Goal: Task Accomplishment & Management: Manage account settings

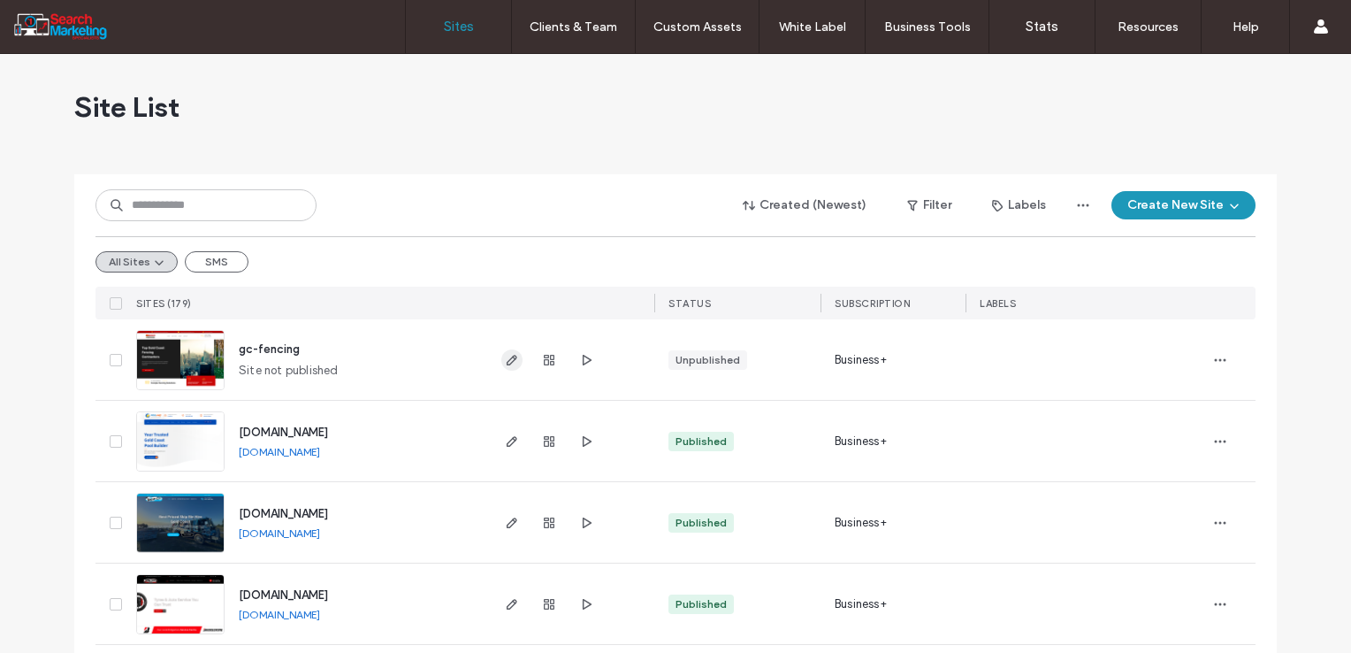
click at [509, 356] on icon "button" at bounding box center [512, 360] width 14 height 14
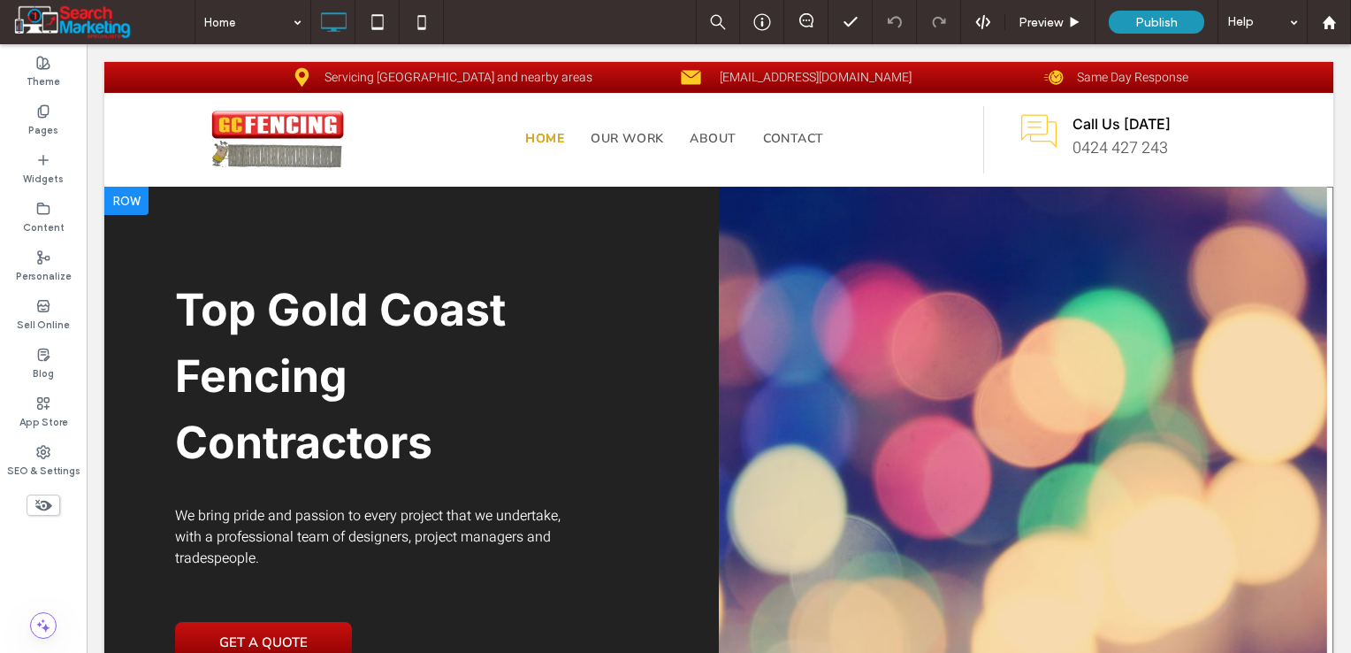
click at [237, 303] on span "Top Gold Coast Fencing Contractors" at bounding box center [340, 376] width 331 height 186
type input "*****"
type input "**"
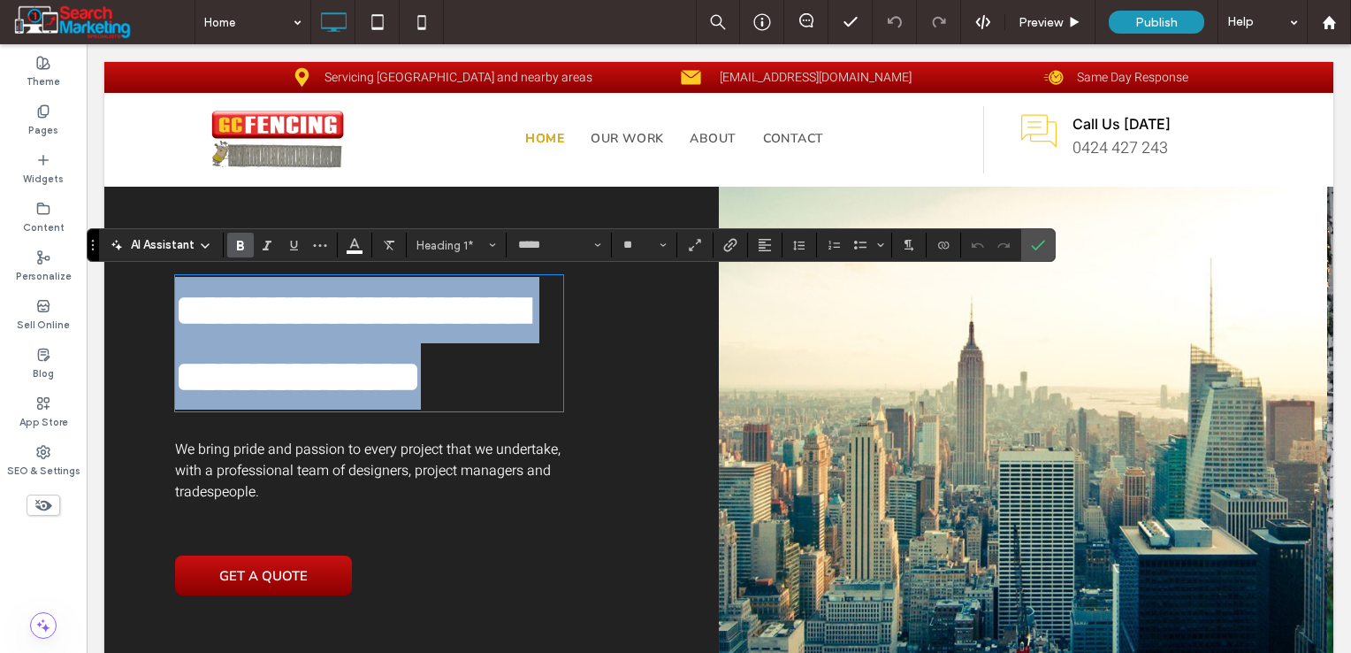
click at [240, 308] on span "**********" at bounding box center [351, 343] width 353 height 110
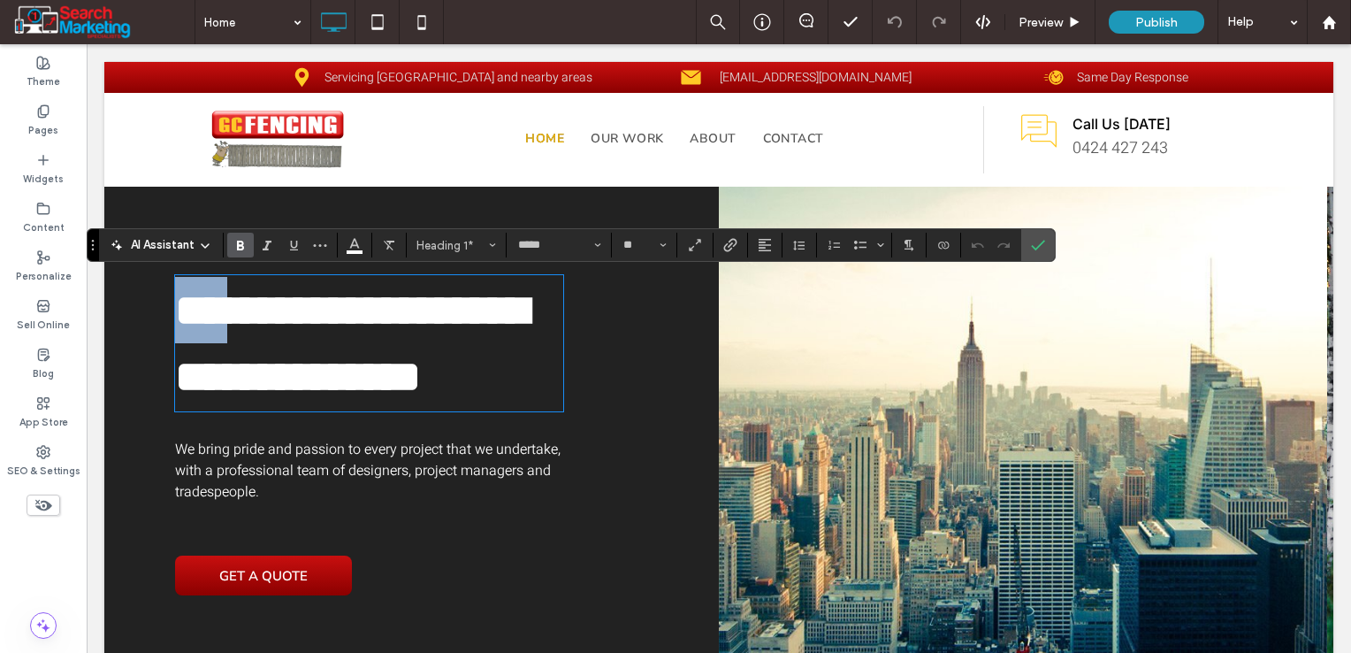
drag, startPoint x: 258, startPoint y: 314, endPoint x: 183, endPoint y: 316, distance: 75.2
click at [183, 316] on span "**********" at bounding box center [351, 343] width 353 height 110
drag, startPoint x: 331, startPoint y: 313, endPoint x: 181, endPoint y: 317, distance: 149.5
click at [181, 317] on span "**********" at bounding box center [351, 343] width 353 height 110
click at [1026, 250] on label "Confirm" at bounding box center [1038, 245] width 27 height 32
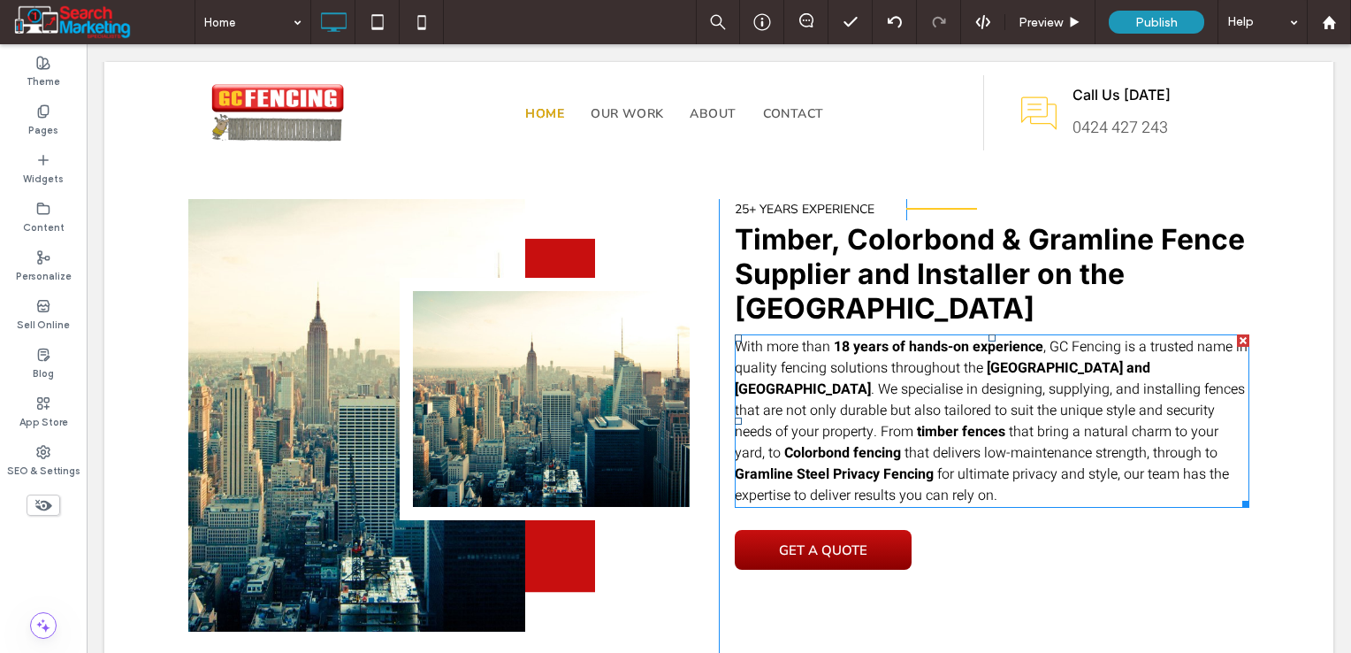
scroll to position [796, 0]
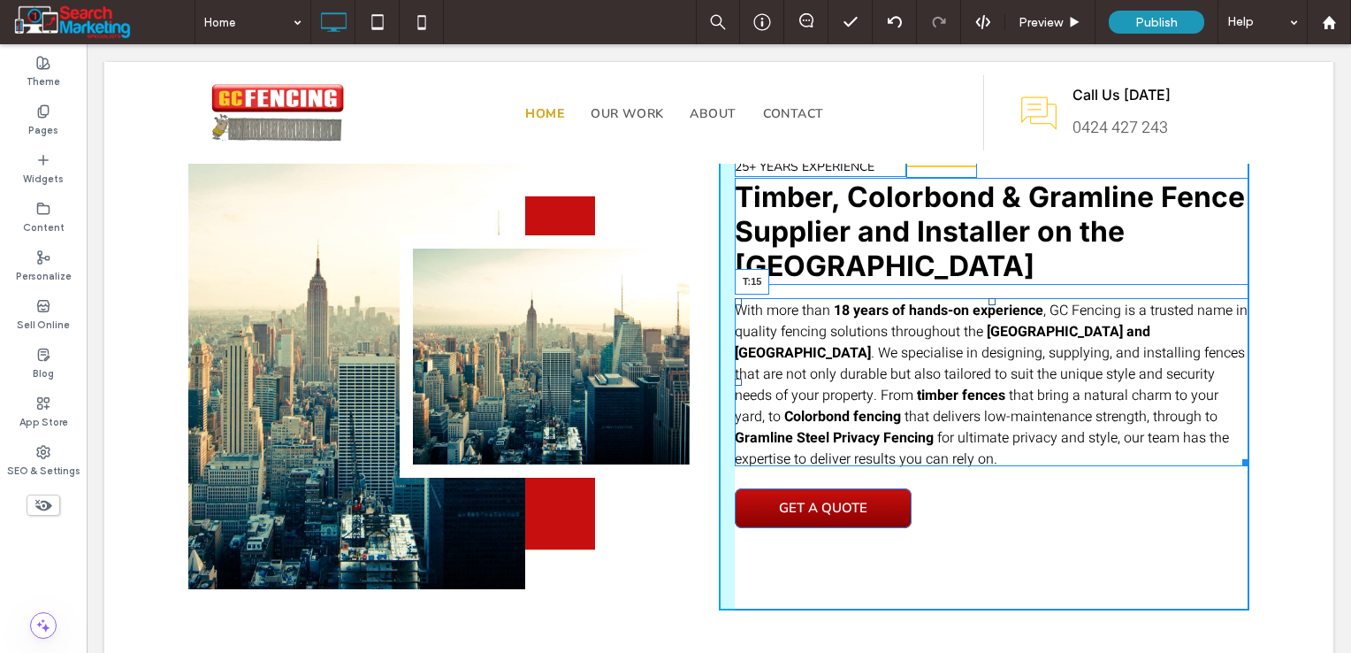
drag, startPoint x: 983, startPoint y: 294, endPoint x: 1044, endPoint y: 350, distance: 83.2
click at [989, 300] on div at bounding box center [992, 301] width 7 height 7
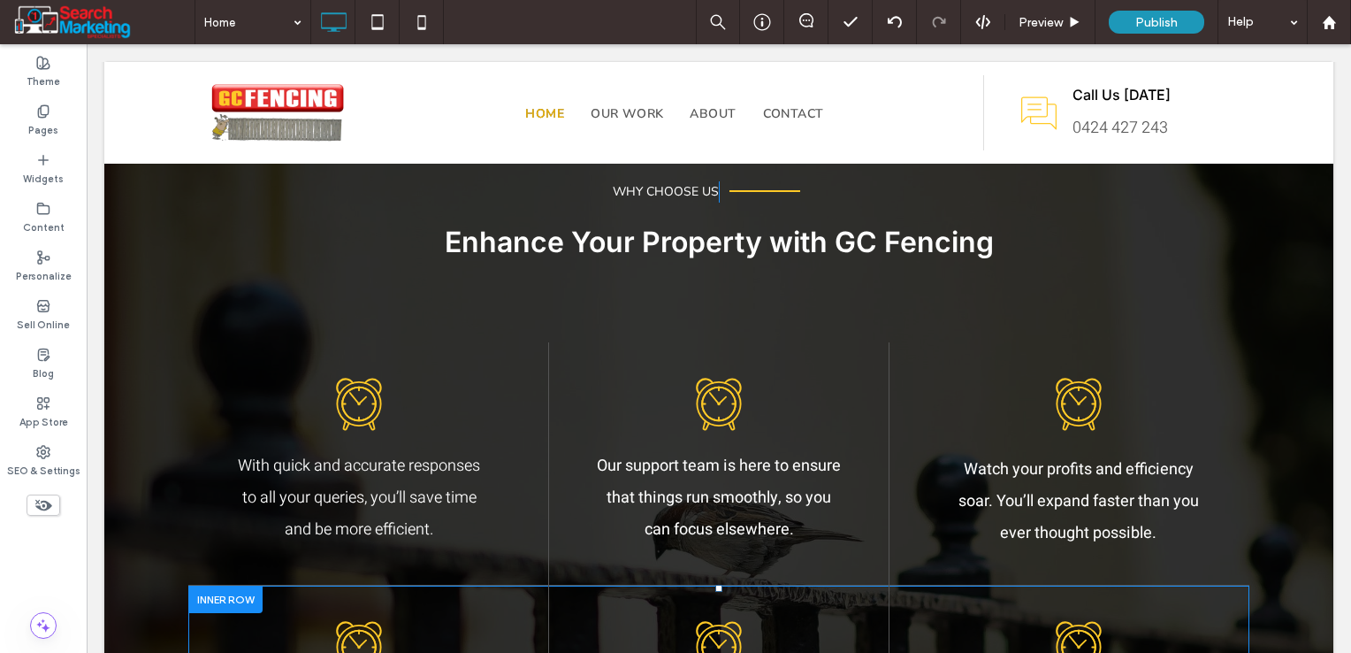
scroll to position [1415, 0]
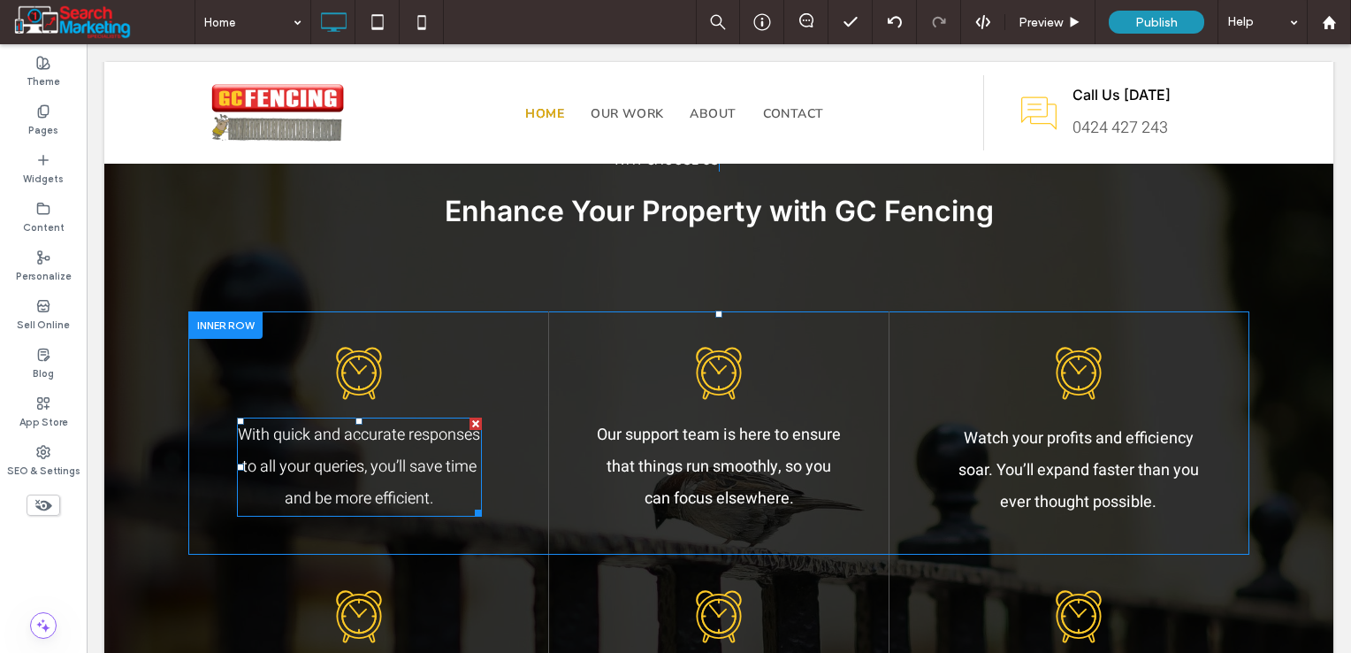
click at [419, 452] on p "With quick and accurate responses to all your queries, you’ll save time and be …" at bounding box center [359, 466] width 245 height 95
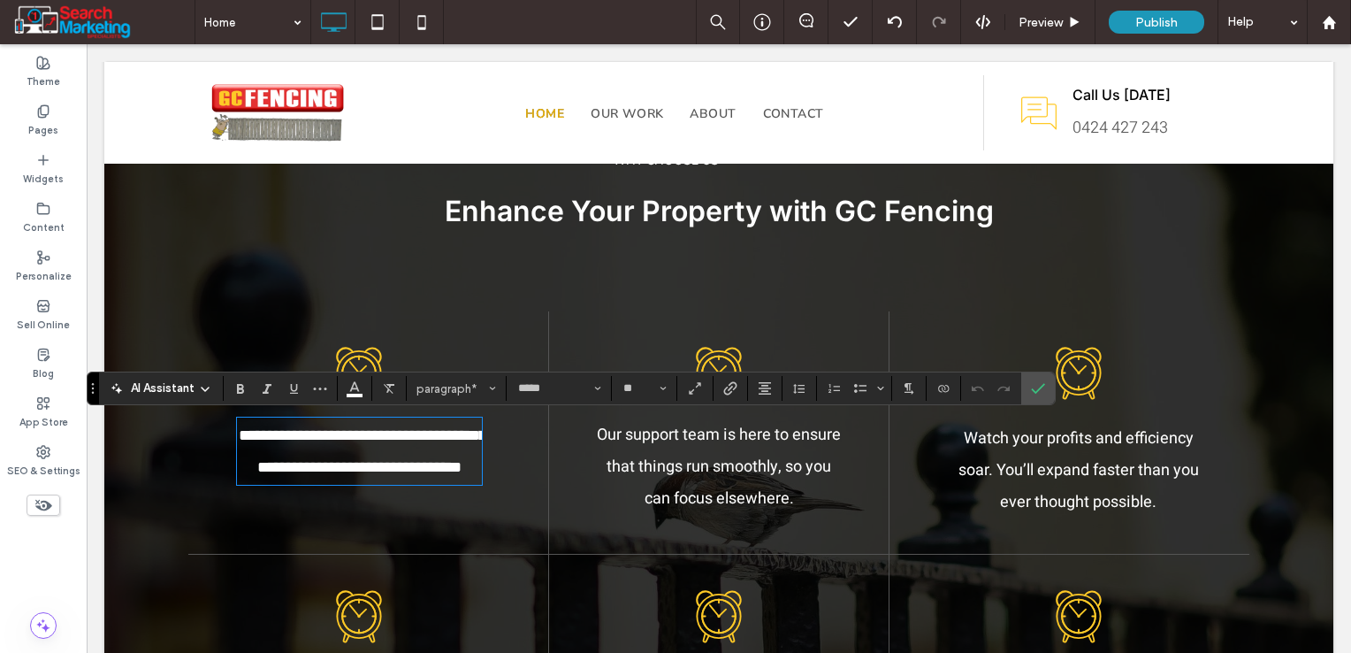
type input "**"
click at [1031, 388] on icon "Confirm" at bounding box center [1038, 388] width 14 height 14
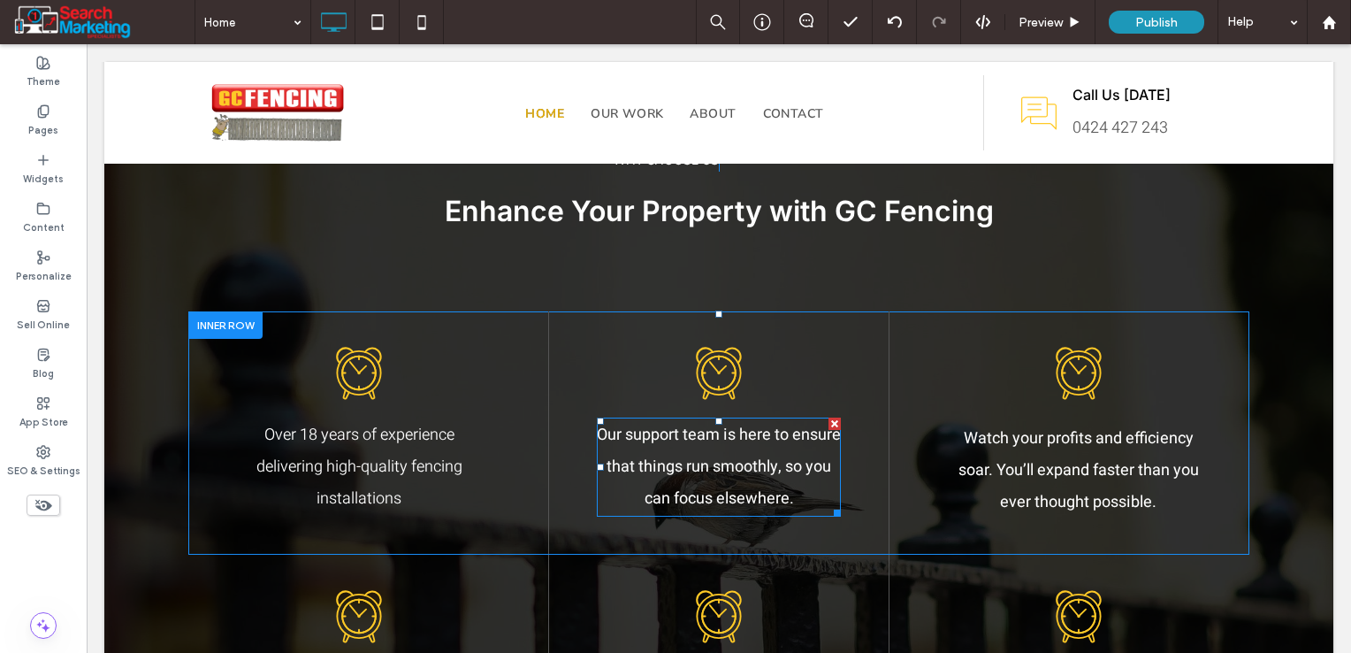
click at [711, 481] on p "Our support team is here to ensure that things run smoothly, so you can focus e…" at bounding box center [719, 466] width 244 height 95
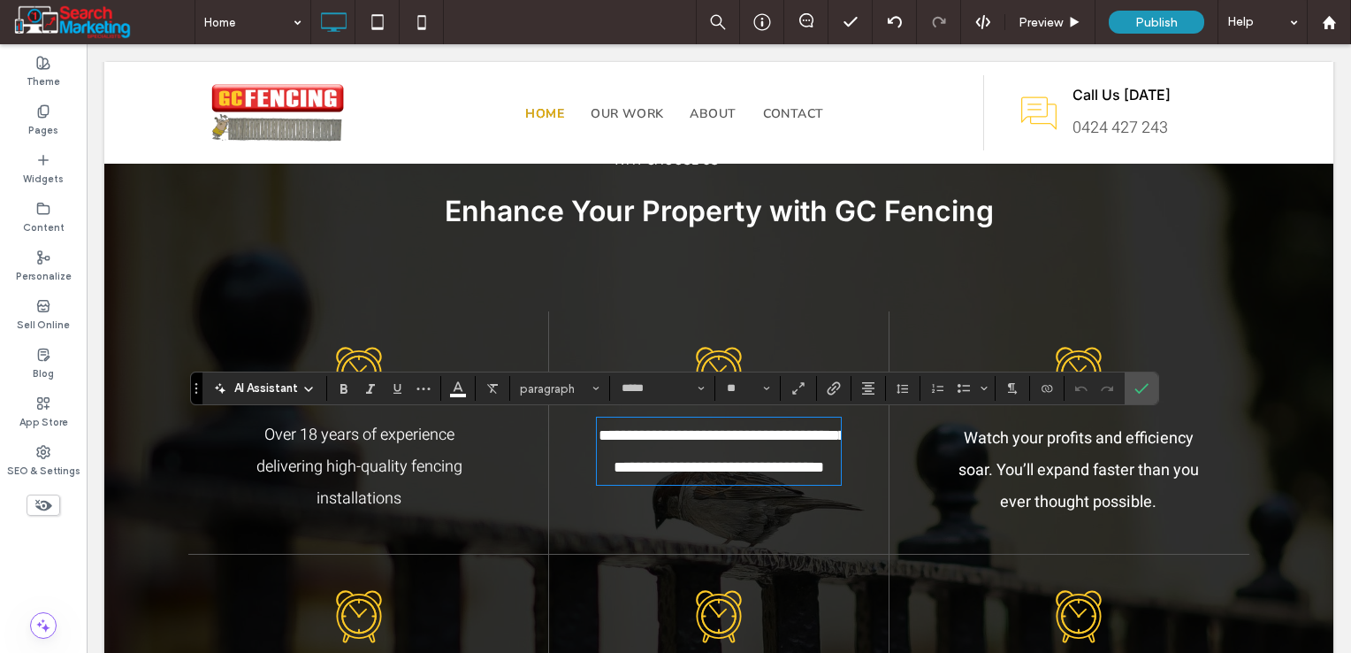
type input "**"
click at [1148, 389] on label "Confirm" at bounding box center [1141, 388] width 27 height 32
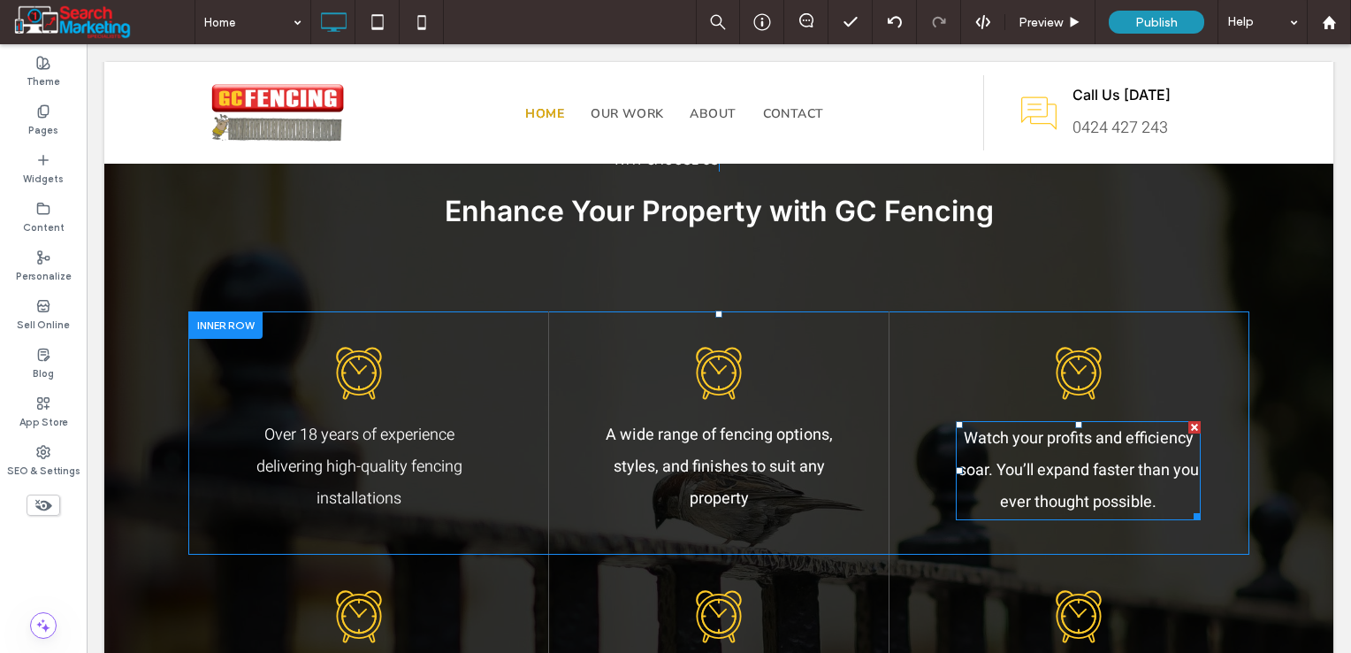
click at [1003, 465] on span "Watch your profits and efficiency soar. You’ll expand faster than you ever thou…" at bounding box center [1078, 470] width 240 height 88
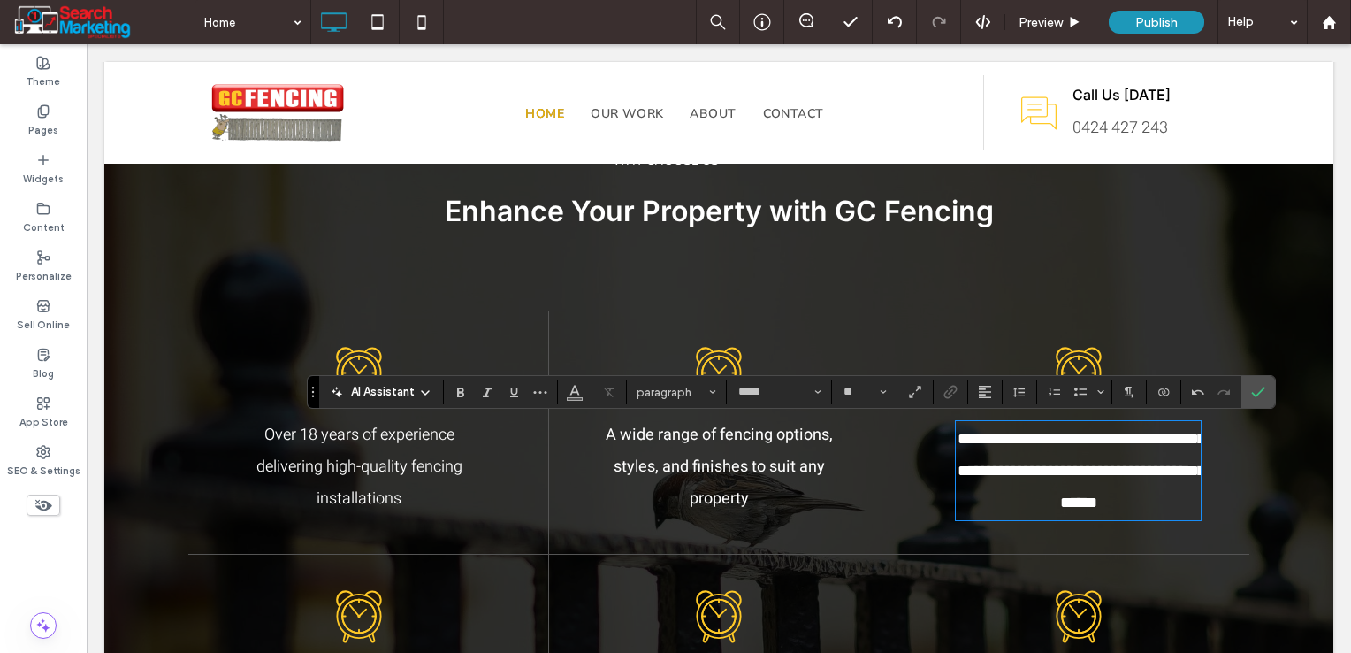
type input "**"
click at [1153, 444] on span "**********" at bounding box center [1082, 471] width 248 height 80
click at [1253, 398] on icon "Confirm" at bounding box center [1258, 392] width 14 height 14
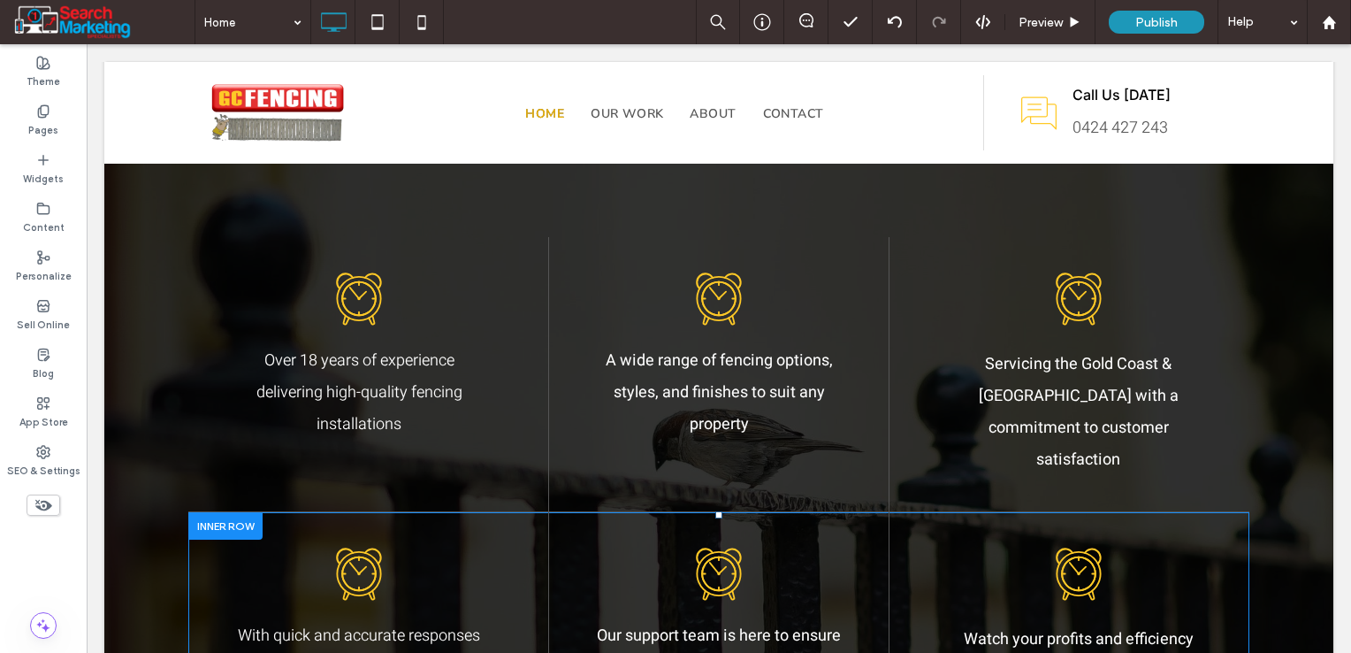
scroll to position [1592, 0]
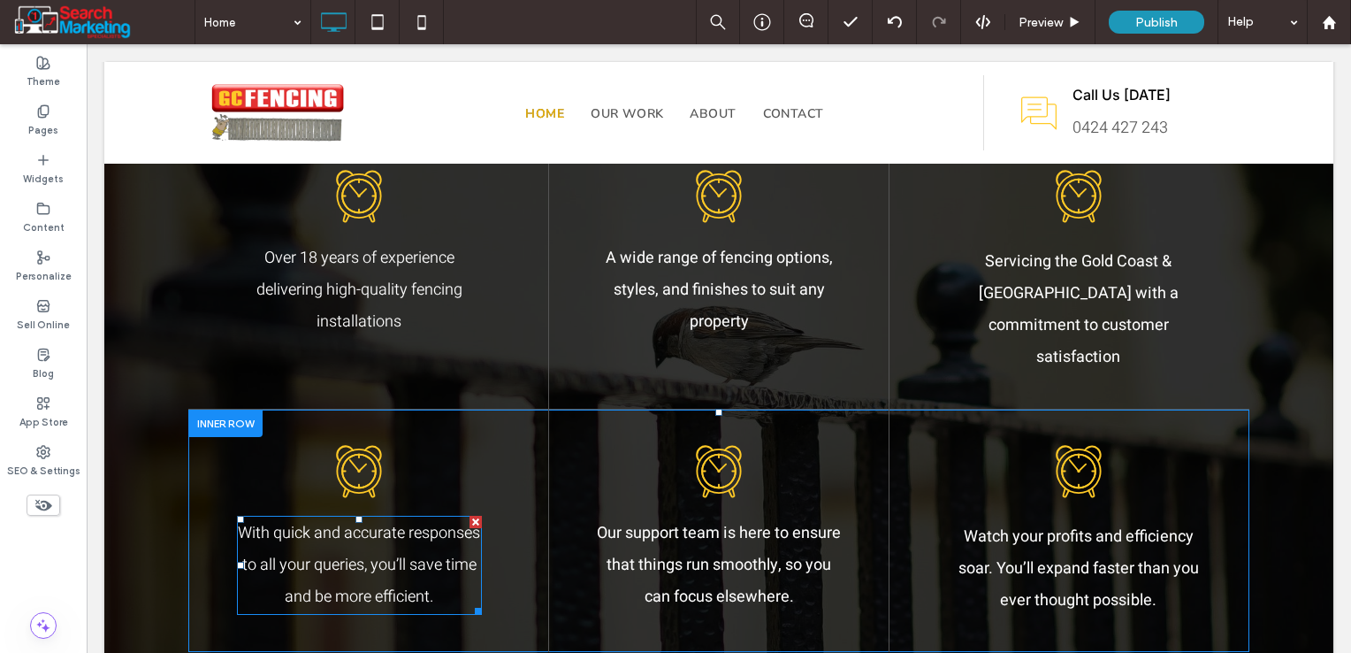
click at [438, 529] on span "With quick and accurate responses to all your queries, you’ll save time and be …" at bounding box center [359, 565] width 242 height 88
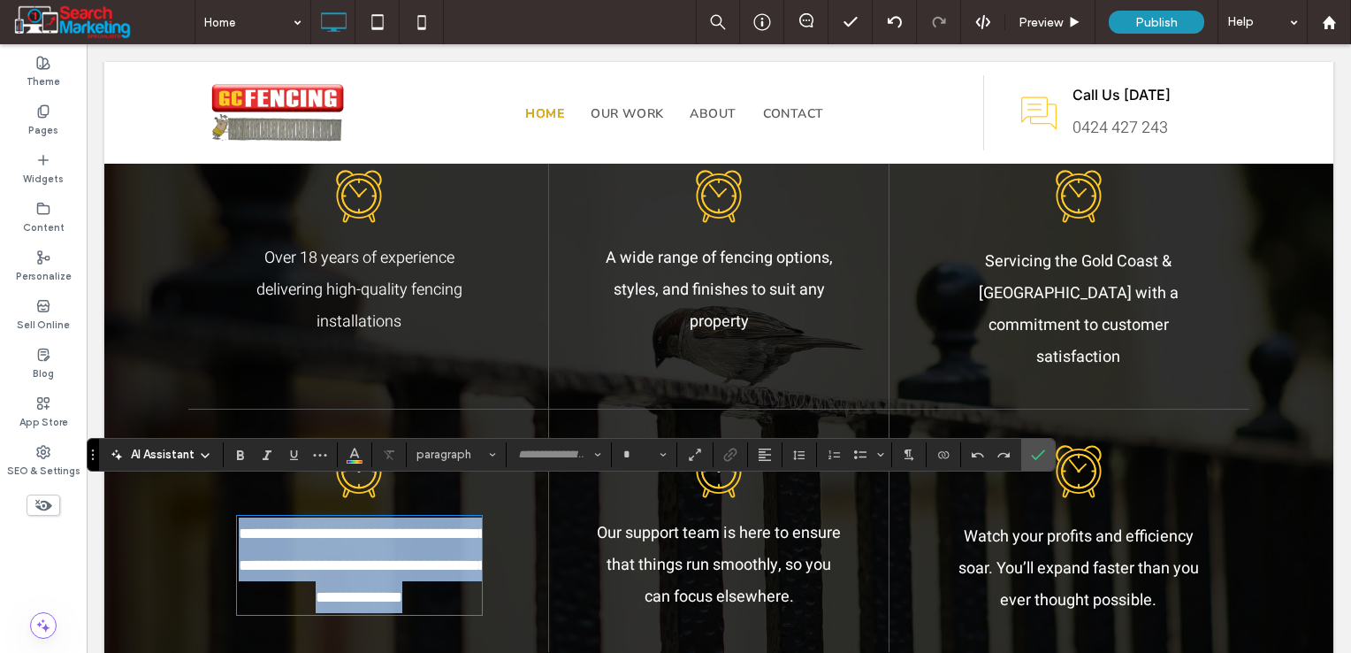
type input "*****"
type input "**"
paste div
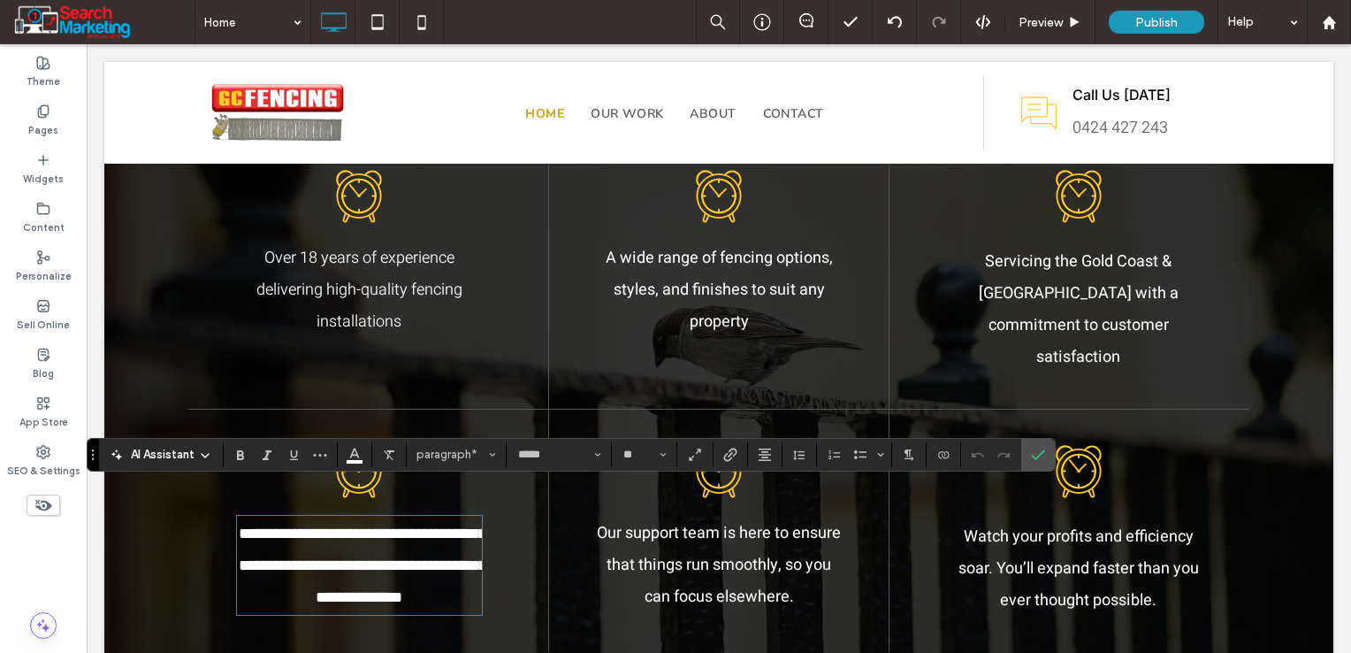
type input "**"
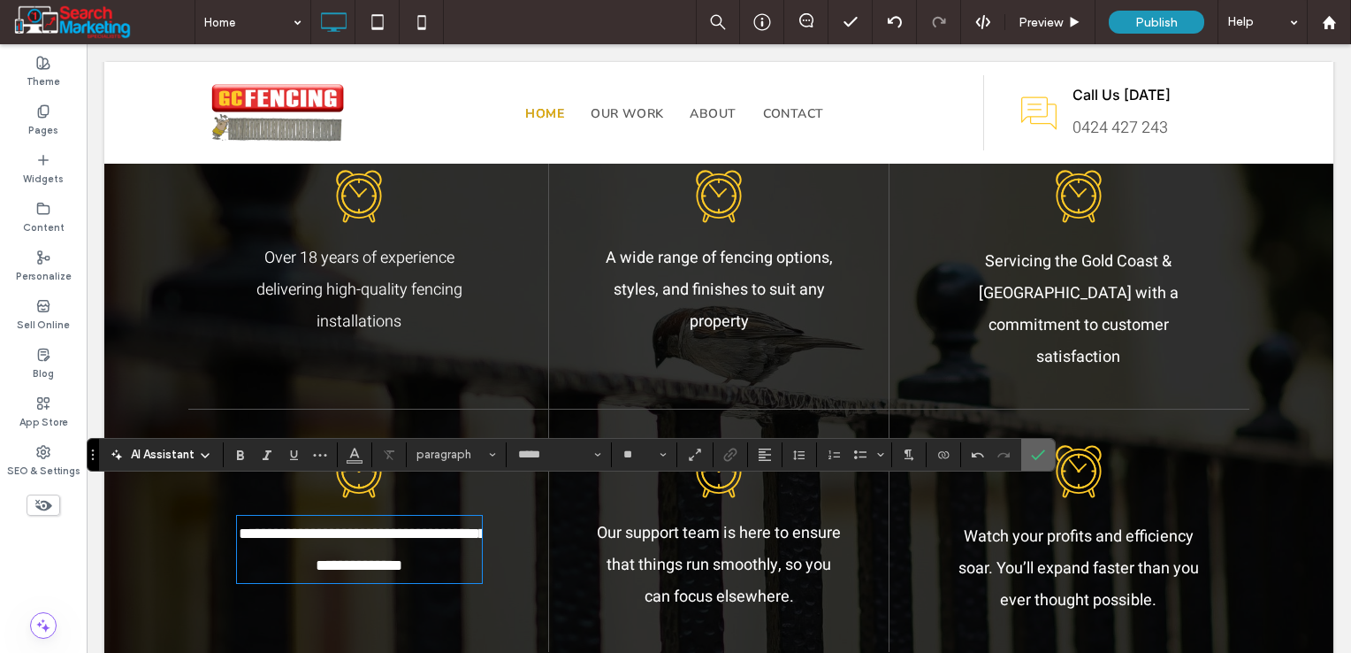
click at [1042, 449] on icon "Confirm" at bounding box center [1038, 454] width 14 height 14
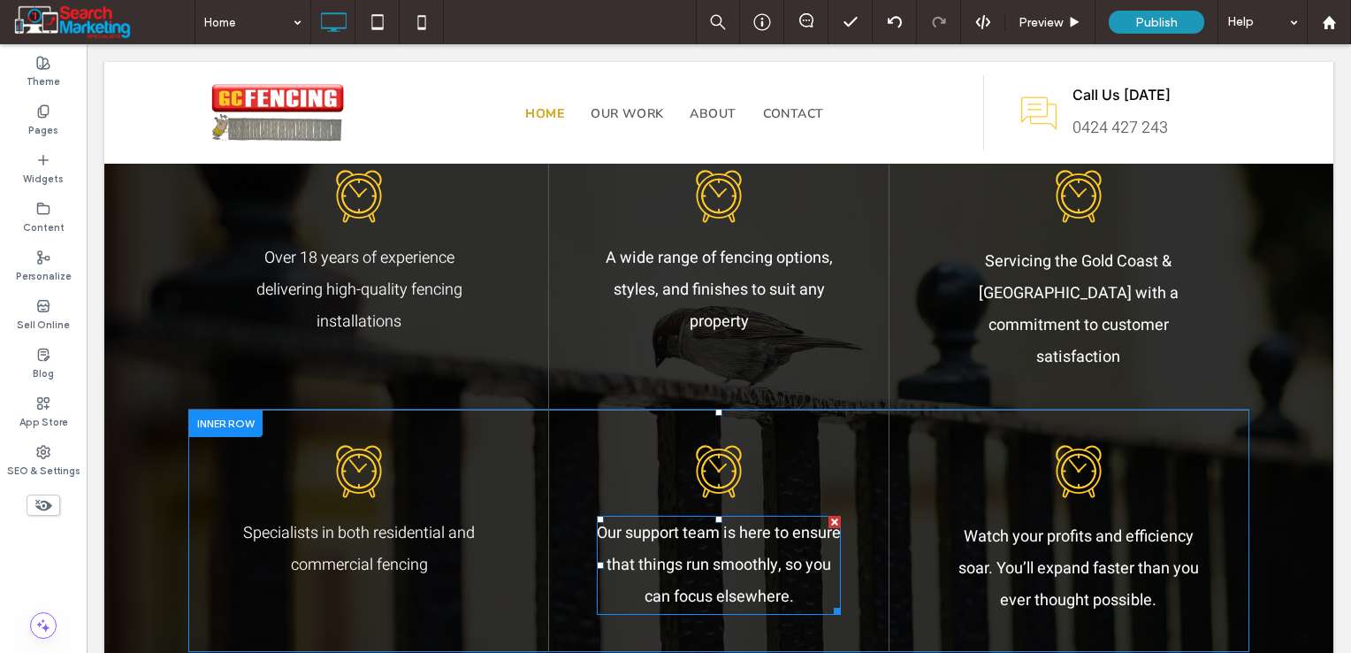
click at [763, 532] on span "Our support team is here to ensure that things run smoothly, so you can focus e…" at bounding box center [719, 565] width 244 height 88
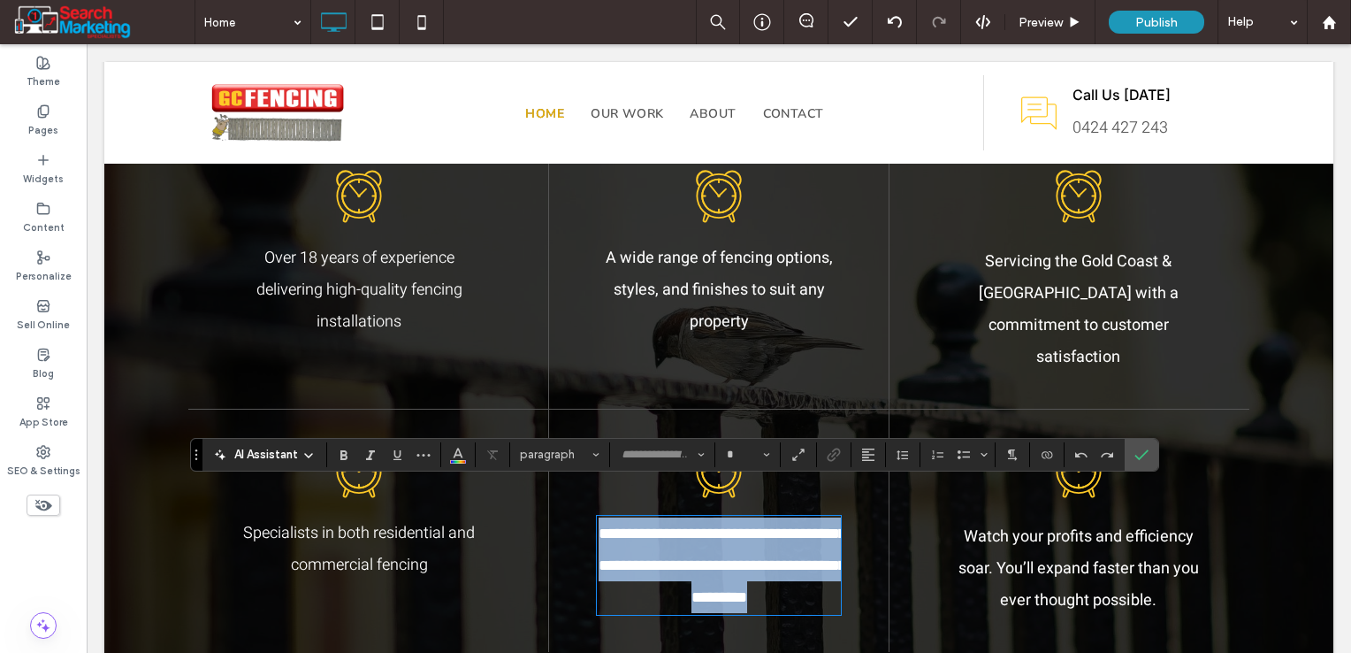
type input "*****"
type input "**"
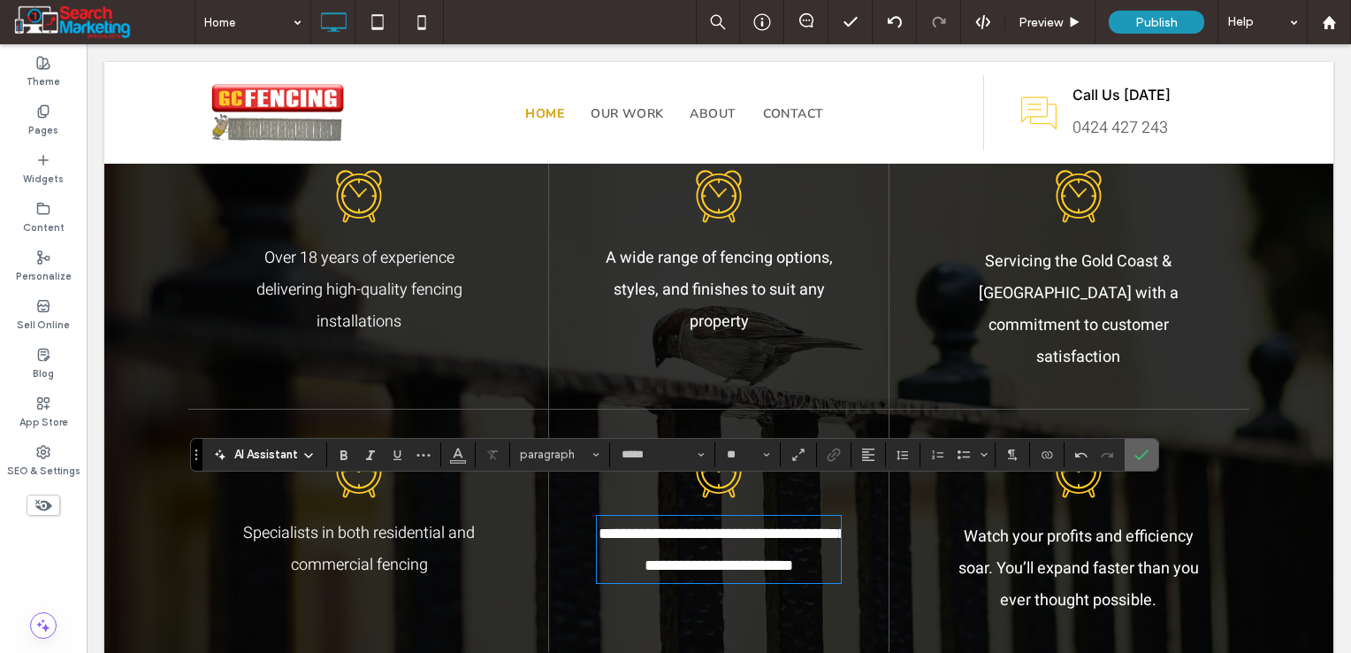
click at [1134, 460] on icon "Confirm" at bounding box center [1141, 454] width 14 height 14
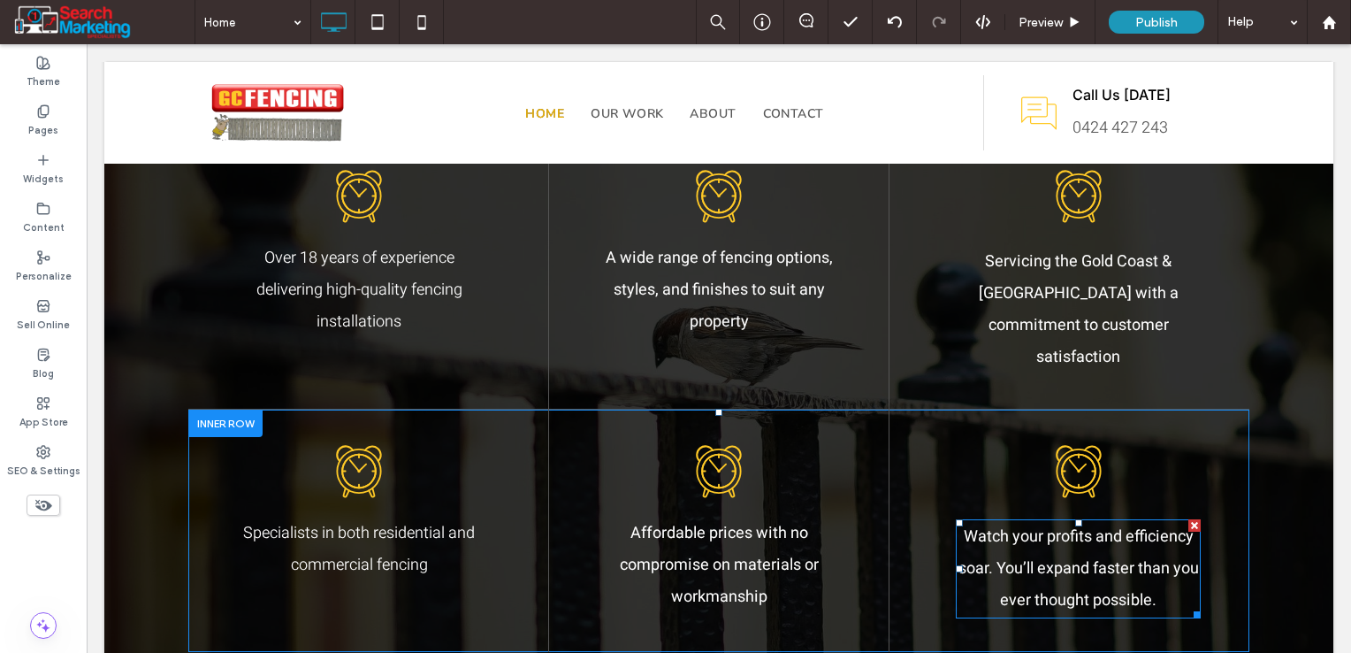
click at [1045, 565] on span "Watch your profits and efficiency soar. You’ll expand faster than you ever thou…" at bounding box center [1078, 568] width 240 height 88
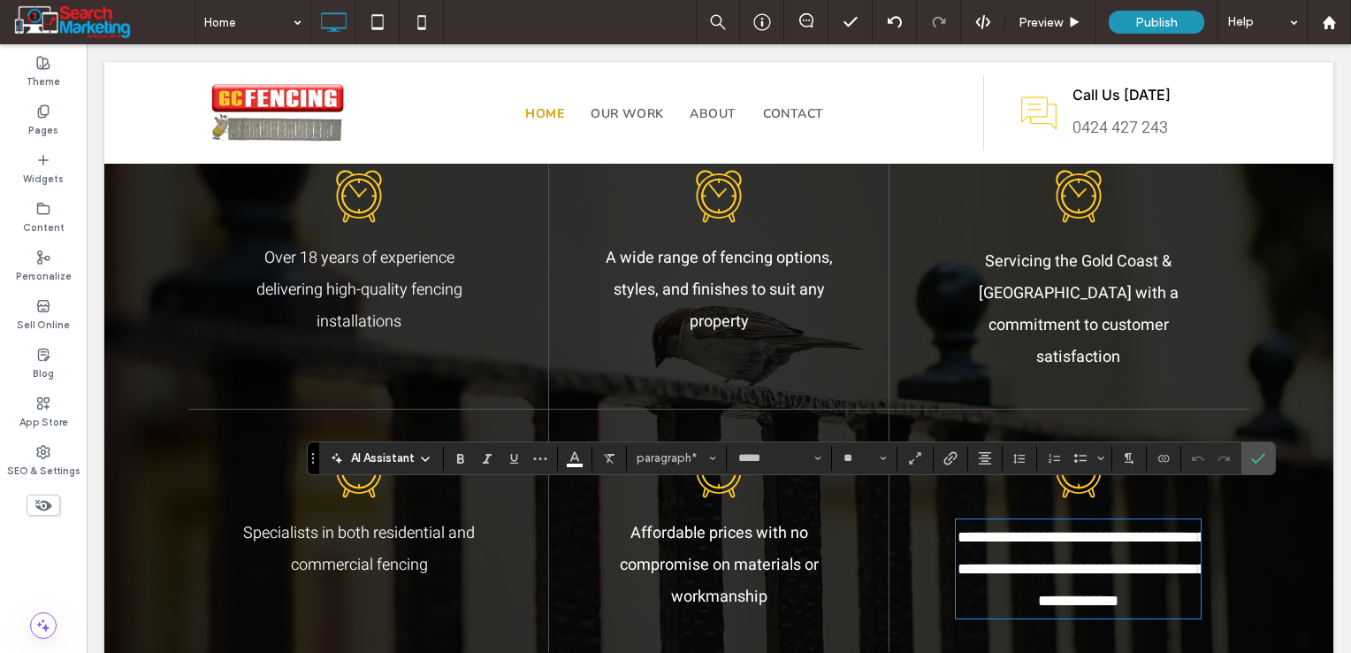
type input "**"
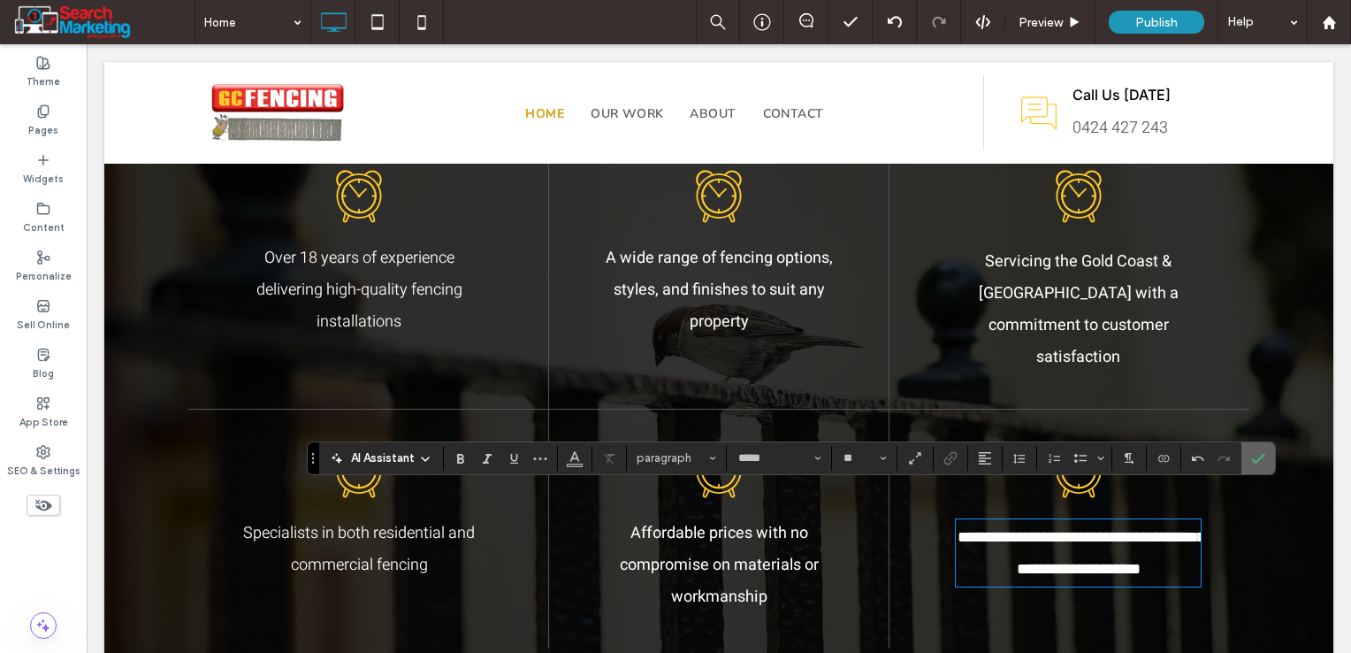
click at [1251, 463] on icon "Confirm" at bounding box center [1258, 458] width 14 height 14
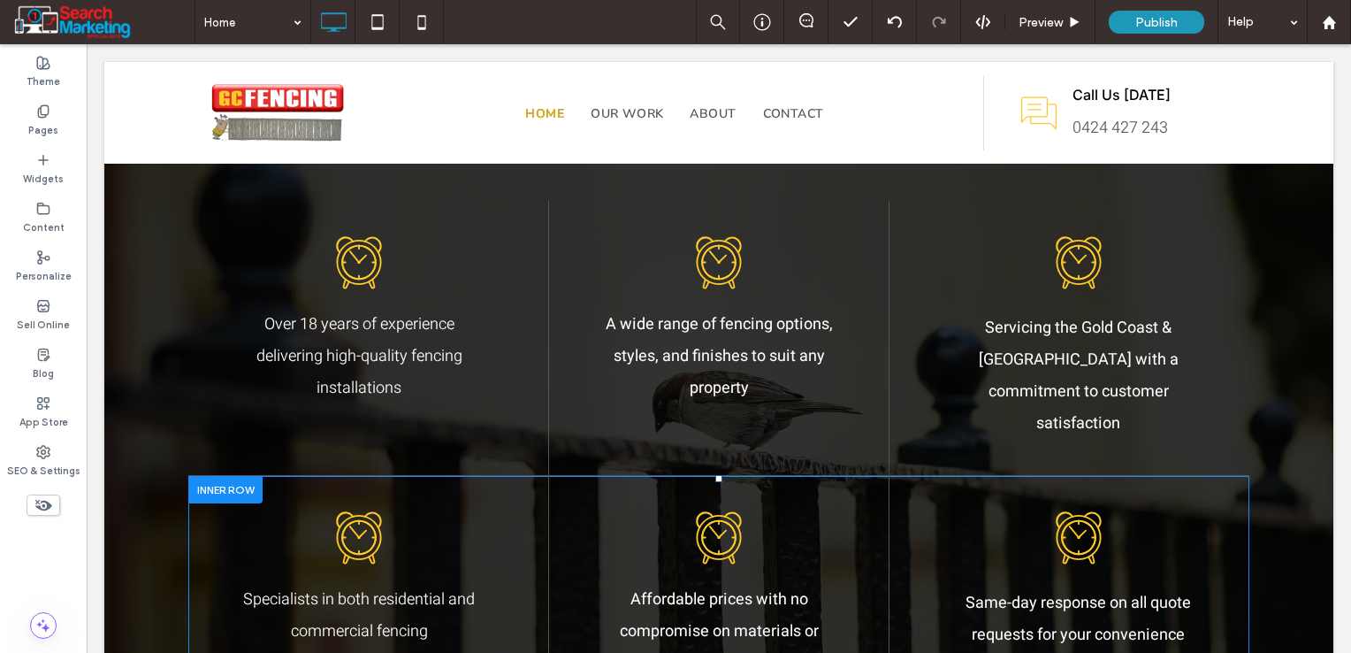
scroll to position [1415, 0]
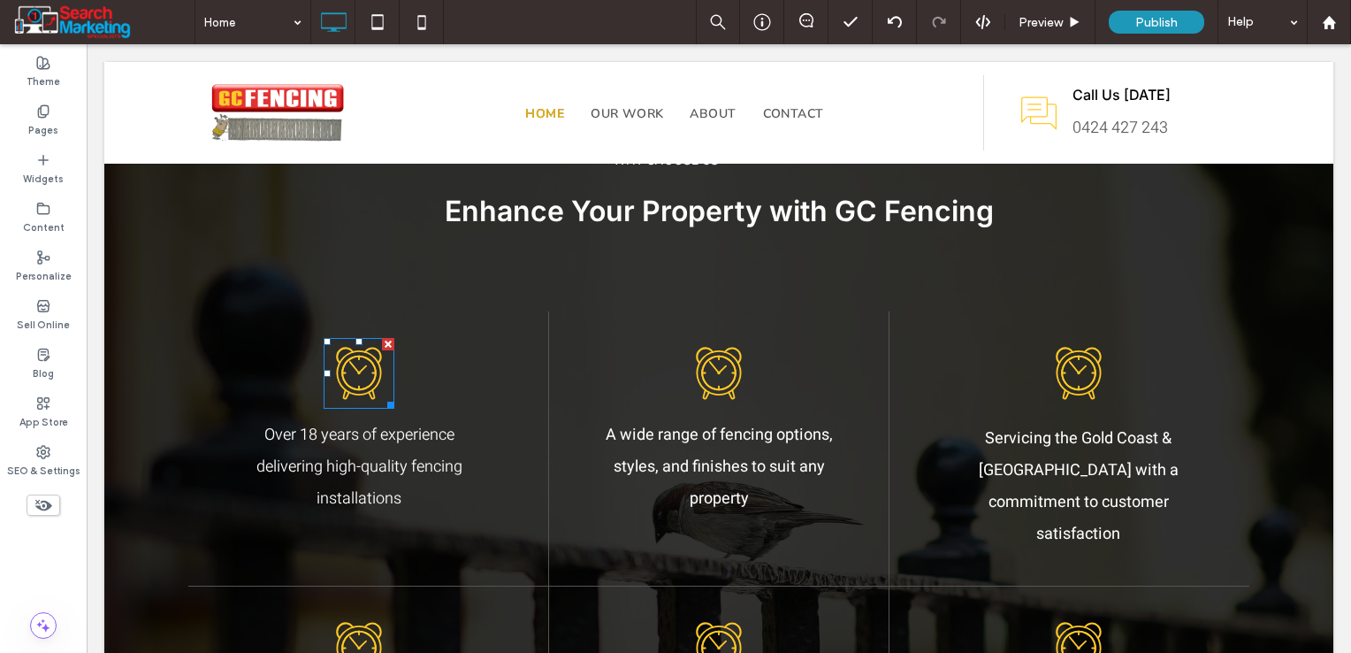
click at [362, 390] on icon at bounding box center [359, 373] width 71 height 71
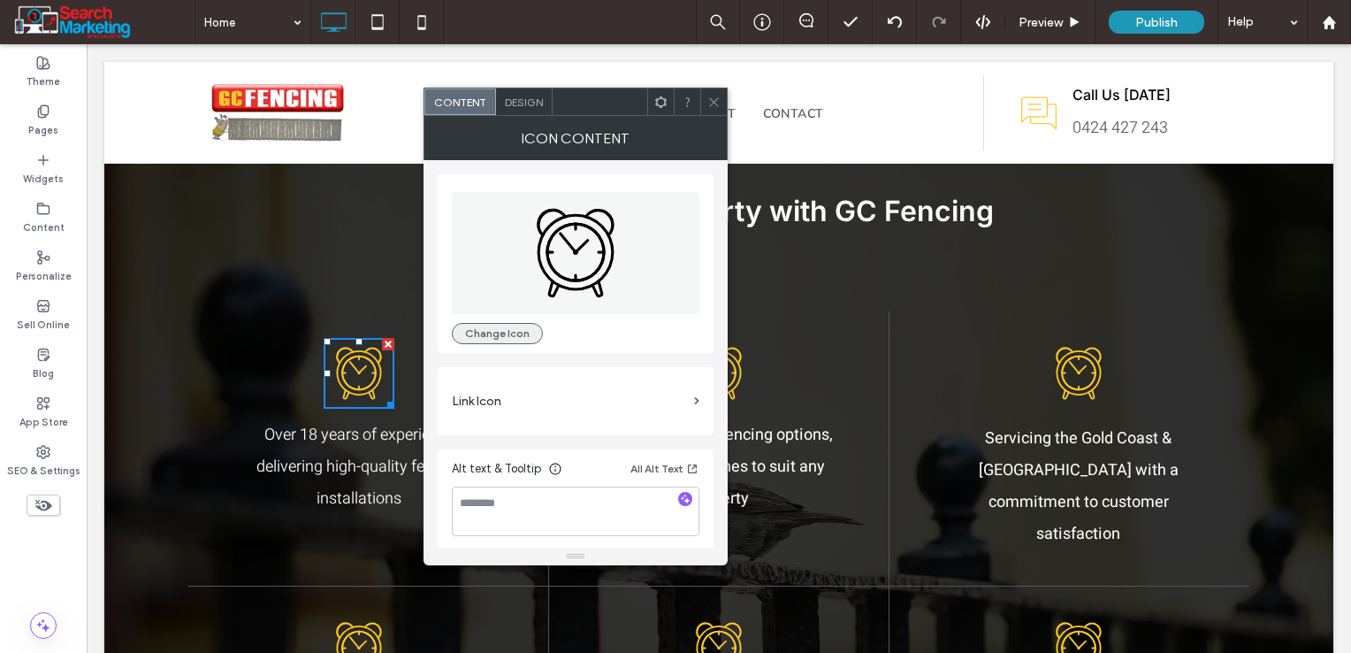
click at [500, 332] on button "Change Icon" at bounding box center [497, 333] width 91 height 21
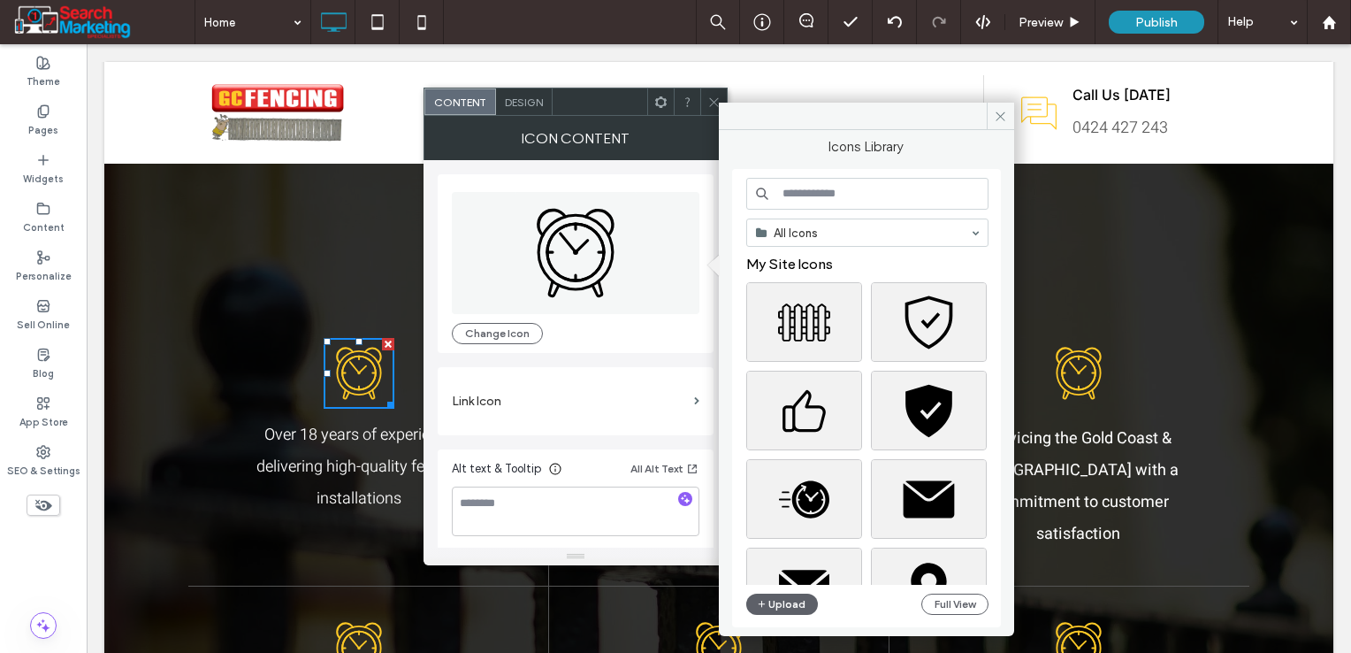
click at [800, 192] on input at bounding box center [867, 194] width 242 height 32
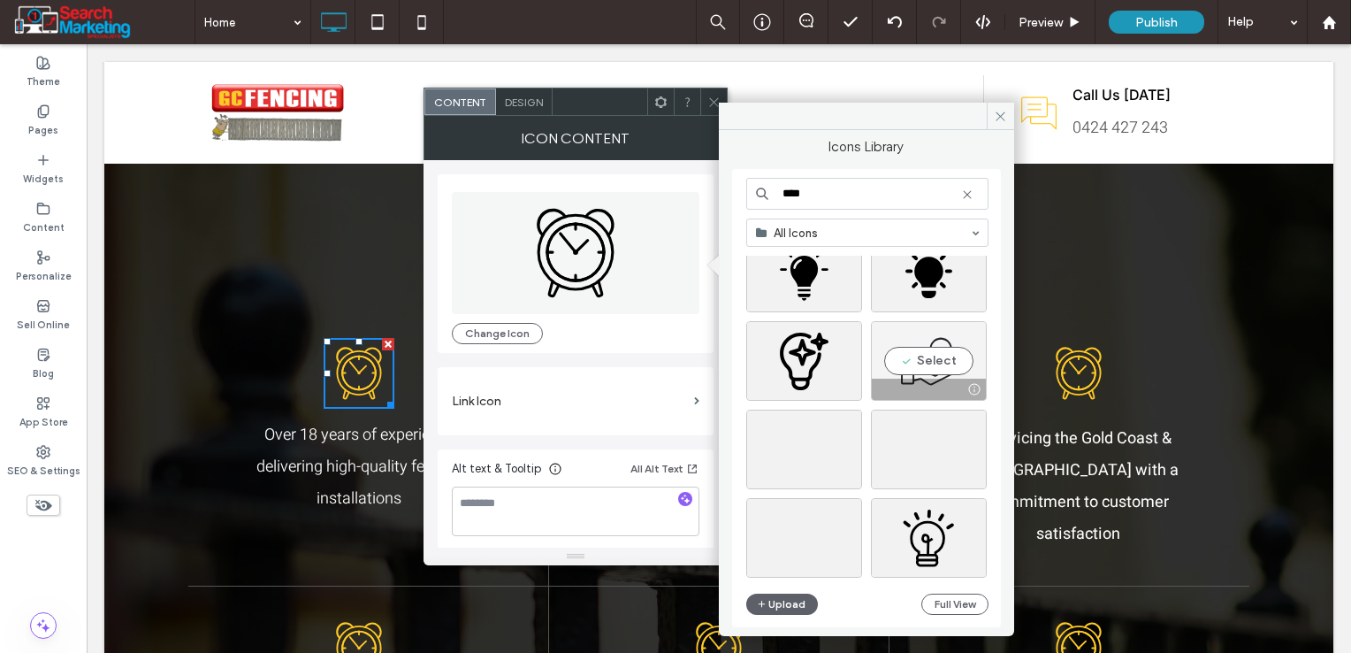
scroll to position [88, 0]
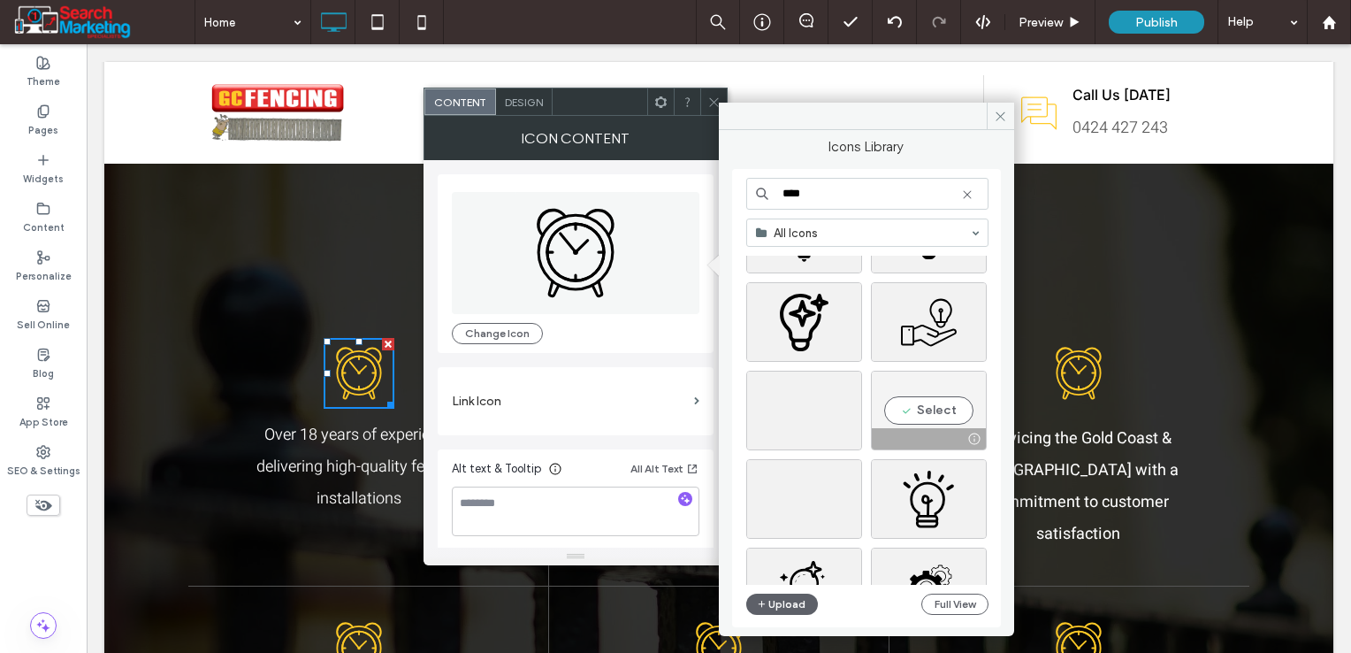
type input "****"
click at [926, 414] on div "Select" at bounding box center [929, 410] width 116 height 80
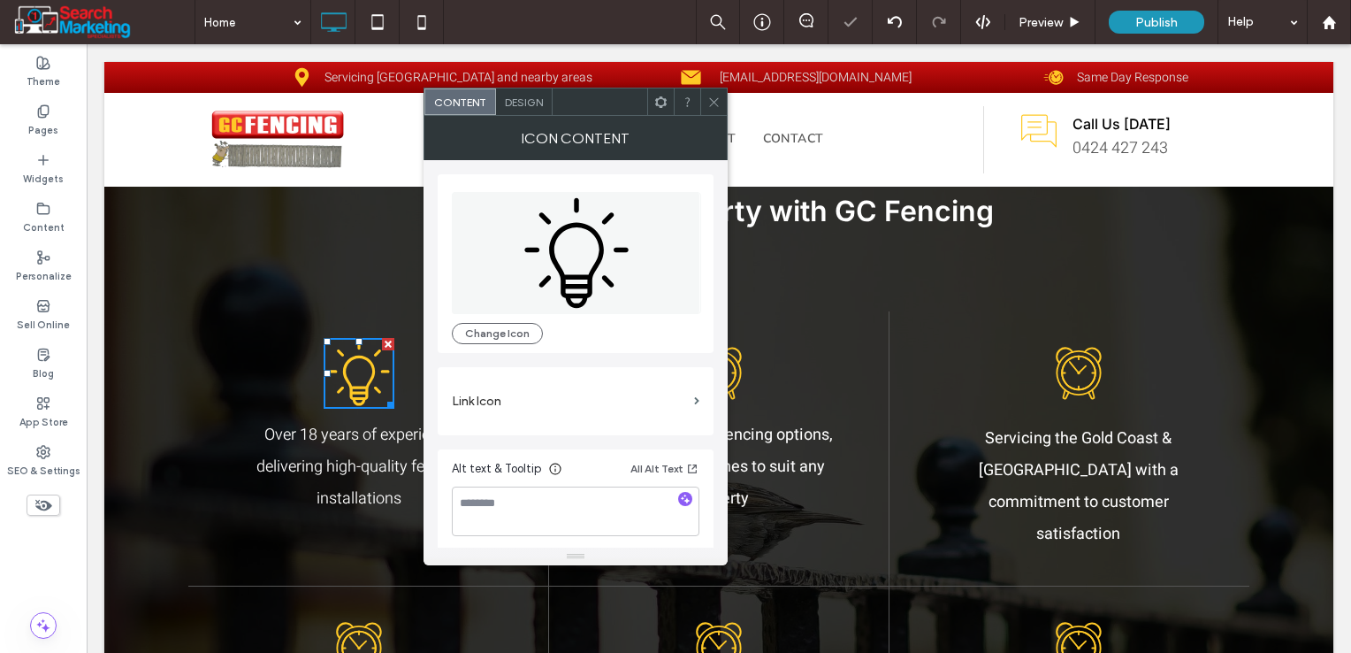
click at [714, 98] on icon at bounding box center [713, 101] width 13 height 13
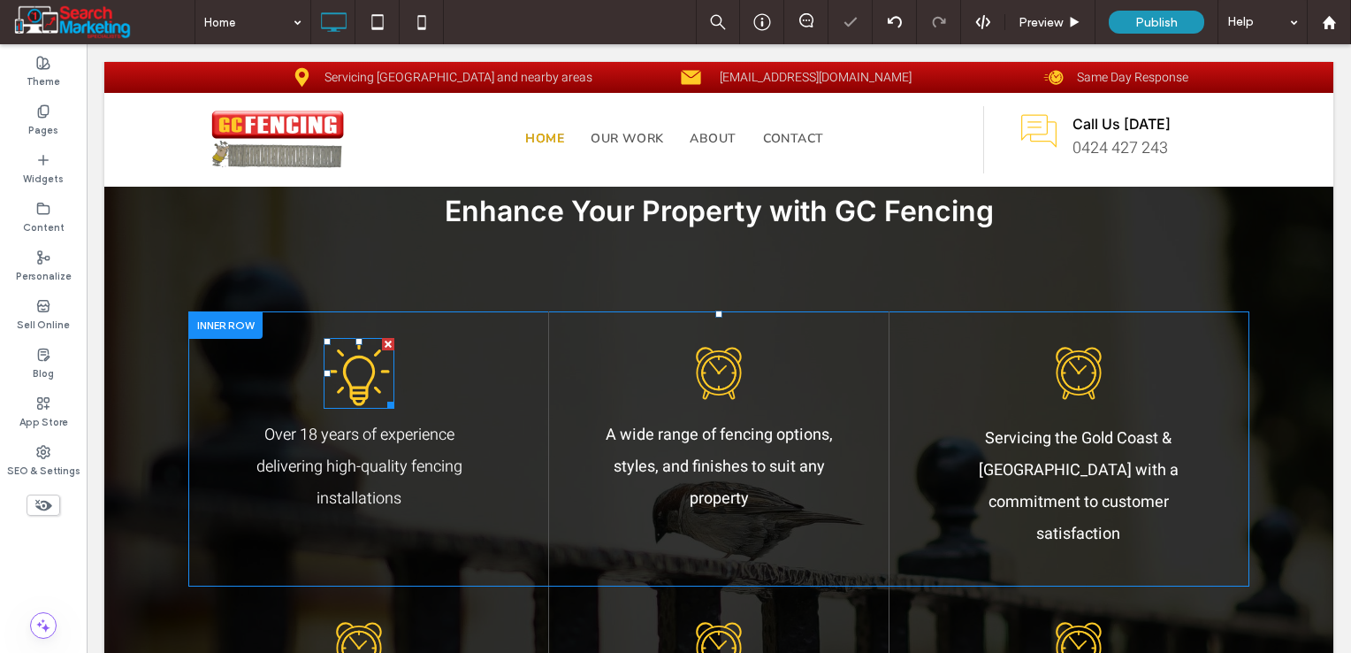
click at [347, 404] on icon at bounding box center [359, 373] width 71 height 71
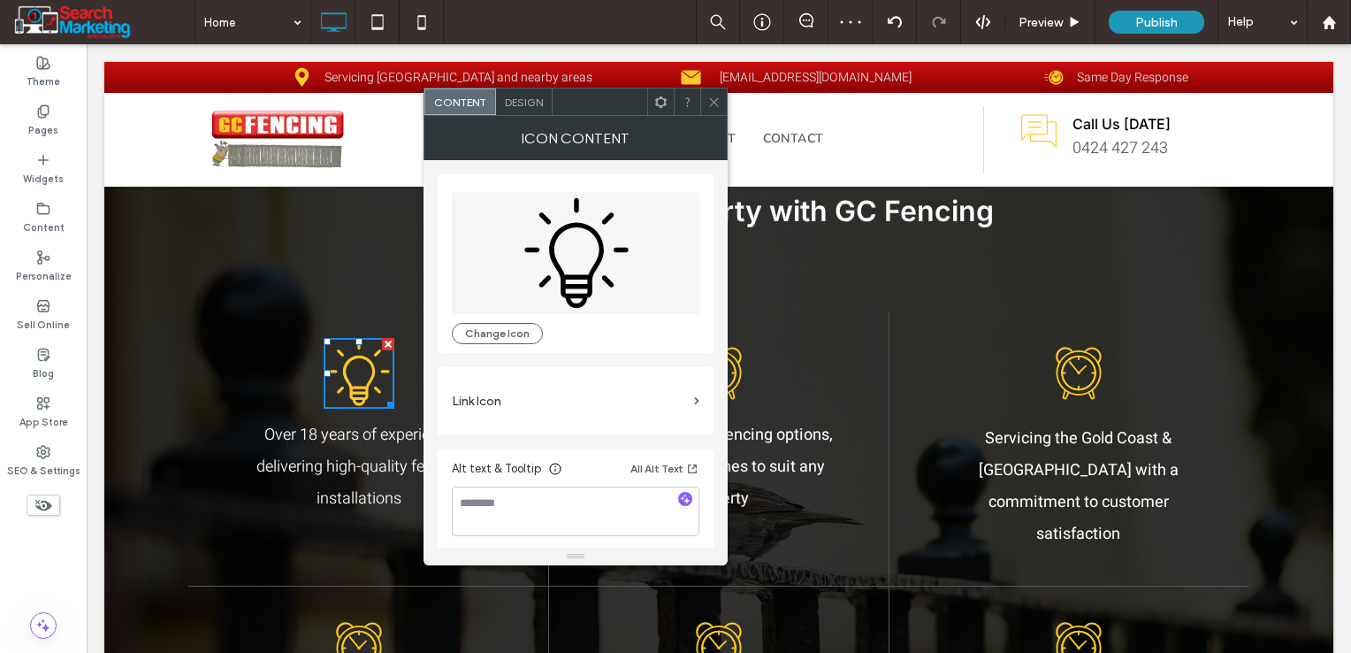
drag, startPoint x: 482, startPoint y: 330, endPoint x: 672, endPoint y: 290, distance: 194.2
click at [483, 330] on button "Change Icon" at bounding box center [497, 333] width 91 height 21
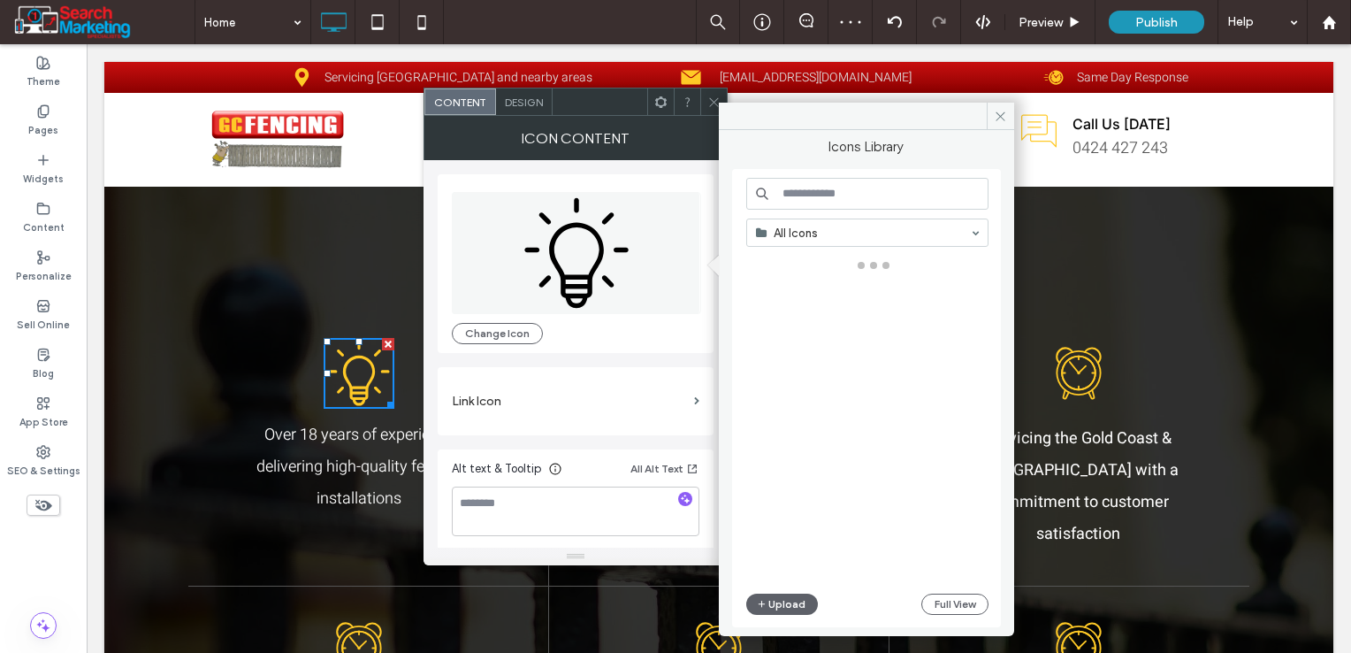
click at [895, 192] on input at bounding box center [867, 194] width 242 height 32
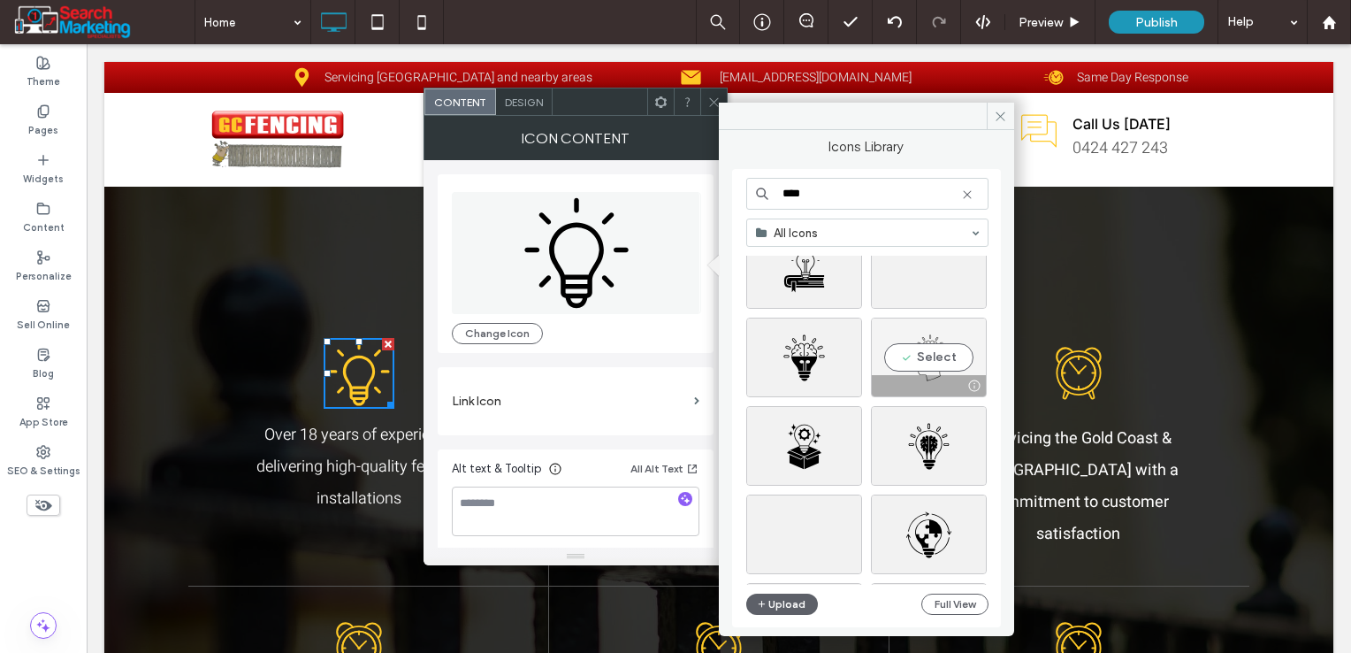
scroll to position [1061, 0]
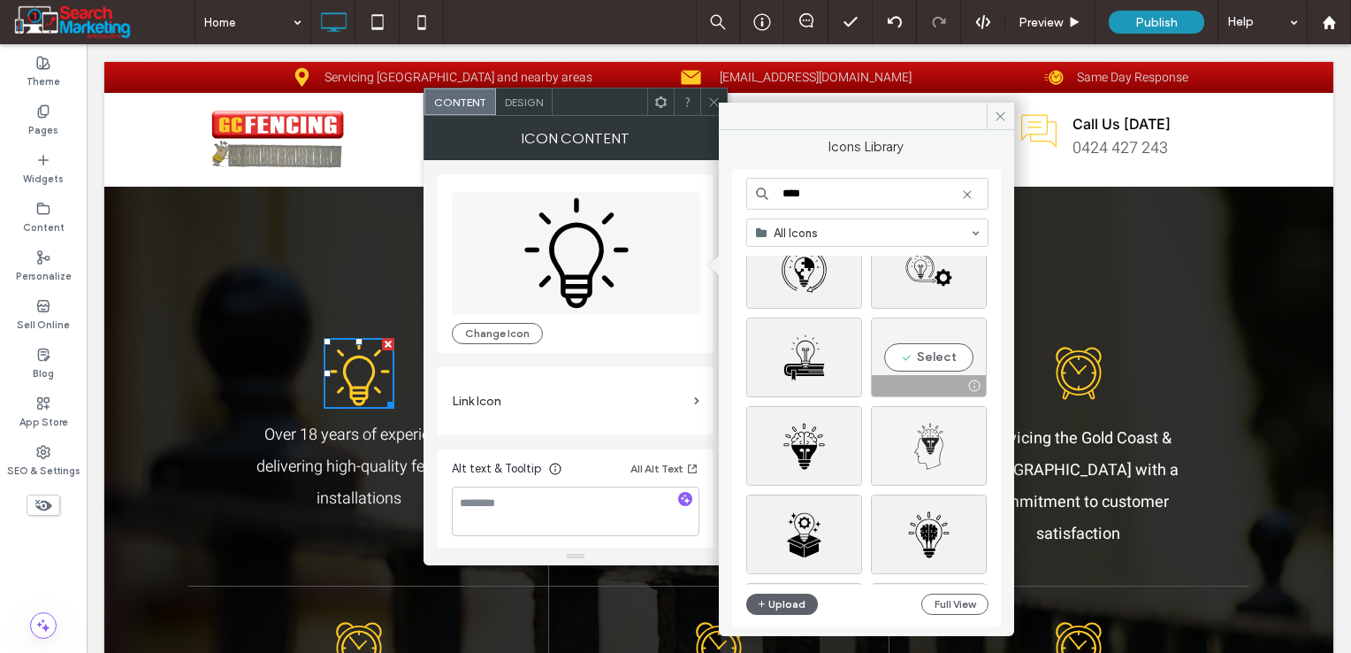
type input "****"
click at [935, 355] on div "Select" at bounding box center [929, 357] width 116 height 80
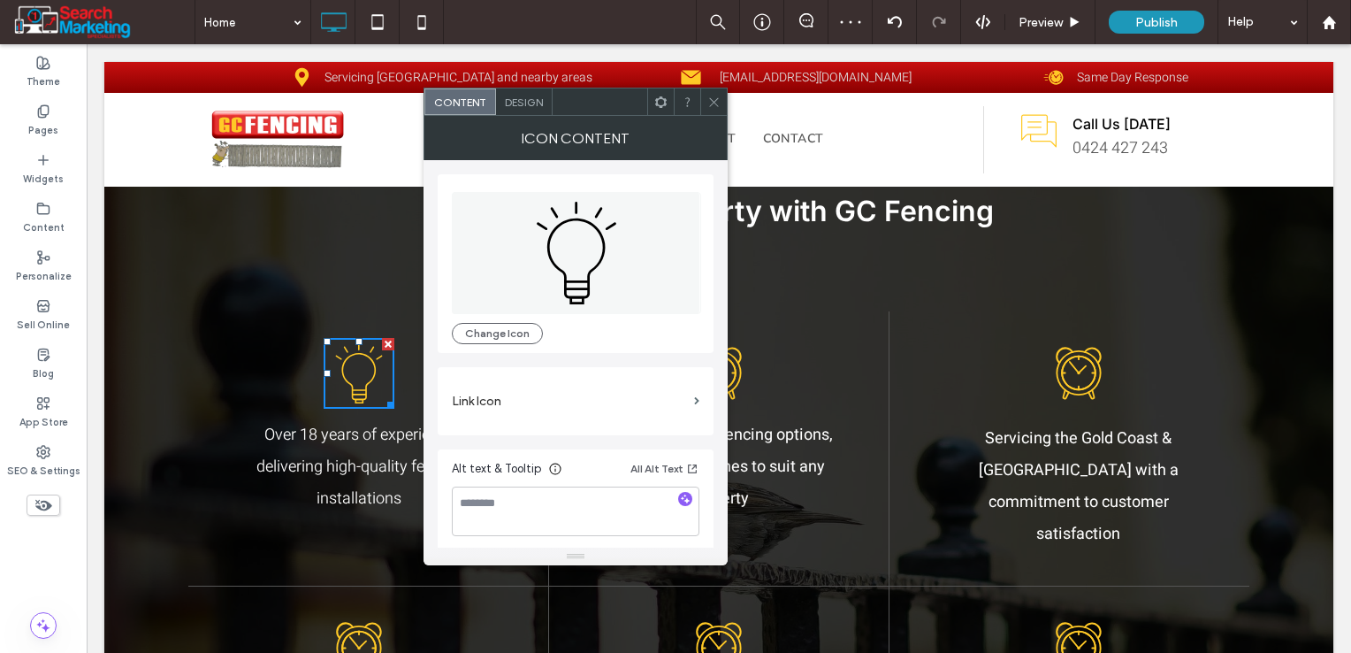
click at [714, 97] on icon at bounding box center [713, 101] width 13 height 13
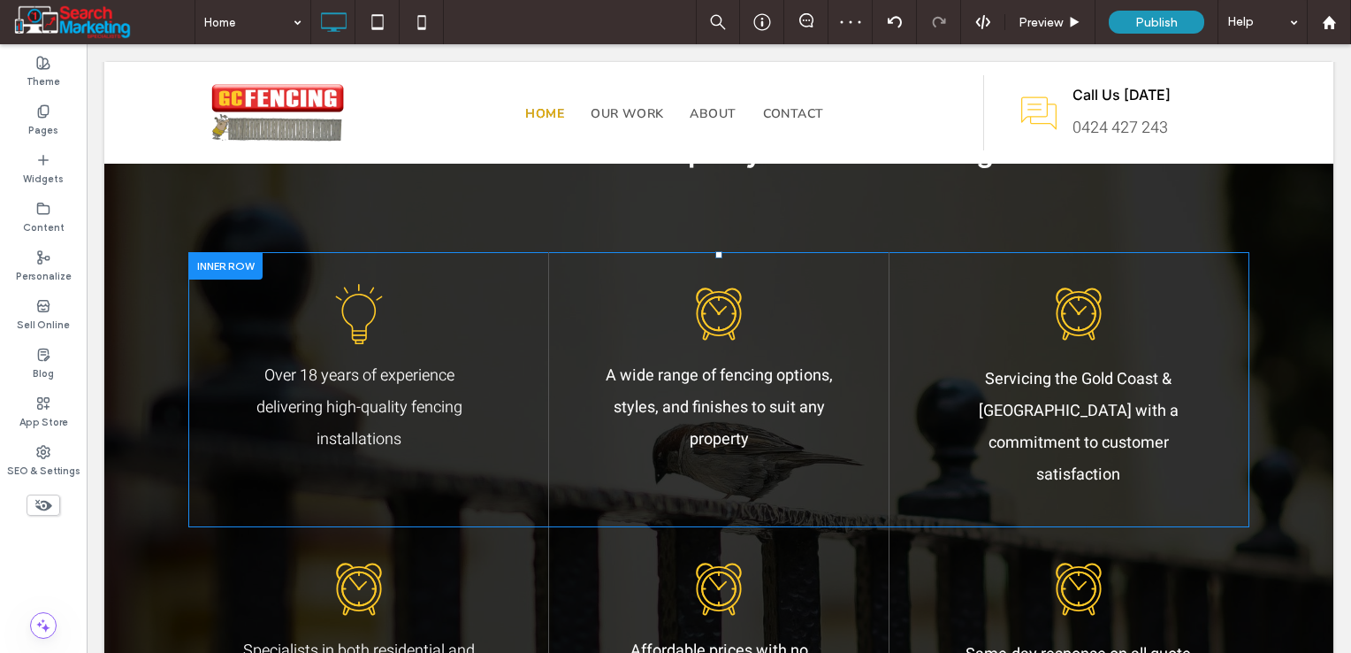
scroll to position [1503, 0]
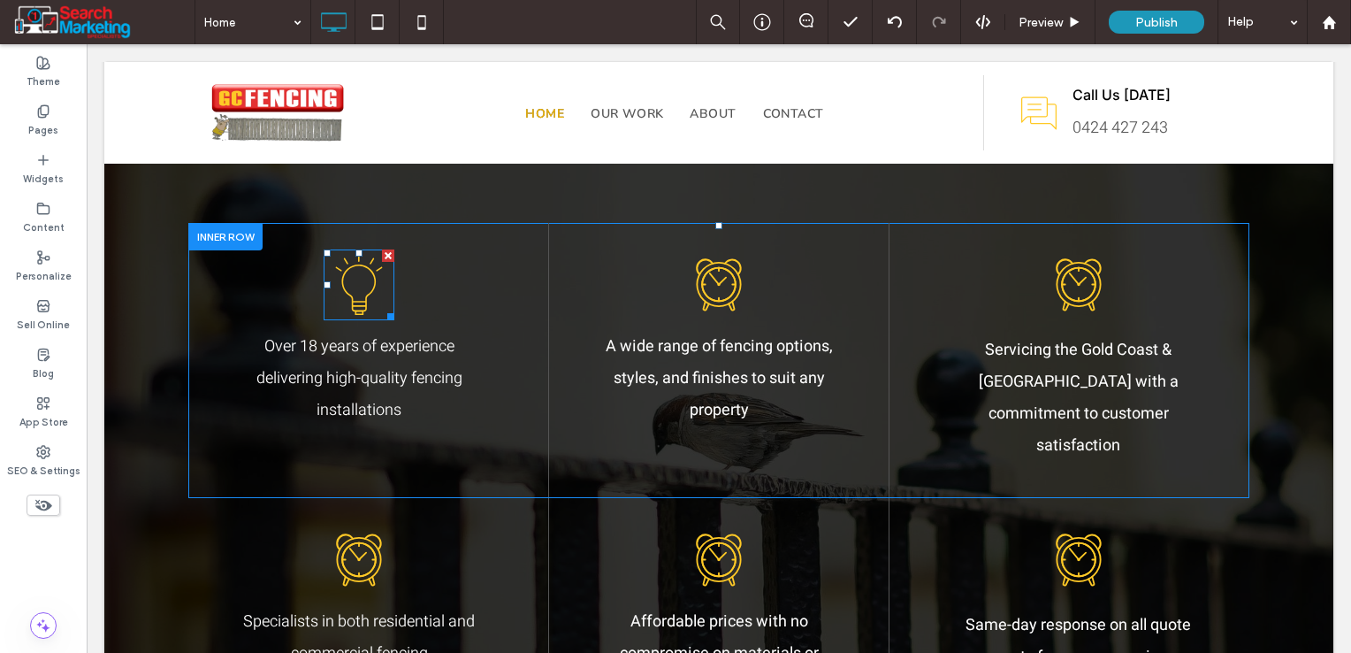
click at [373, 281] on icon at bounding box center [359, 284] width 71 height 71
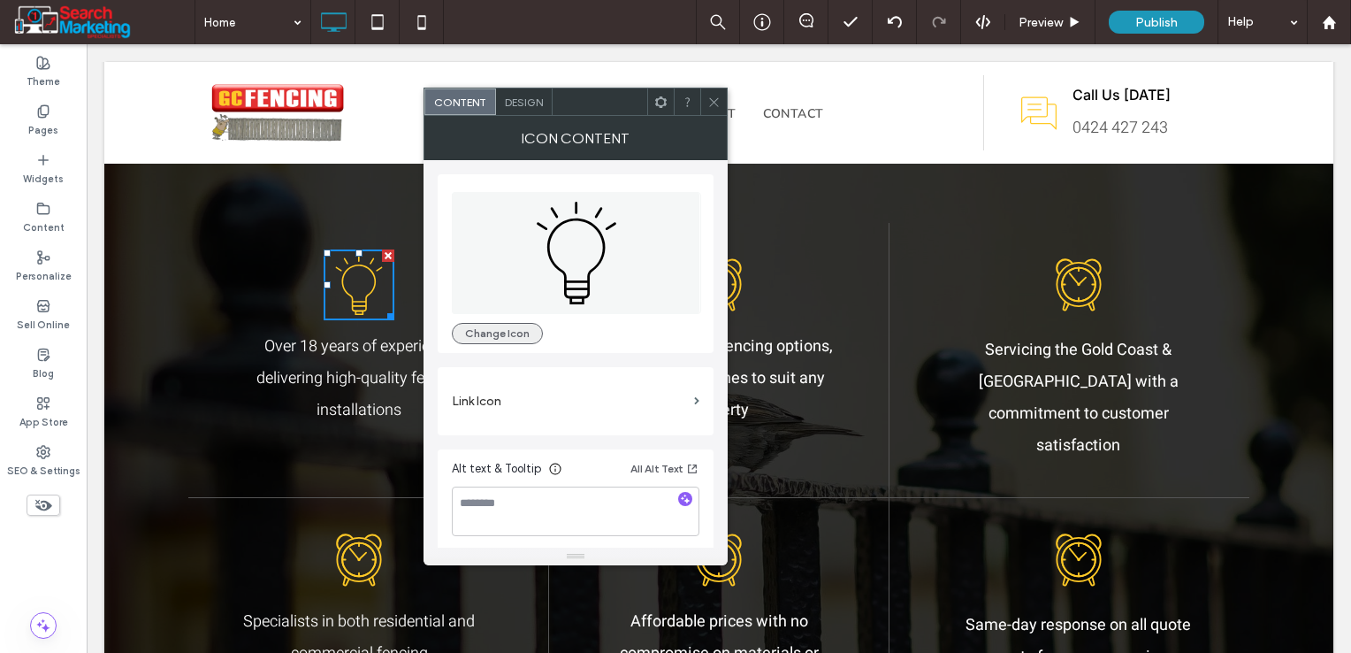
click at [520, 331] on button "Change Icon" at bounding box center [497, 333] width 91 height 21
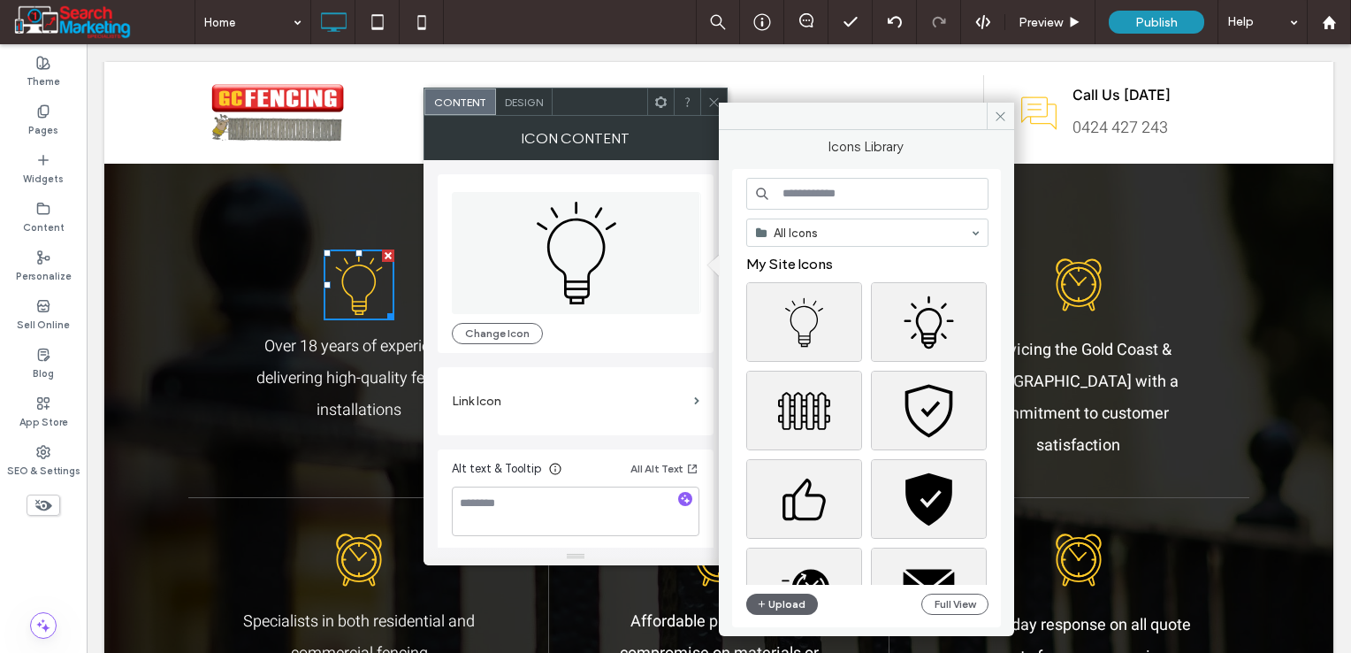
click at [863, 189] on input at bounding box center [867, 194] width 242 height 32
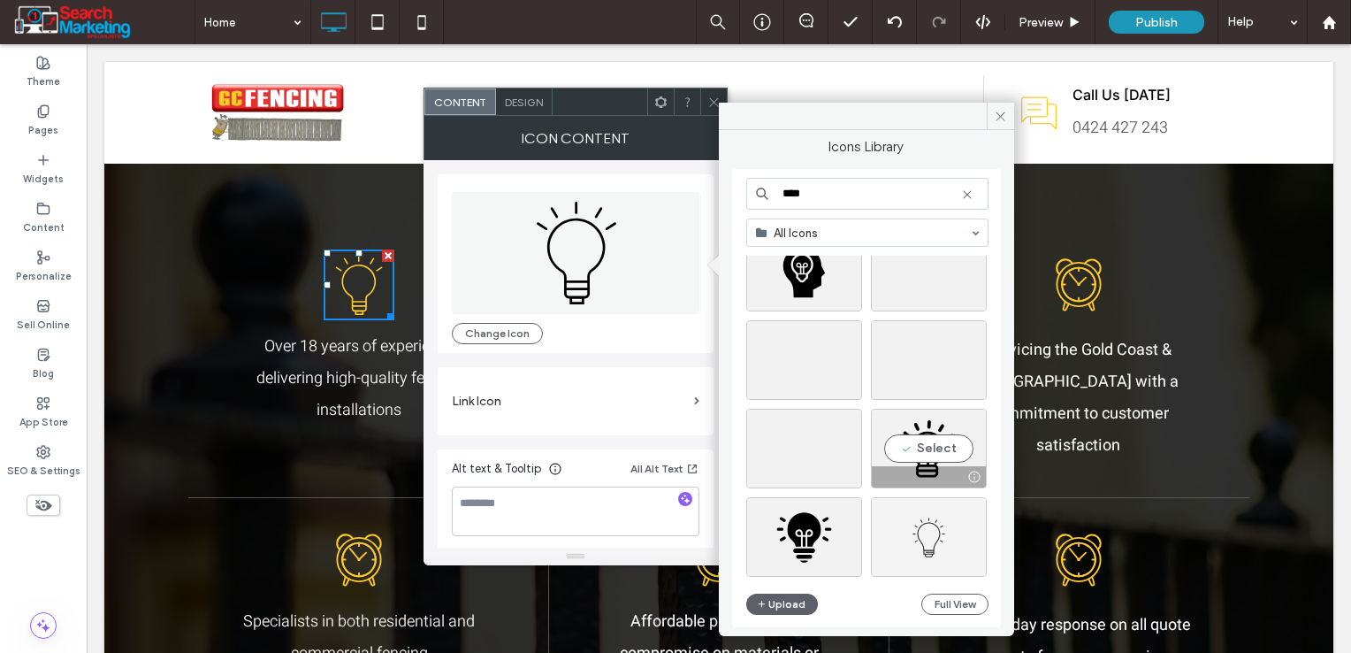
scroll to position [439, 0]
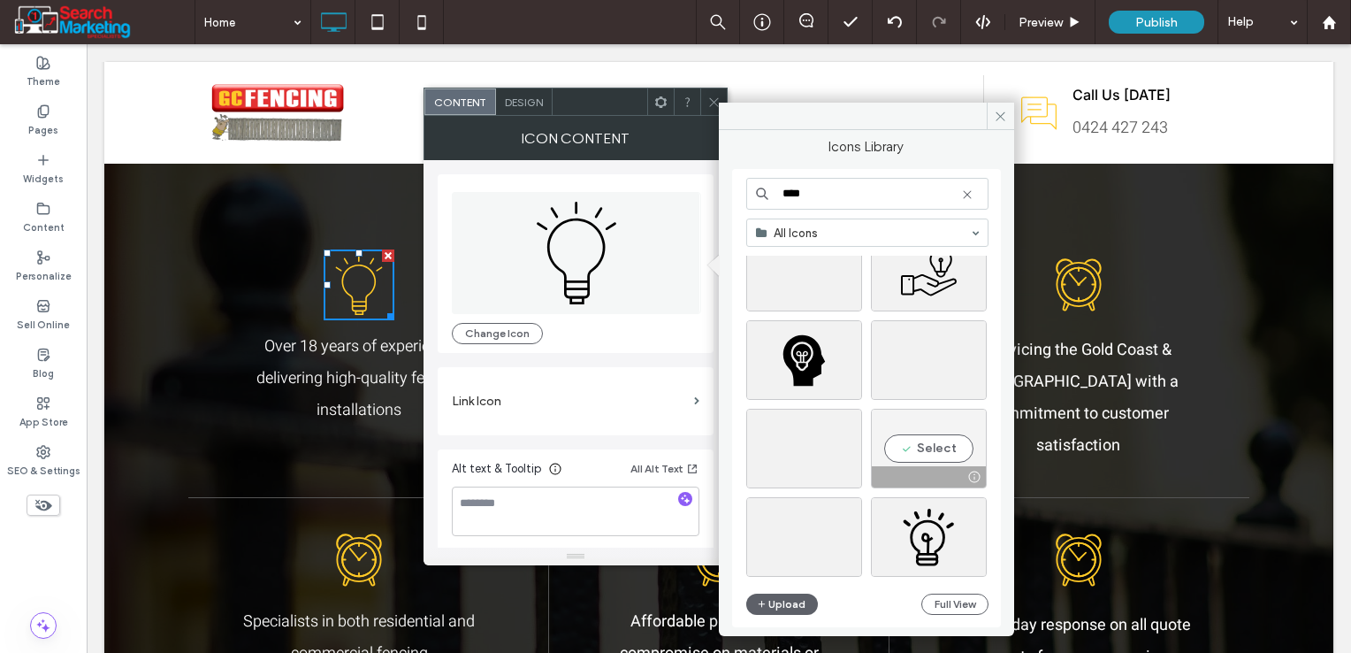
type input "****"
click at [919, 456] on div "Select" at bounding box center [929, 448] width 116 height 80
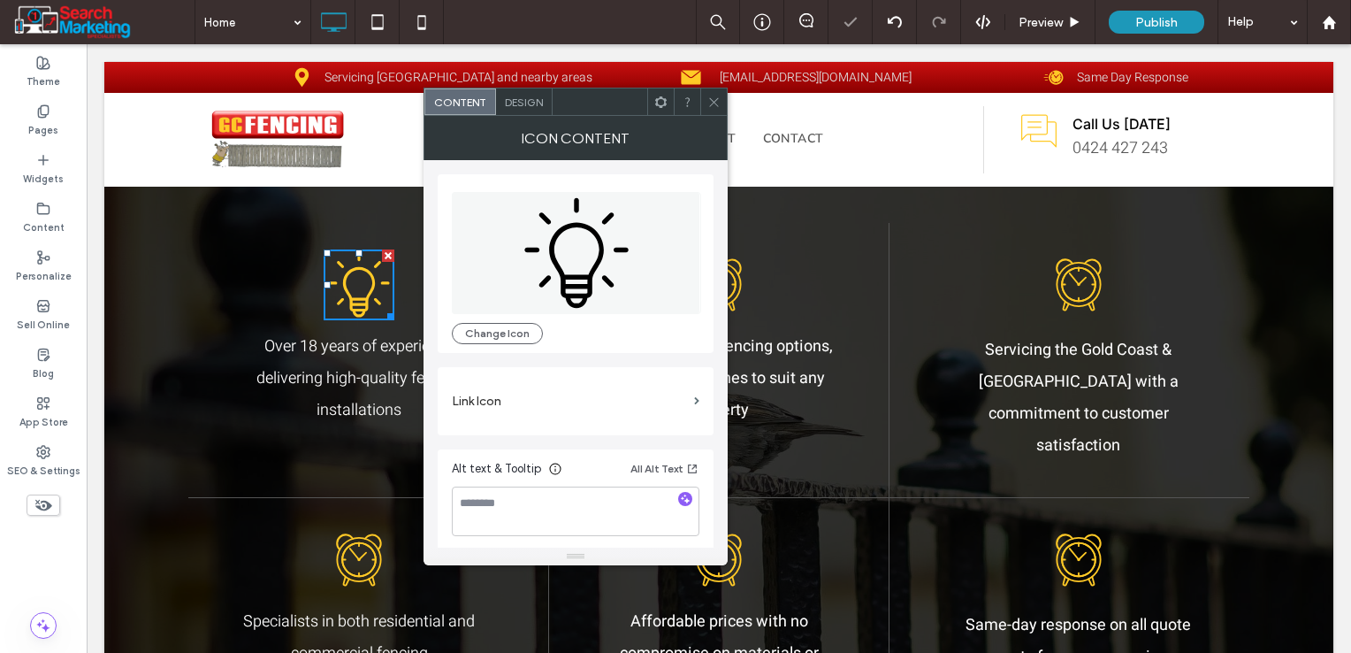
drag, startPoint x: 709, startPoint y: 99, endPoint x: 714, endPoint y: 148, distance: 48.9
click at [711, 100] on icon at bounding box center [713, 101] width 13 height 13
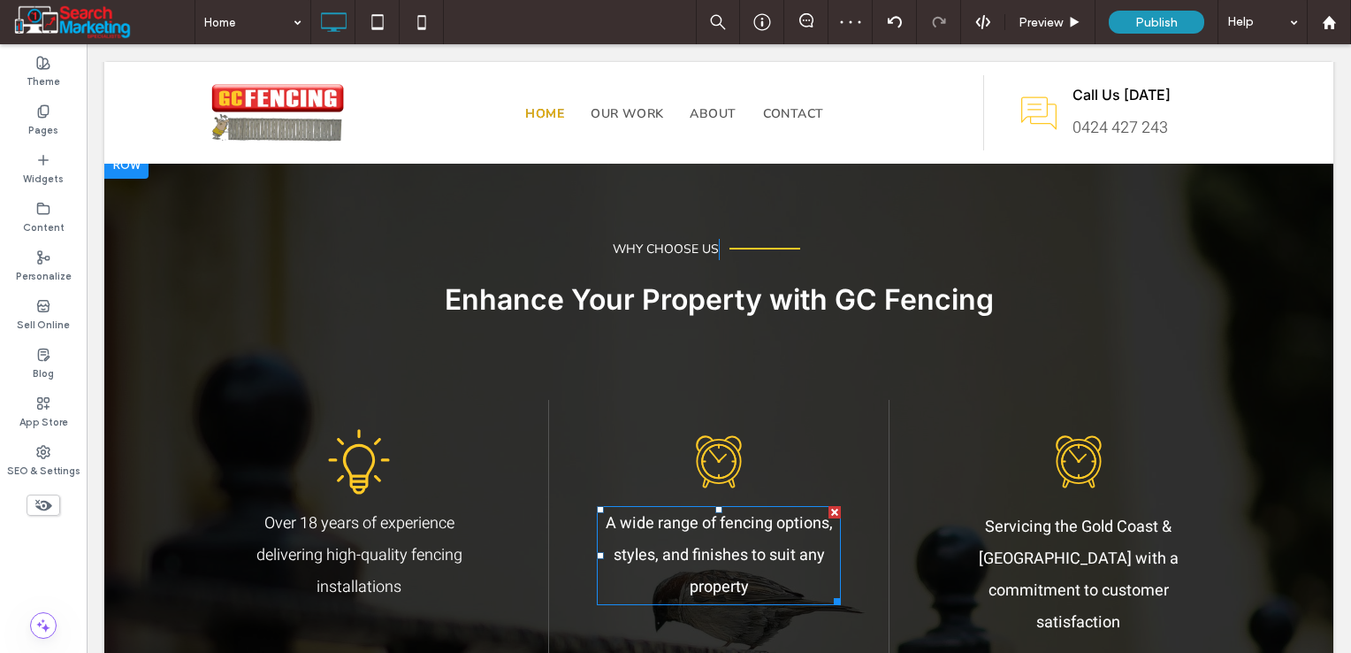
scroll to position [1415, 0]
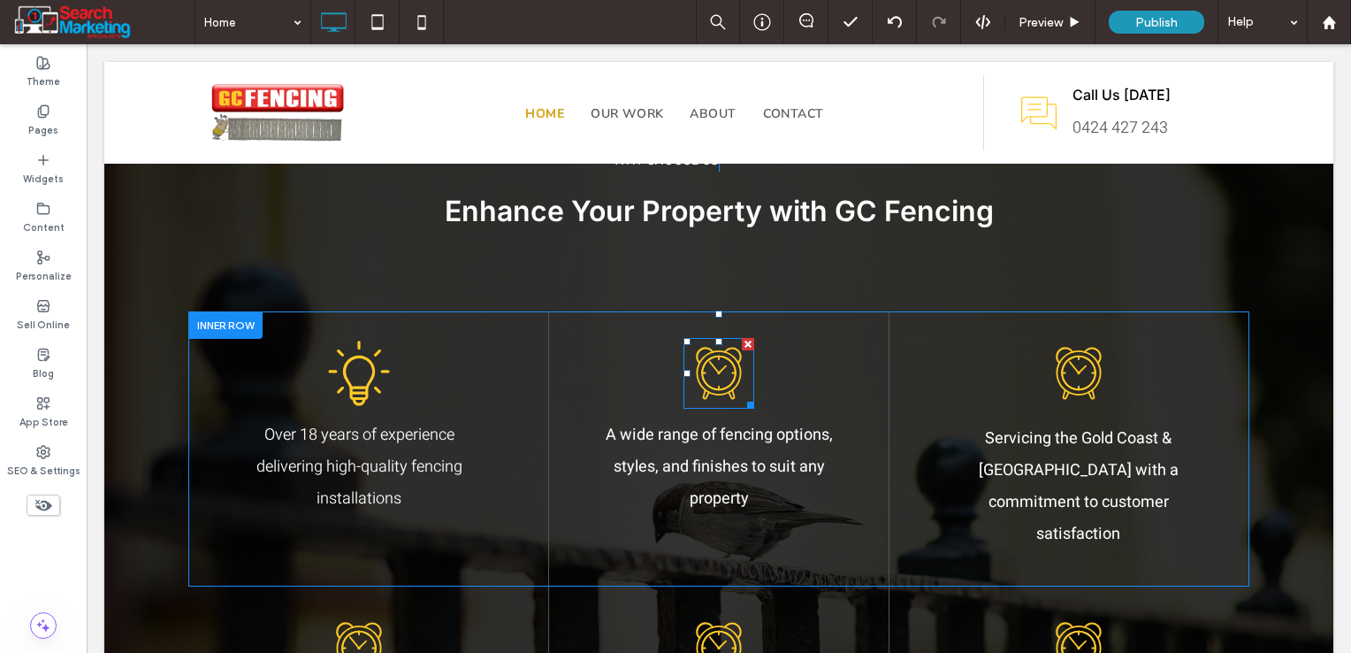
click at [703, 384] on icon at bounding box center [718, 373] width 71 height 71
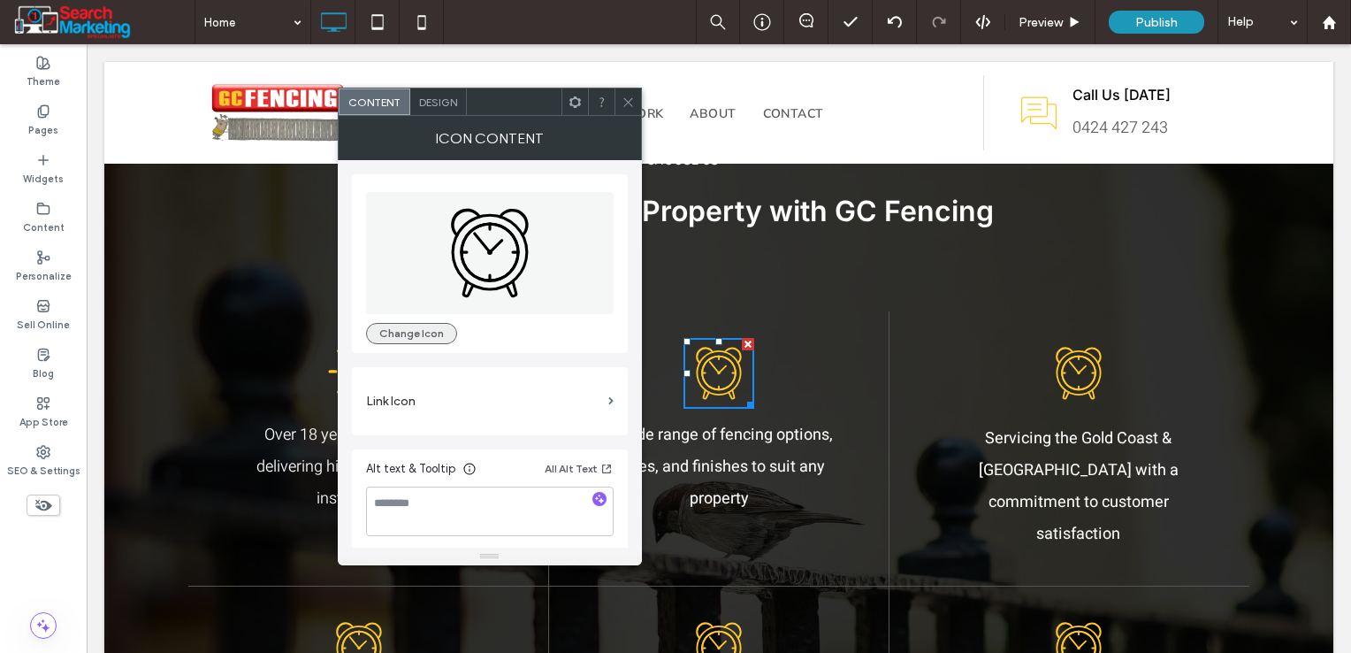
click at [447, 325] on button "Change Icon" at bounding box center [411, 333] width 91 height 21
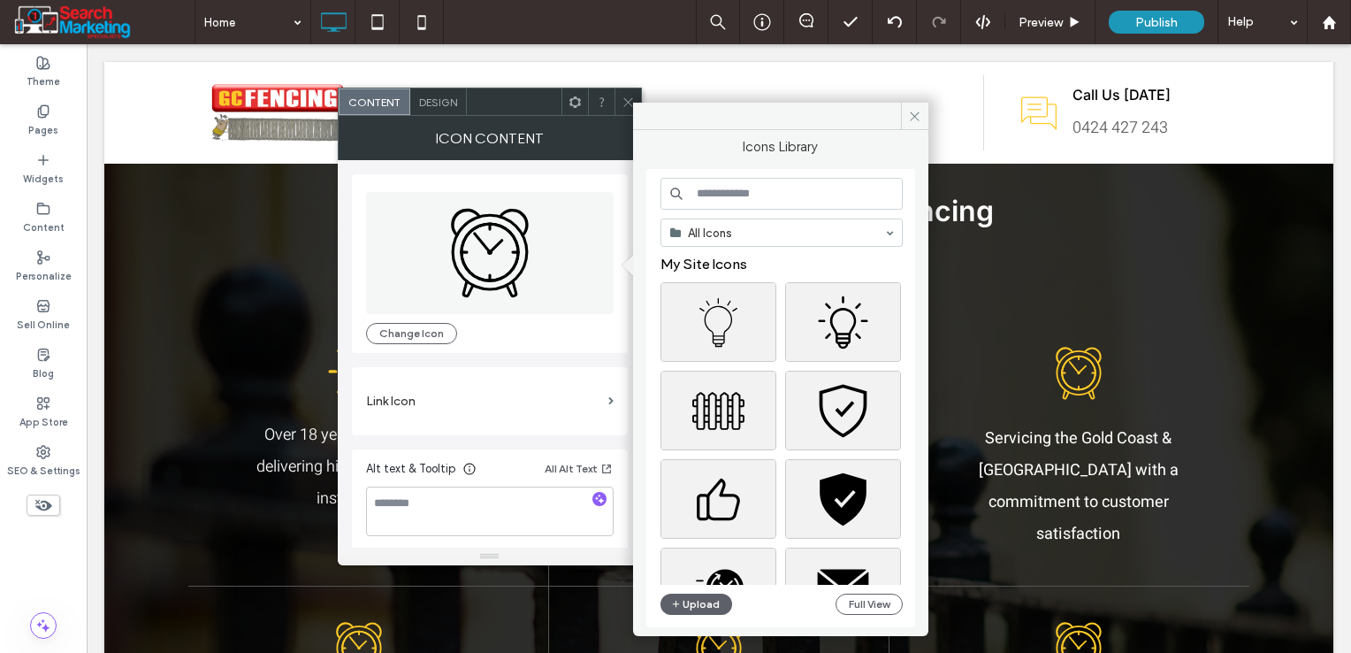
click at [783, 186] on input at bounding box center [781, 194] width 242 height 32
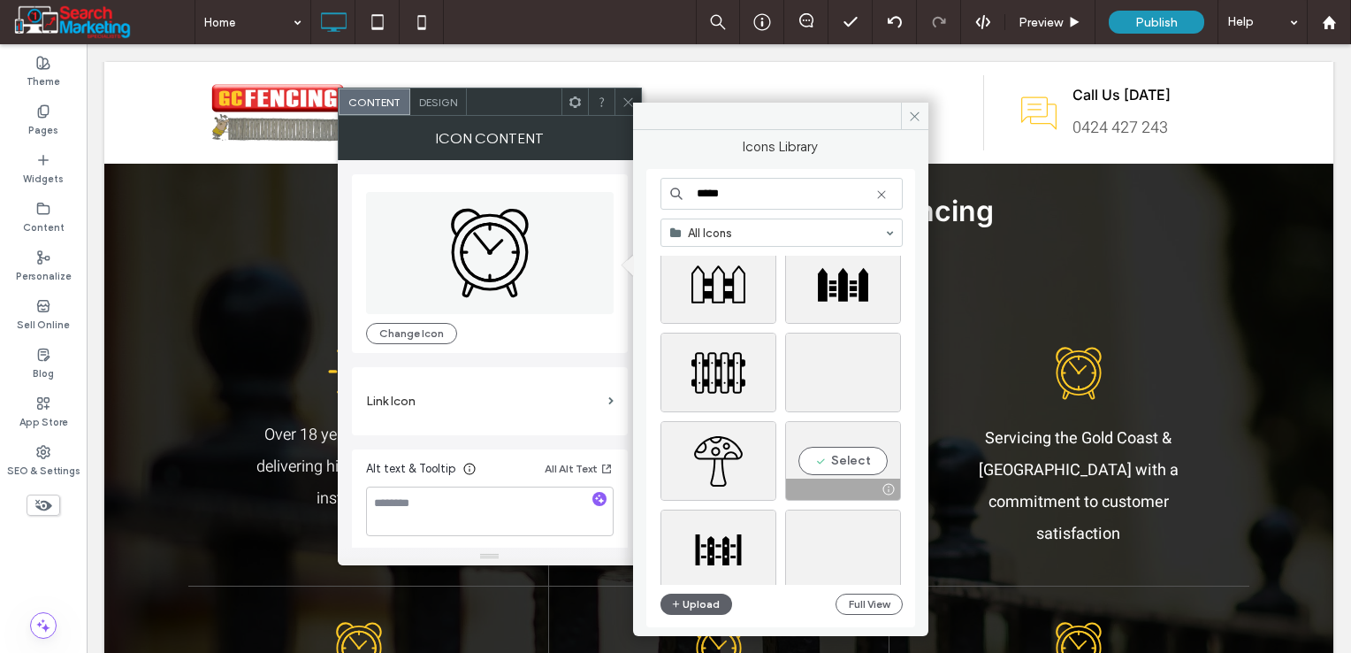
scroll to position [7088, 0]
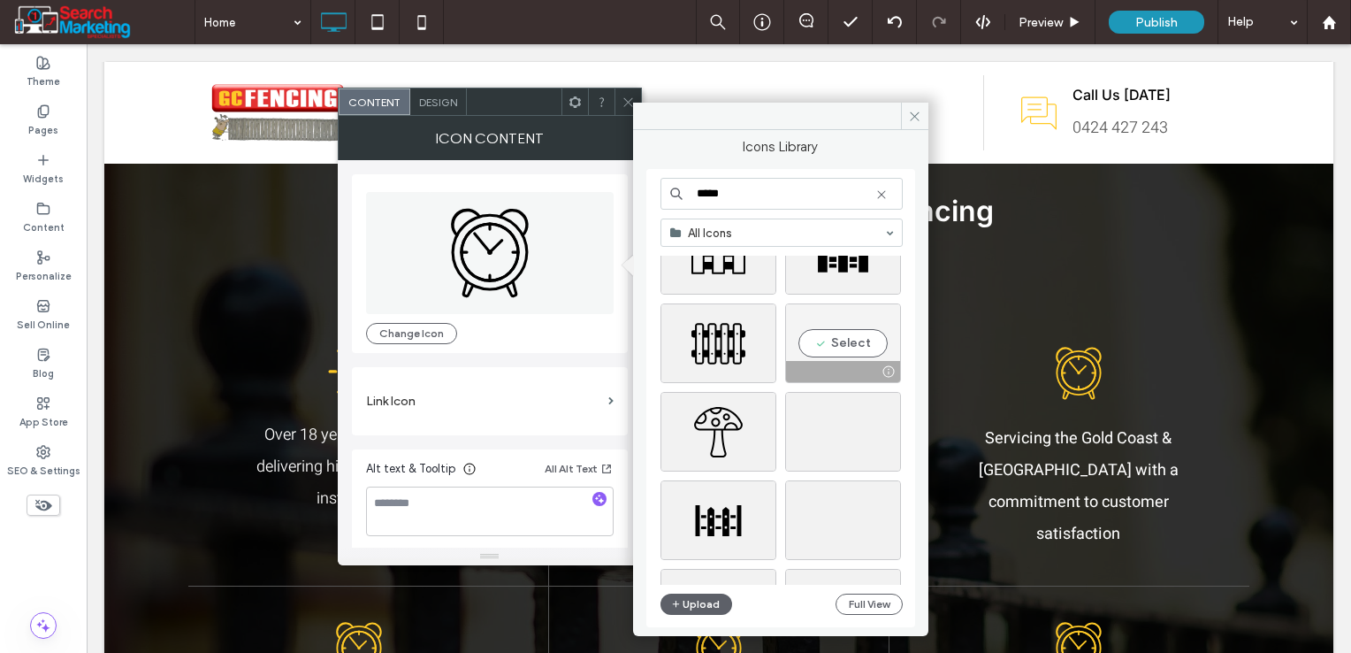
type input "*****"
click at [845, 334] on div "Select" at bounding box center [843, 343] width 116 height 80
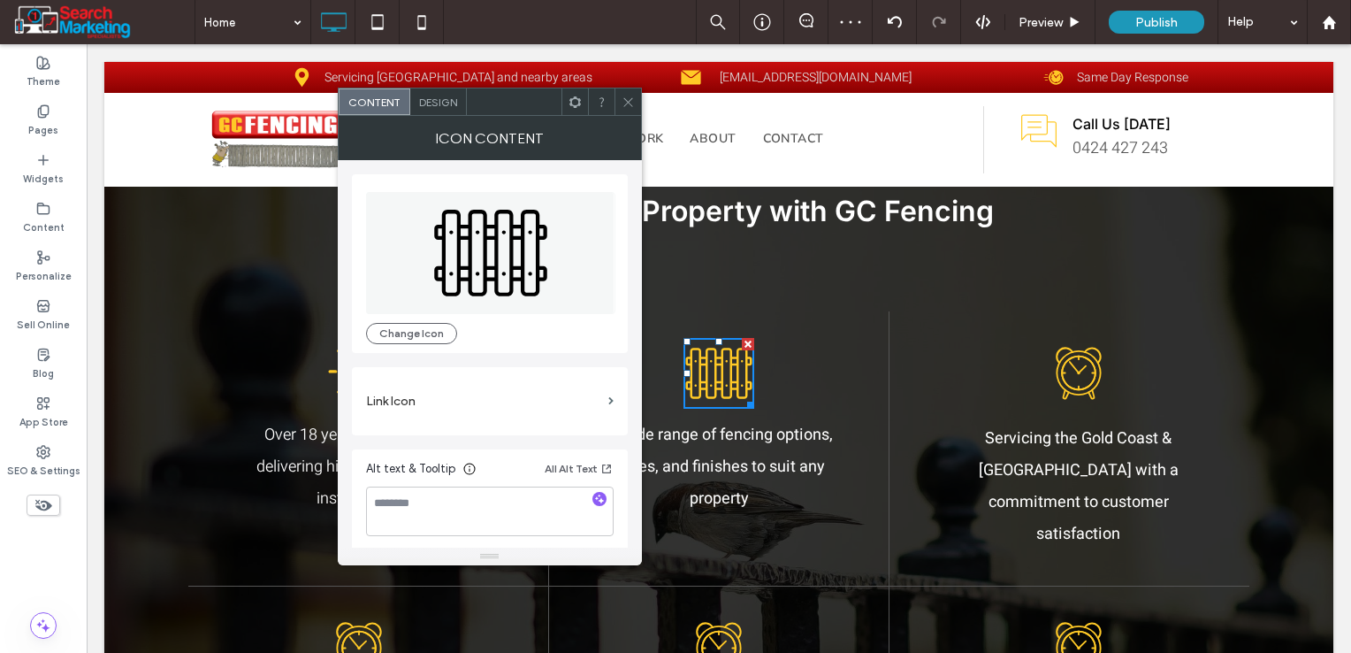
click at [629, 97] on icon at bounding box center [628, 101] width 13 height 13
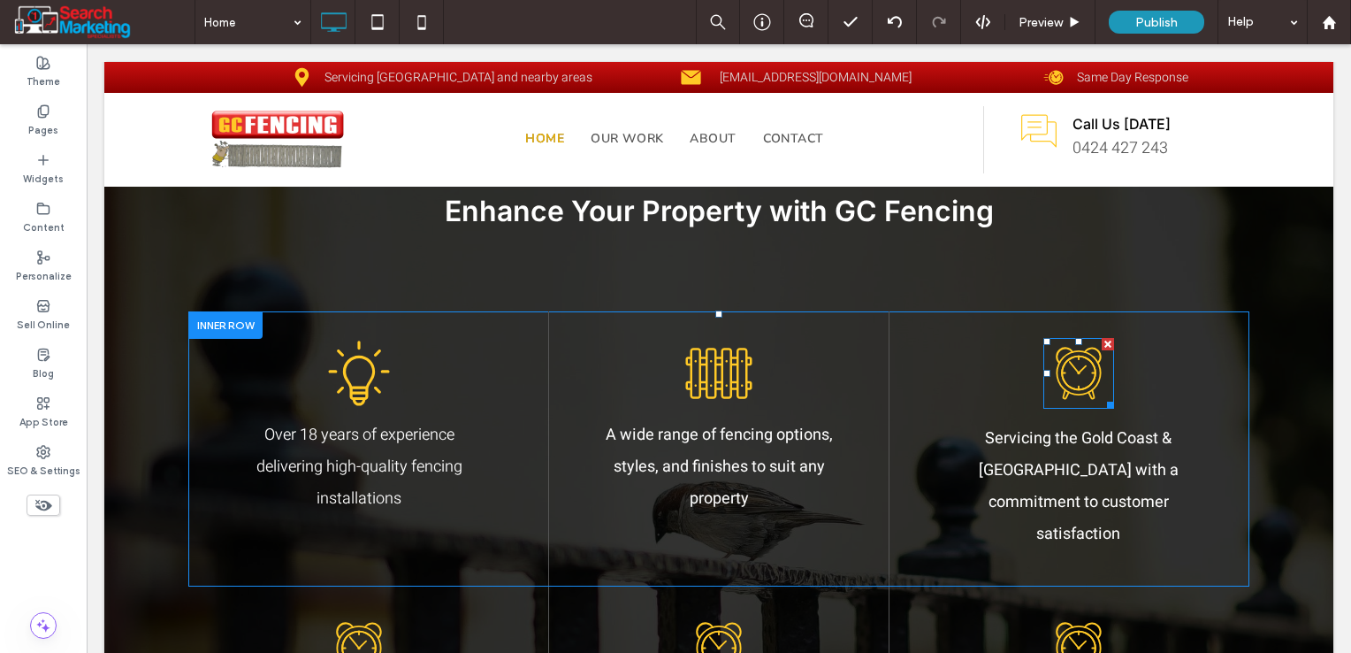
drag, startPoint x: 1050, startPoint y: 379, endPoint x: 1043, endPoint y: 386, distance: 10.0
click at [1051, 379] on icon at bounding box center [1078, 373] width 71 height 71
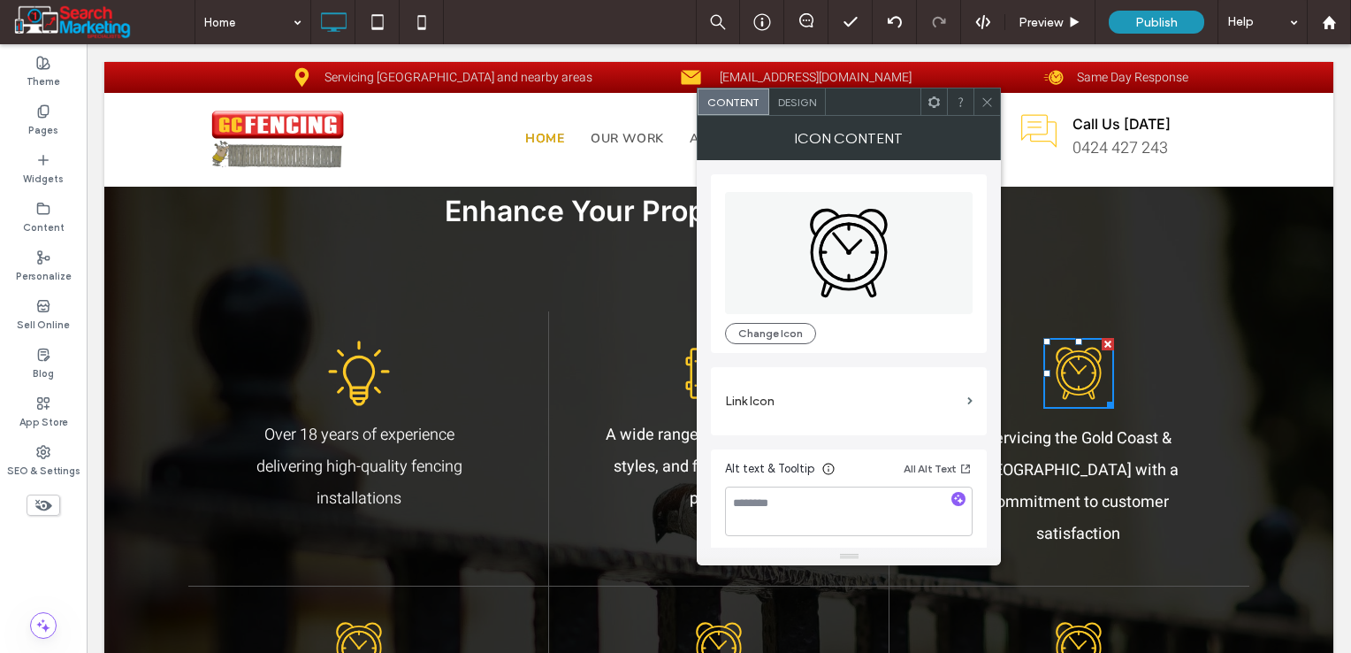
drag, startPoint x: 803, startPoint y: 332, endPoint x: 872, endPoint y: 235, distance: 119.2
click at [802, 332] on button "Change Icon" at bounding box center [770, 333] width 91 height 21
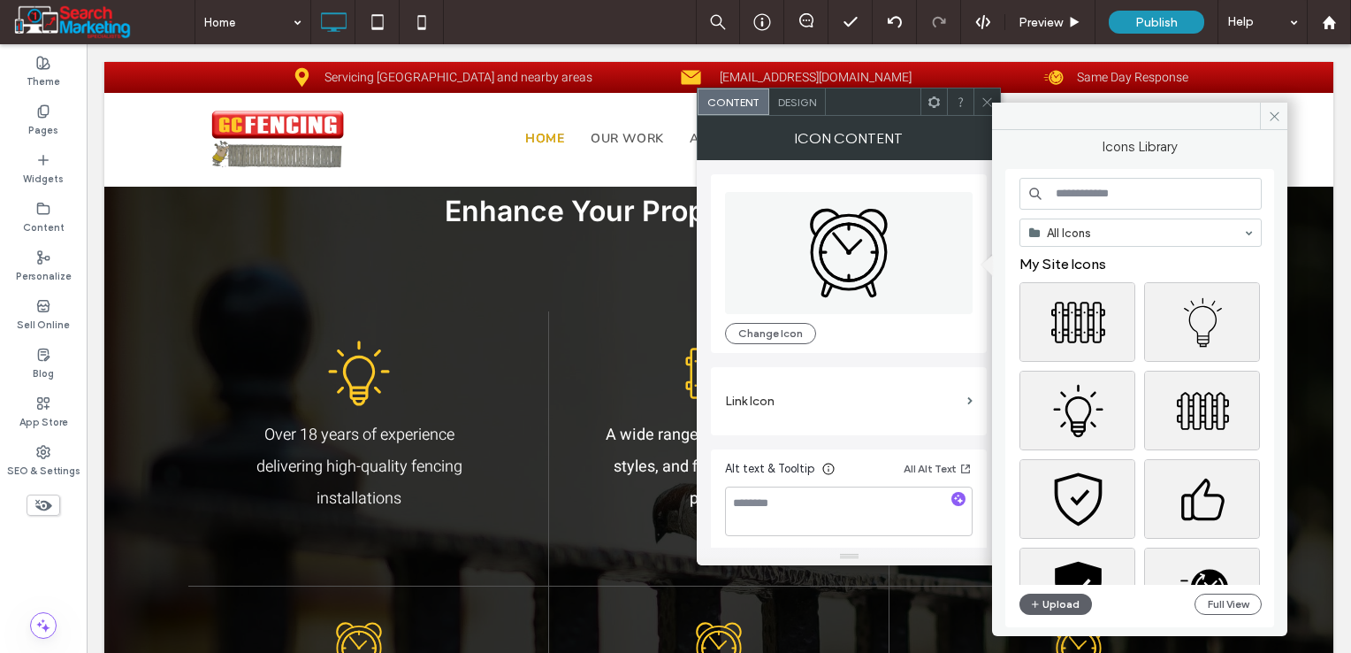
click at [1114, 193] on input at bounding box center [1140, 194] width 242 height 32
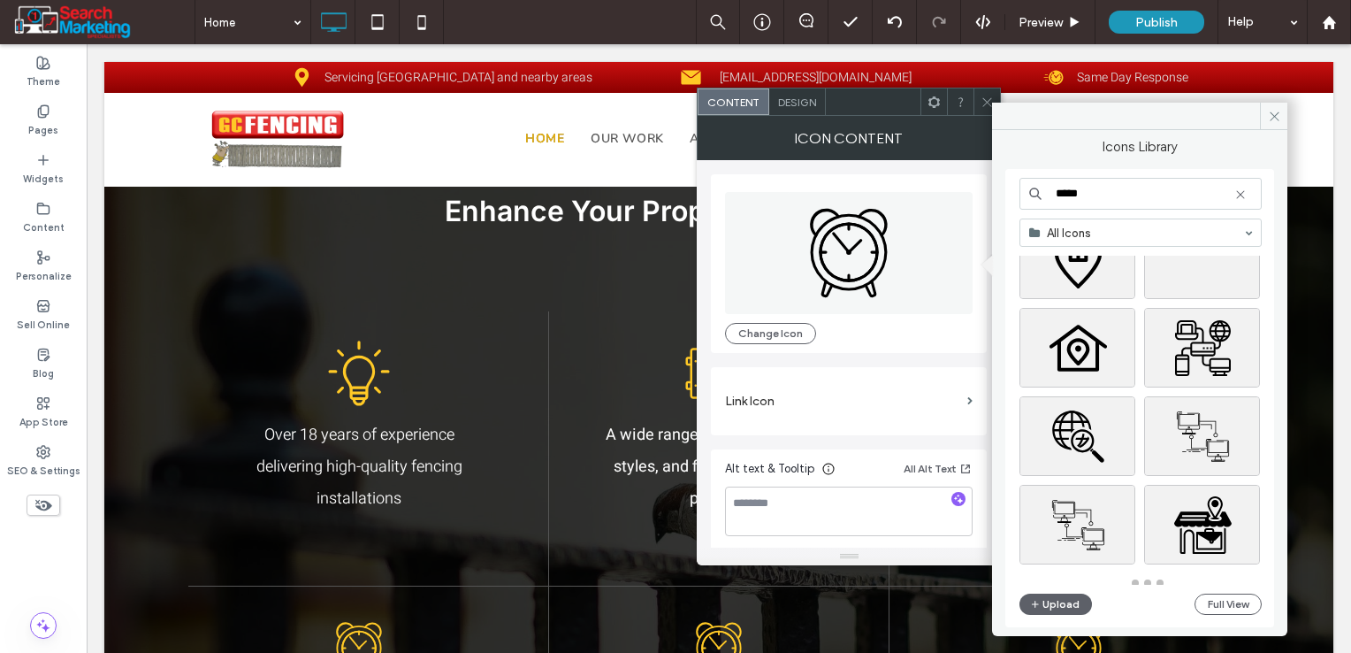
scroll to position [1924, 0]
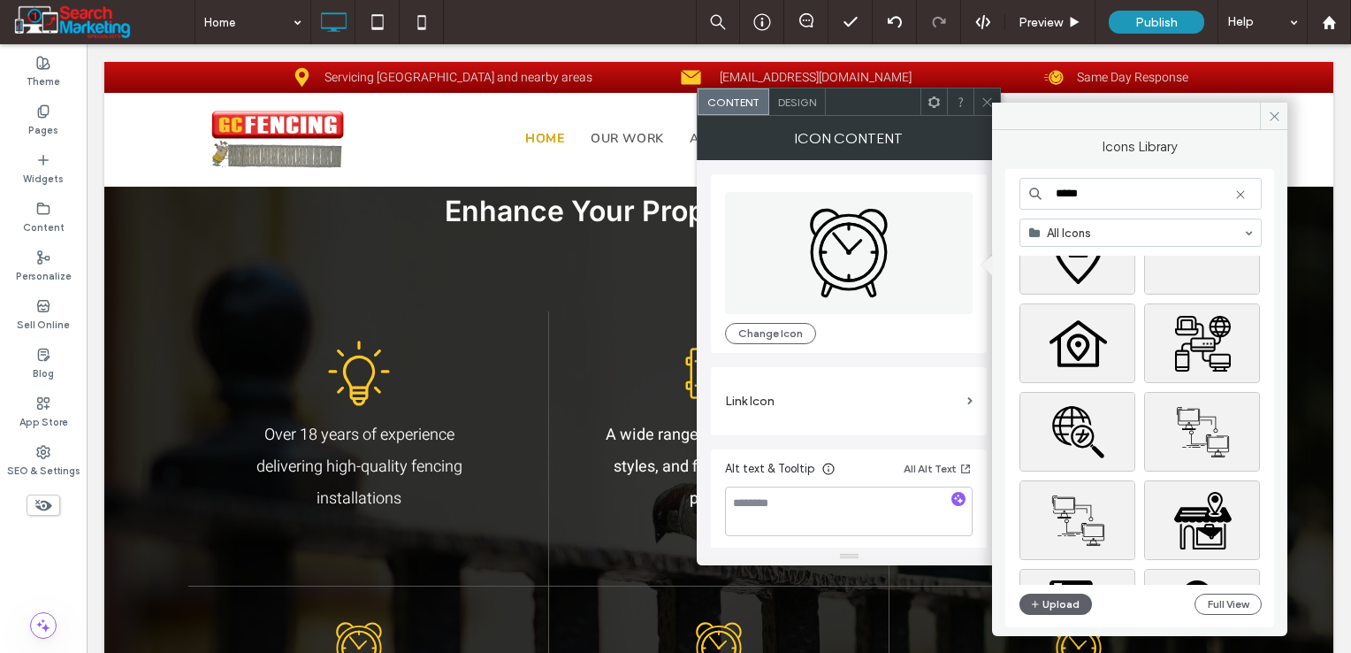
click at [1107, 195] on input "*****" at bounding box center [1140, 194] width 242 height 32
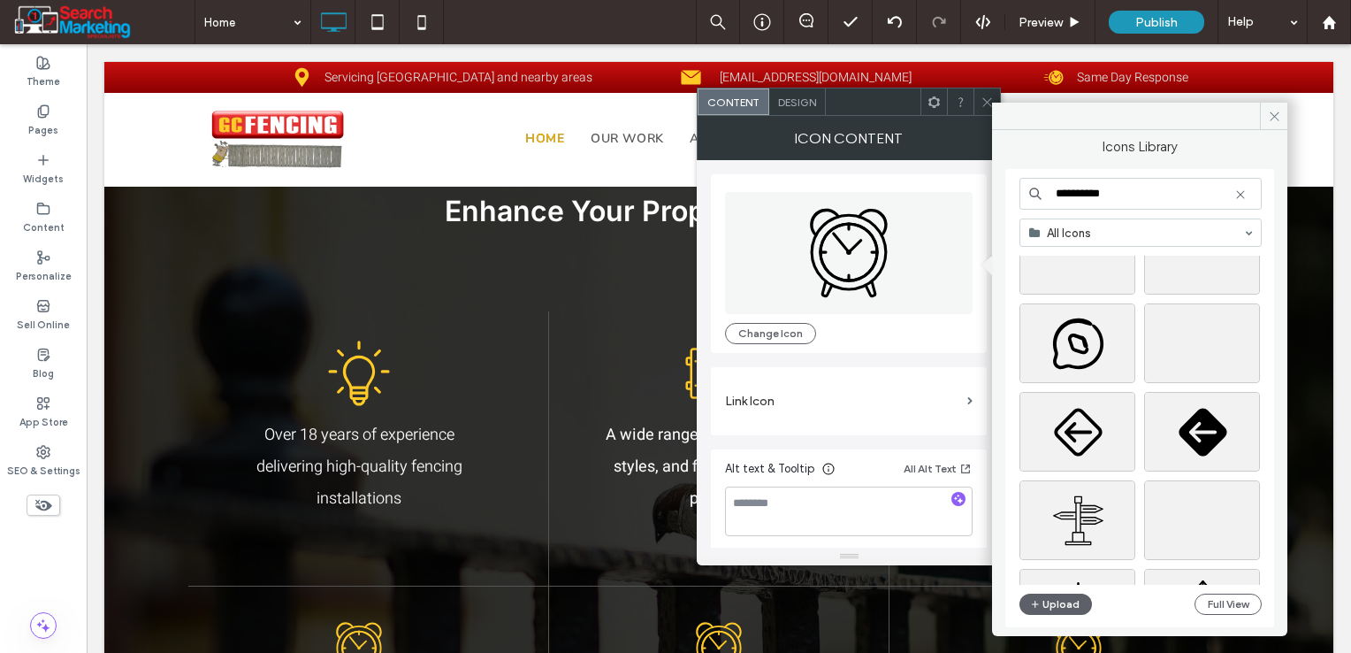
scroll to position [3604, 0]
click at [1110, 190] on input "**********" at bounding box center [1140, 194] width 242 height 32
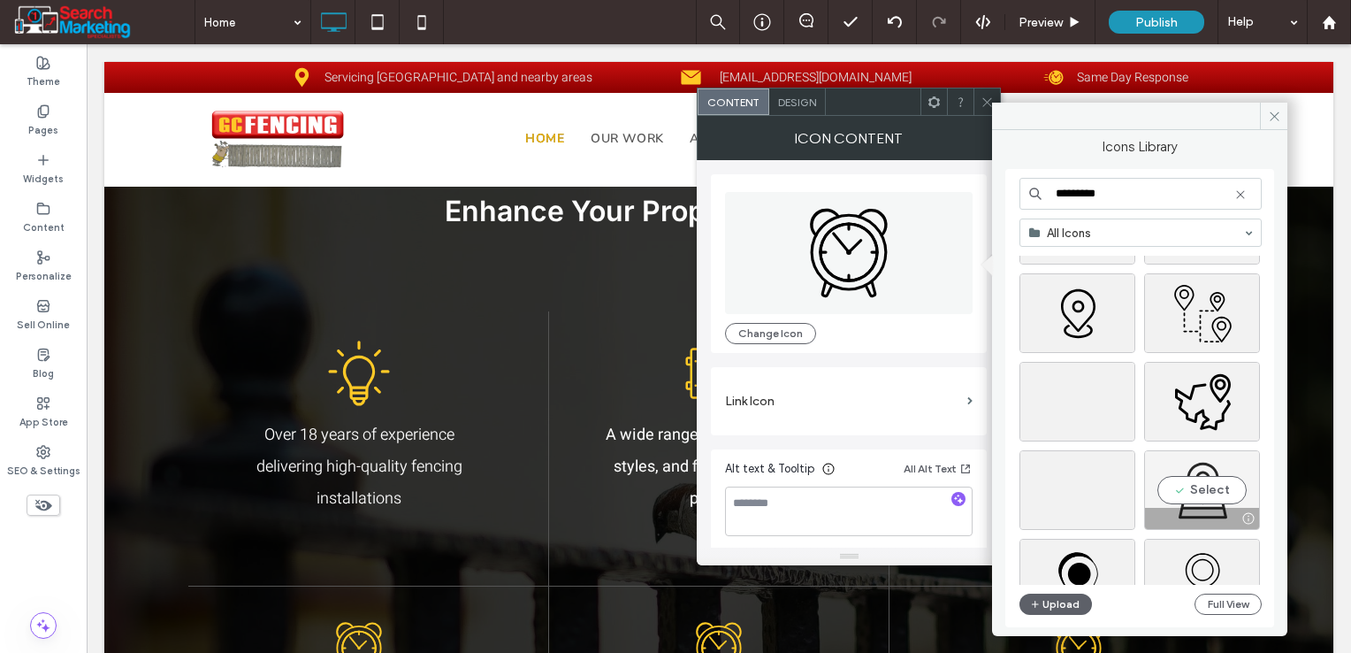
scroll to position [2543, 0]
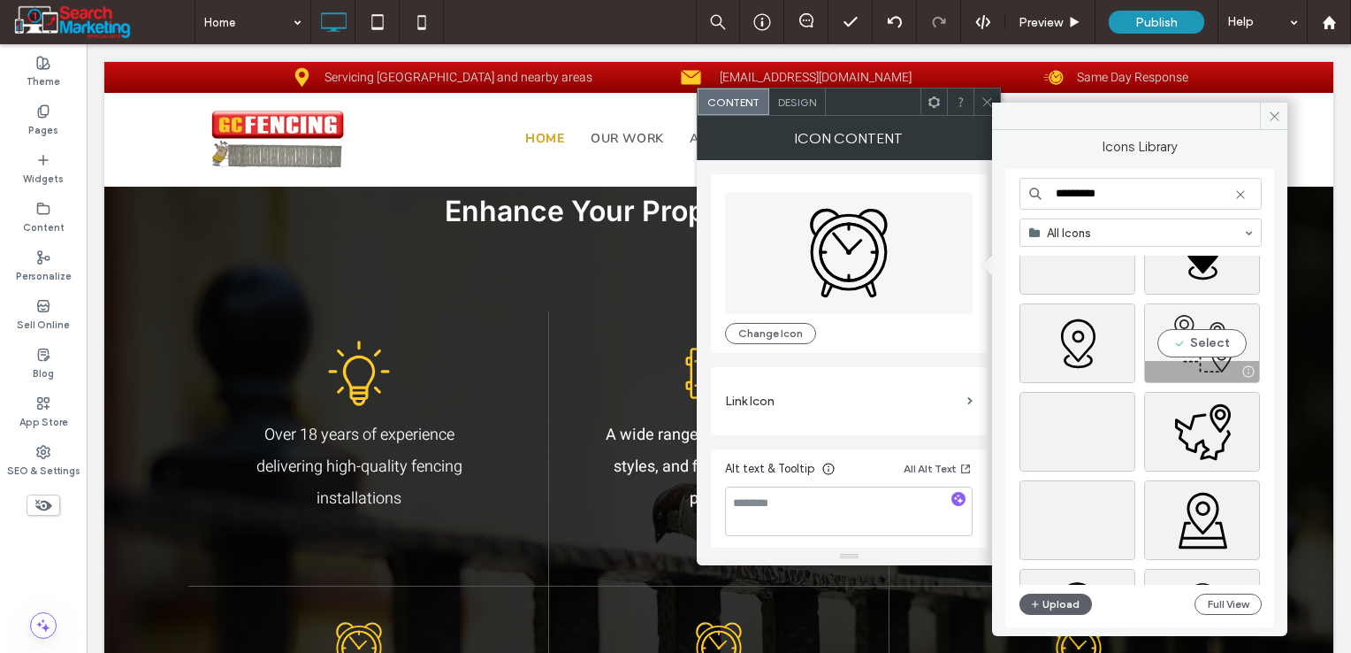
type input "*********"
click at [1217, 353] on div "Select" at bounding box center [1202, 343] width 116 height 80
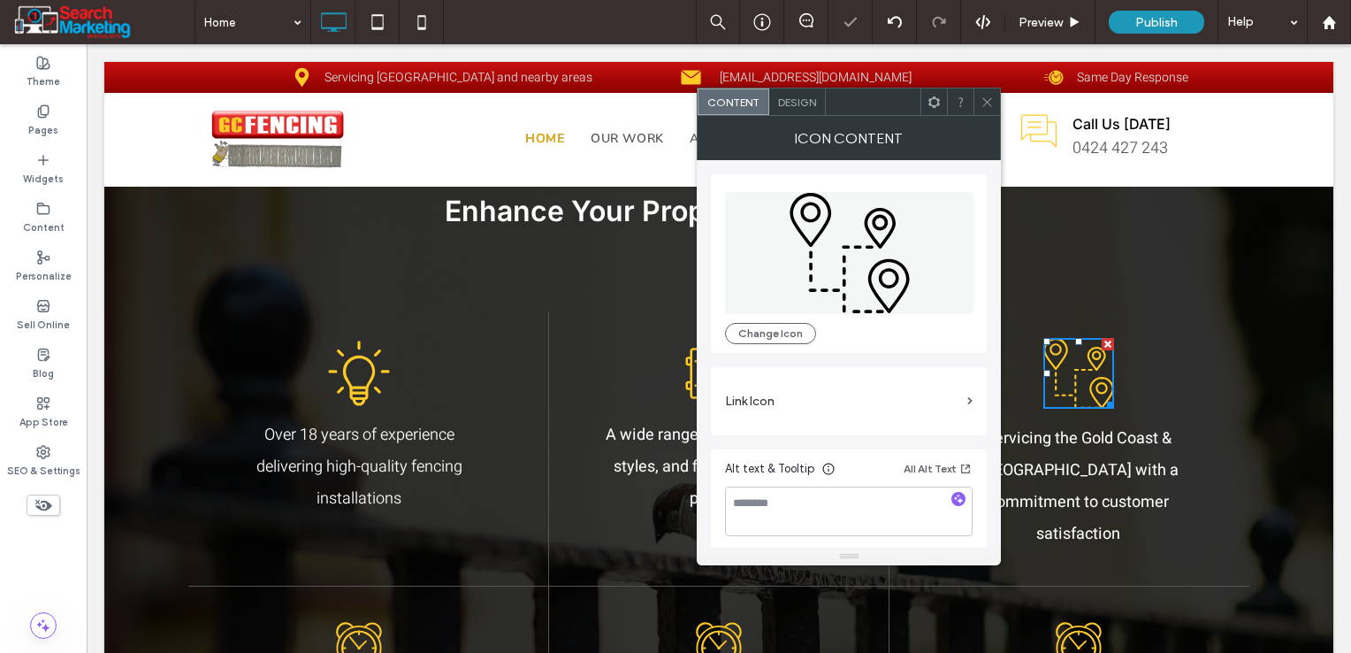
click at [987, 95] on icon at bounding box center [987, 101] width 13 height 13
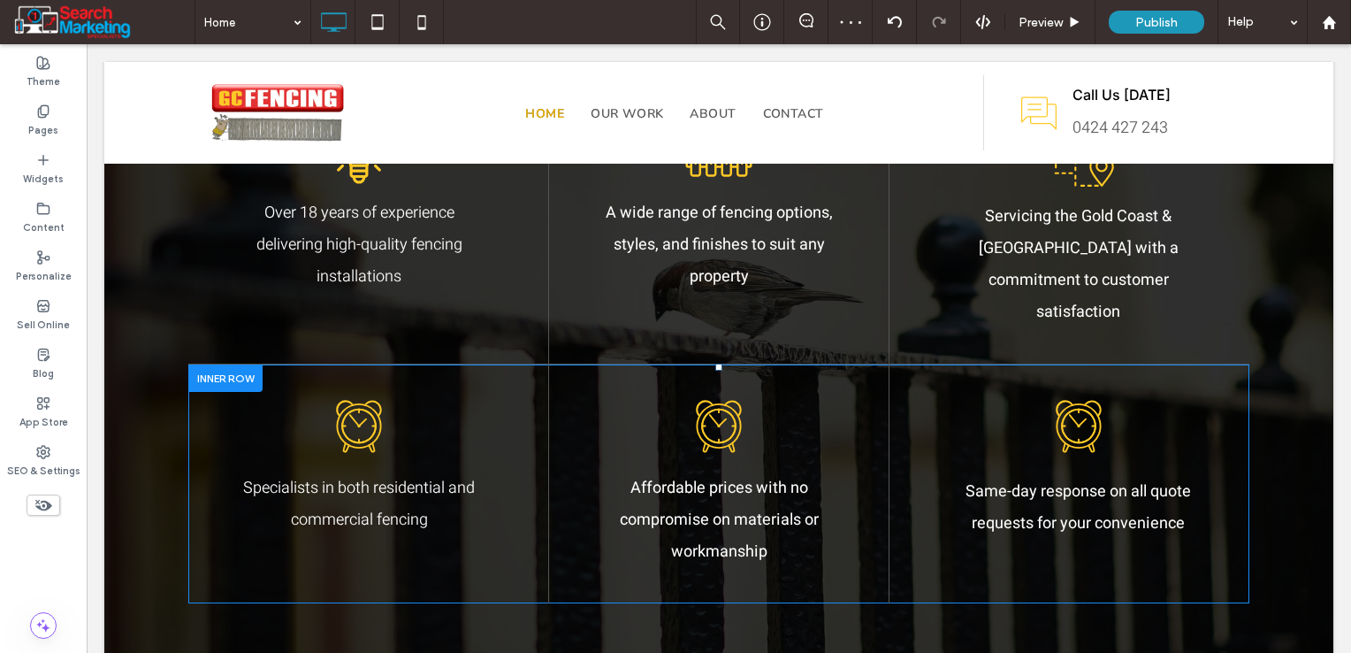
scroll to position [1680, 0]
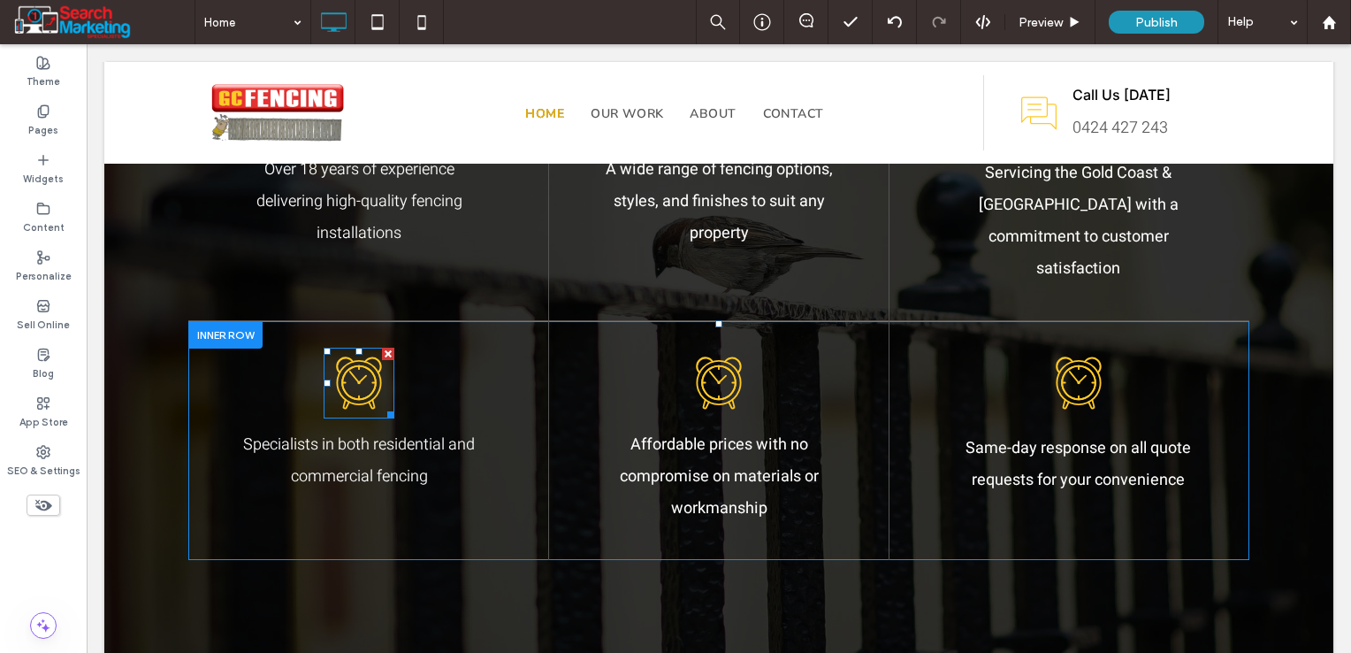
click at [364, 365] on icon at bounding box center [359, 382] width 35 height 35
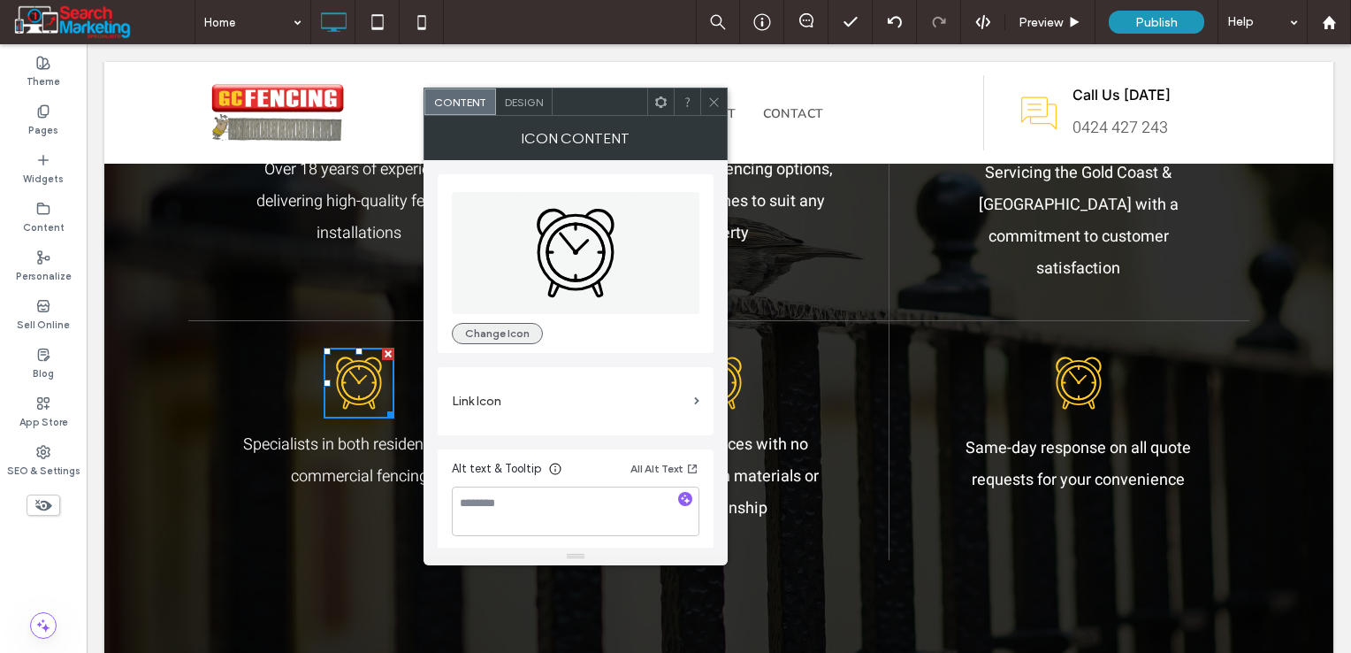
click at [510, 338] on button "Change Icon" at bounding box center [497, 333] width 91 height 21
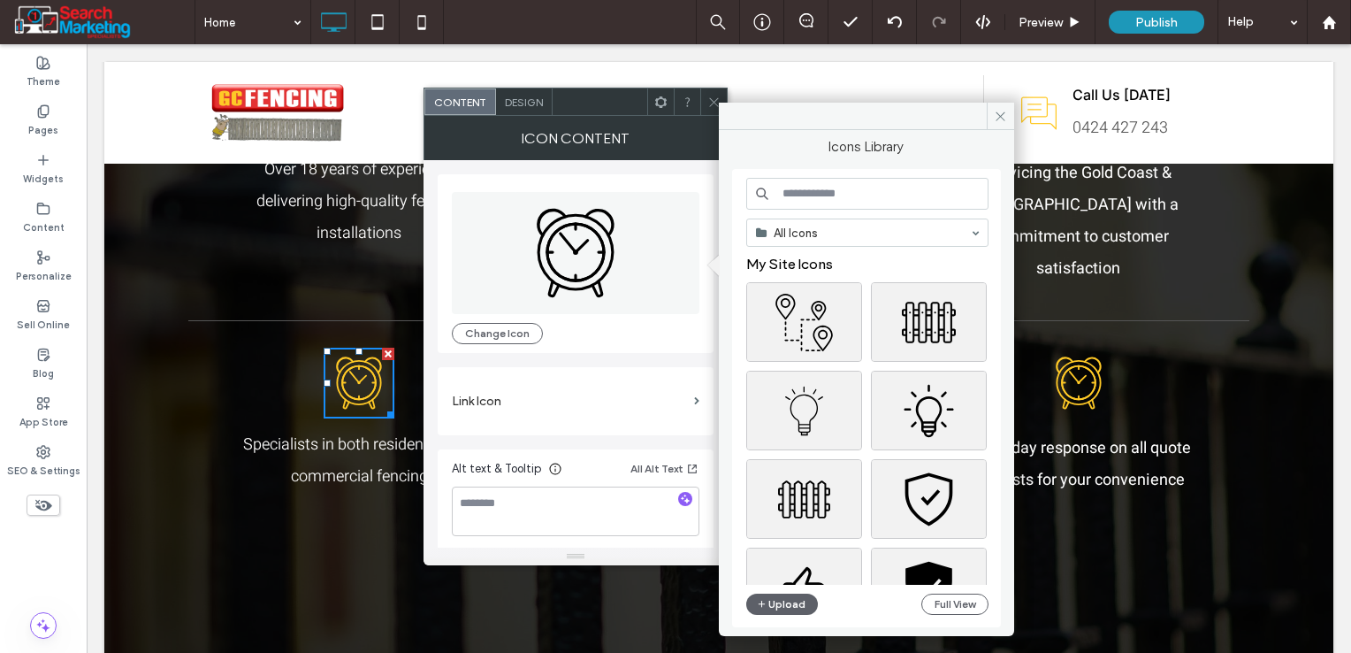
click at [872, 200] on input at bounding box center [867, 194] width 242 height 32
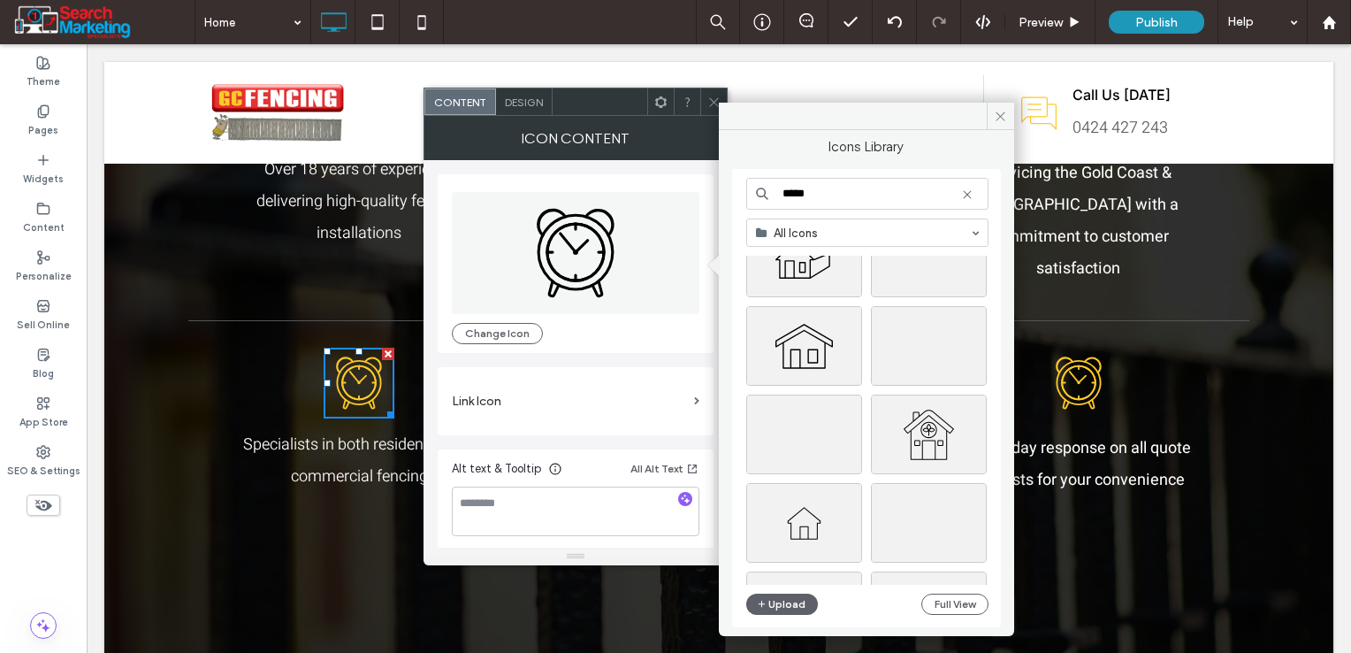
scroll to position [3869, 0]
click at [805, 190] on input "*****" at bounding box center [867, 194] width 242 height 32
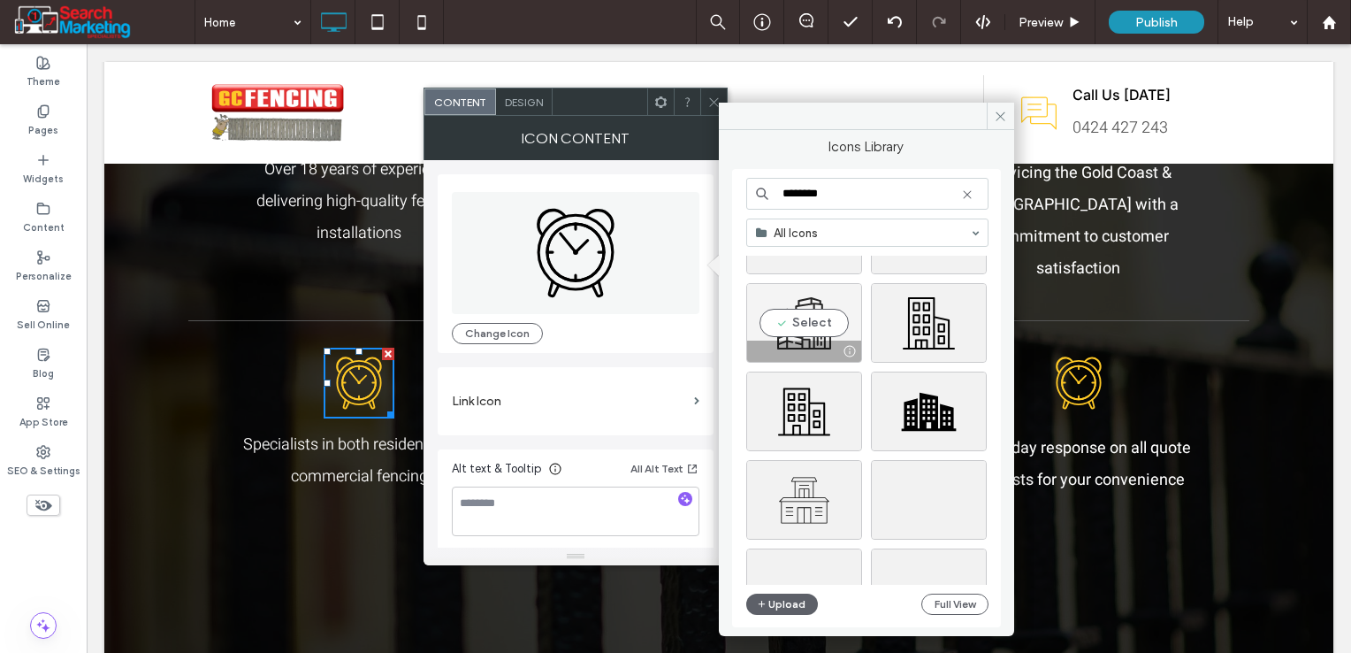
scroll to position [88, 0]
type input "********"
click at [822, 426] on div "Select" at bounding box center [804, 410] width 116 height 80
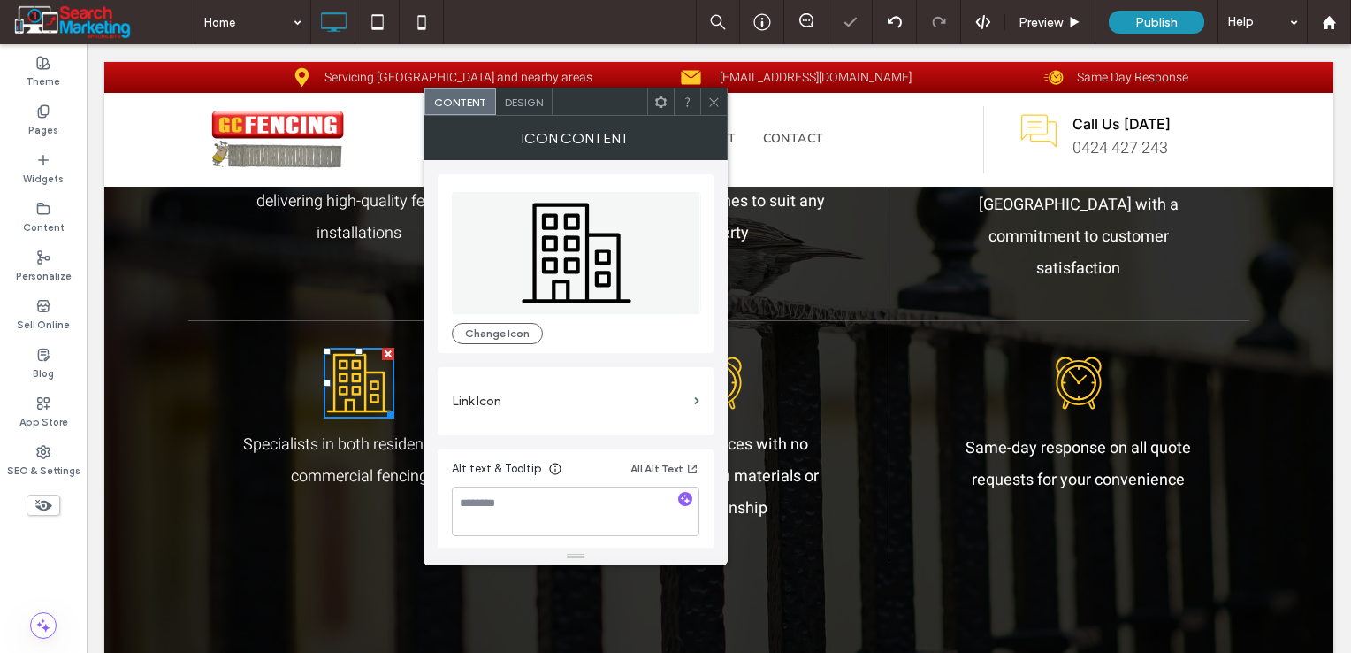
click at [714, 107] on icon at bounding box center [713, 101] width 13 height 13
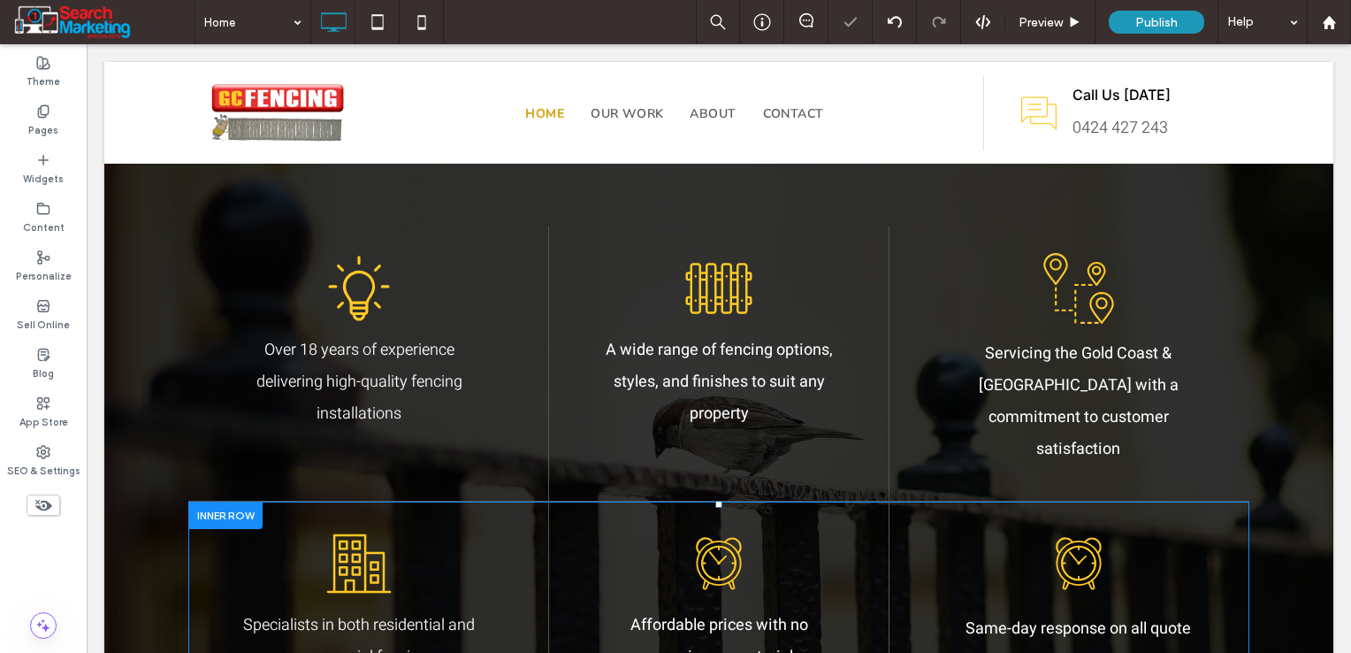
scroll to position [1592, 0]
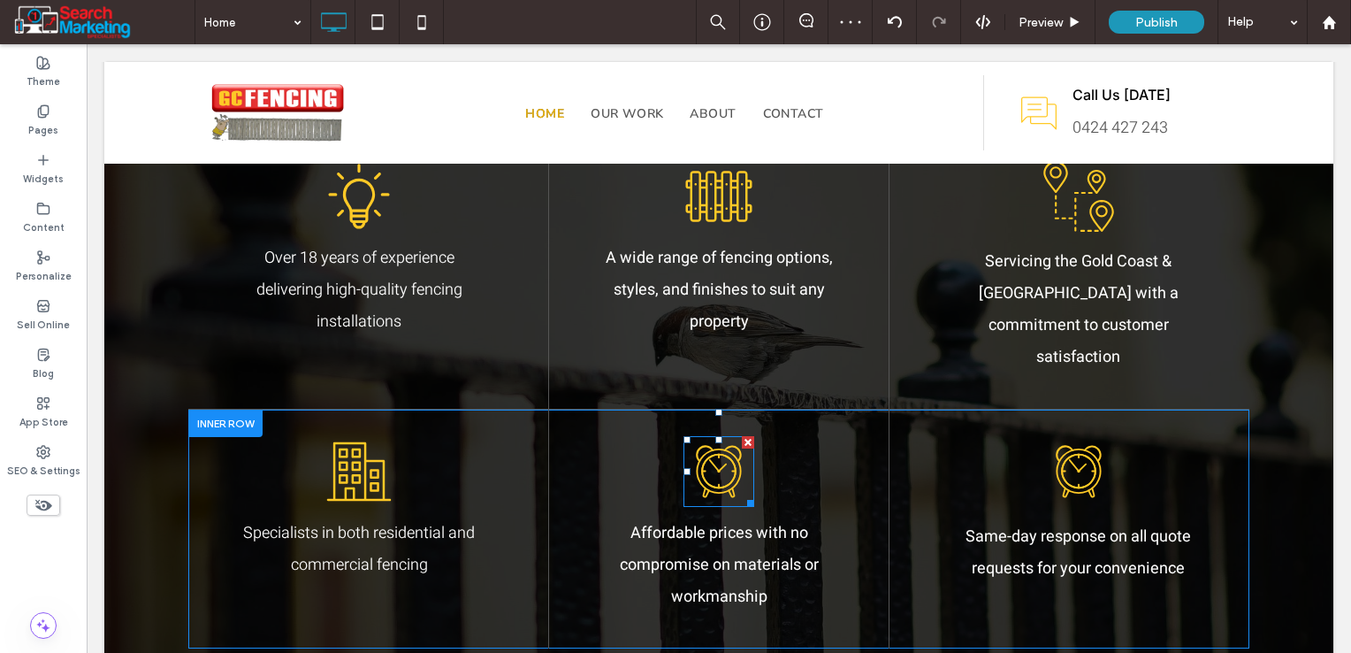
click at [701, 458] on icon at bounding box center [718, 470] width 45 height 45
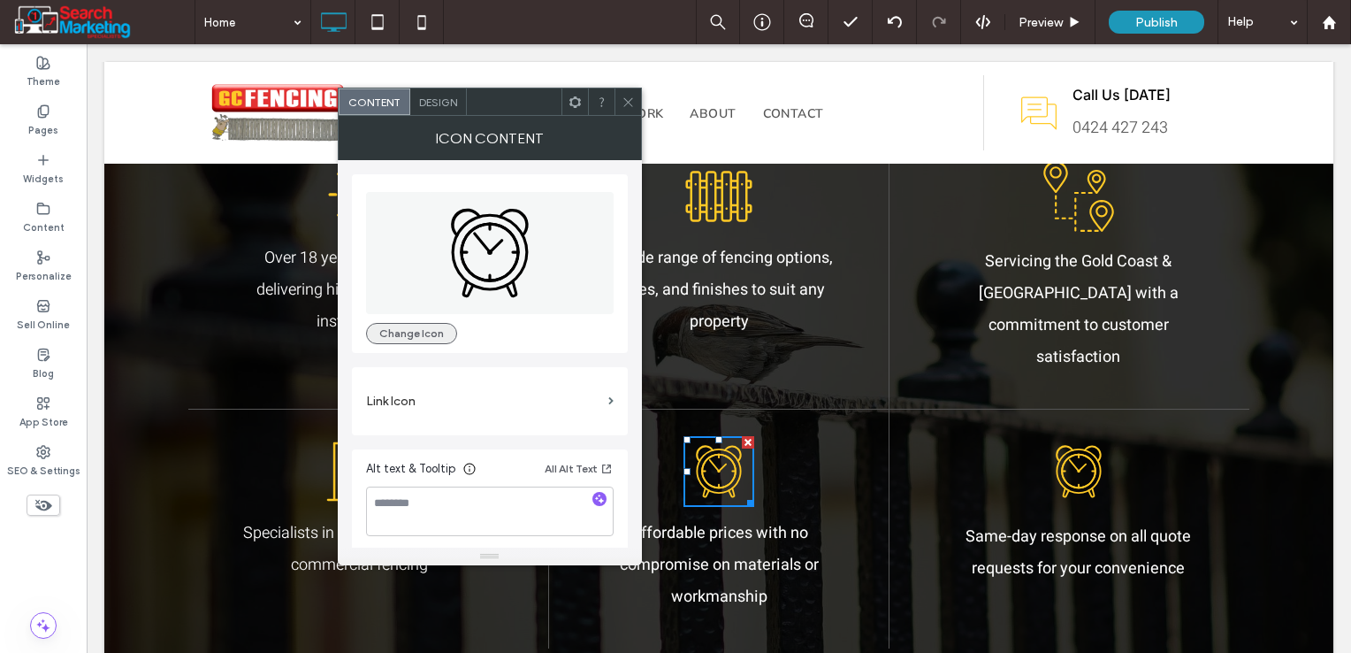
click at [435, 327] on button "Change Icon" at bounding box center [411, 333] width 91 height 21
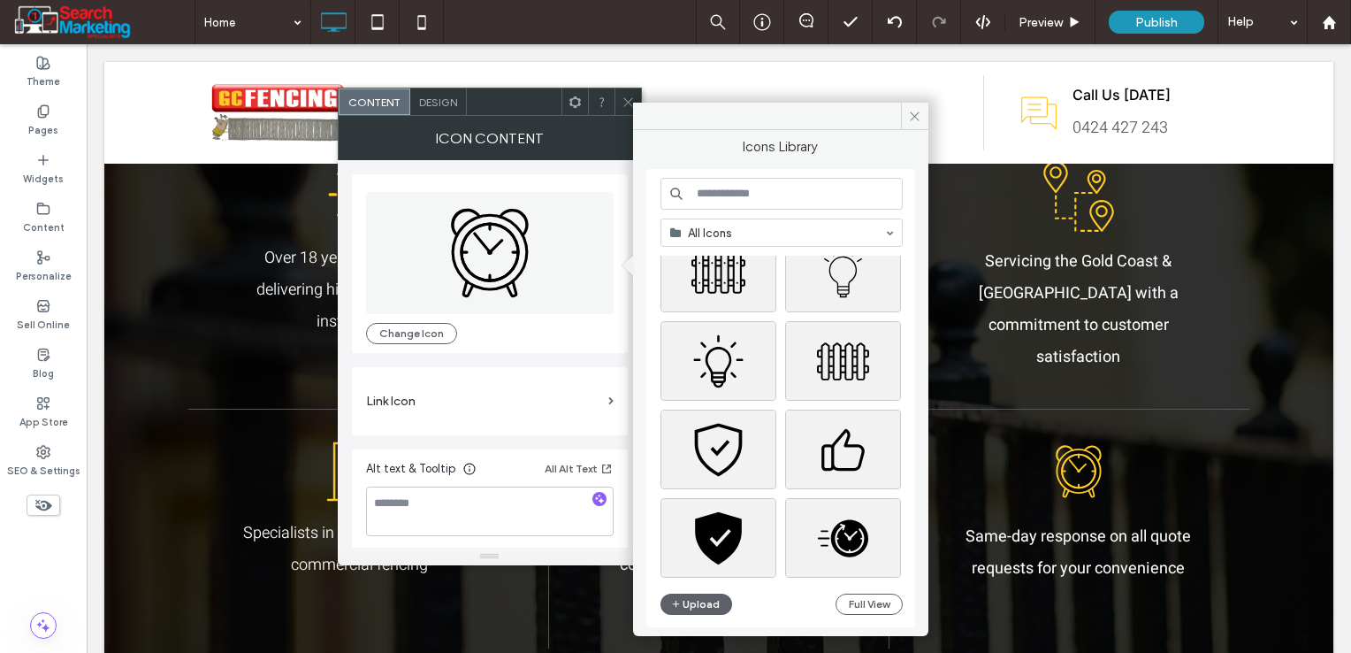
scroll to position [177, 0]
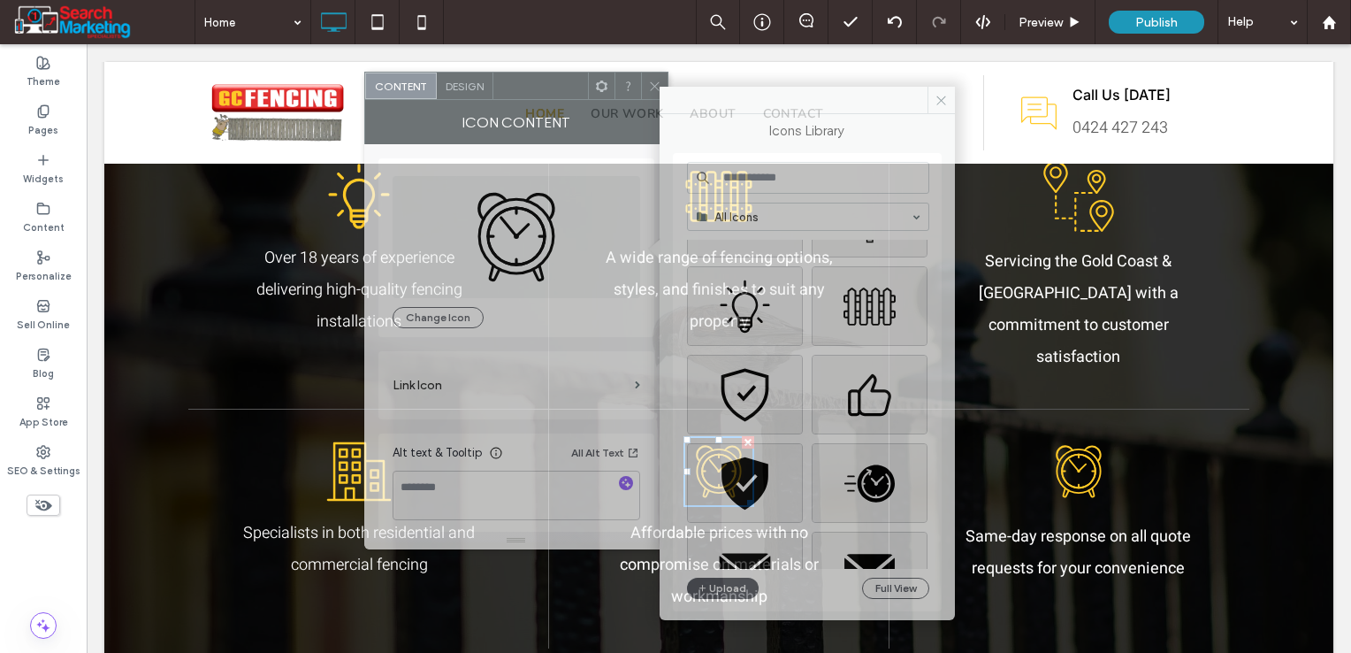
drag, startPoint x: 511, startPoint y: 105, endPoint x: 538, endPoint y: 89, distance: 30.9
click at [538, 89] on div at bounding box center [540, 86] width 95 height 27
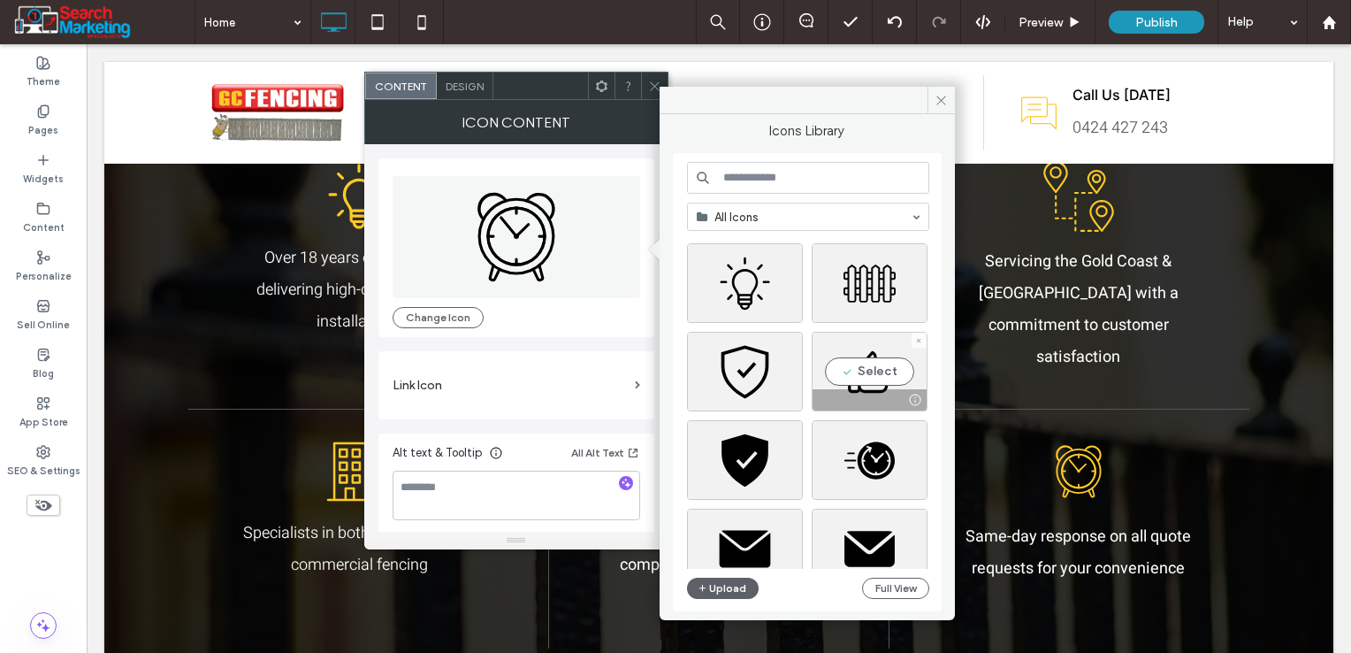
scroll to position [265, 0]
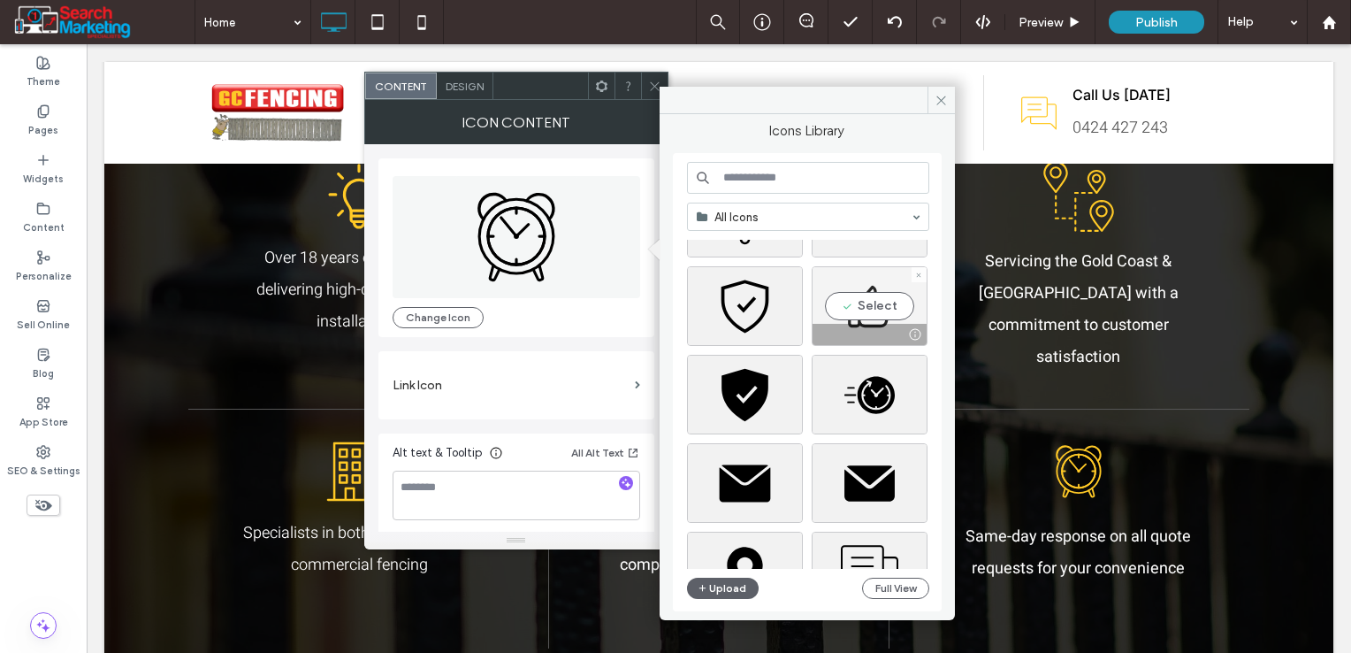
click at [851, 313] on div "Select" at bounding box center [870, 306] width 116 height 80
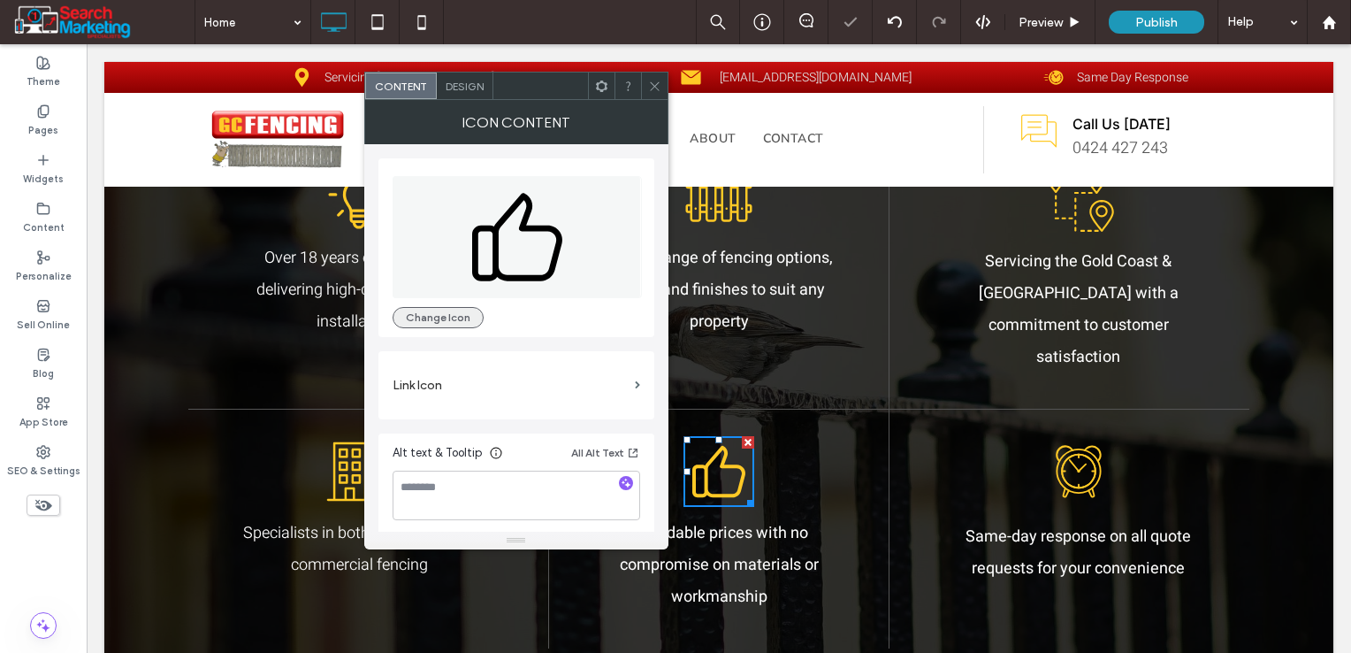
click at [444, 327] on button "Change Icon" at bounding box center [438, 317] width 91 height 21
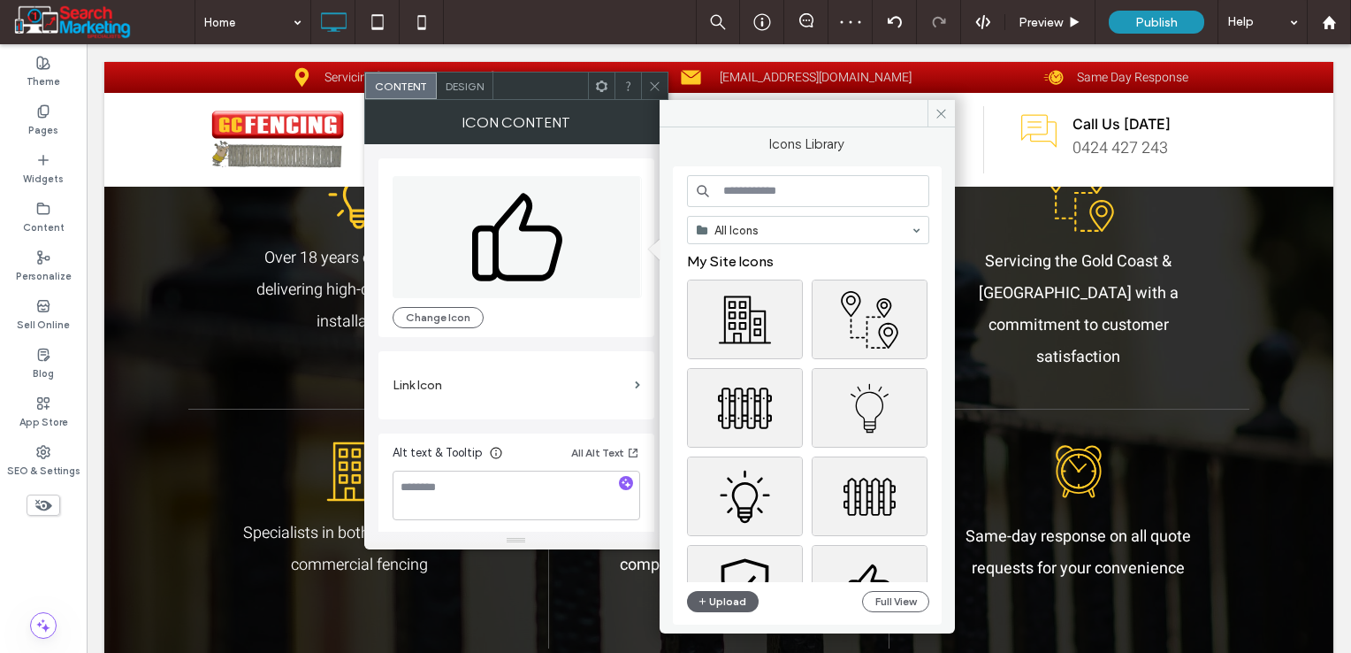
click at [821, 191] on input at bounding box center [808, 191] width 242 height 32
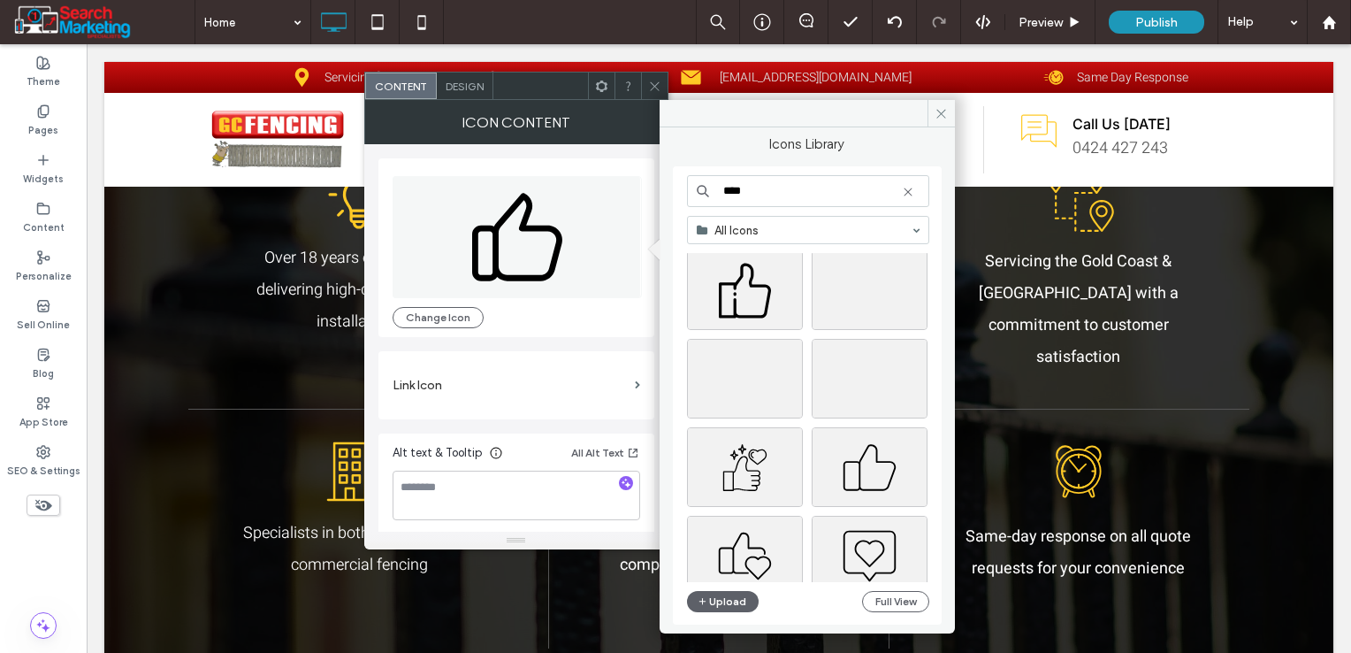
scroll to position [2313, 0]
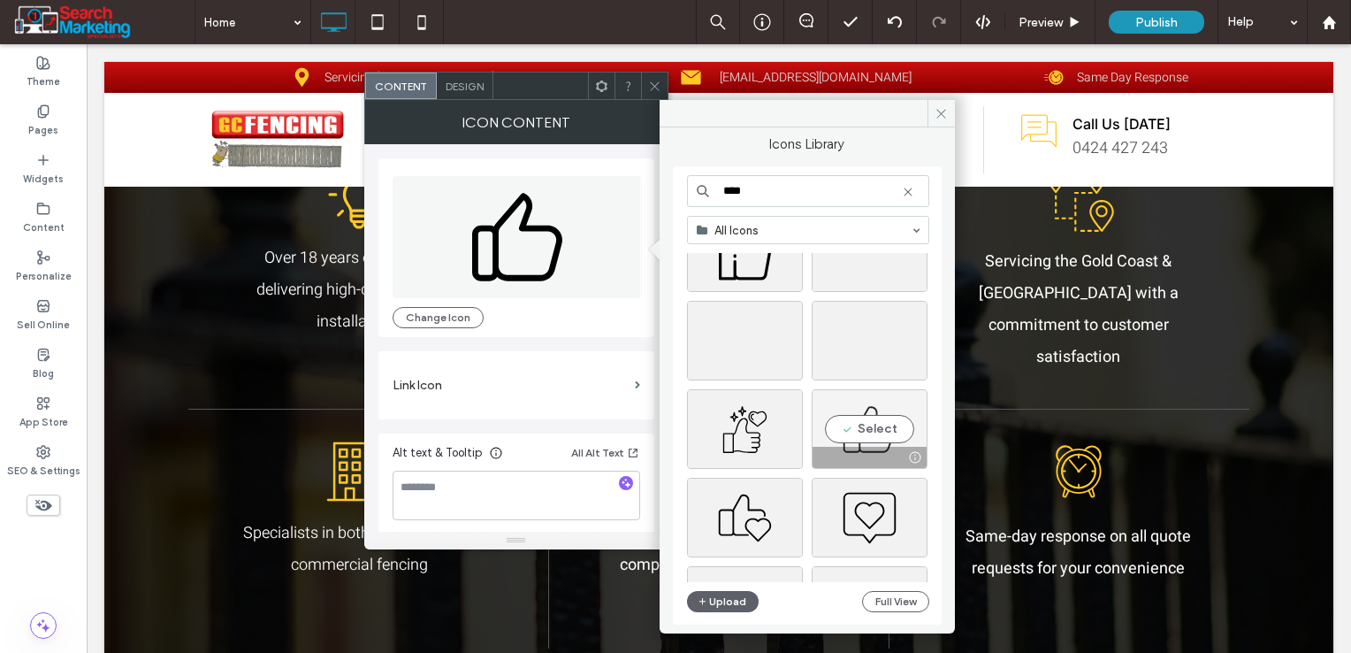
type input "****"
click at [849, 430] on div "Select" at bounding box center [870, 429] width 116 height 80
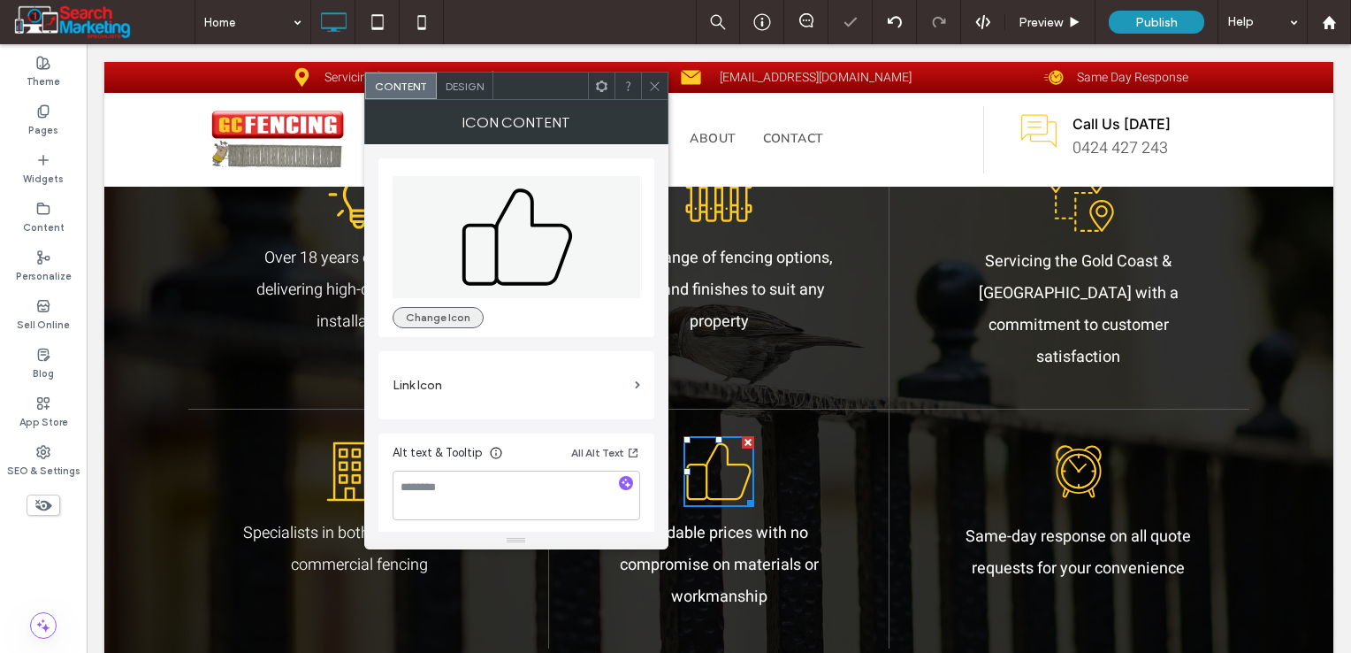
click at [454, 318] on button "Change Icon" at bounding box center [438, 317] width 91 height 21
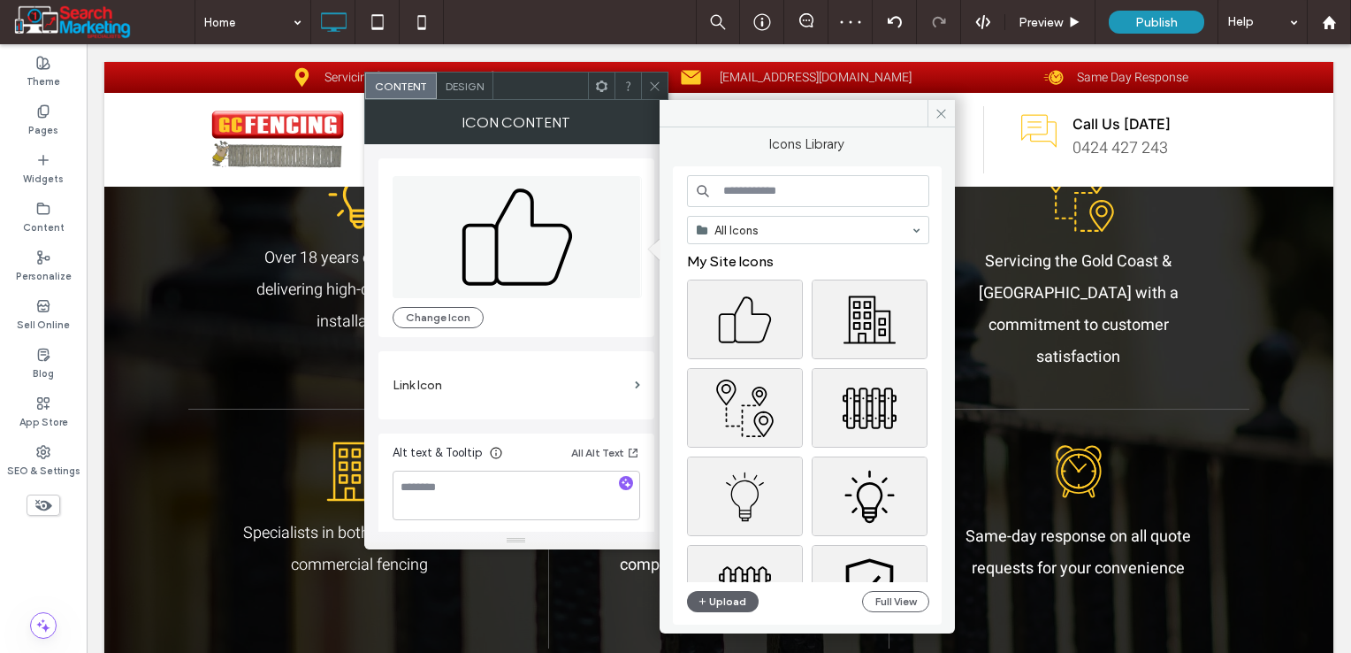
click at [785, 190] on input at bounding box center [808, 191] width 242 height 32
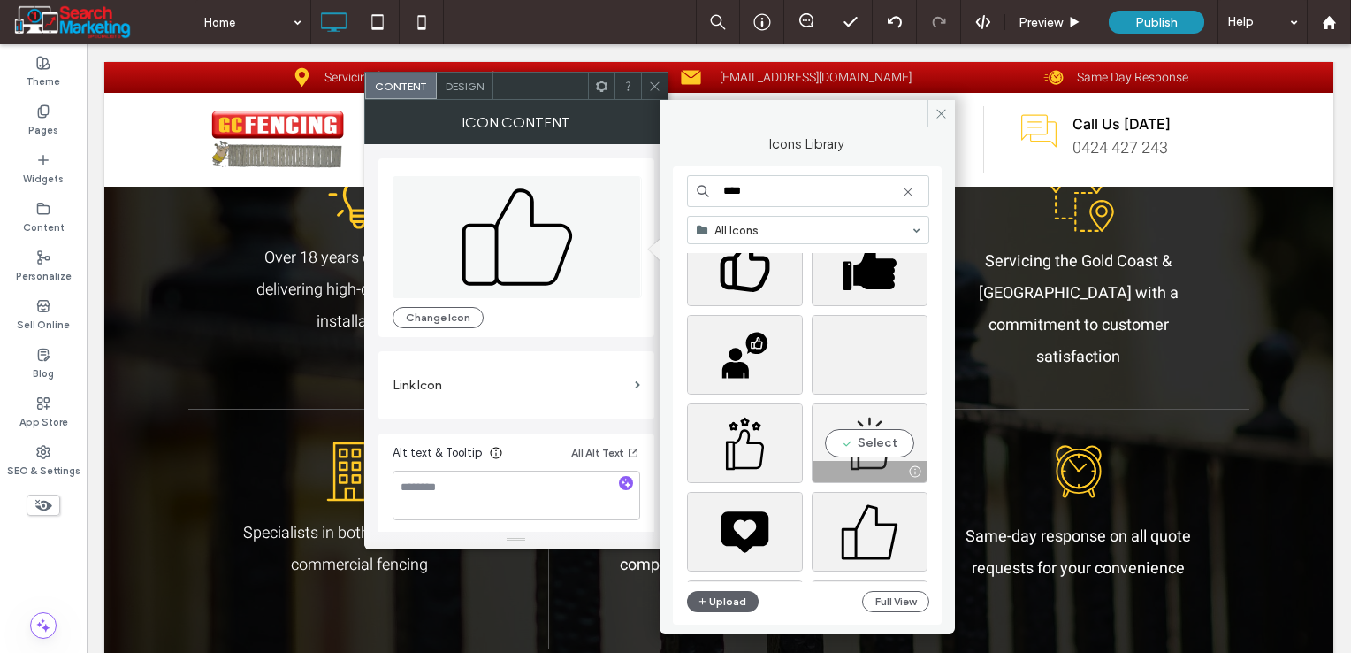
scroll to position [707, 0]
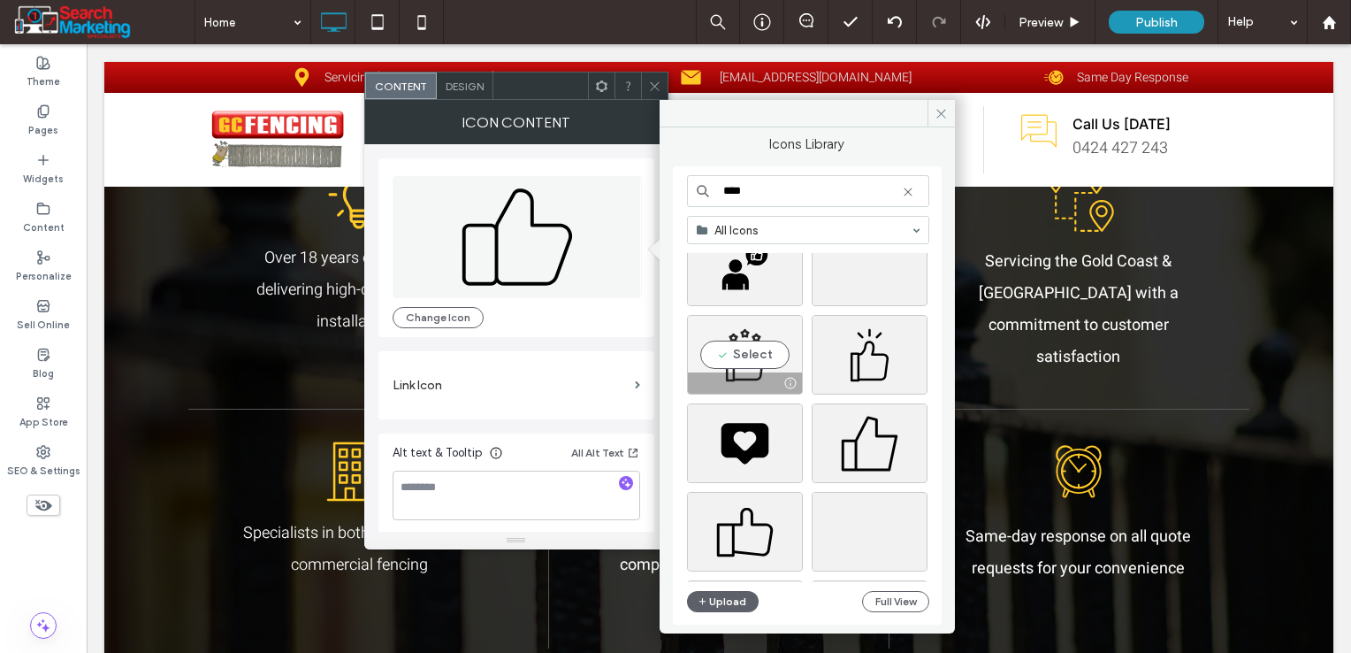
type input "****"
click at [740, 350] on div "Select" at bounding box center [745, 355] width 116 height 80
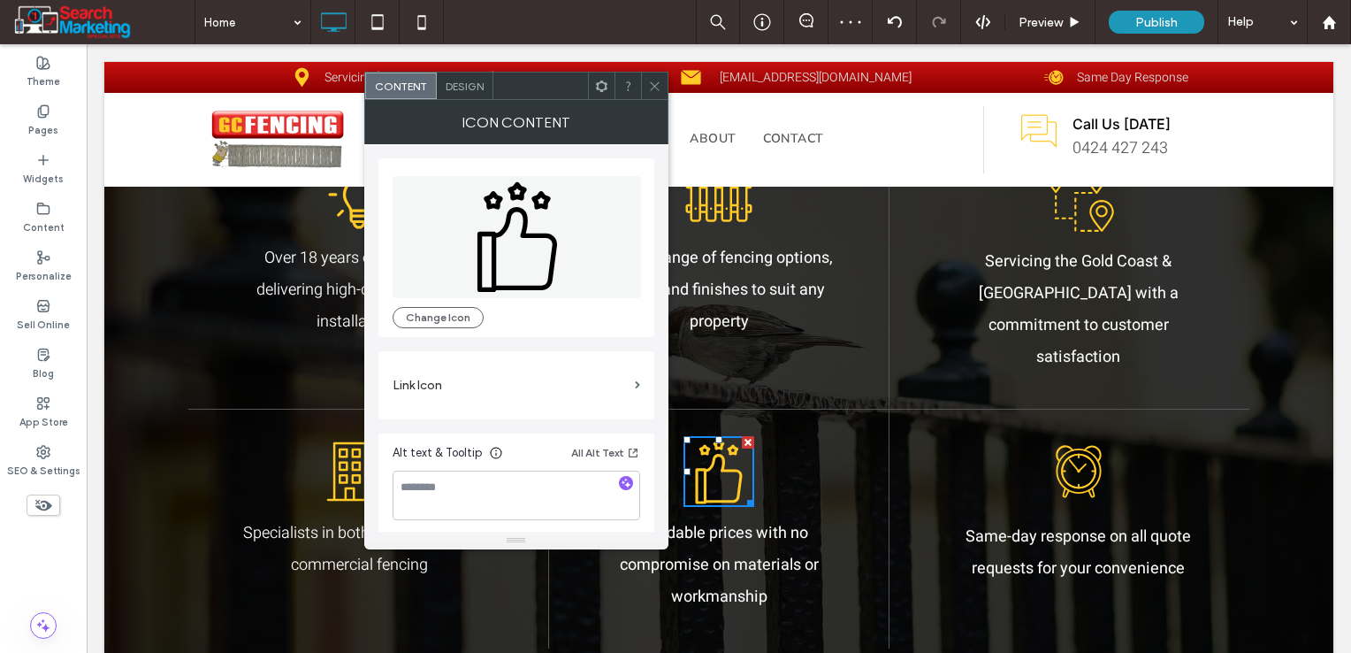
click at [656, 83] on icon at bounding box center [654, 86] width 13 height 13
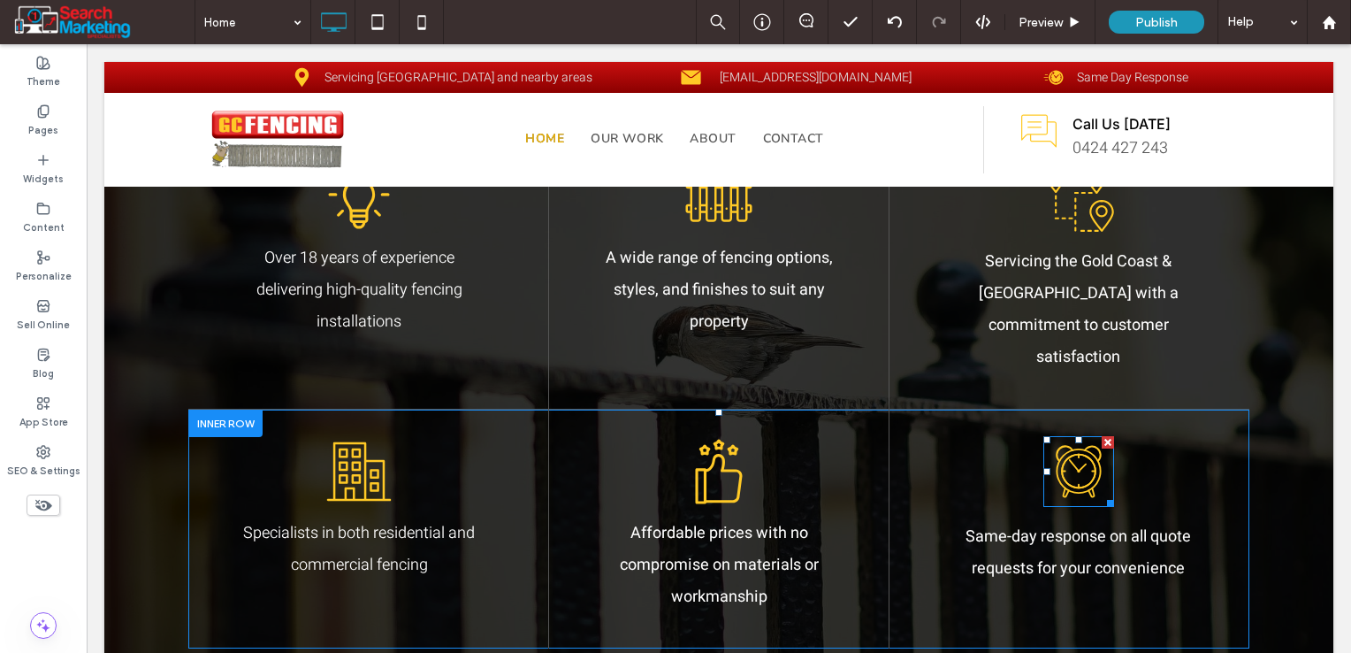
click at [1078, 443] on icon at bounding box center [1078, 471] width 71 height 71
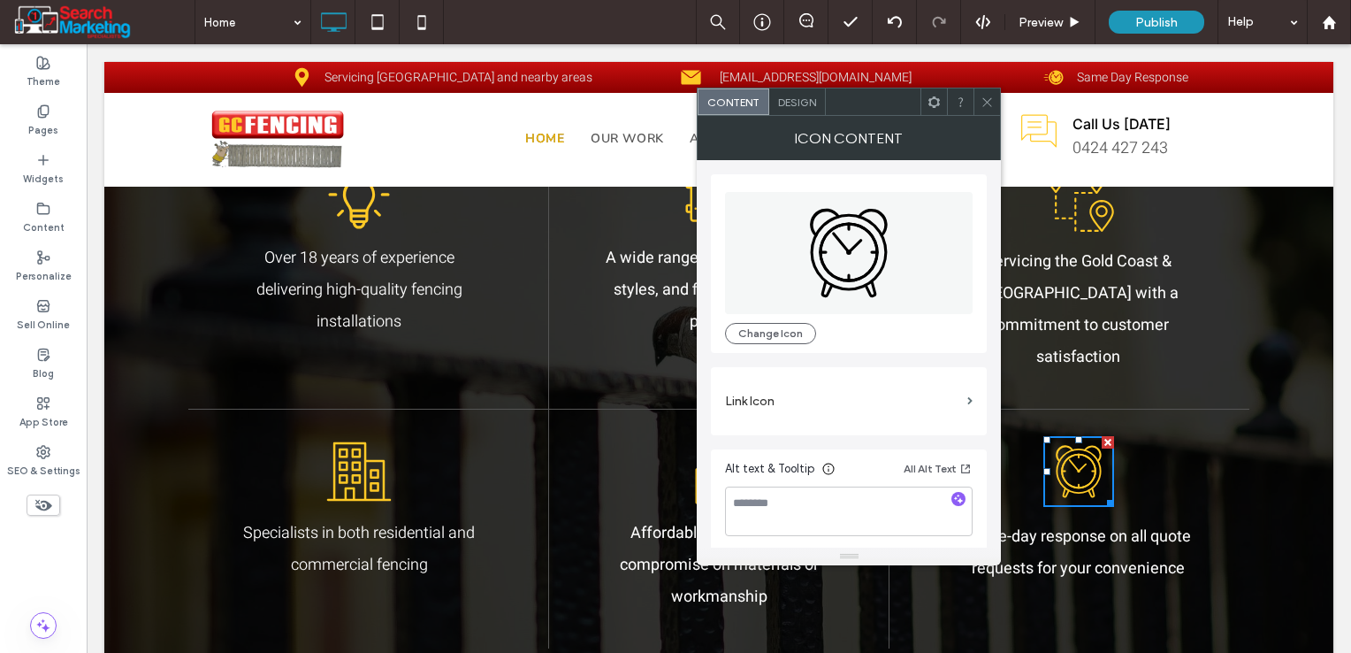
drag, startPoint x: 779, startPoint y: 338, endPoint x: 820, endPoint y: 321, distance: 44.0
click at [779, 334] on button "Change Icon" at bounding box center [770, 333] width 91 height 21
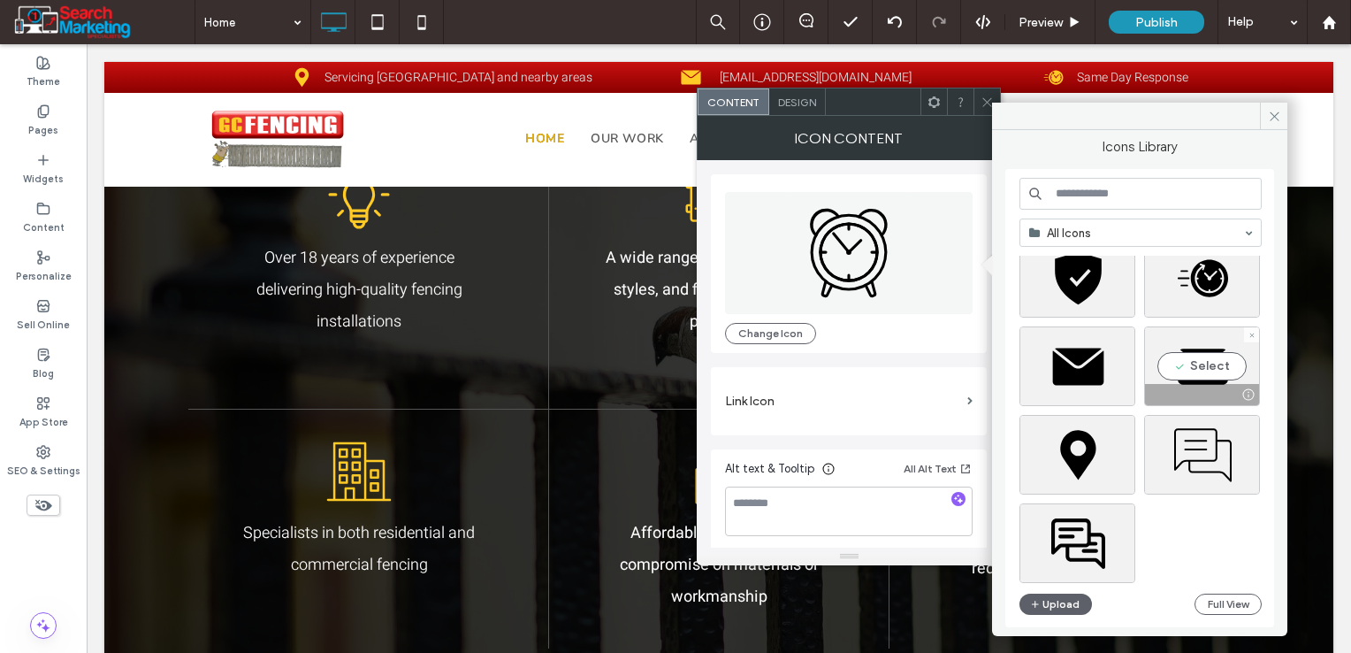
scroll to position [531, 0]
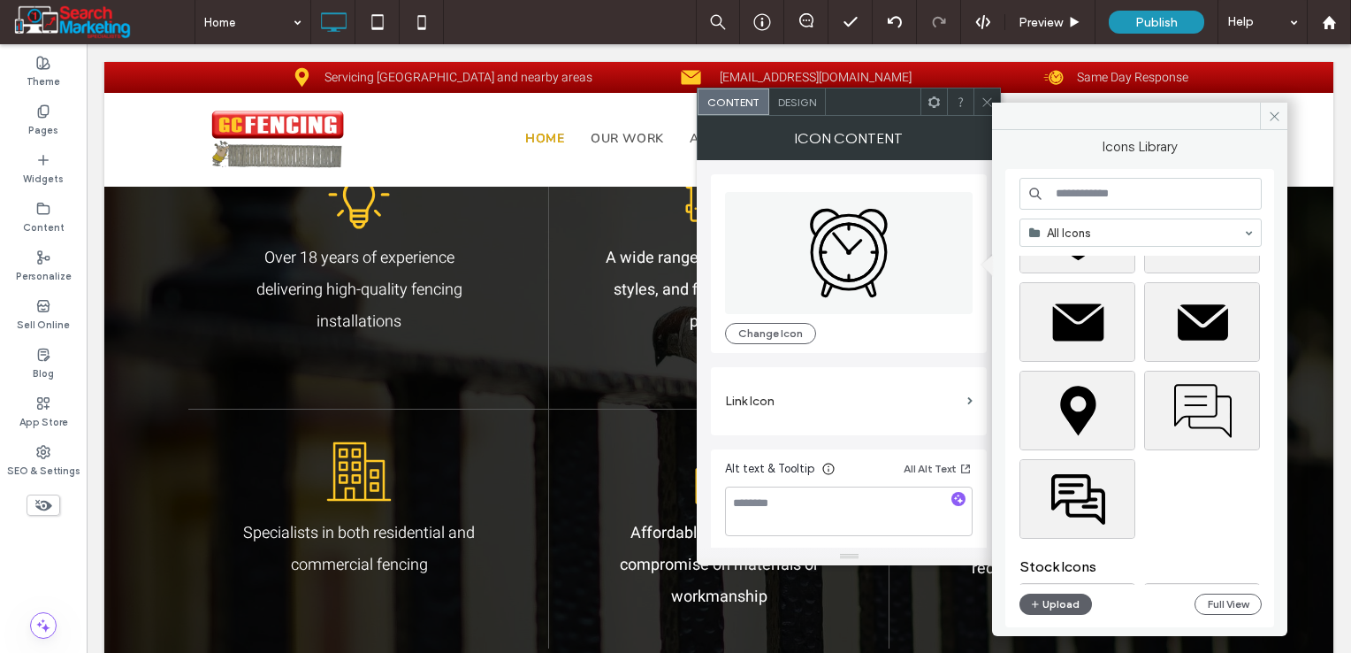
click at [1085, 186] on input at bounding box center [1140, 194] width 242 height 32
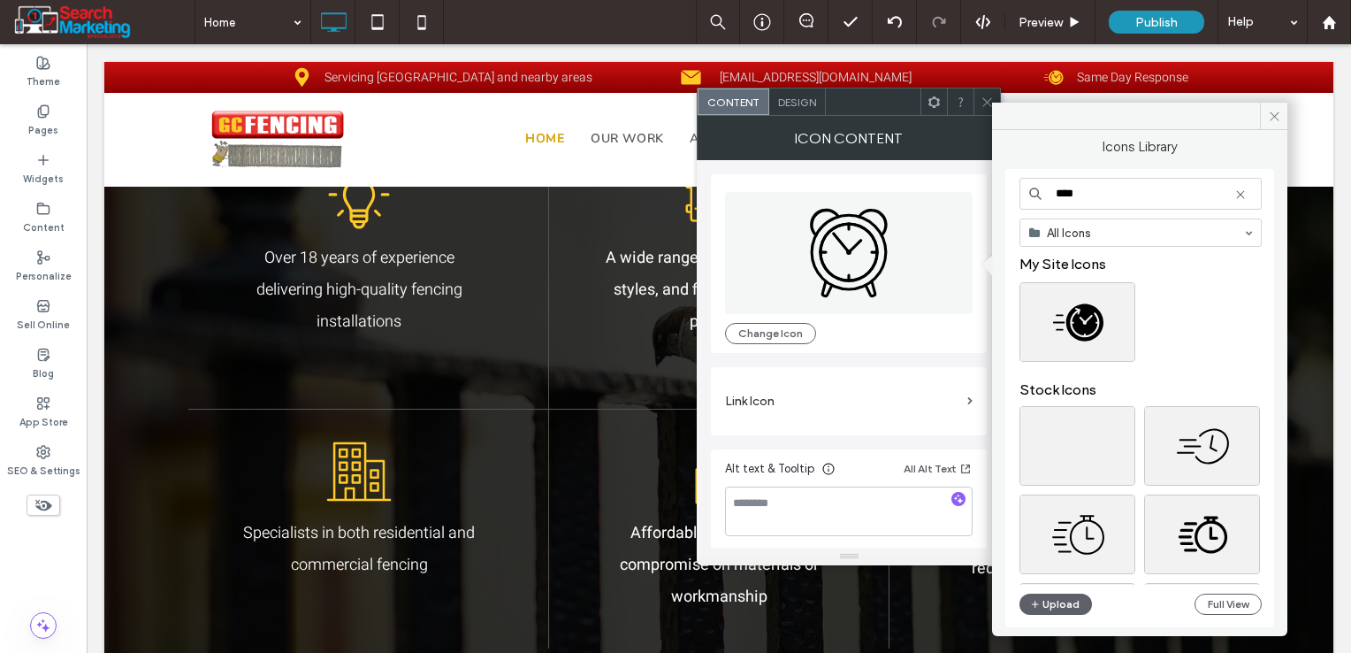
type input "****"
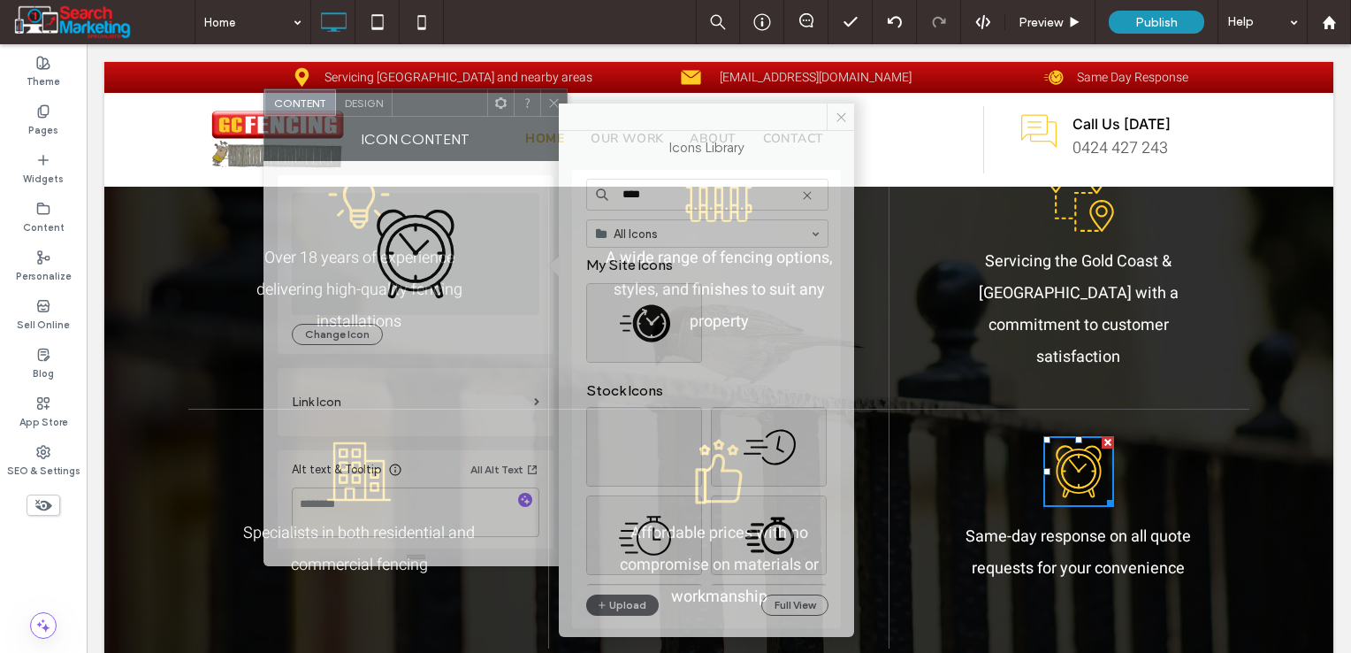
drag, startPoint x: 881, startPoint y: 102, endPoint x: 704, endPoint y: 241, distance: 225.4
click at [446, 103] on div at bounding box center [440, 102] width 95 height 27
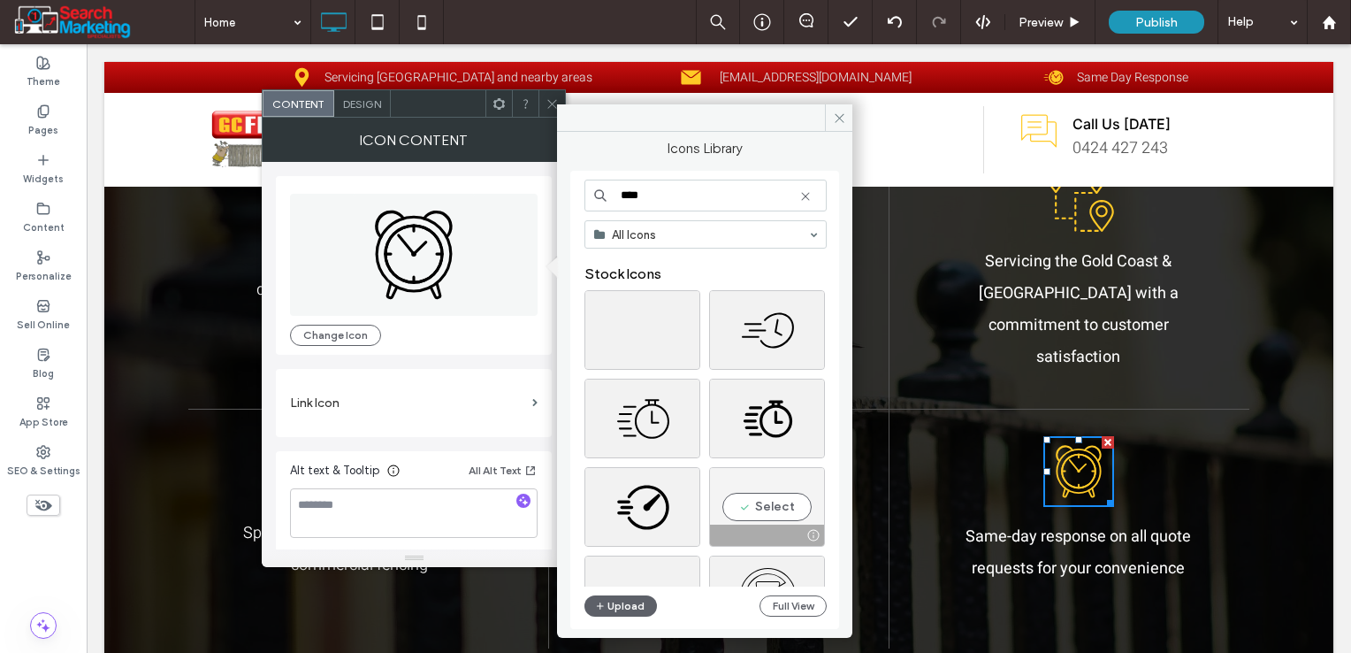
scroll to position [88, 0]
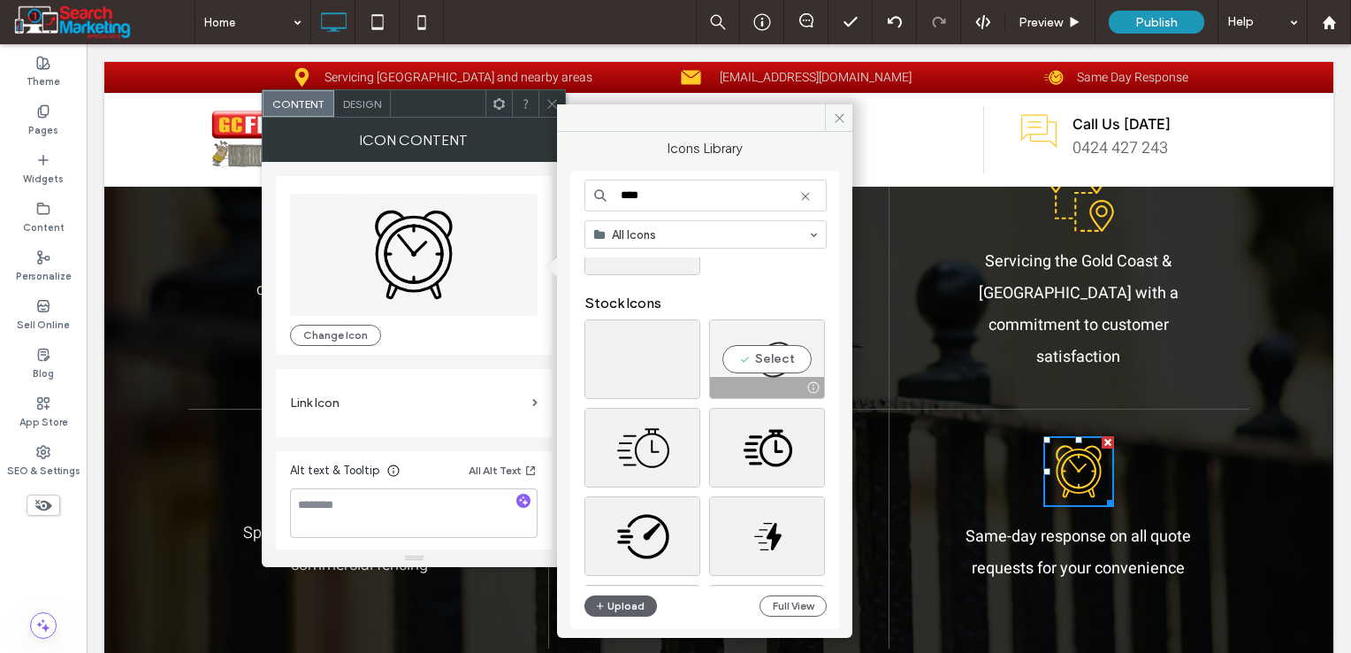
click at [777, 357] on div "Select" at bounding box center [767, 359] width 116 height 80
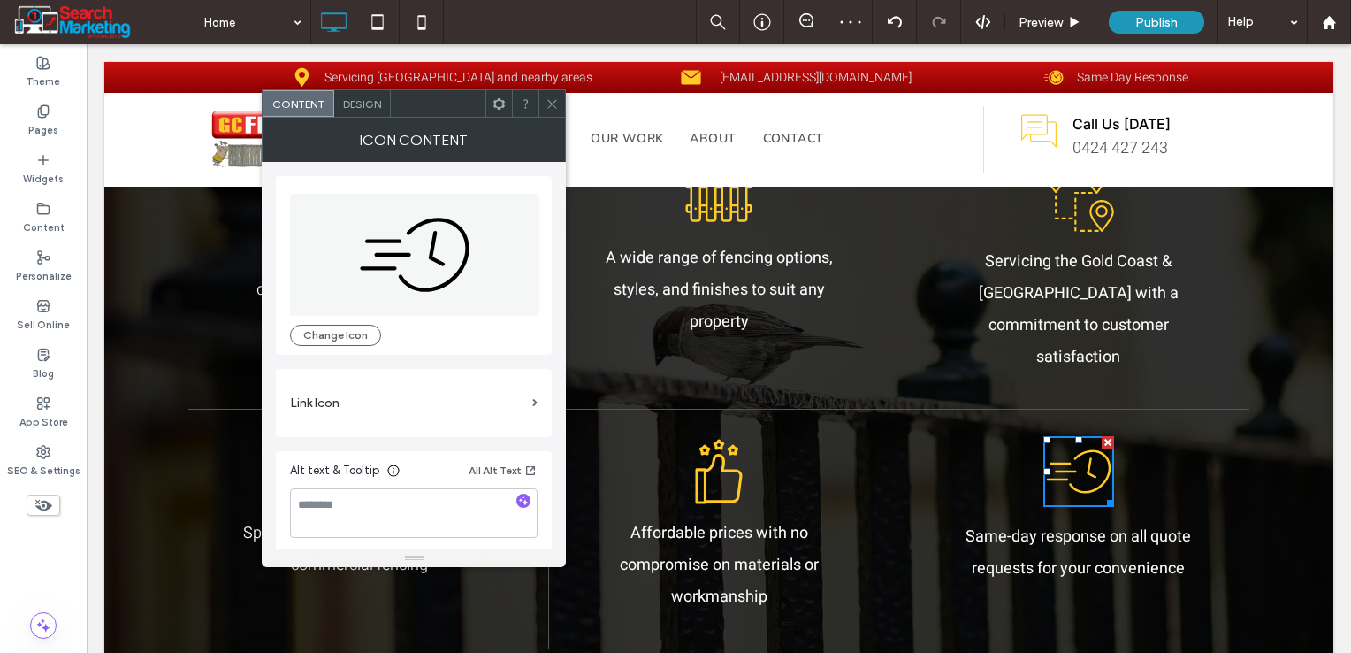
click at [553, 103] on use at bounding box center [552, 103] width 9 height 9
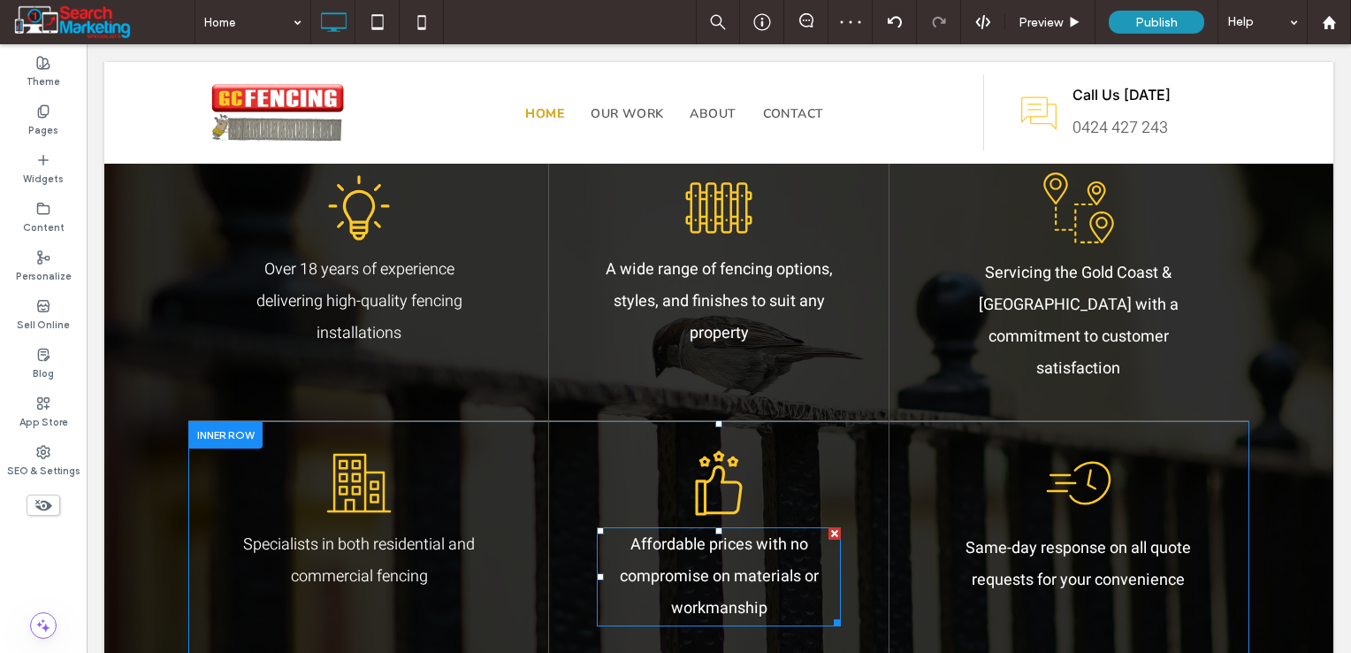
scroll to position [1592, 0]
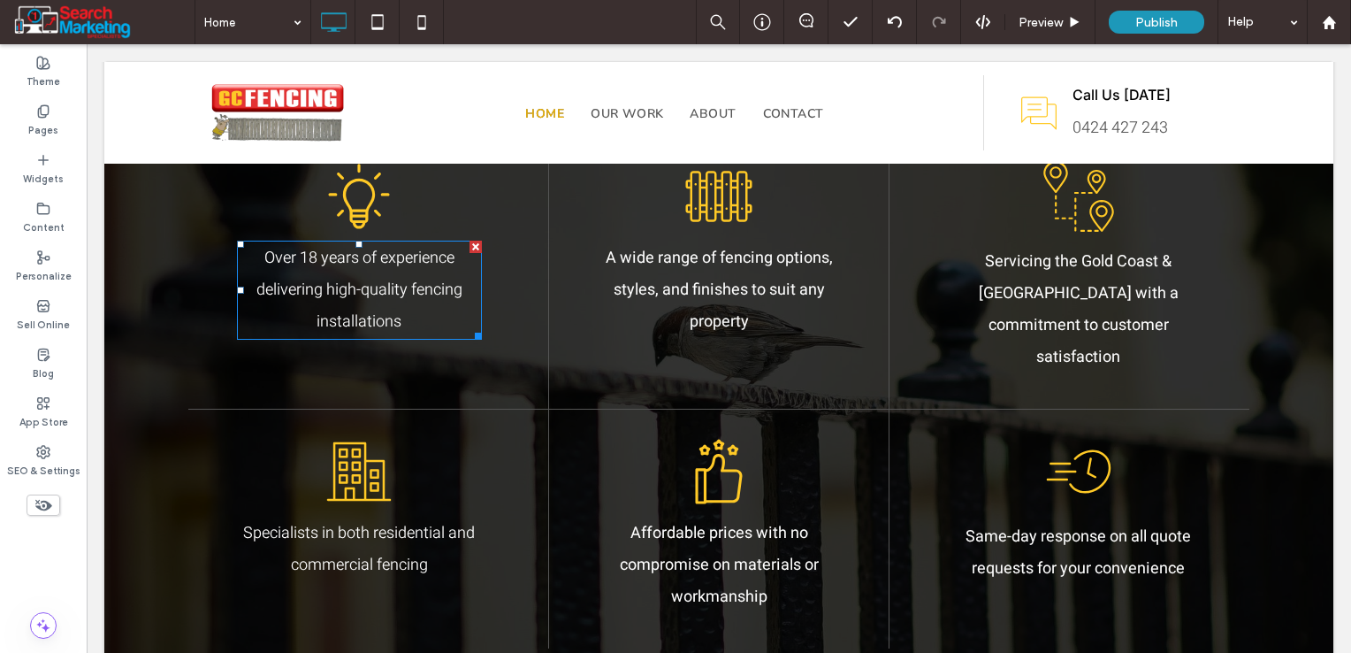
click at [391, 308] on p "Over 18 years of experience delivering high-quality fencing installations" at bounding box center [359, 289] width 245 height 95
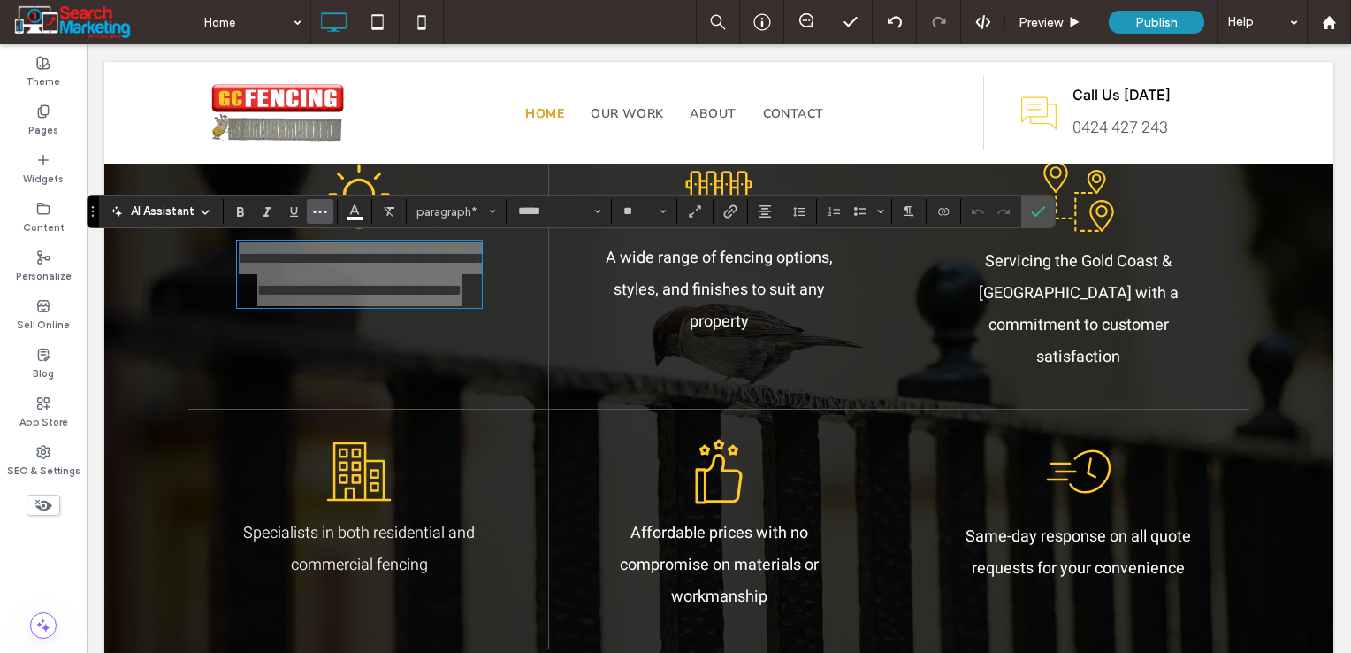
click at [313, 210] on icon "More" at bounding box center [320, 211] width 14 height 14
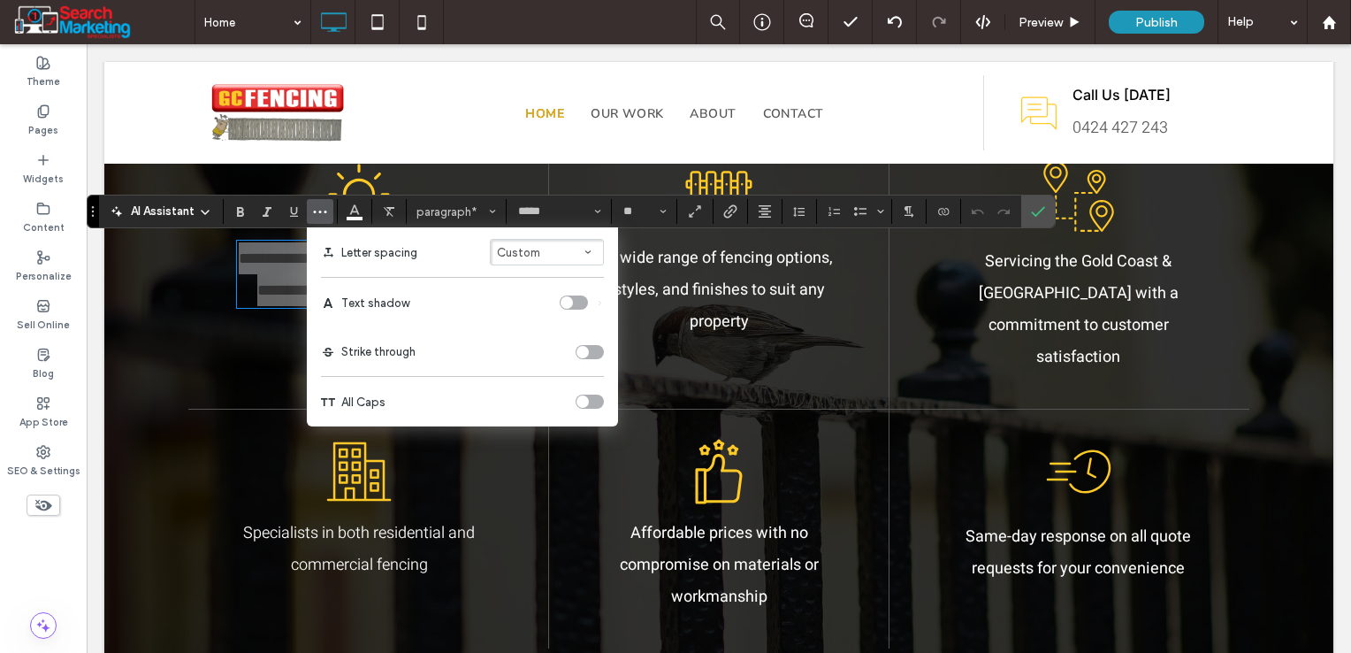
click at [572, 302] on div "toggle" at bounding box center [574, 302] width 28 height 14
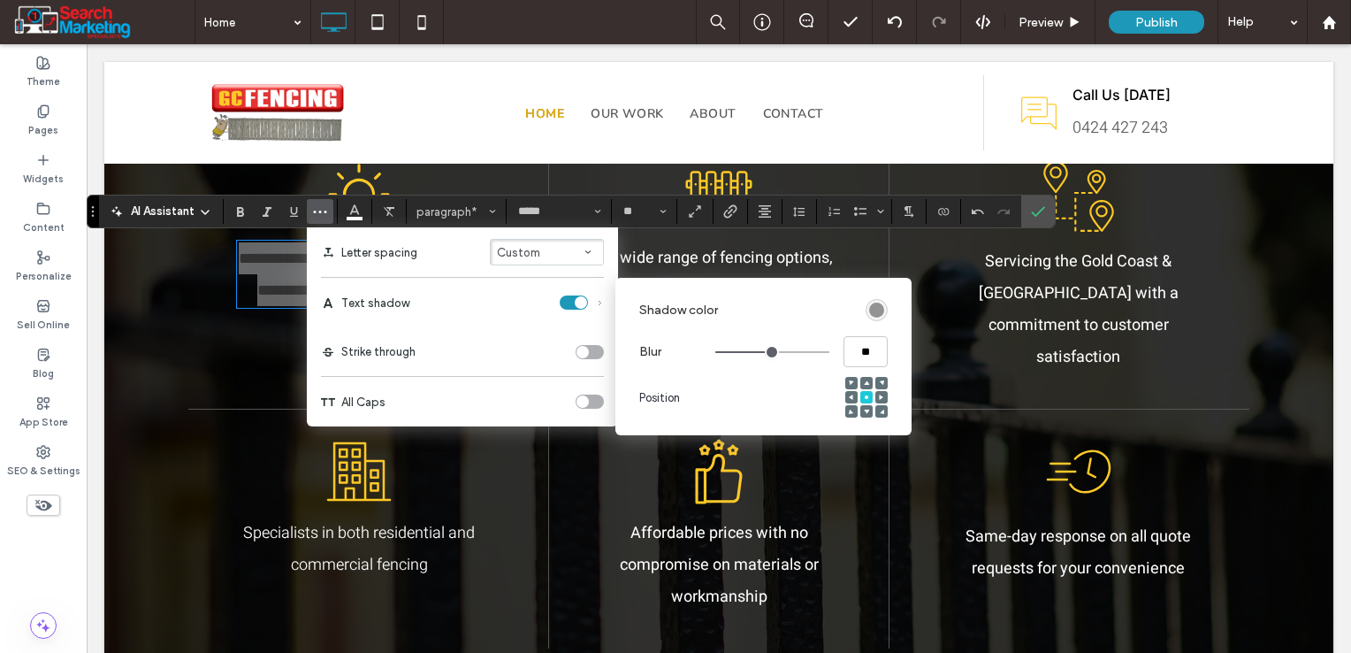
click at [866, 312] on div "rgba(0, 0, 0, 0.4)" at bounding box center [877, 310] width 22 height 22
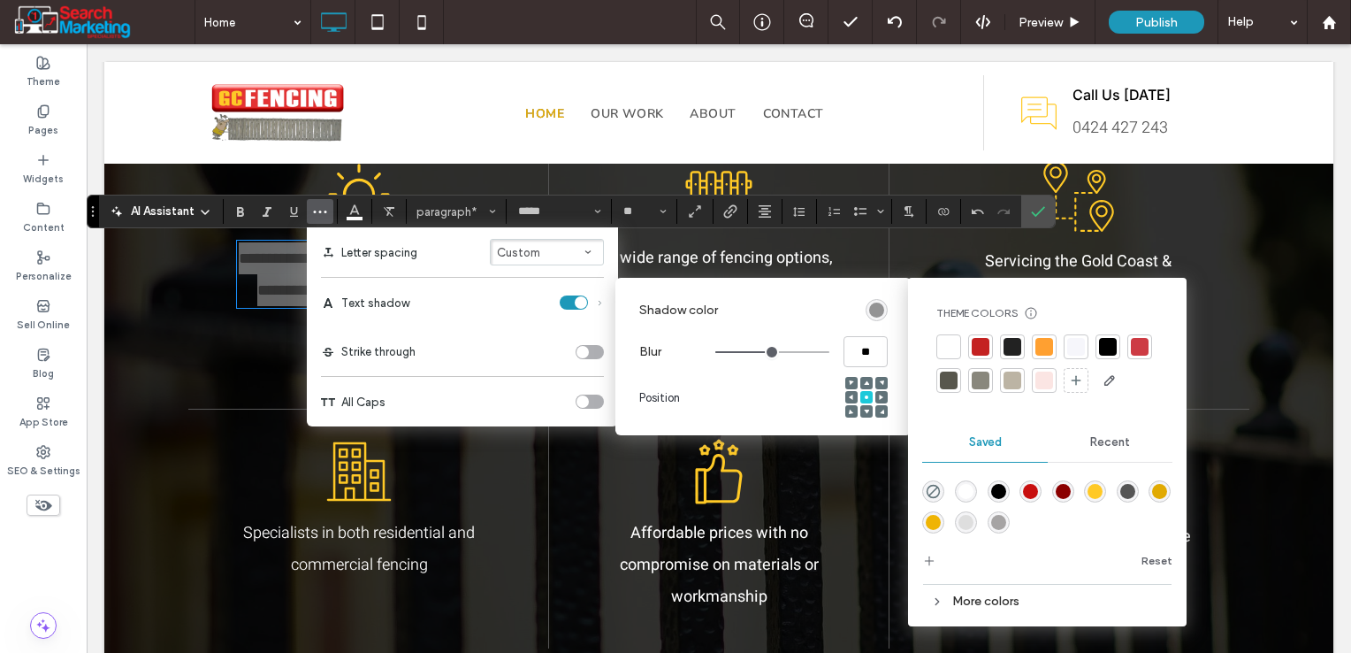
click at [1000, 488] on div "rgba(0,0,0,1)" at bounding box center [998, 491] width 15 height 15
click at [1038, 218] on span "Confirm" at bounding box center [1038, 211] width 14 height 30
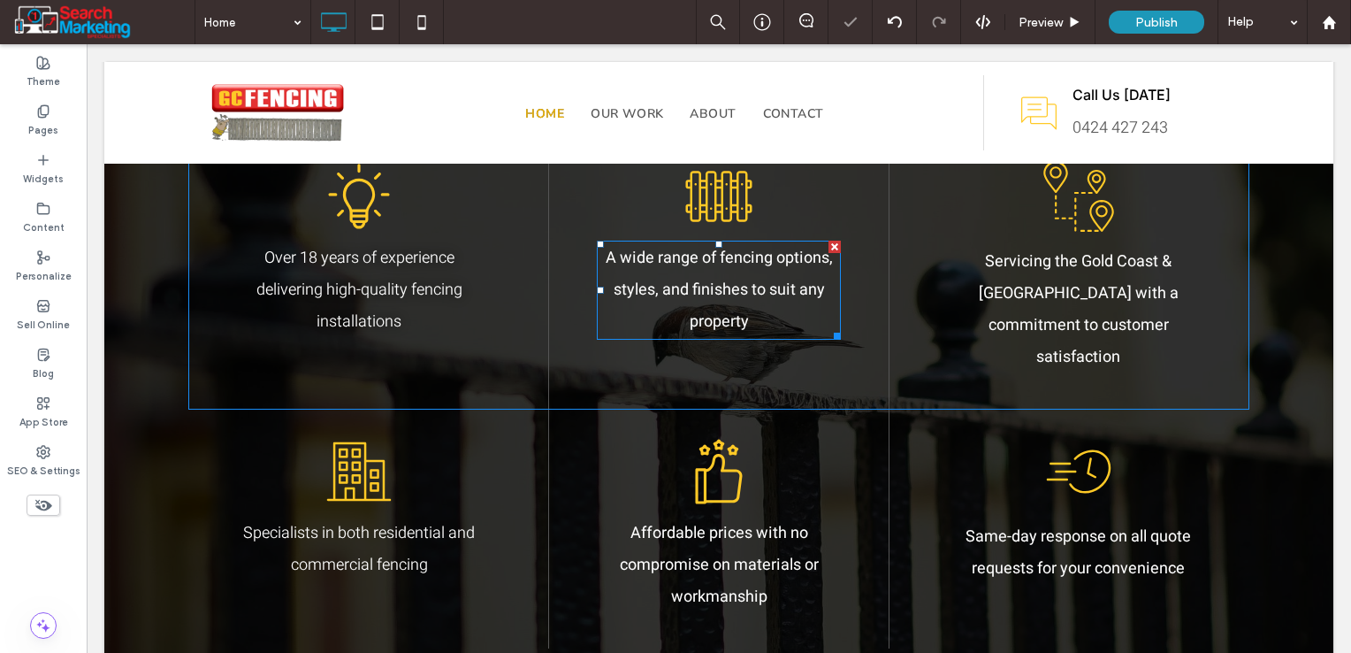
click at [731, 282] on span "A wide range of fencing options, styles, and finishes to suit any property" at bounding box center [719, 290] width 227 height 88
type input "*****"
type input "**"
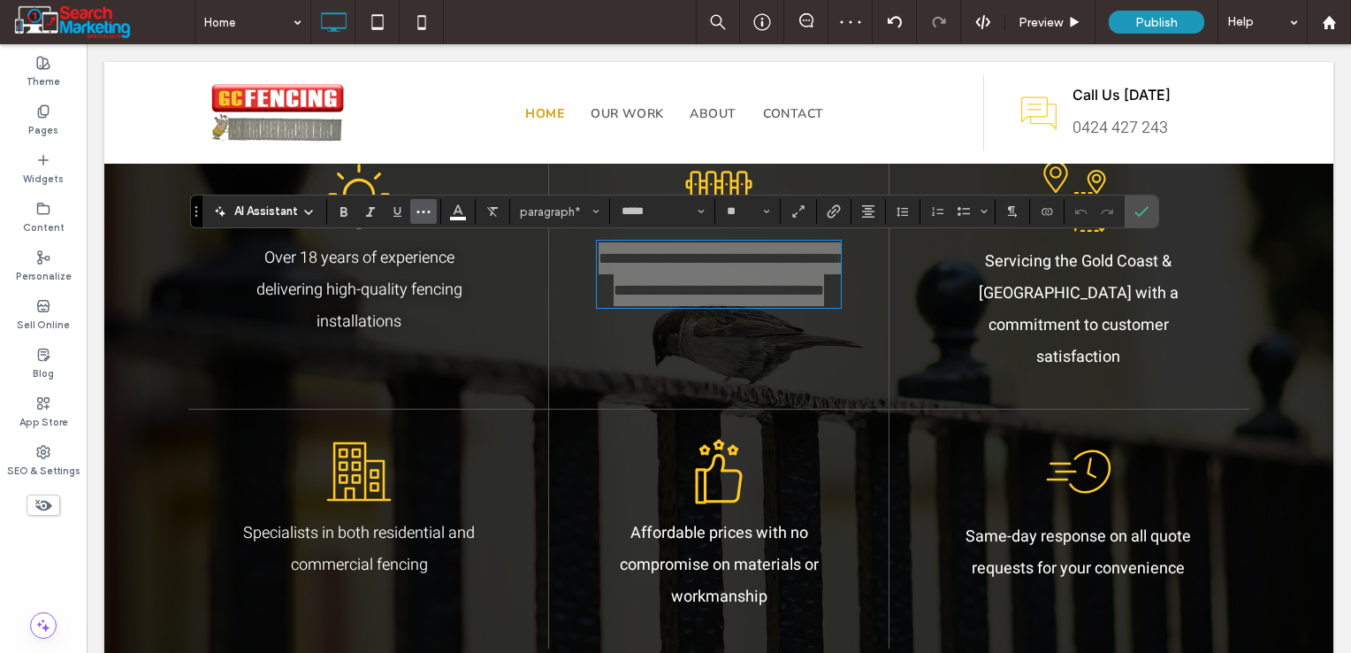
click at [432, 217] on button "More" at bounding box center [423, 211] width 27 height 25
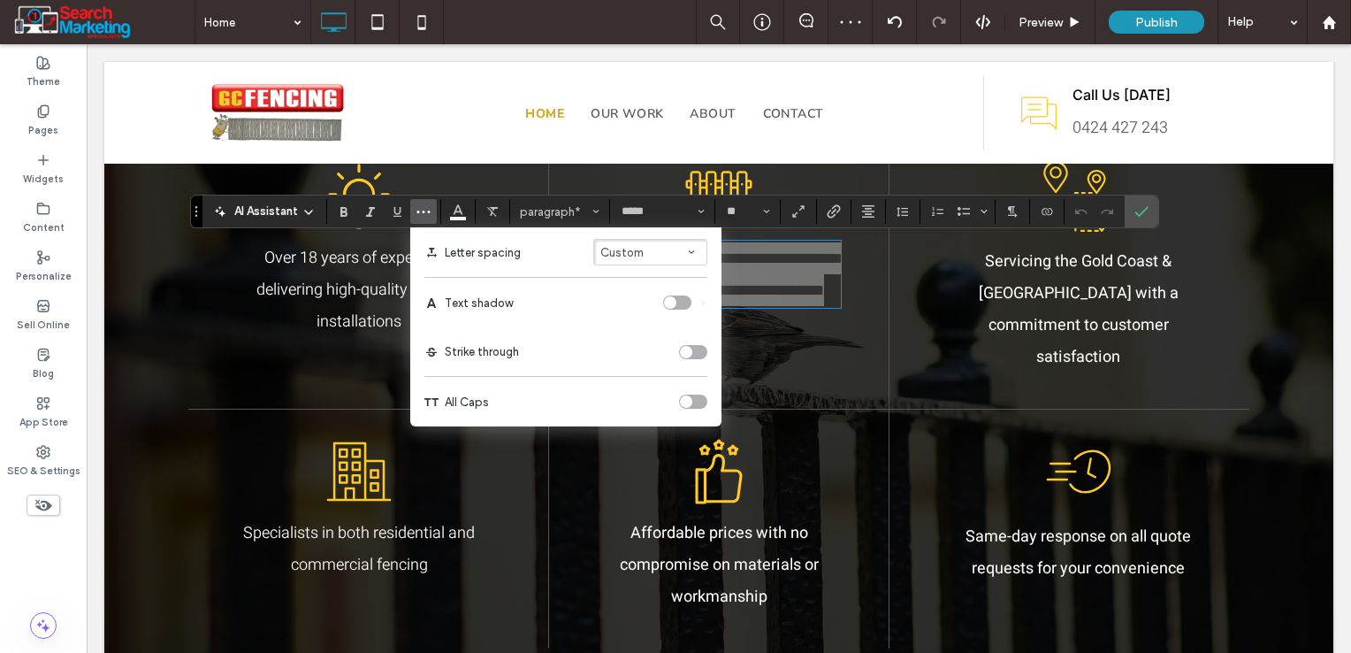
click at [681, 302] on div "toggle" at bounding box center [677, 302] width 28 height 14
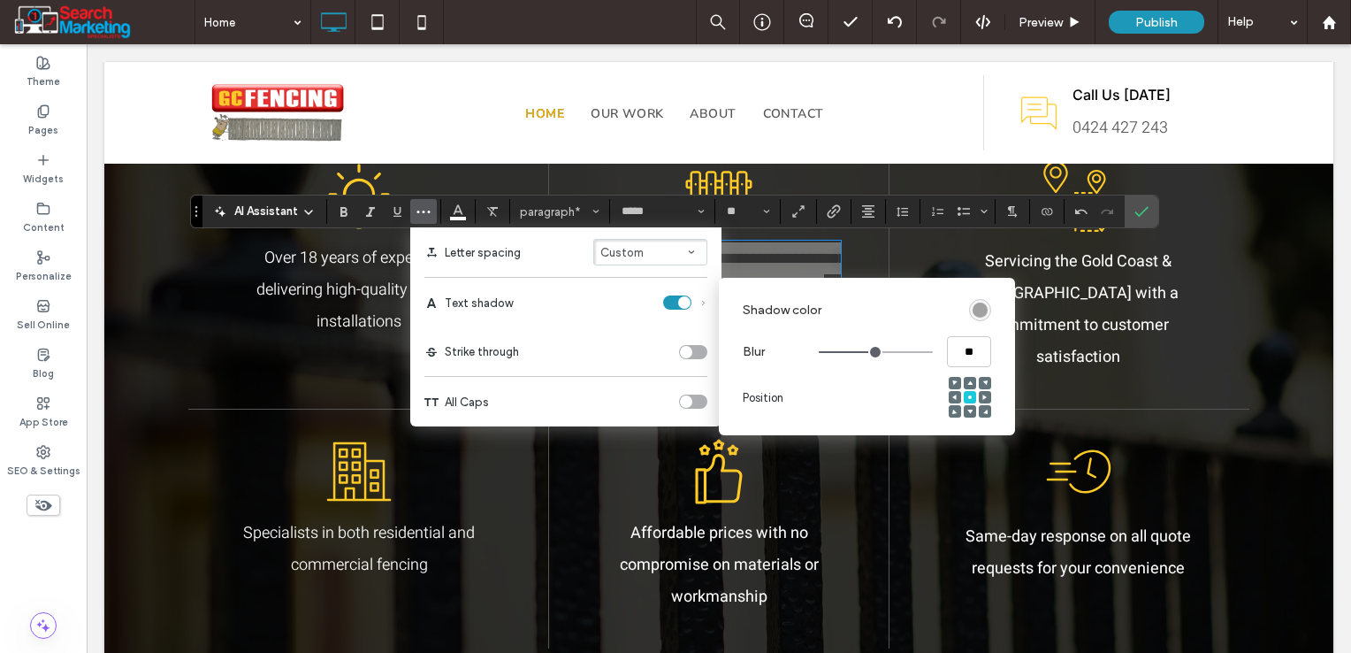
click at [975, 309] on div "rgba(0, 0, 0, 0.4)" at bounding box center [980, 309] width 15 height 15
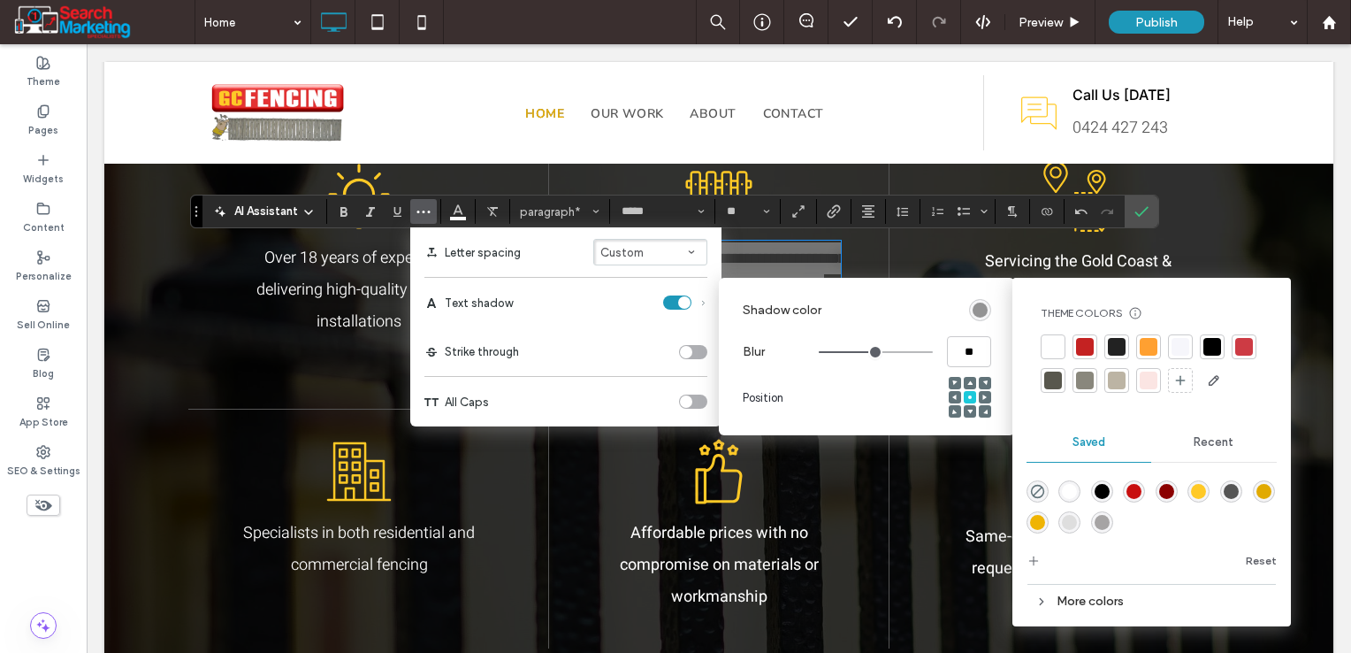
click at [1104, 487] on div "rgba(0,0,0,1)" at bounding box center [1102, 491] width 15 height 15
click at [1132, 210] on label "Confirm" at bounding box center [1141, 211] width 27 height 32
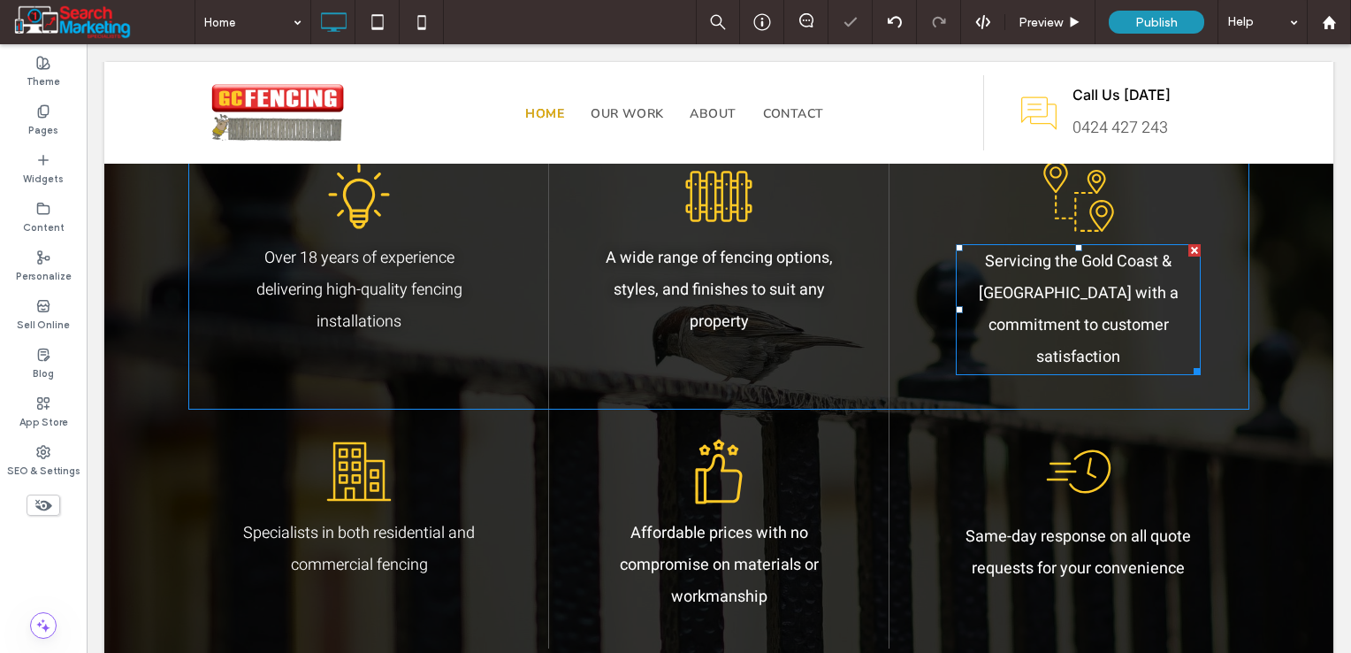
click at [1065, 300] on span "Servicing the Gold Coast & [GEOGRAPHIC_DATA] with a commitment to customer sati…" at bounding box center [1079, 308] width 200 height 119
type input "*****"
type input "**"
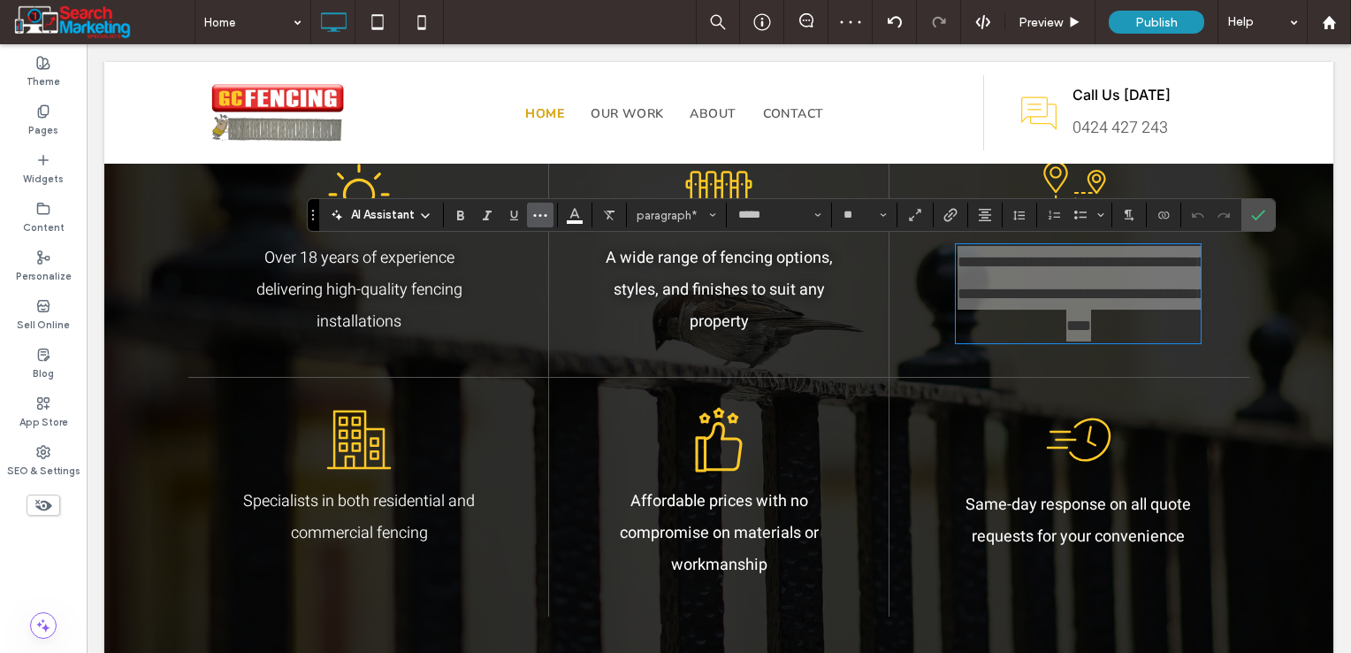
click at [533, 220] on icon "More" at bounding box center [540, 215] width 14 height 14
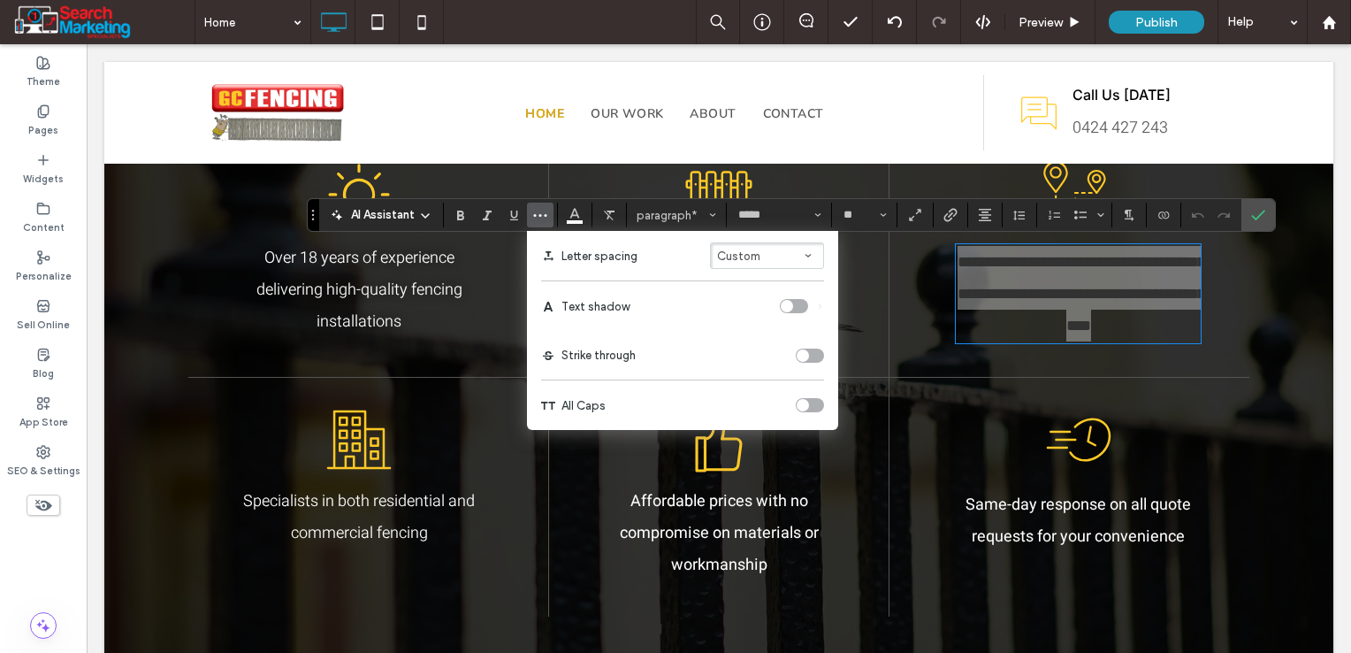
drag, startPoint x: 791, startPoint y: 304, endPoint x: 824, endPoint y: 309, distance: 33.1
click at [792, 304] on div "toggle" at bounding box center [787, 306] width 12 height 12
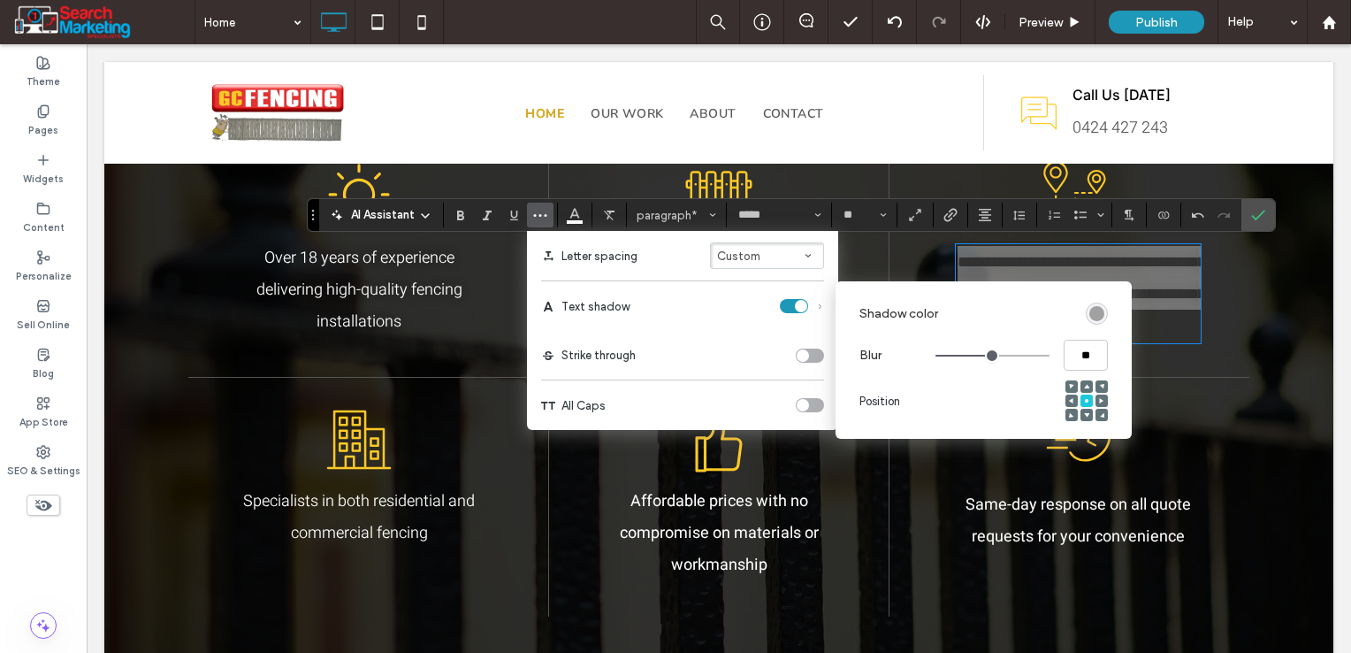
click at [1090, 312] on div "rgba(0, 0, 0, 0.4)" at bounding box center [1096, 313] width 15 height 15
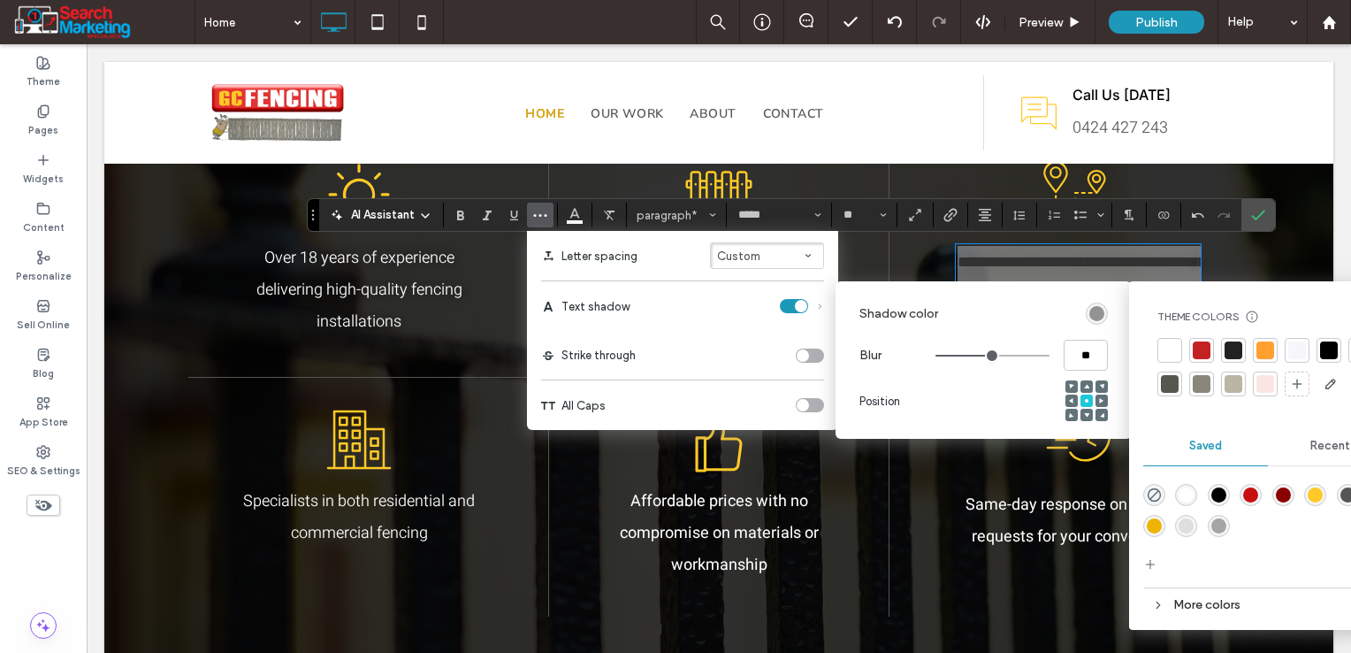
click at [1215, 491] on div "rgba(0,0,0,1)" at bounding box center [1218, 494] width 15 height 15
click at [1256, 221] on icon "Confirm" at bounding box center [1258, 215] width 14 height 14
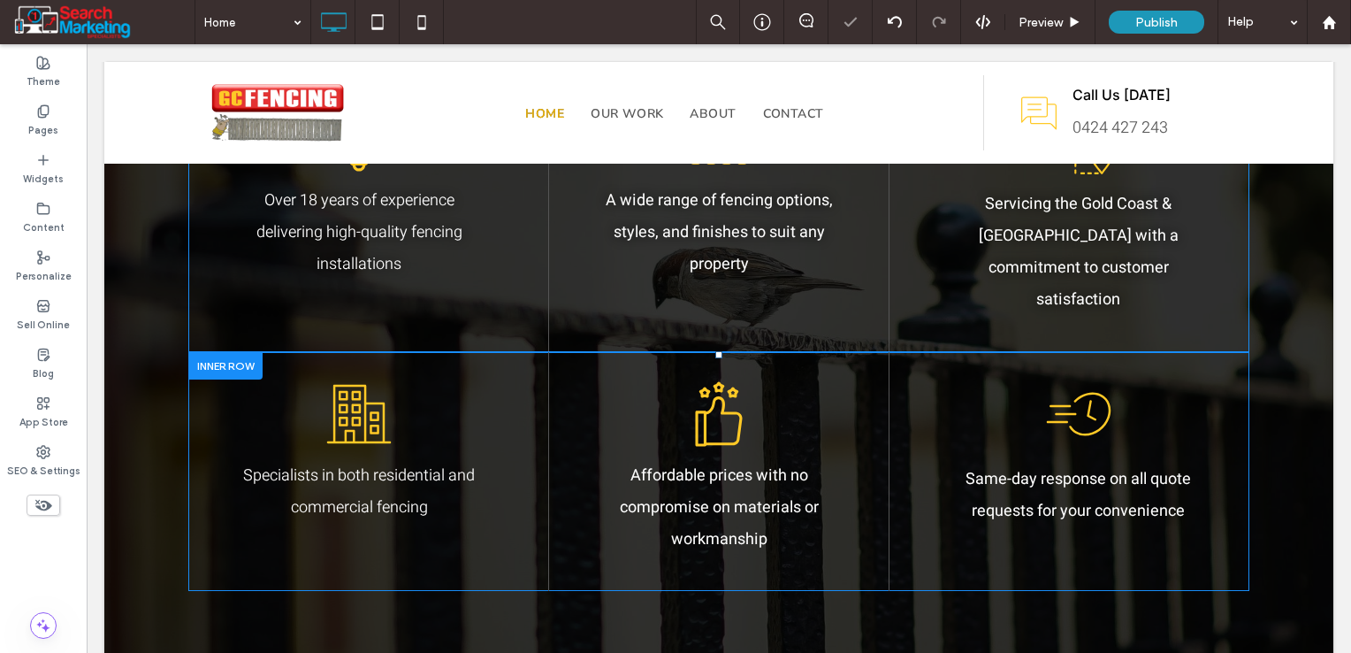
scroll to position [1680, 0]
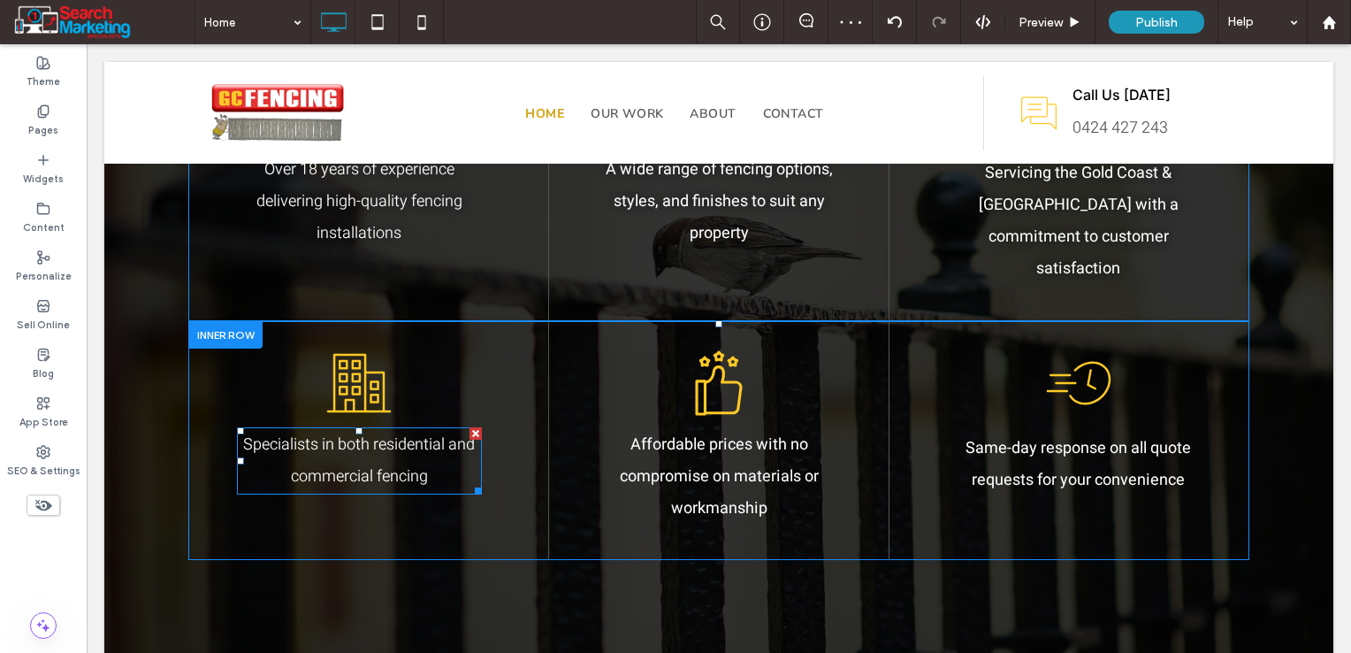
click at [279, 445] on p "Specialists in both residential and commercial fencing" at bounding box center [359, 461] width 245 height 64
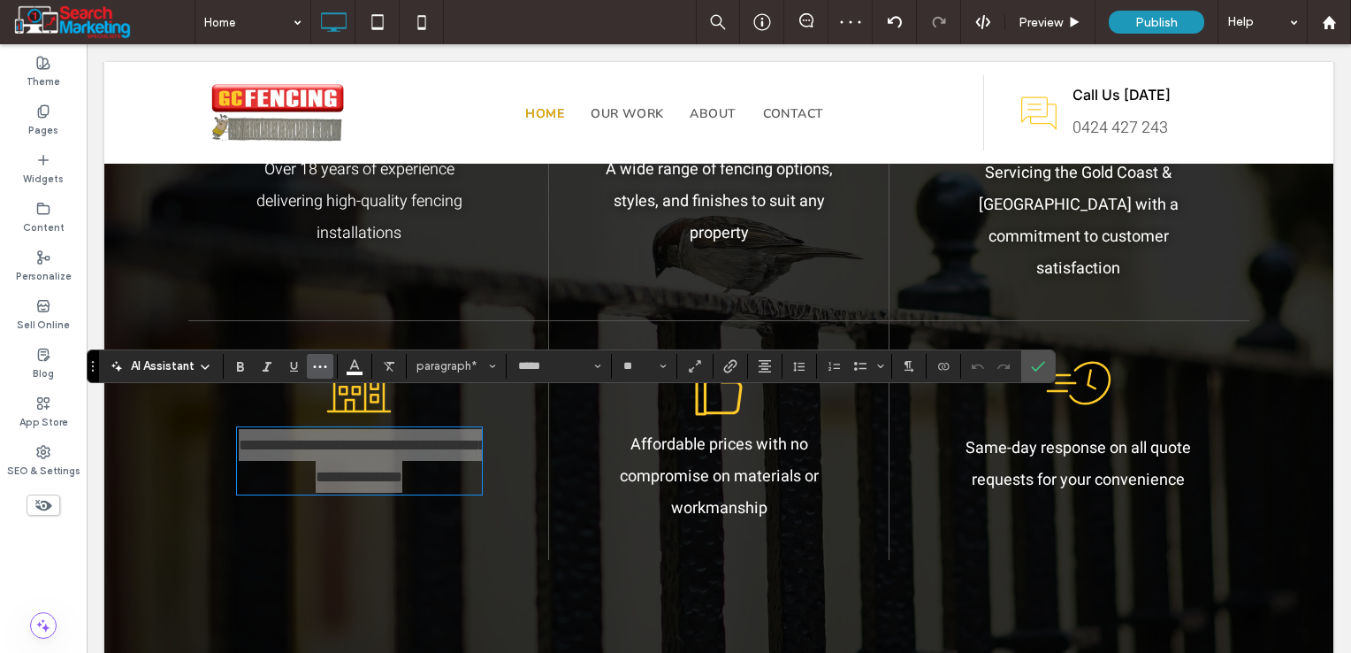
click at [325, 370] on icon "More" at bounding box center [320, 366] width 14 height 14
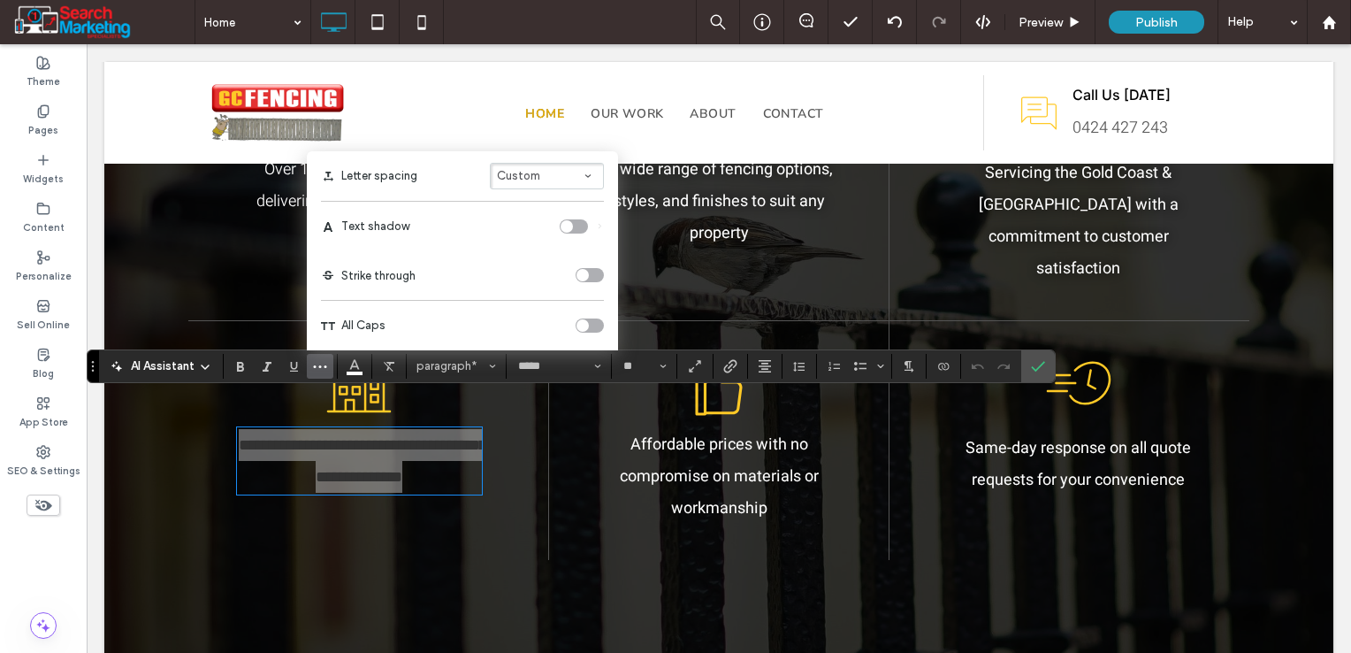
click at [574, 222] on div "toggle" at bounding box center [574, 226] width 28 height 14
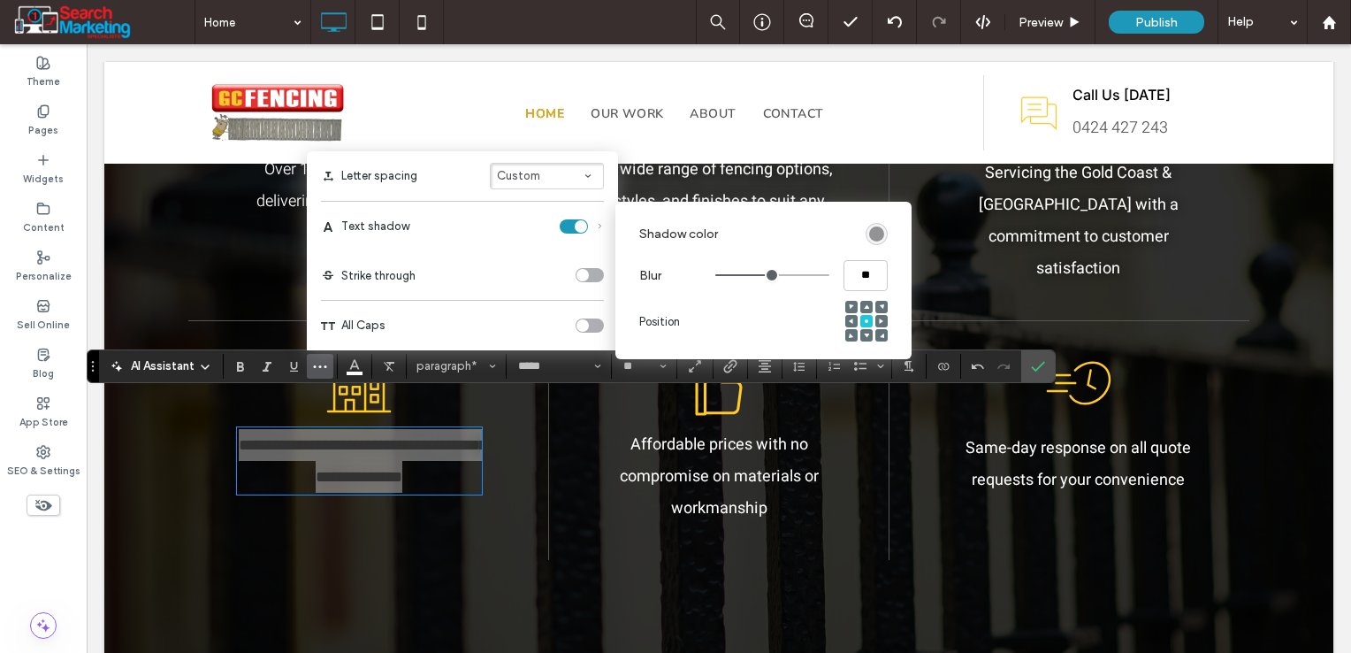
click at [889, 228] on div "Shadow color Blur ** Position" at bounding box center [763, 280] width 296 height 157
click at [878, 230] on div "rgba(0, 0, 0, 0.4)" at bounding box center [876, 233] width 15 height 15
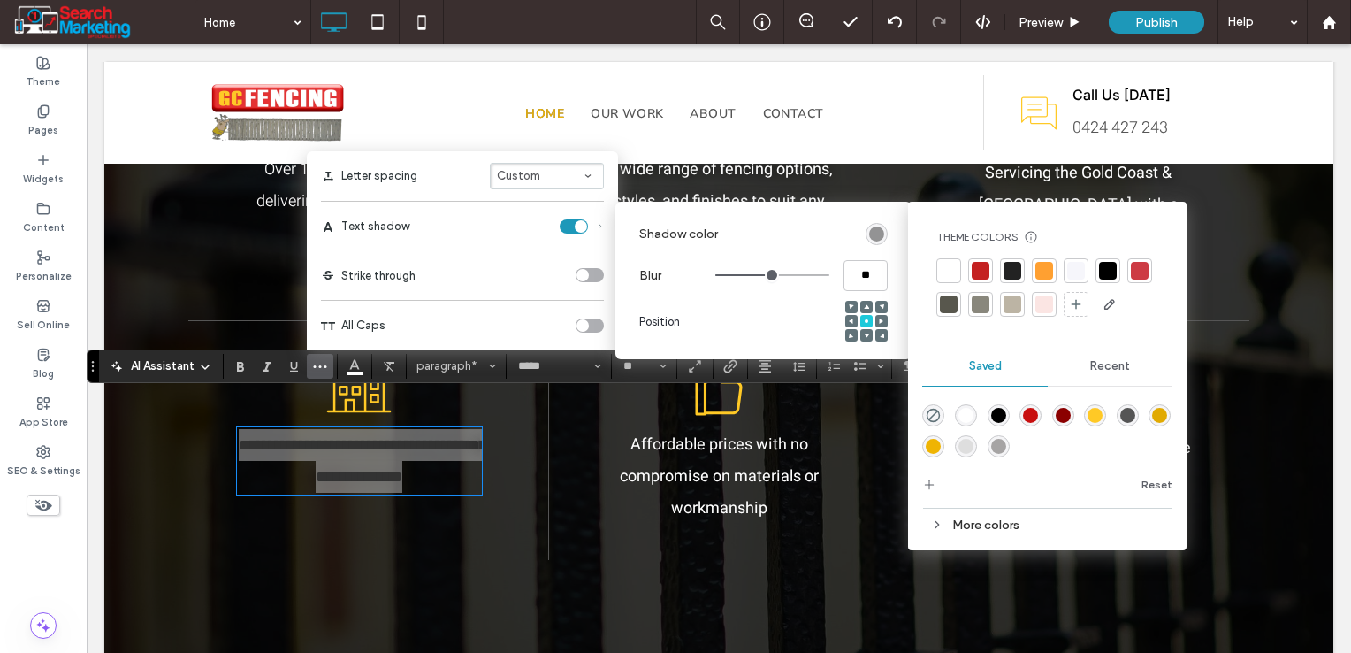
click at [996, 412] on div "rgba(0,0,0,1)" at bounding box center [998, 415] width 15 height 15
click at [391, 158] on label "Letter spacing Custom" at bounding box center [462, 176] width 283 height 50
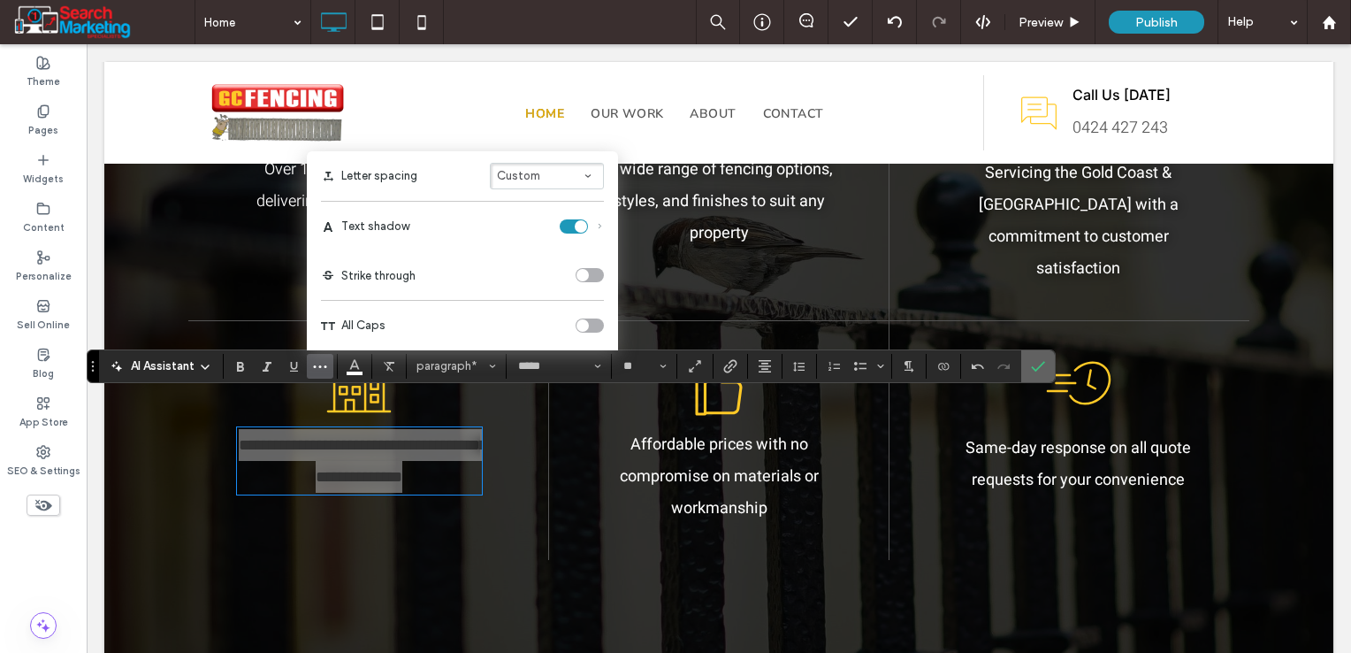
click at [1042, 372] on label "Confirm" at bounding box center [1038, 366] width 27 height 32
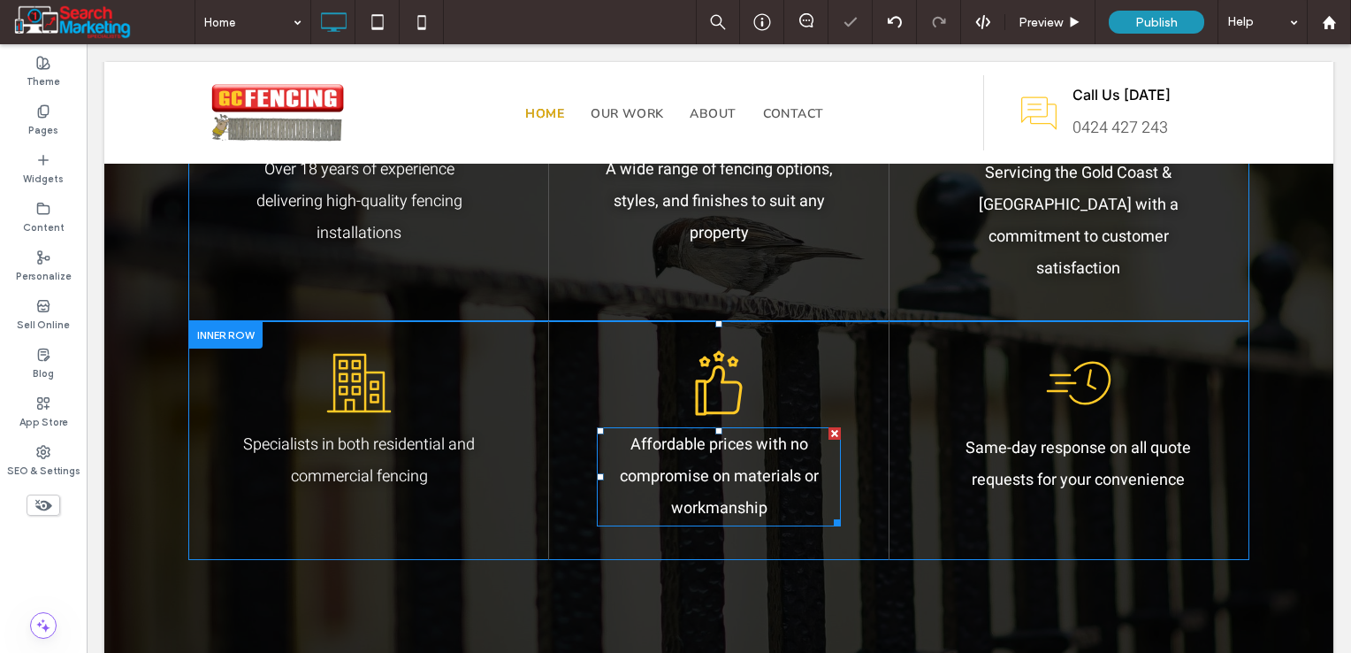
click at [814, 458] on p "Affordable prices with no compromise on materials or workmanship" at bounding box center [719, 476] width 244 height 95
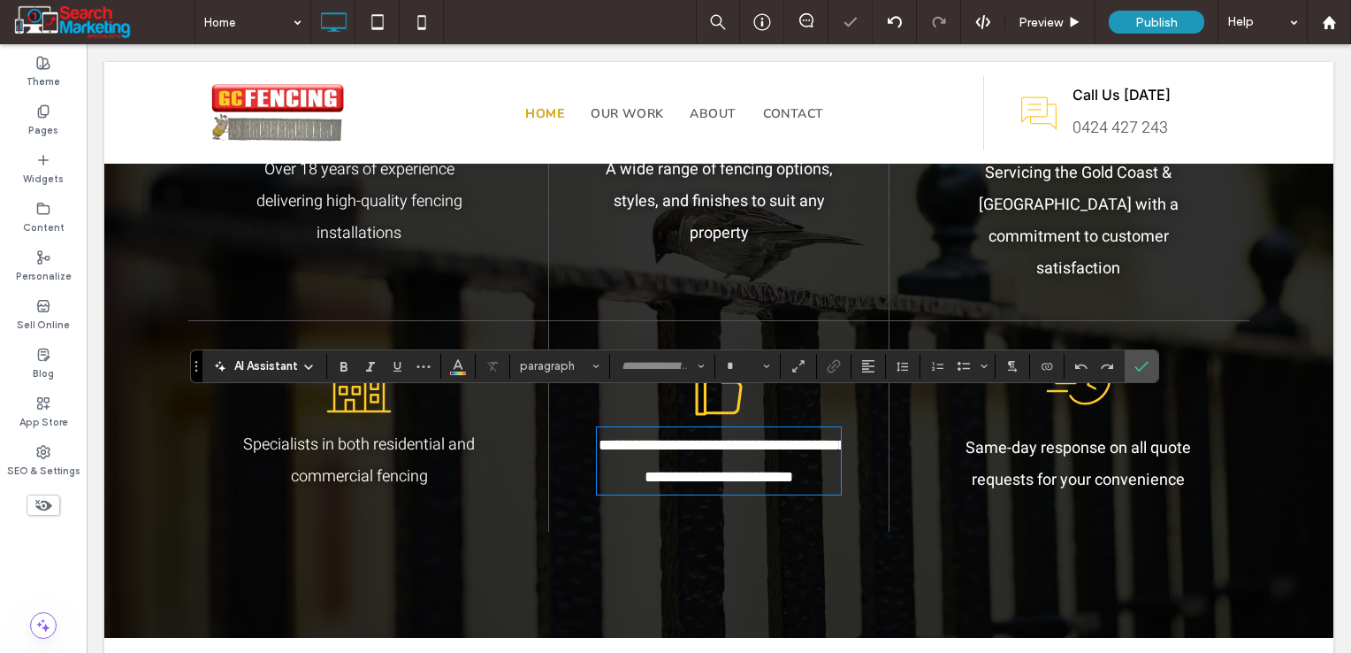
type input "*****"
type input "**"
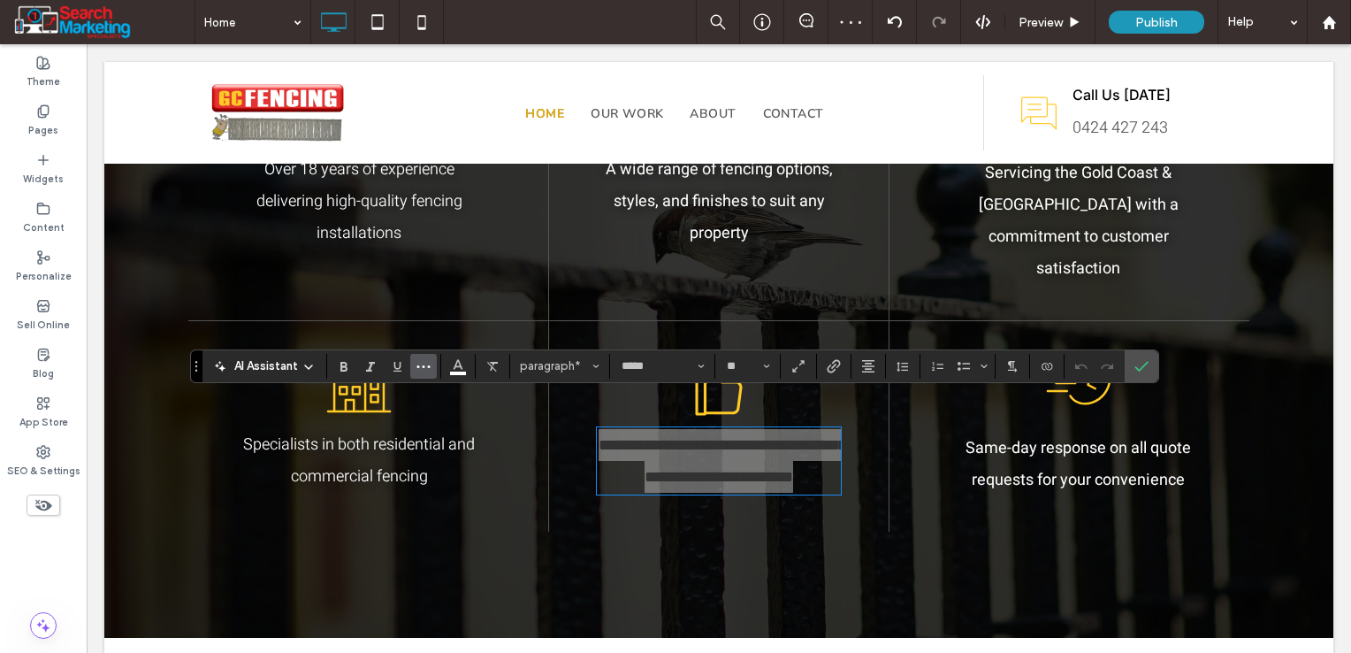
click at [428, 371] on icon "More" at bounding box center [423, 366] width 14 height 14
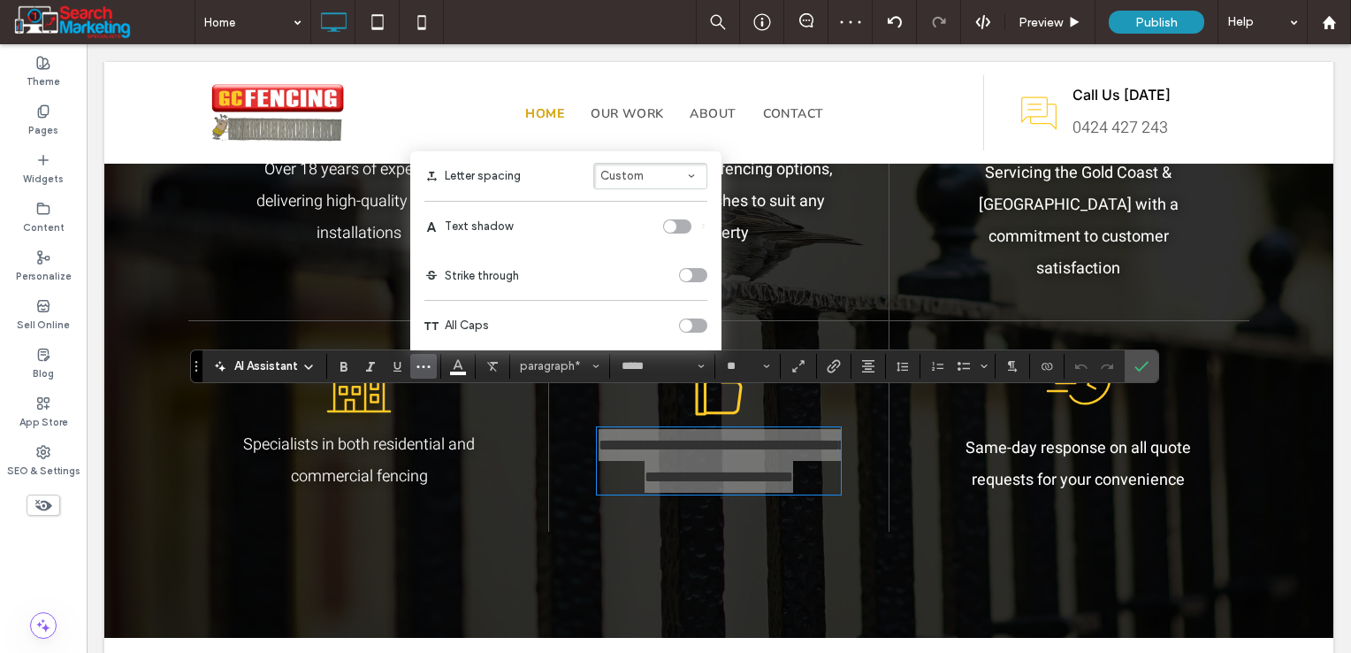
click at [679, 225] on div "toggle" at bounding box center [677, 226] width 28 height 14
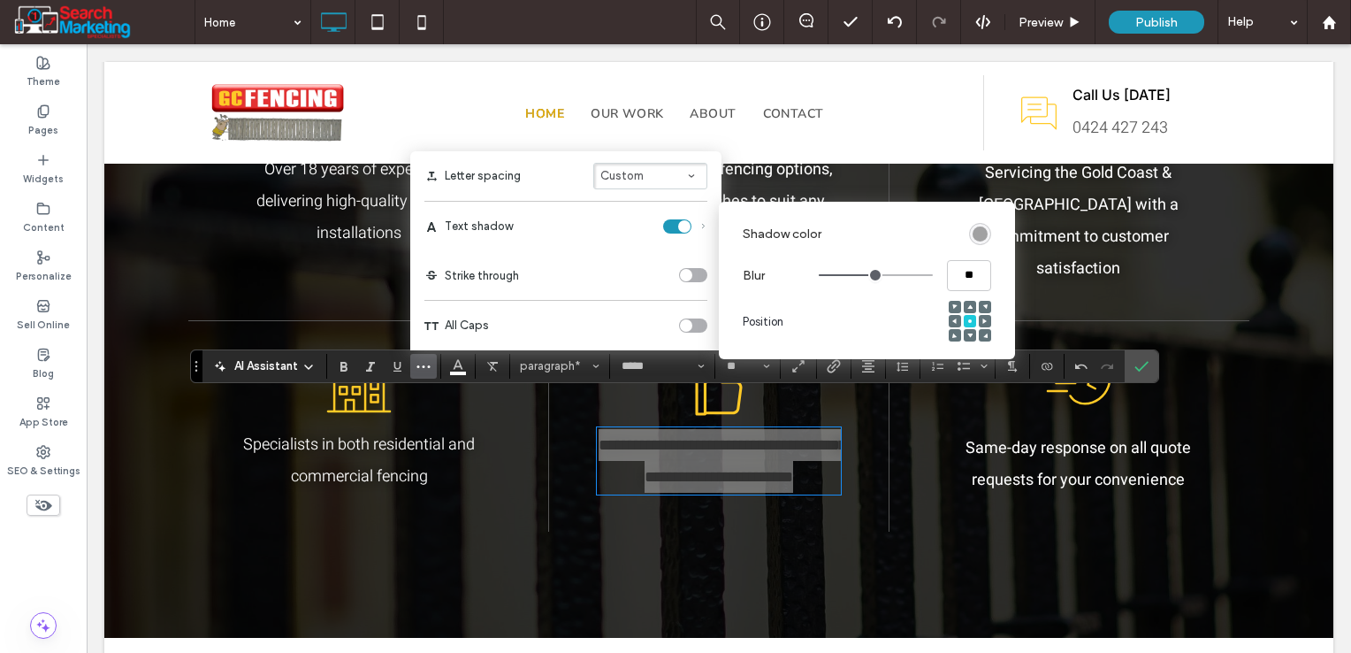
click at [976, 229] on div "rgba(0, 0, 0, 0.4)" at bounding box center [980, 233] width 15 height 15
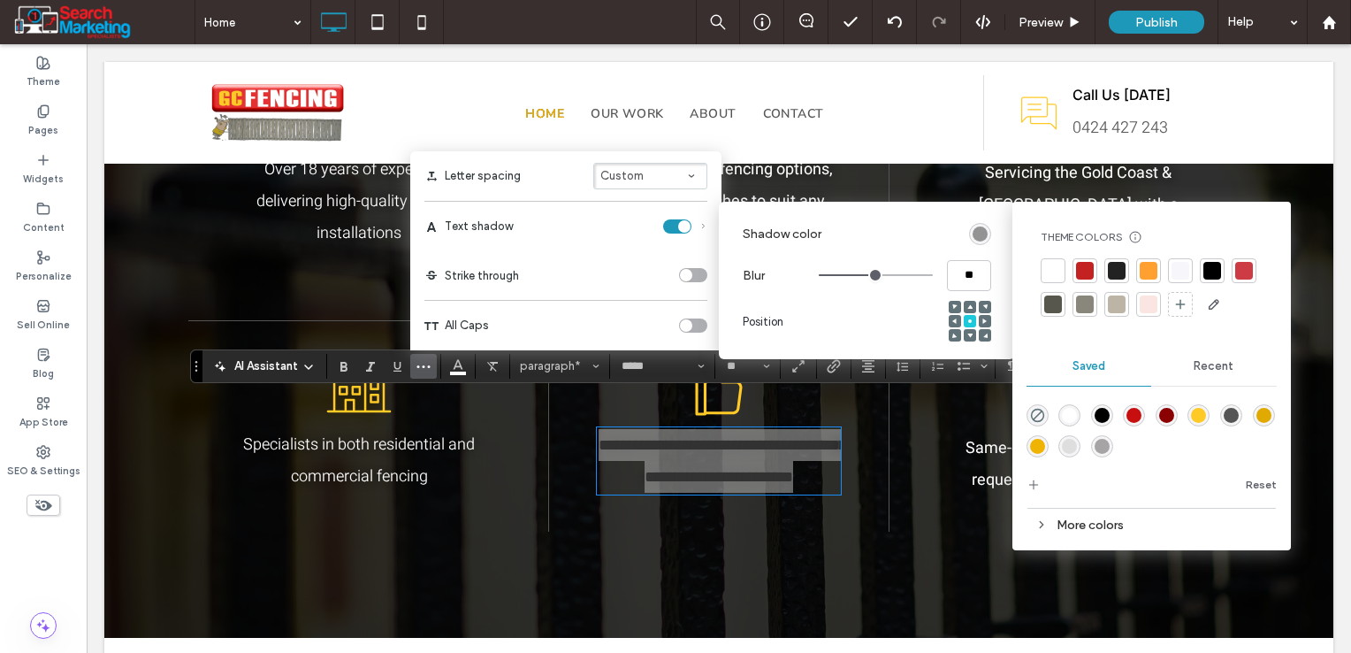
click at [1103, 417] on div "rgba(0,0,0,1)" at bounding box center [1102, 415] width 15 height 15
click at [553, 169] on div "Letter spacing Custom" at bounding box center [565, 176] width 283 height 27
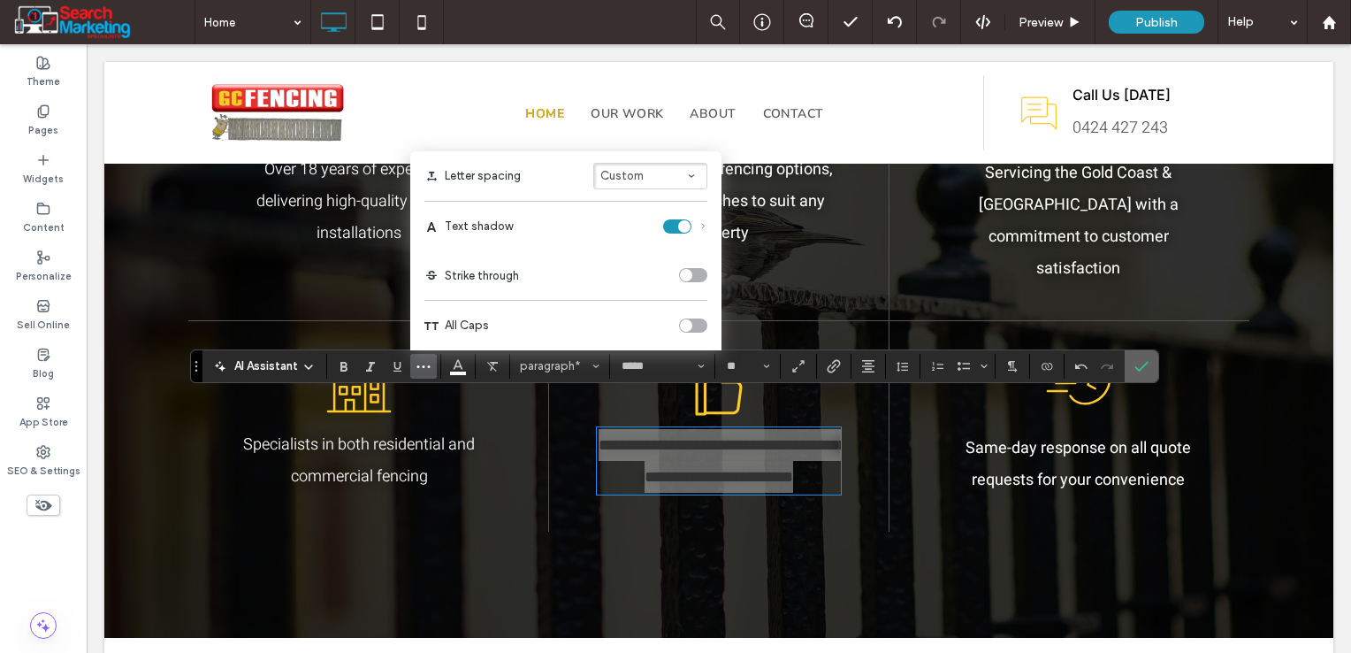
click at [1149, 366] on label "Confirm" at bounding box center [1141, 366] width 27 height 32
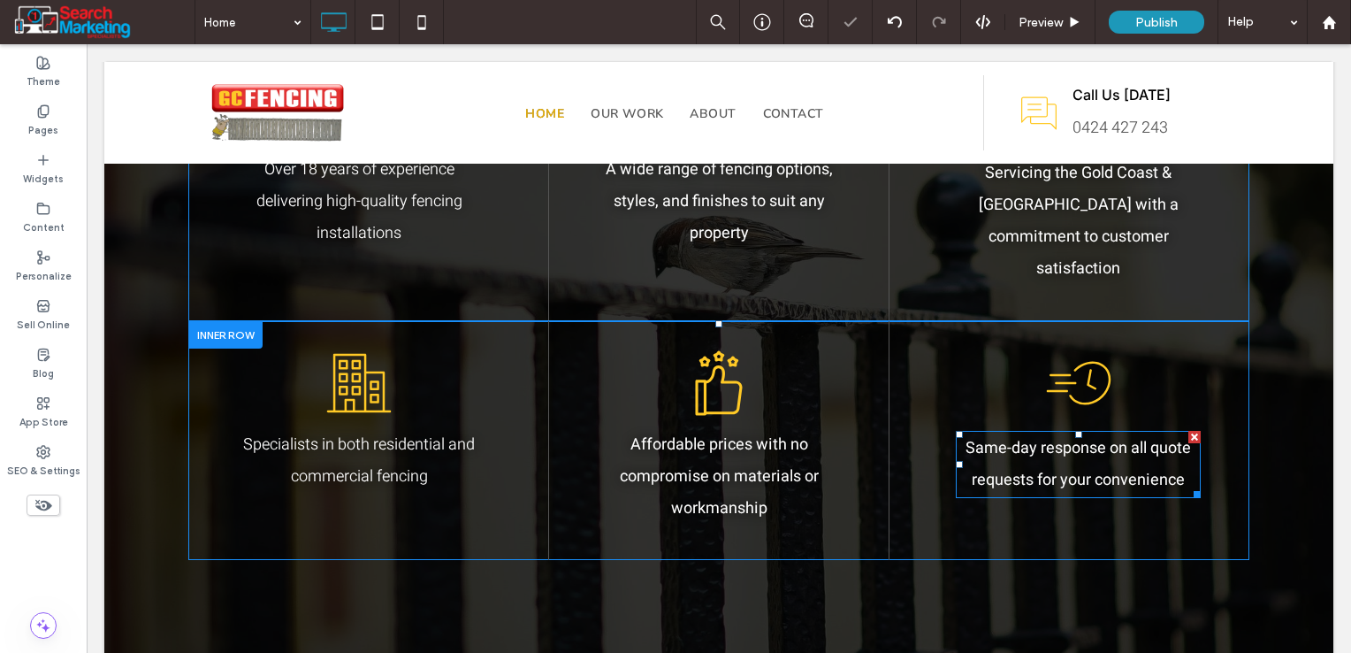
click at [1074, 439] on span "Same-day response on all quote requests for your convenience" at bounding box center [1078, 464] width 225 height 56
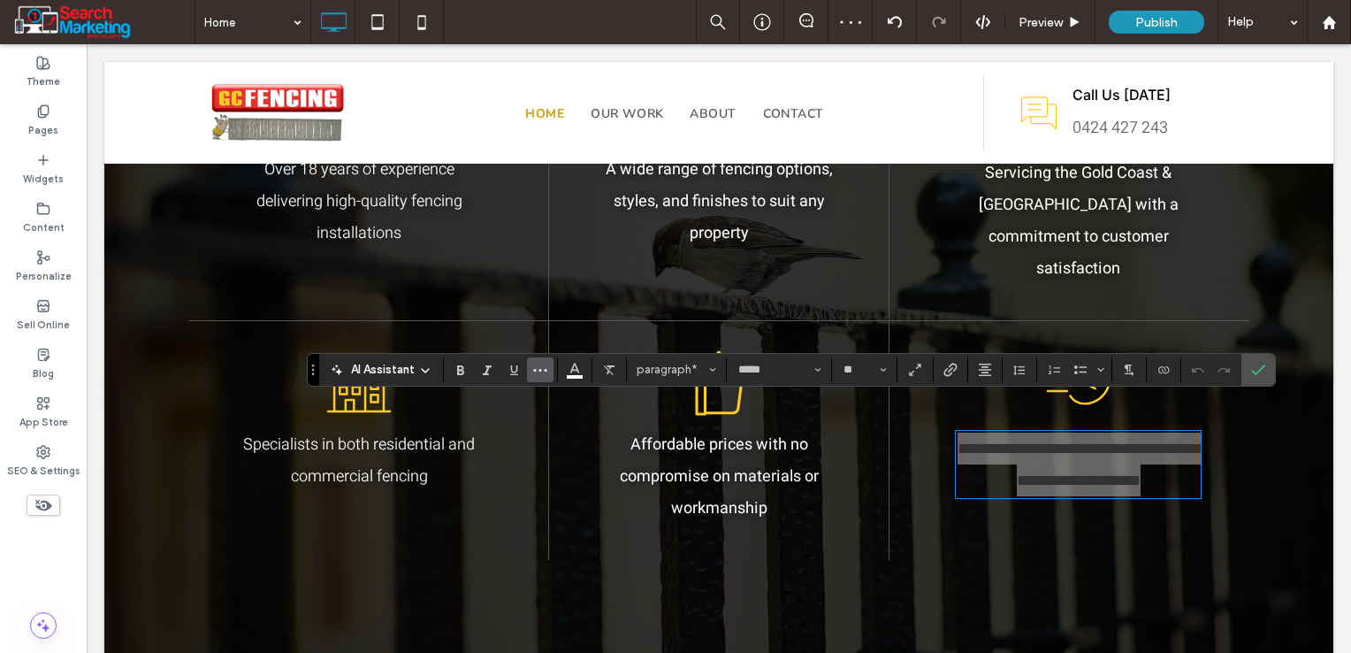
click at [541, 373] on icon "More" at bounding box center [540, 370] width 14 height 14
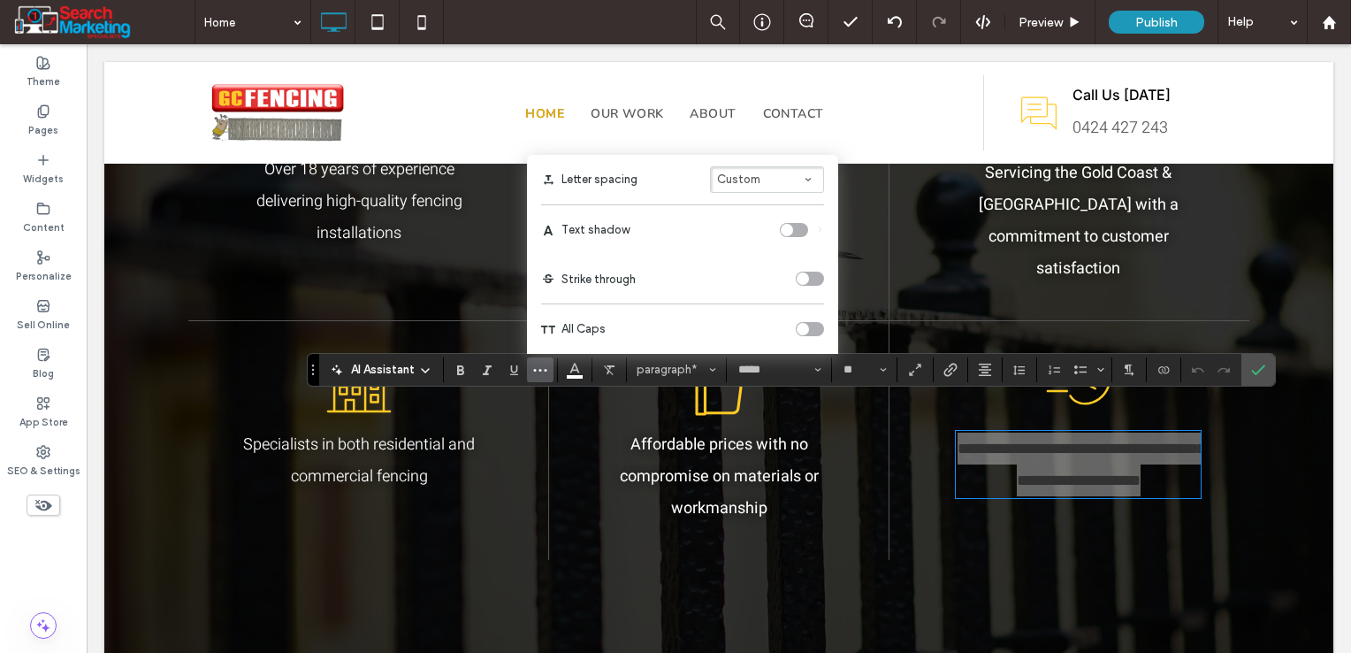
click at [793, 231] on div "toggle" at bounding box center [794, 230] width 28 height 14
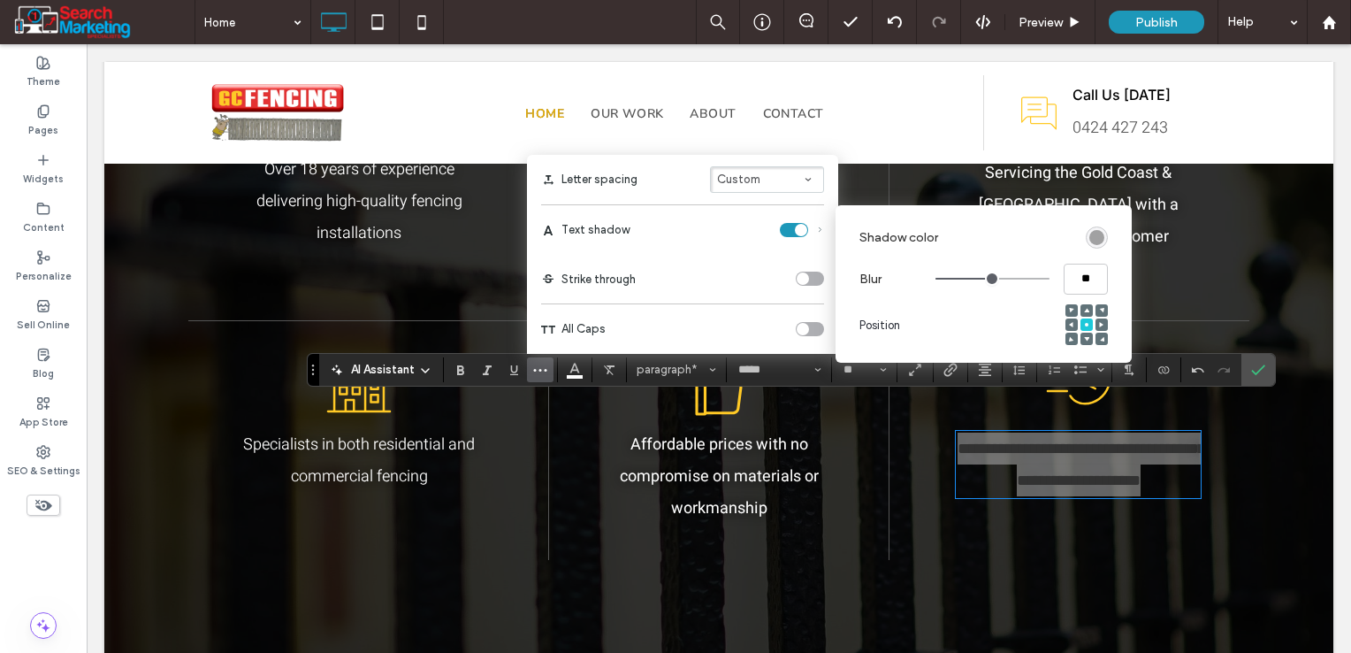
click at [1099, 237] on div "rgba(0, 0, 0, 0.4)" at bounding box center [1096, 237] width 15 height 15
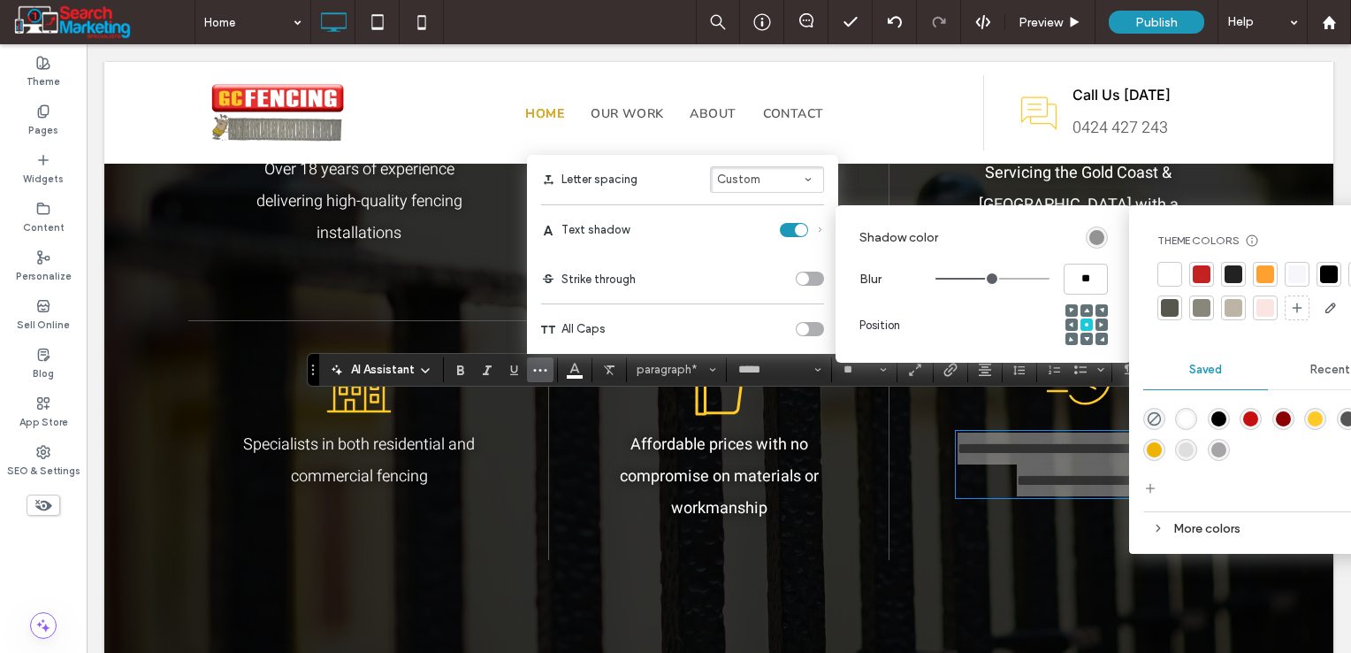
click at [1218, 415] on div "rgba(0,0,0,1)" at bounding box center [1218, 418] width 15 height 15
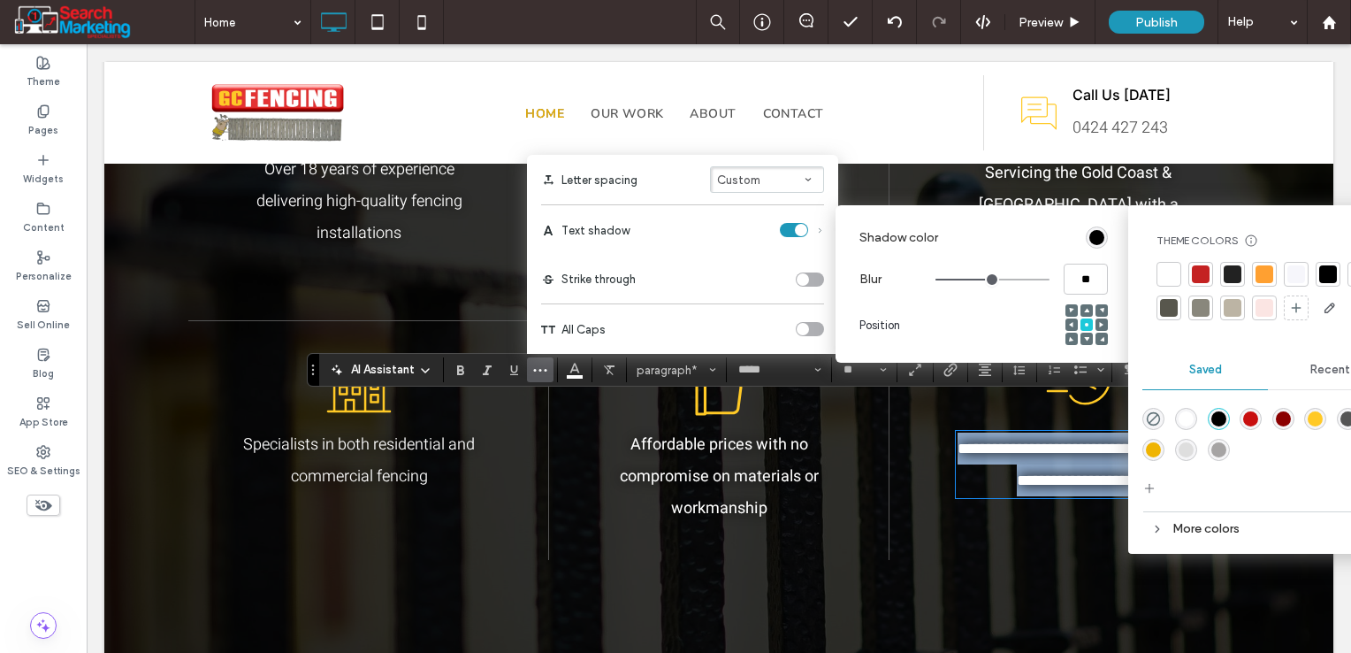
click at [316, 376] on section "Drag" at bounding box center [313, 370] width 11 height 32
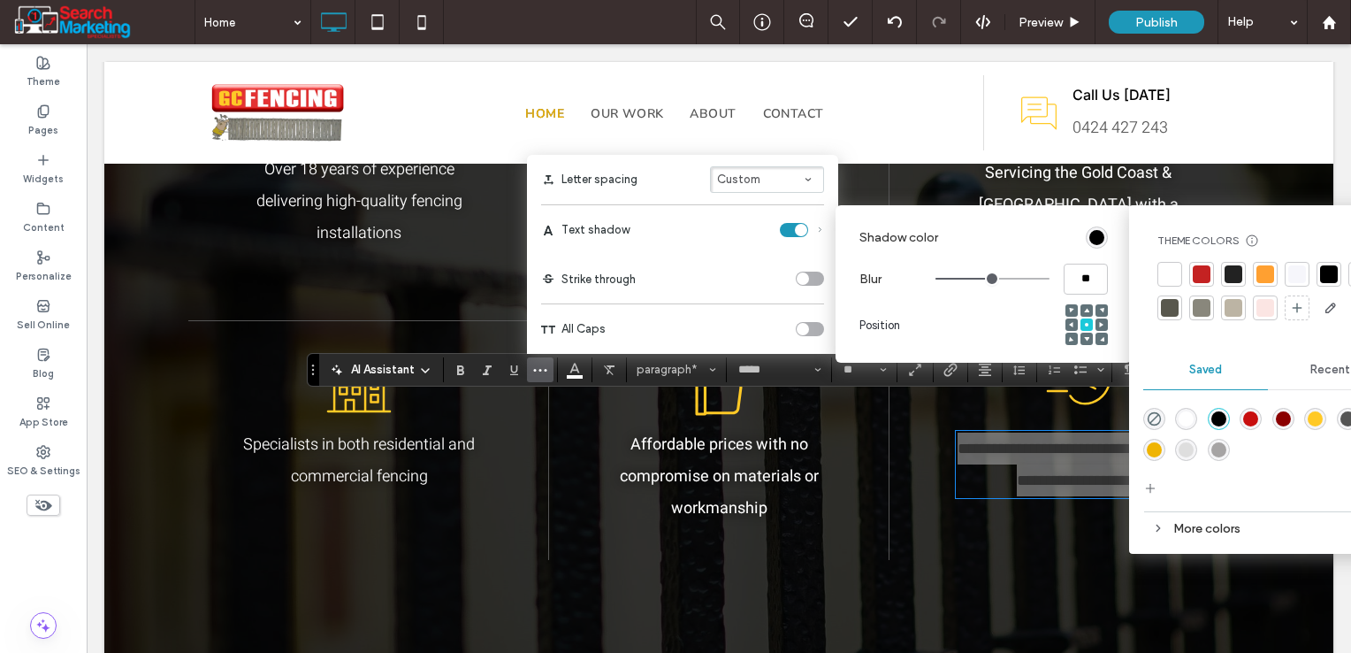
click at [687, 179] on div "Letter spacing Custom" at bounding box center [682, 179] width 283 height 27
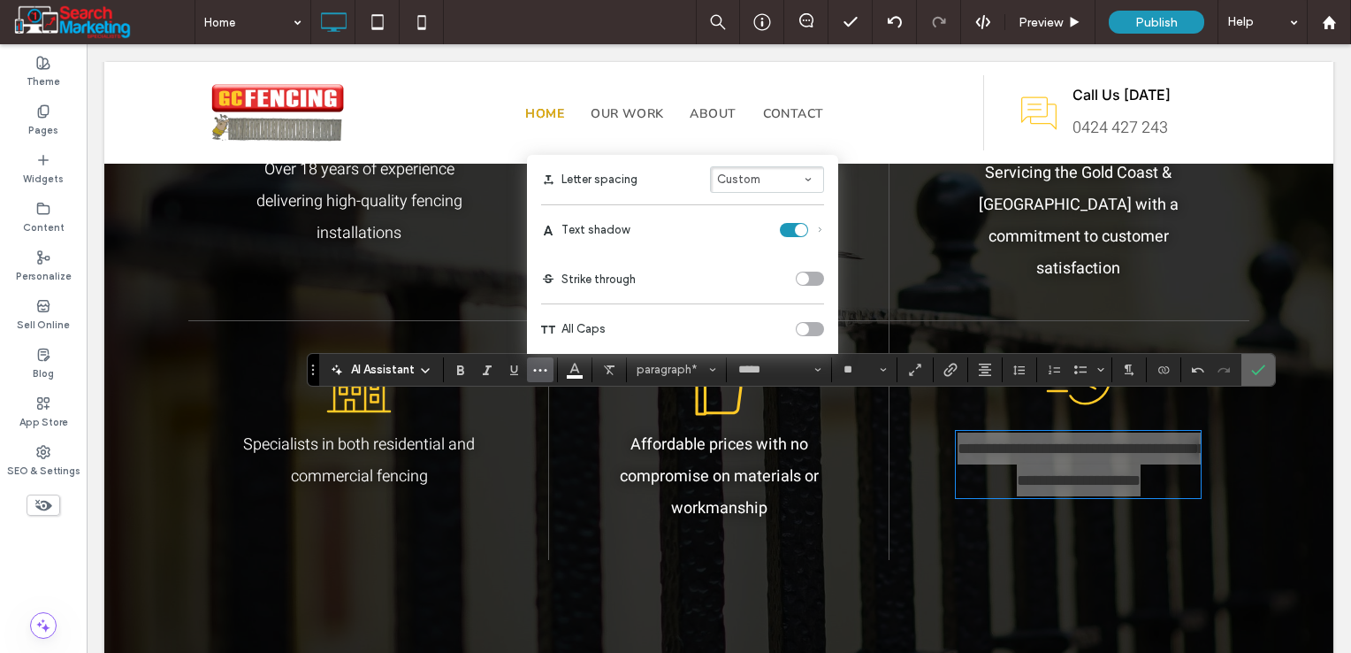
drag, startPoint x: 1252, startPoint y: 369, endPoint x: 1172, endPoint y: 325, distance: 90.6
click at [1252, 369] on icon "Confirm" at bounding box center [1258, 370] width 14 height 14
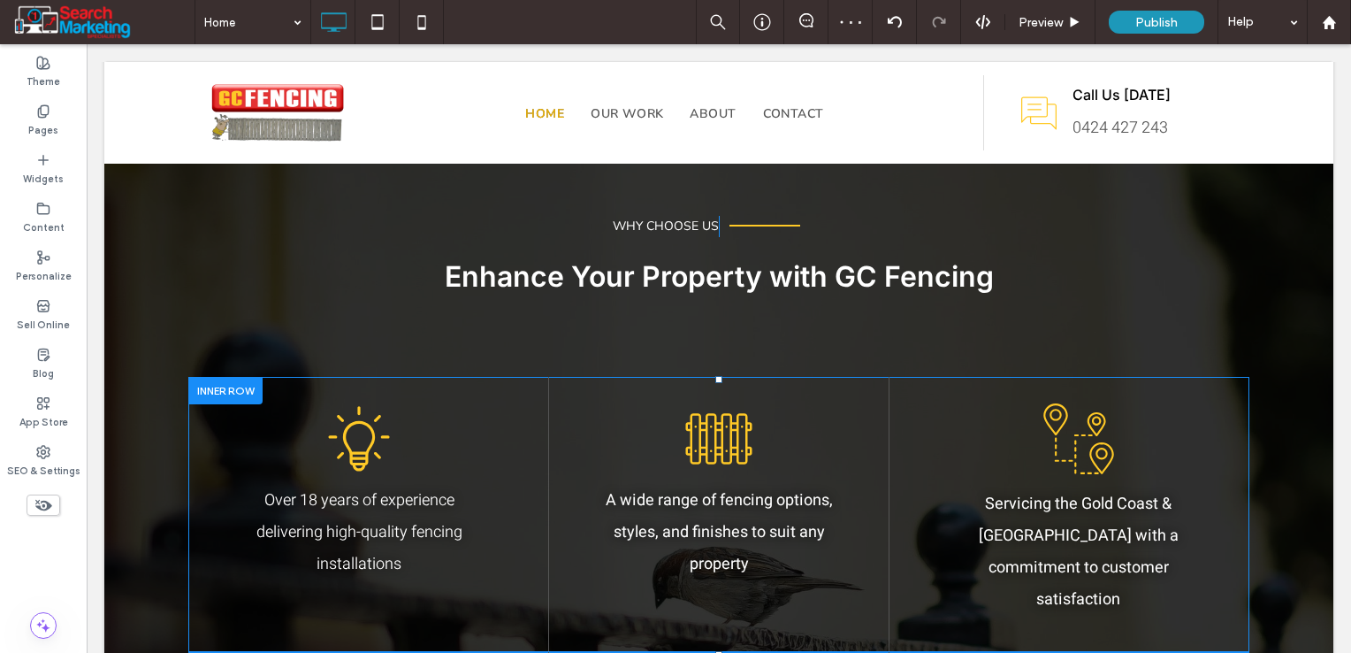
scroll to position [1326, 0]
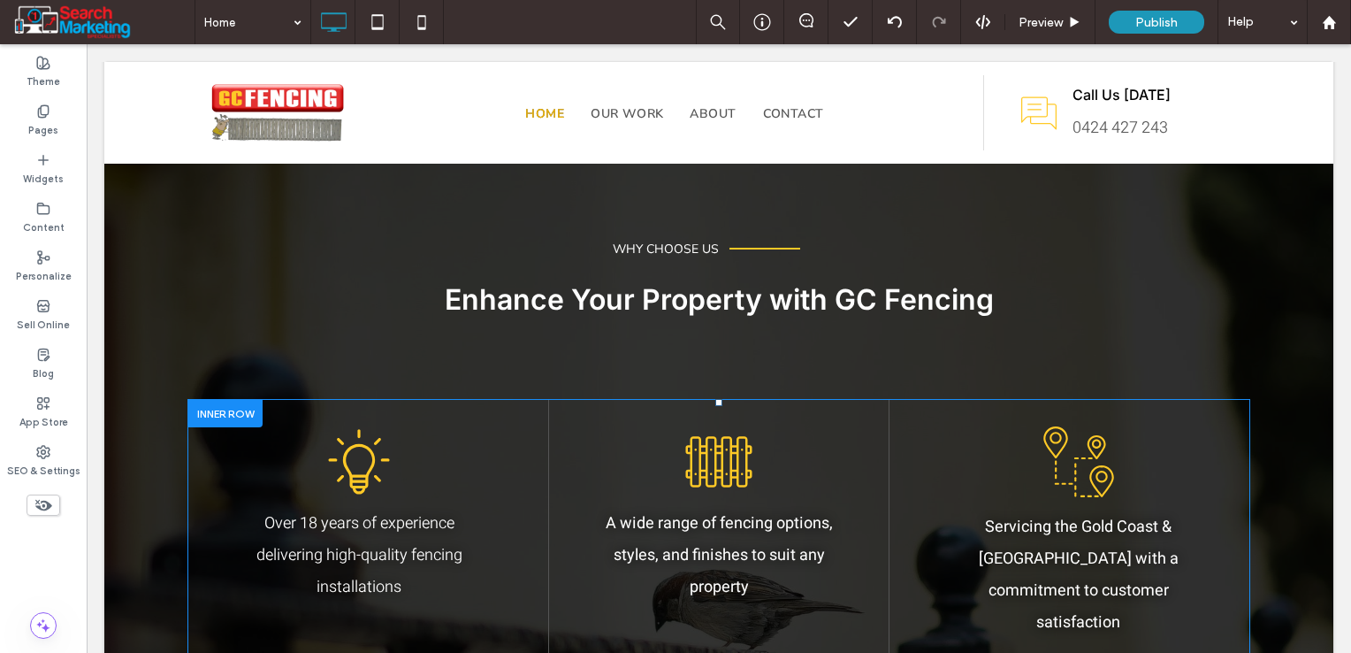
click at [226, 408] on div at bounding box center [225, 413] width 74 height 27
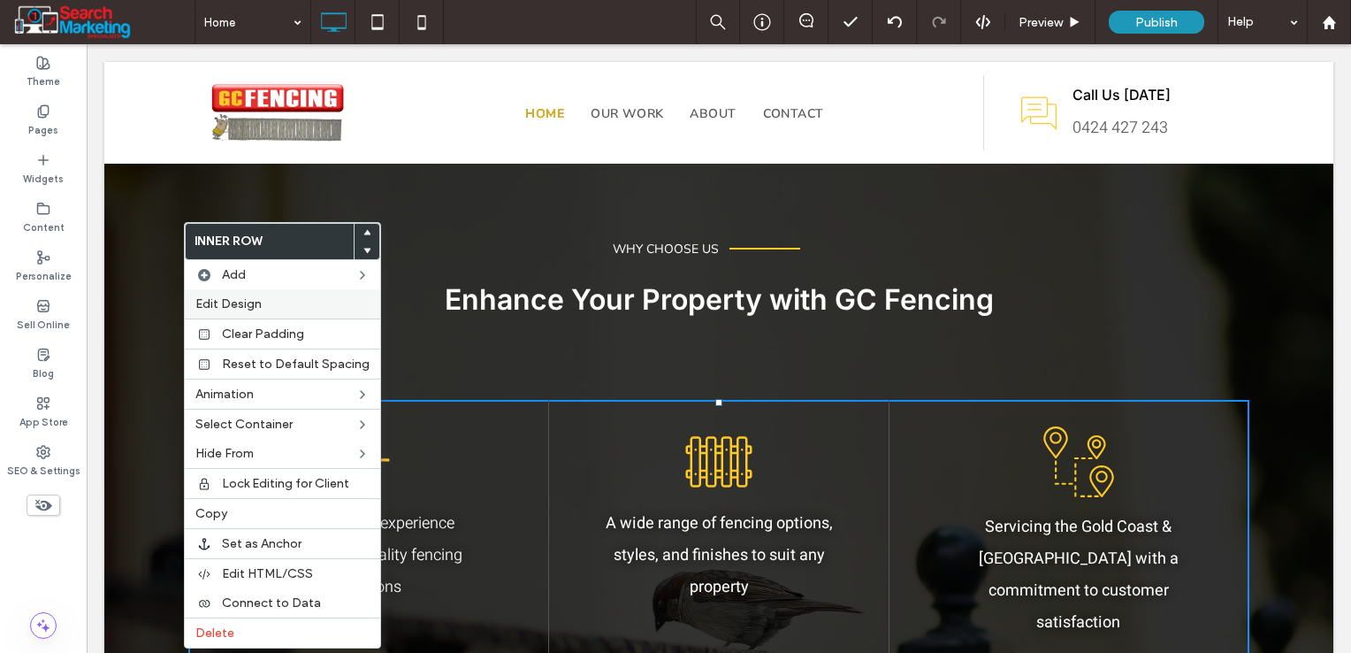
click at [254, 309] on span "Edit Design" at bounding box center [228, 303] width 66 height 15
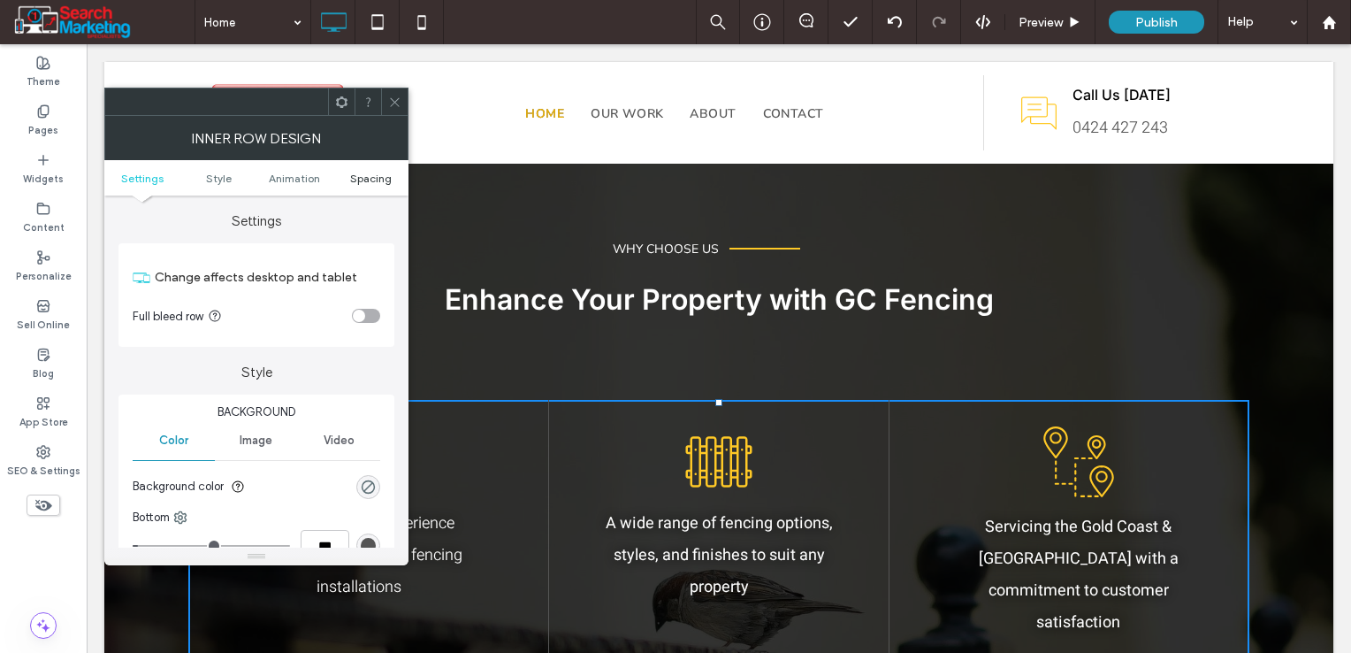
click at [364, 182] on span "Spacing" at bounding box center [371, 178] width 42 height 13
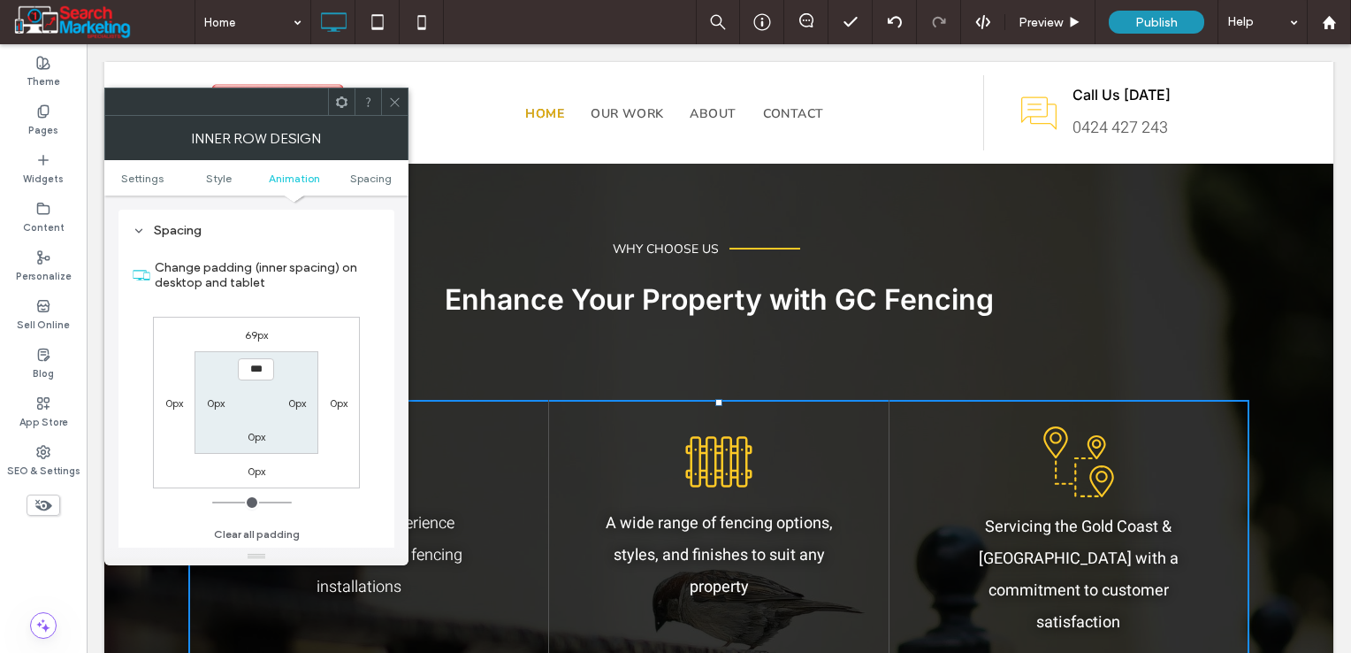
scroll to position [566, 0]
click at [261, 328] on label "69px" at bounding box center [256, 334] width 23 height 13
type input "**"
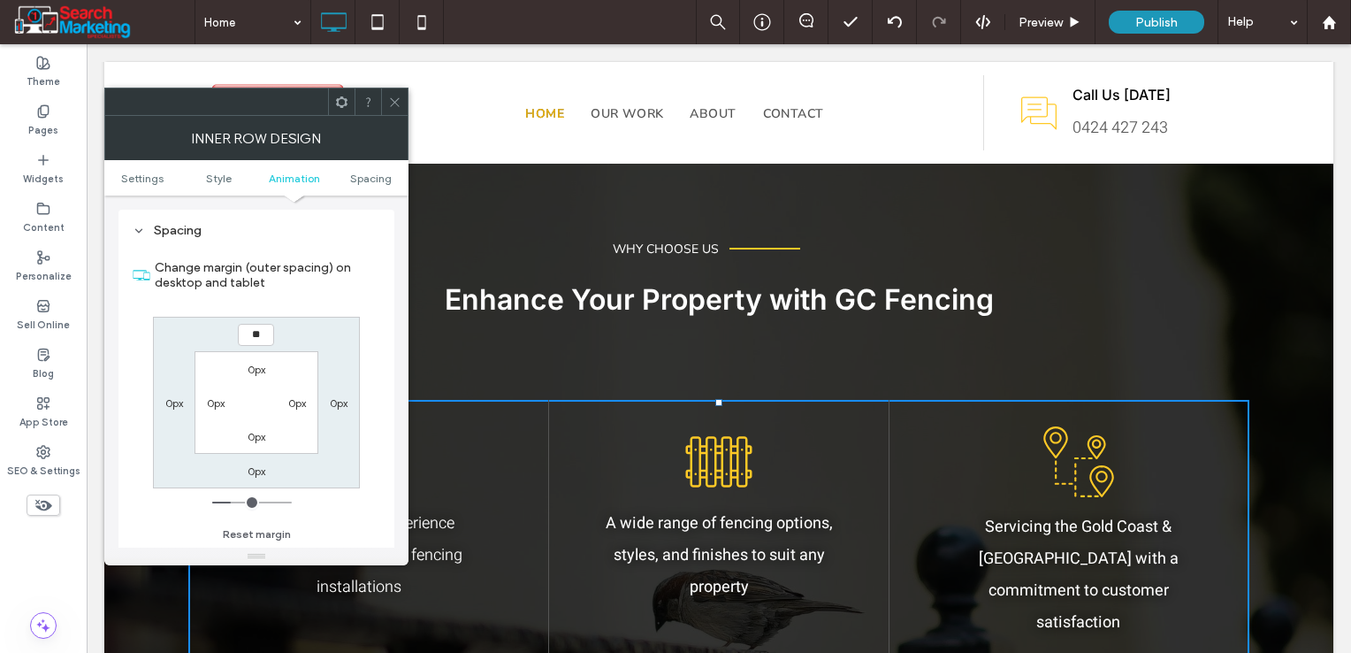
type input "**"
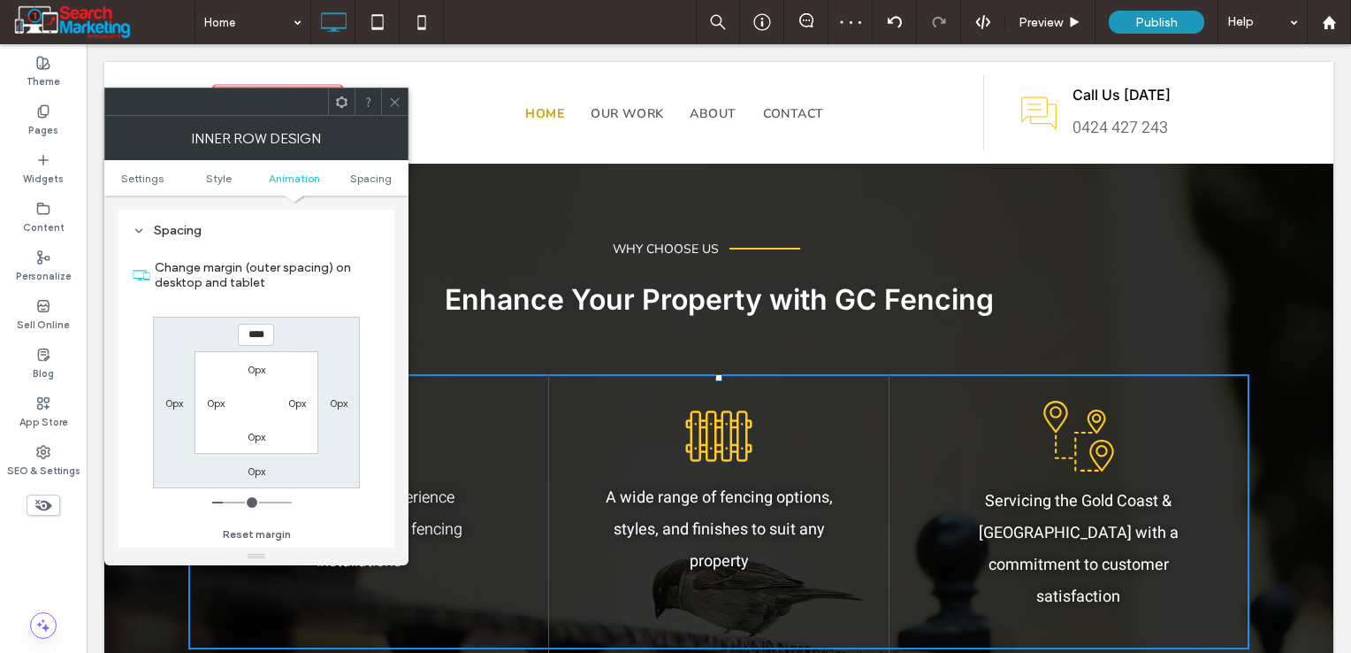
click at [255, 341] on input "****" at bounding box center [256, 335] width 36 height 22
type input "**"
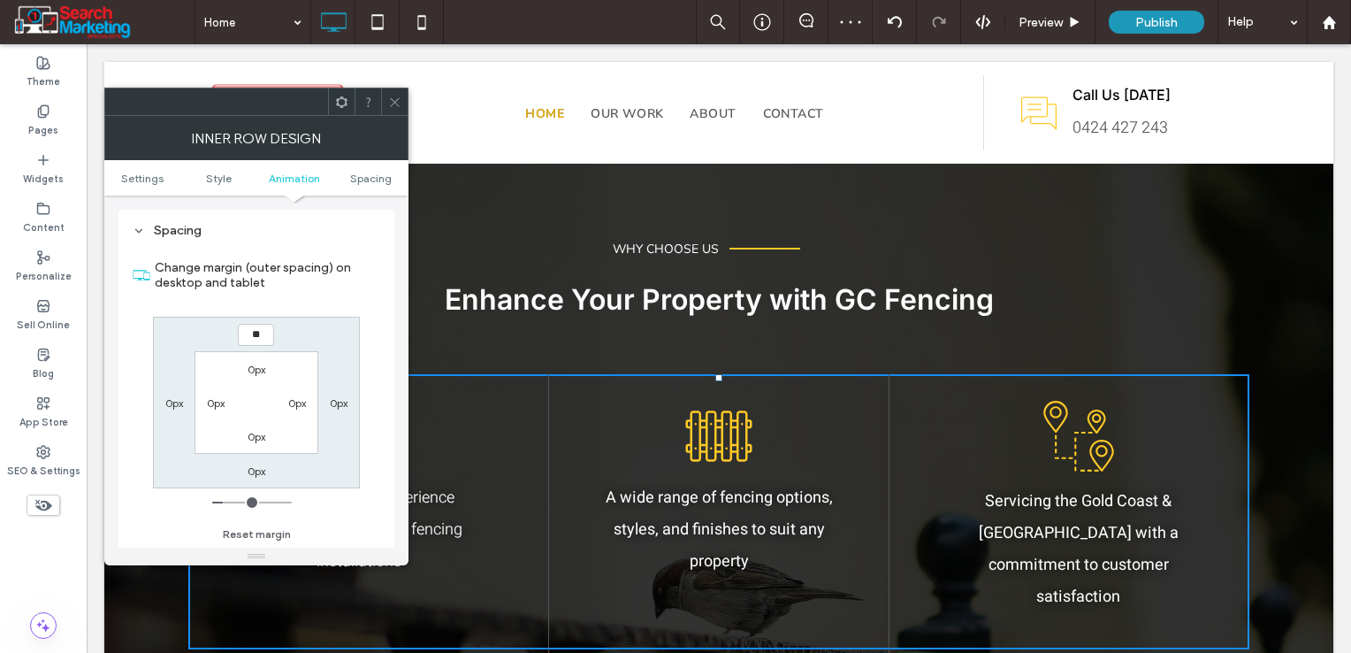
type input "****"
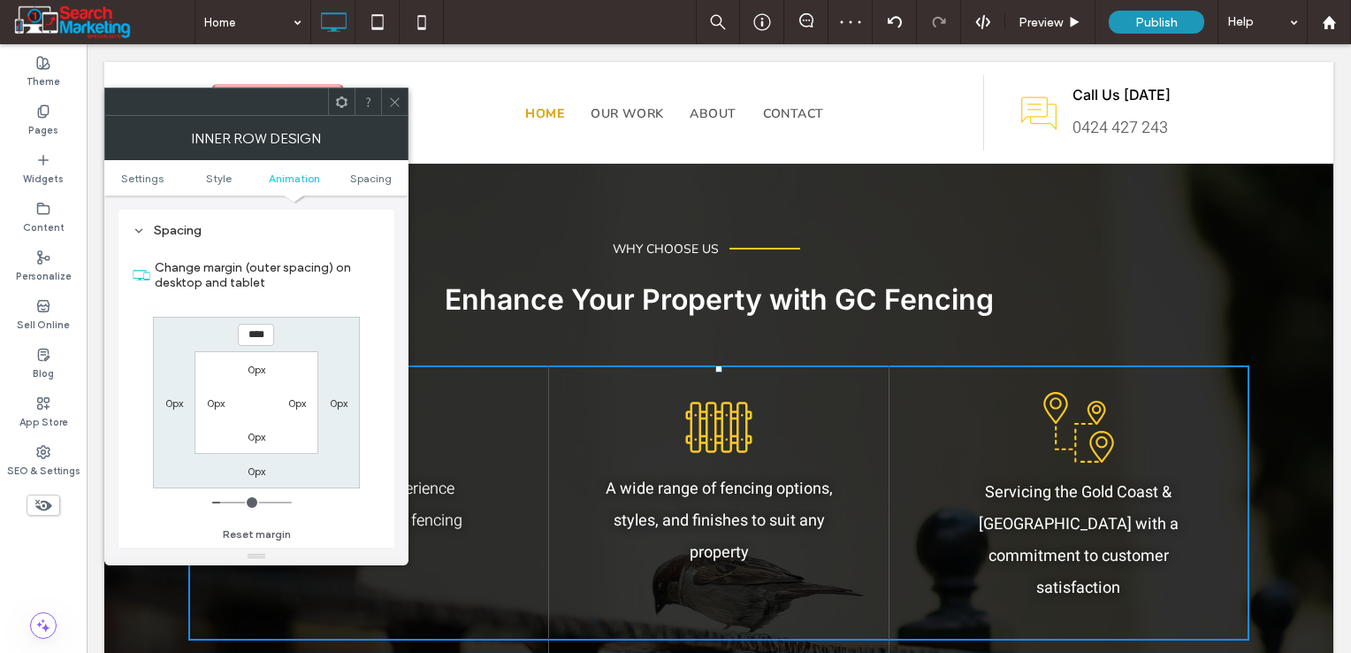
click at [393, 97] on icon at bounding box center [394, 101] width 13 height 13
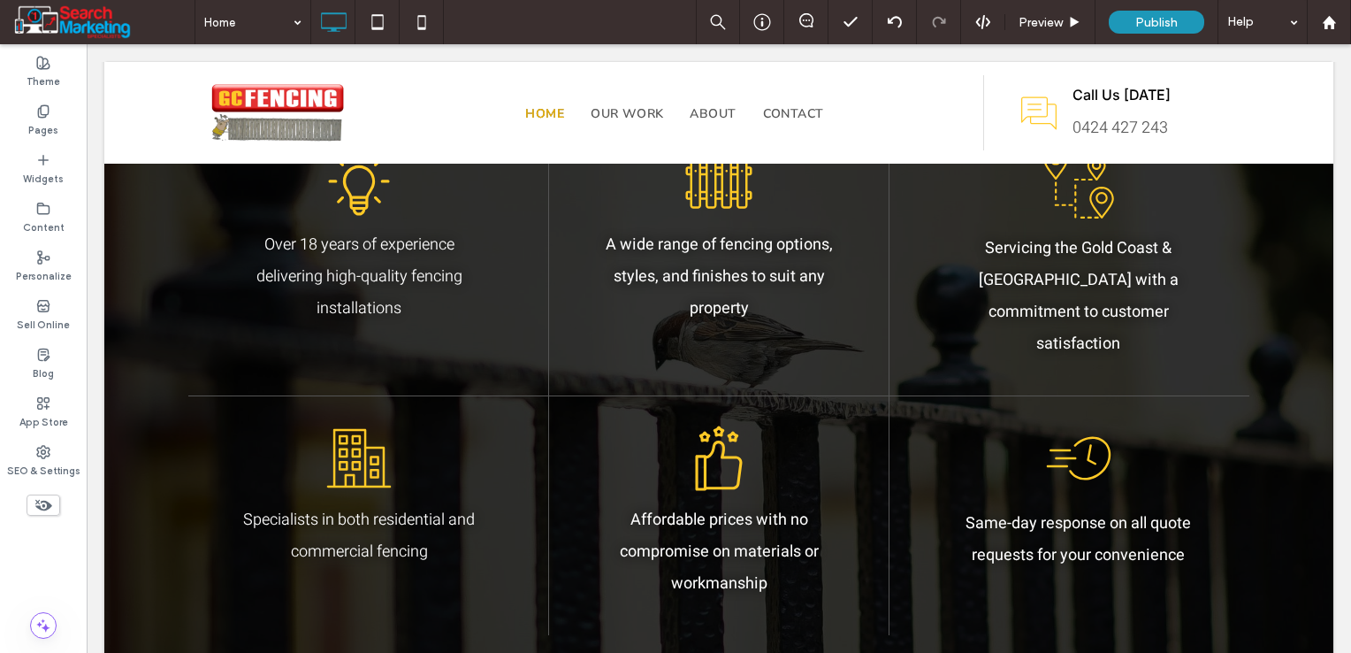
scroll to position [1503, 0]
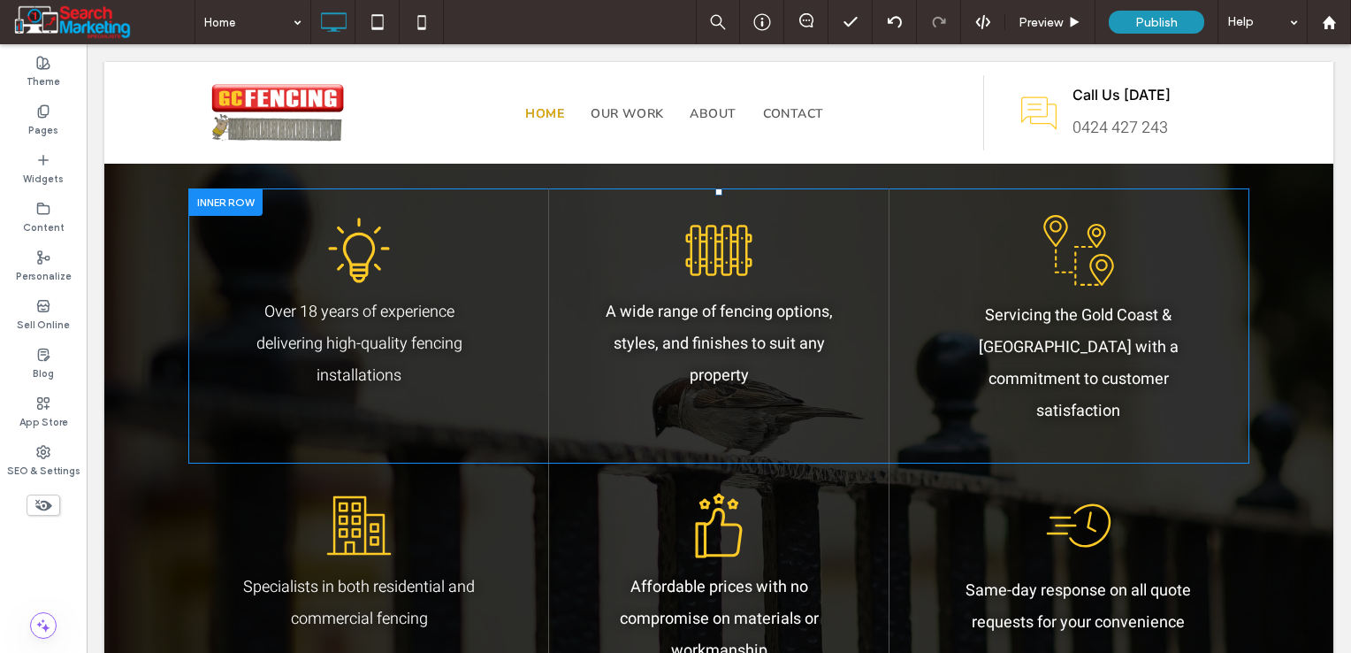
click at [215, 200] on div at bounding box center [225, 201] width 74 height 27
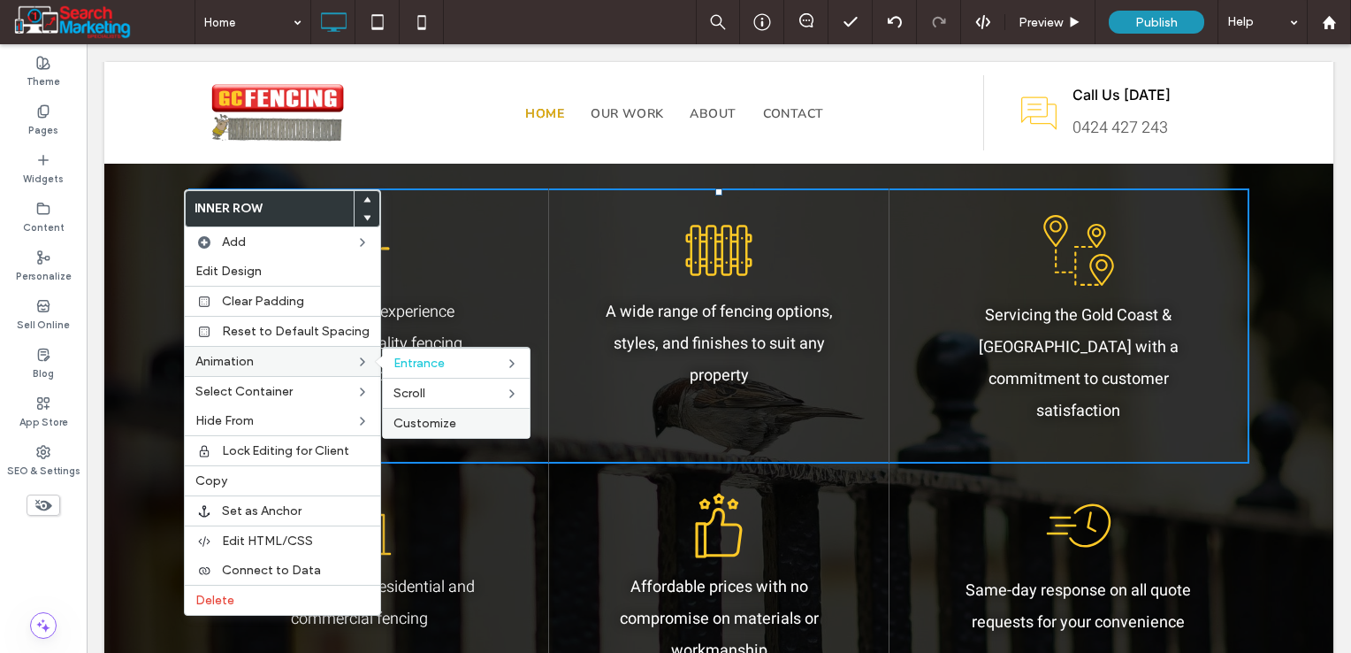
drag, startPoint x: 415, startPoint y: 423, endPoint x: 328, endPoint y: 380, distance: 96.5
click at [415, 423] on span "Customize" at bounding box center [424, 423] width 63 height 15
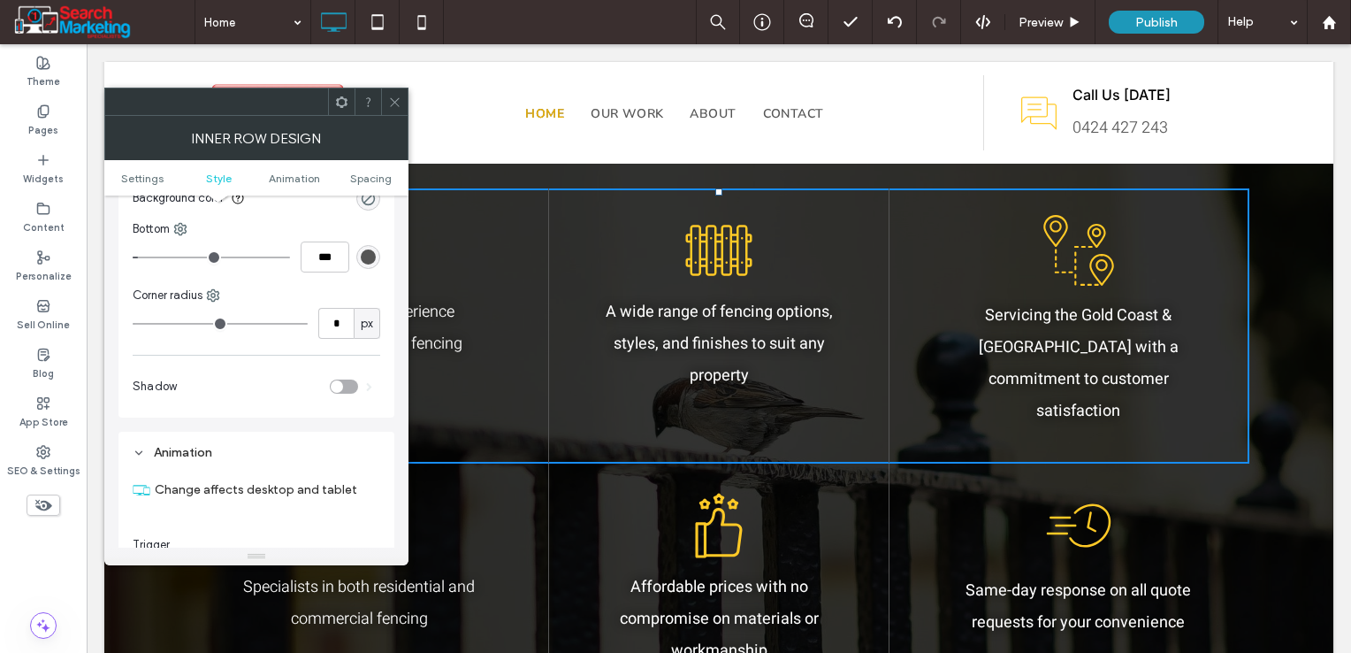
scroll to position [509, 0]
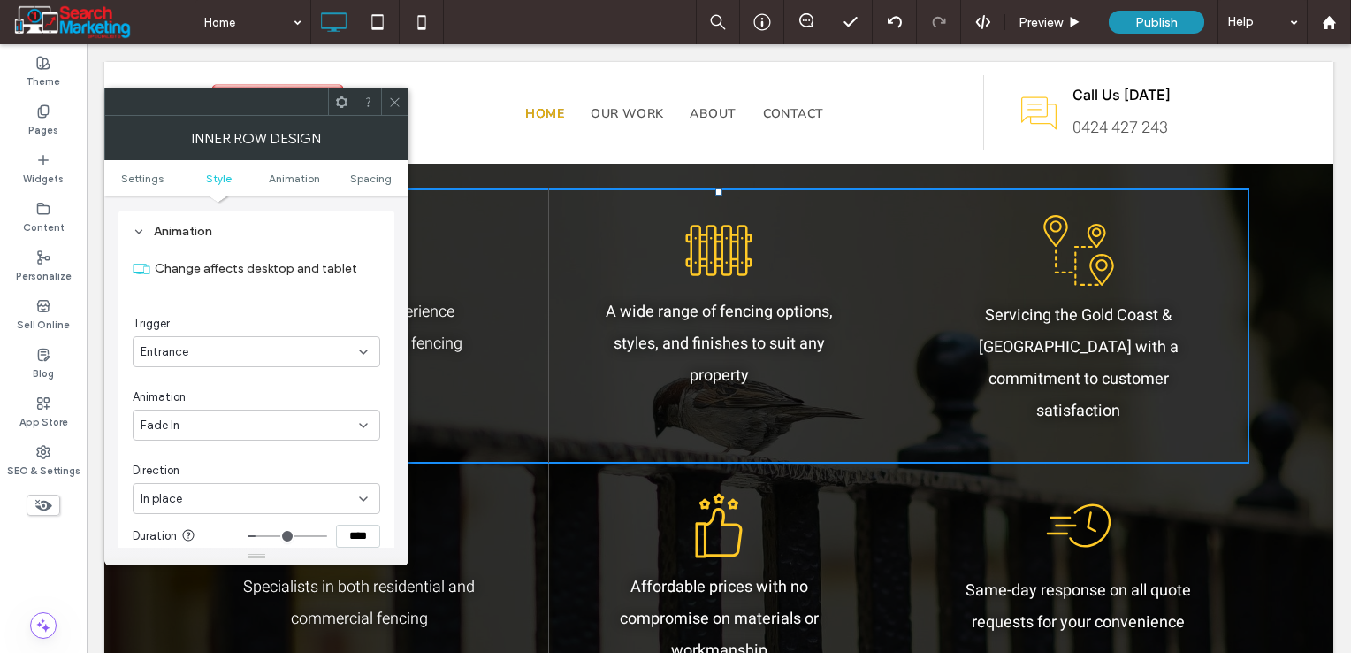
click at [221, 496] on div "In place" at bounding box center [250, 499] width 218 height 18
click at [205, 440] on span "From bottom" at bounding box center [174, 436] width 66 height 18
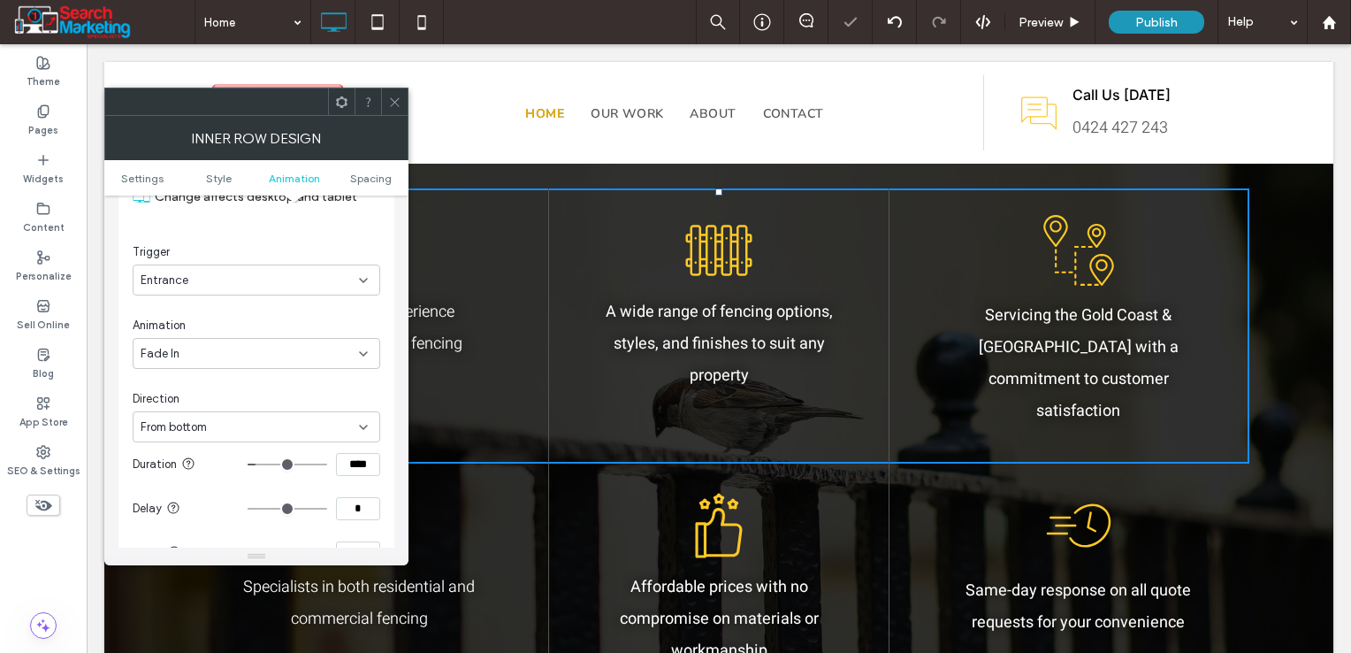
scroll to position [686, 0]
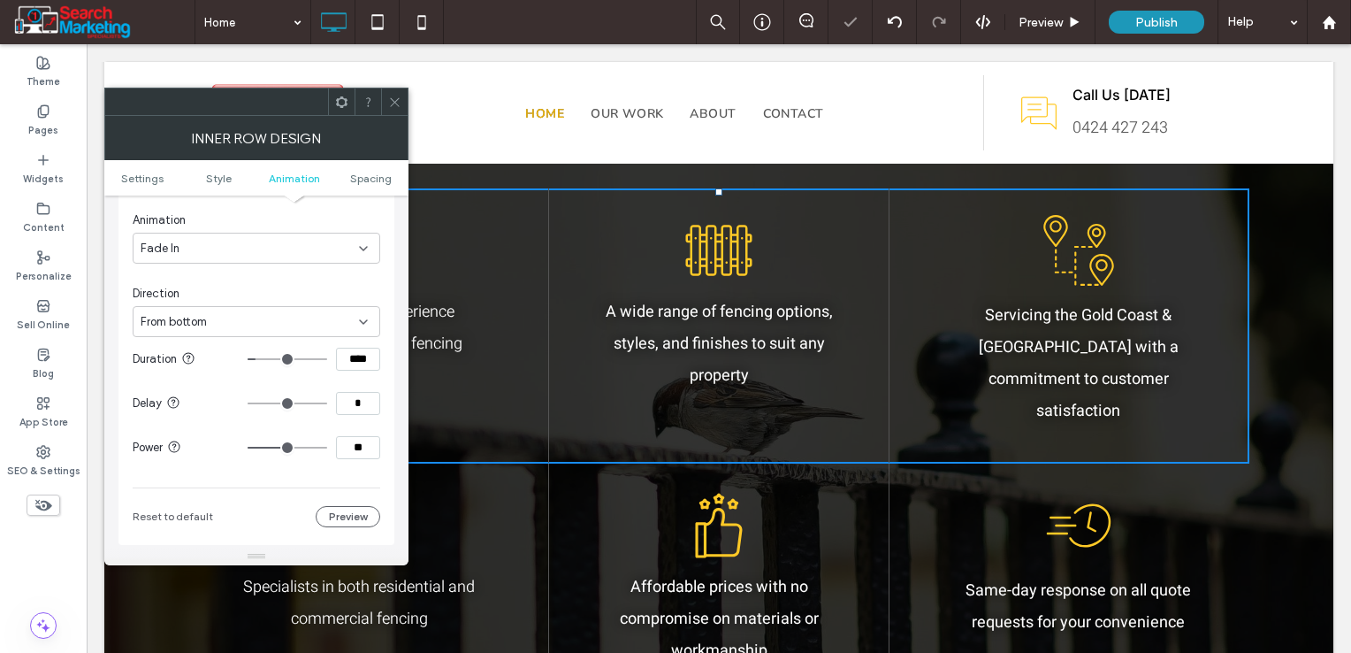
click at [355, 444] on input "**" at bounding box center [358, 447] width 44 height 23
type input "**"
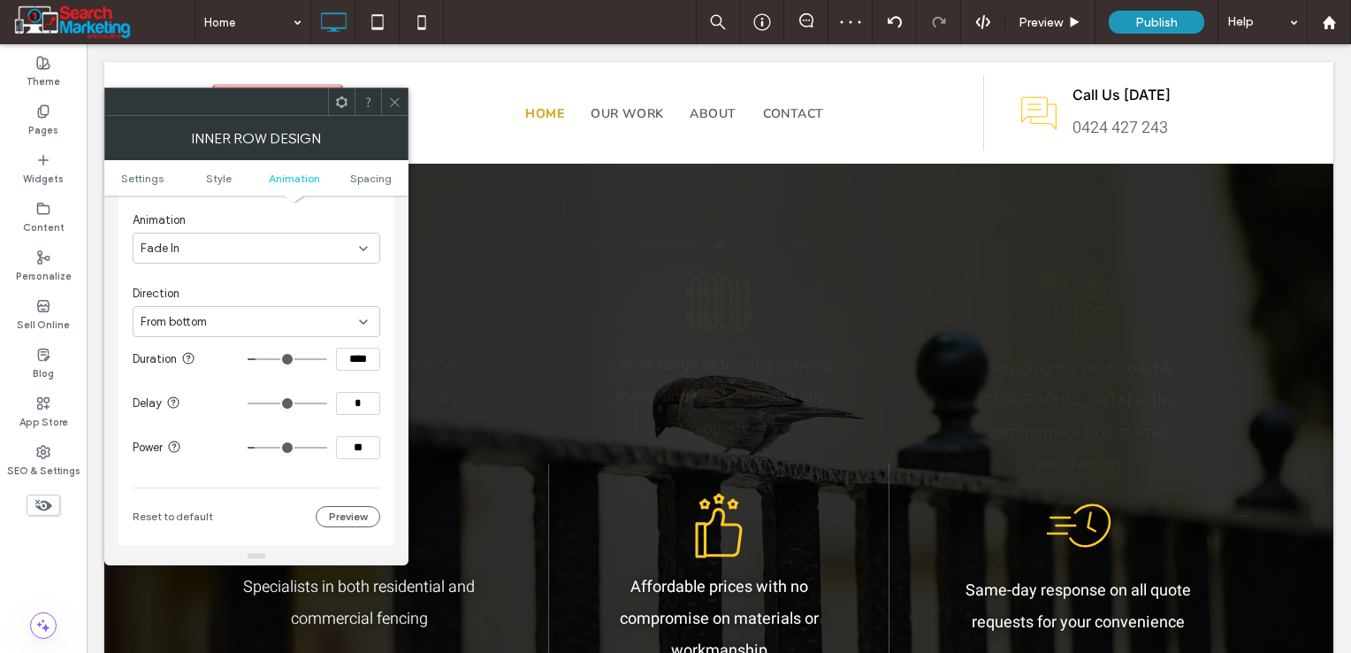
click at [394, 103] on icon at bounding box center [394, 101] width 13 height 13
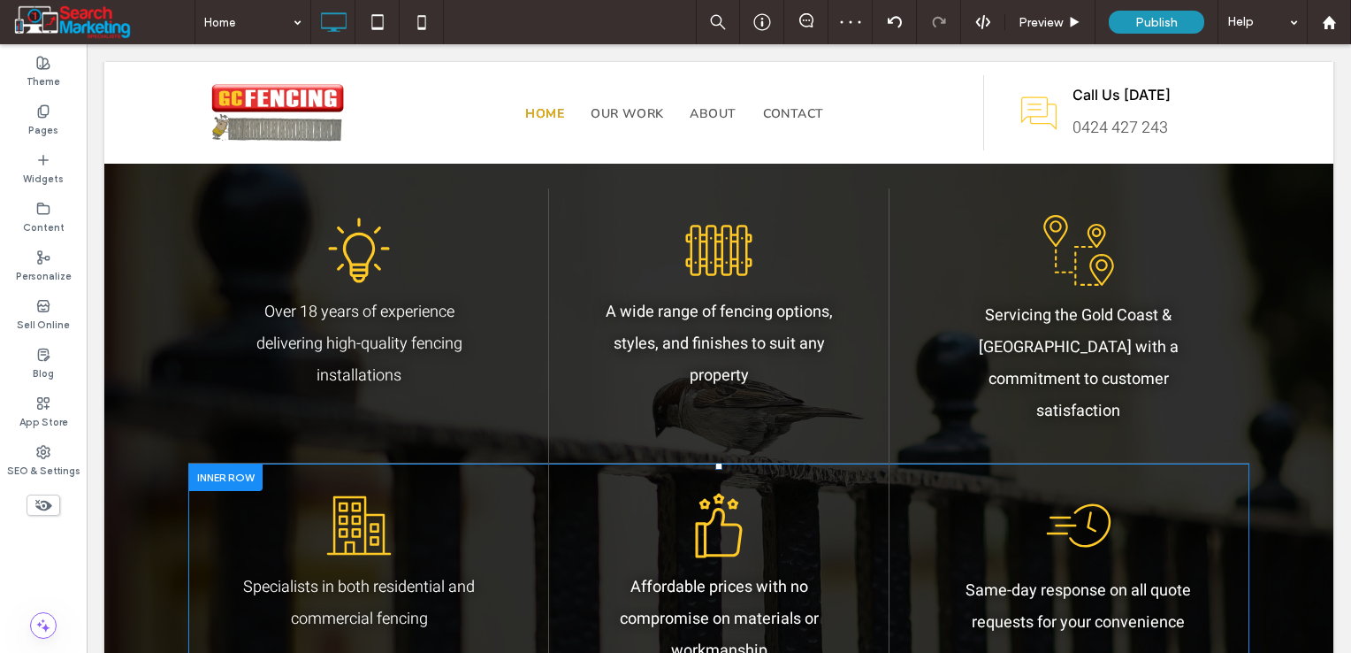
click at [227, 463] on div at bounding box center [225, 476] width 74 height 27
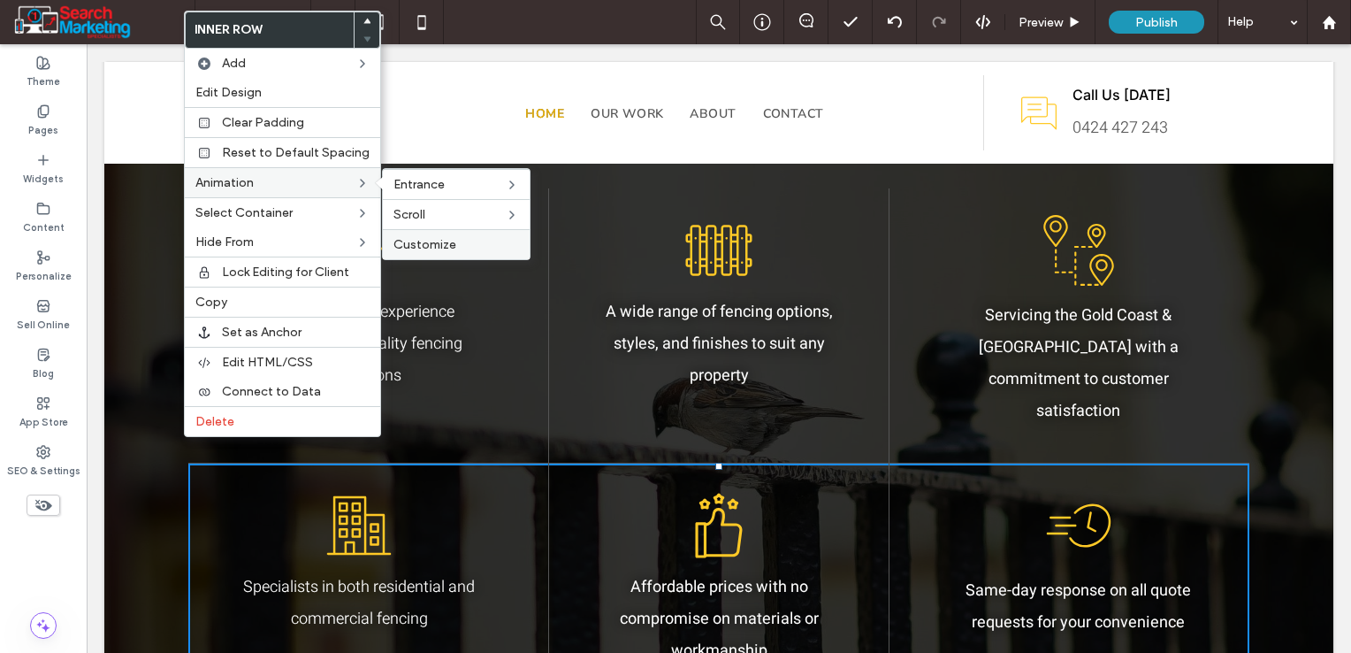
click at [406, 239] on span "Customize" at bounding box center [424, 244] width 63 height 15
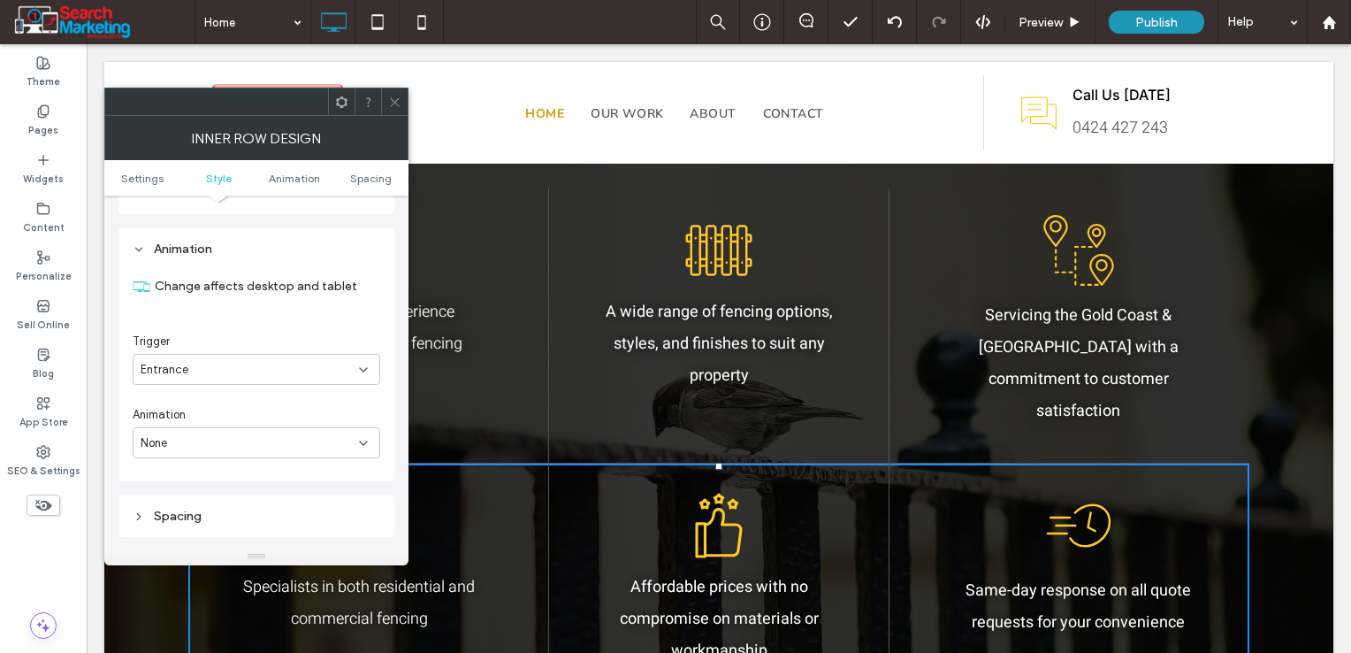
scroll to position [509, 0]
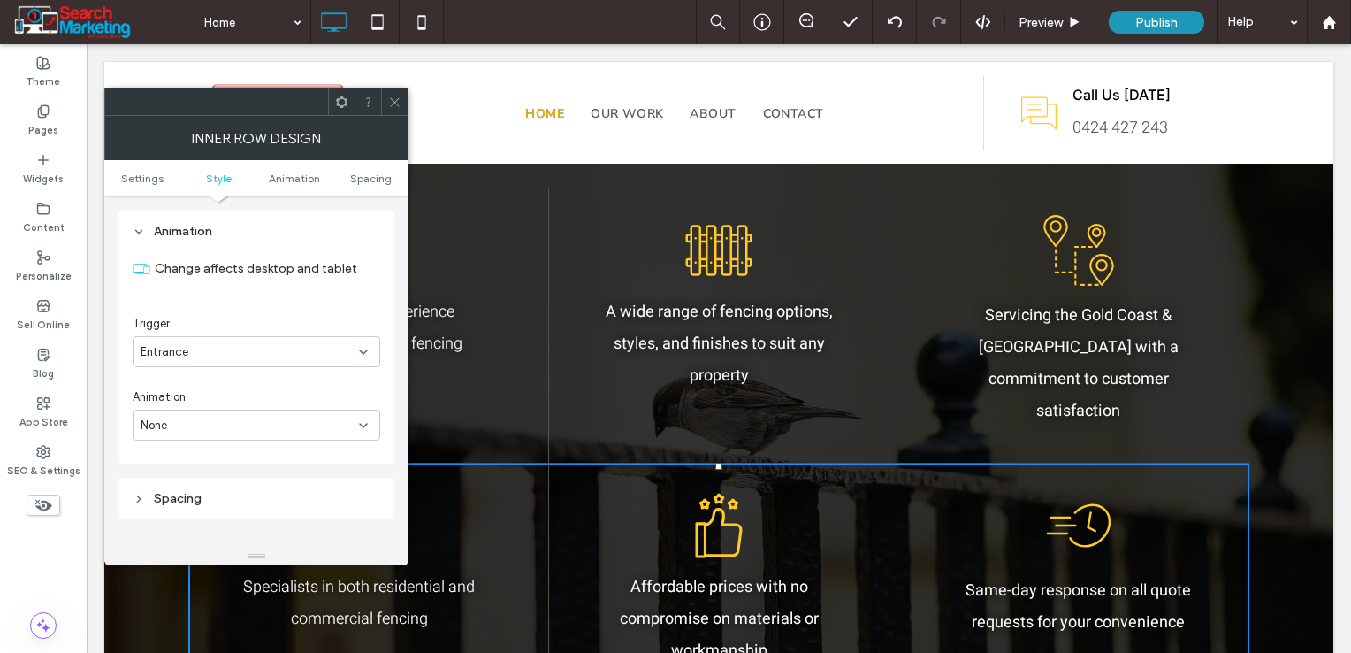
click at [202, 426] on div "None" at bounding box center [250, 425] width 218 height 18
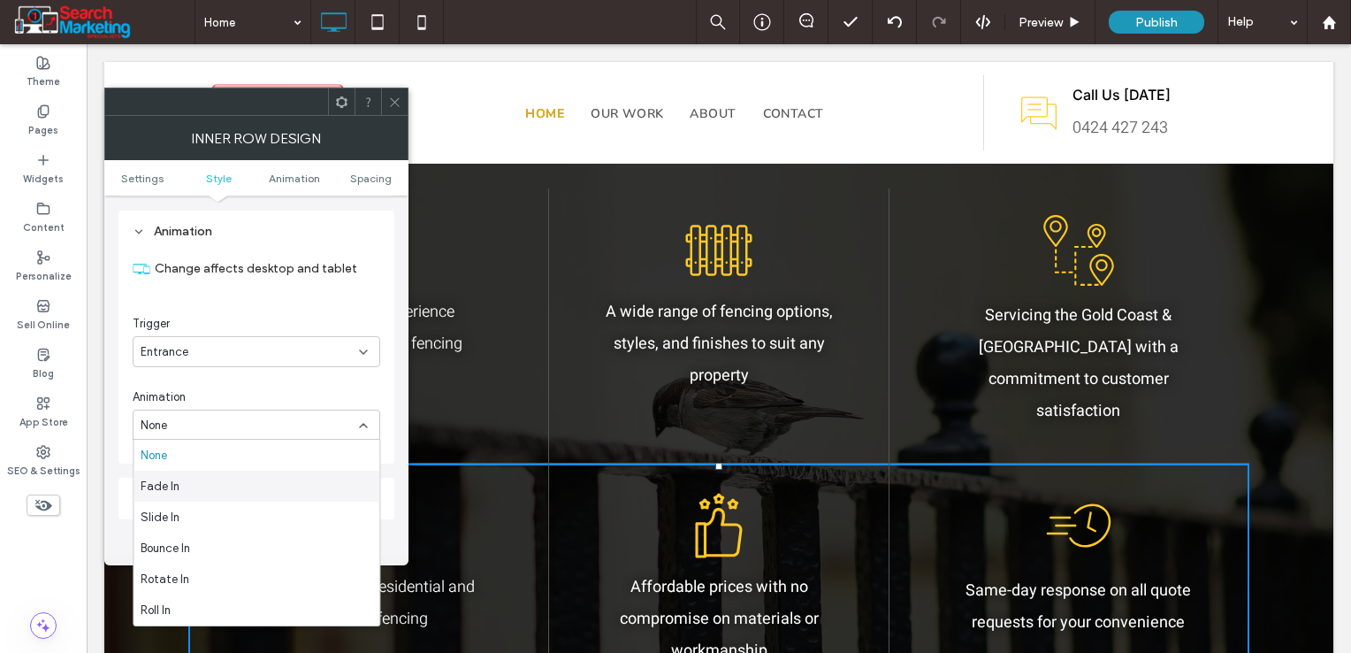
click at [198, 485] on div "Fade In" at bounding box center [257, 485] width 246 height 31
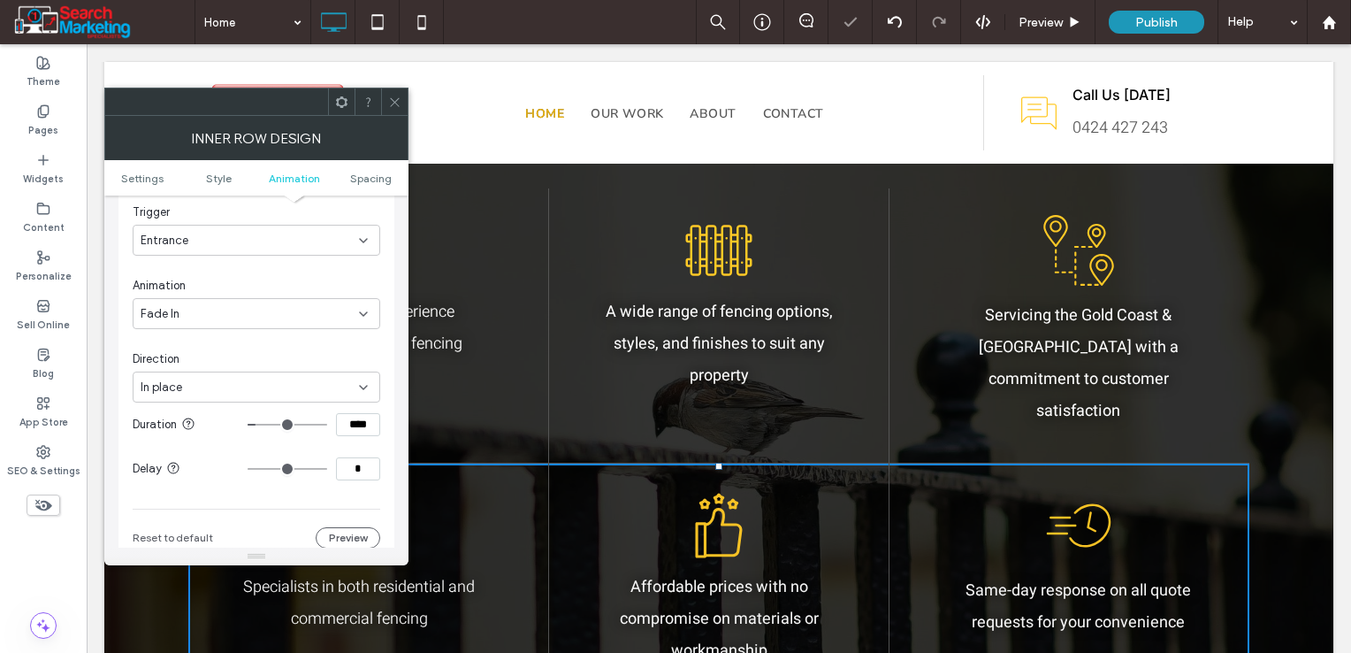
scroll to position [686, 0]
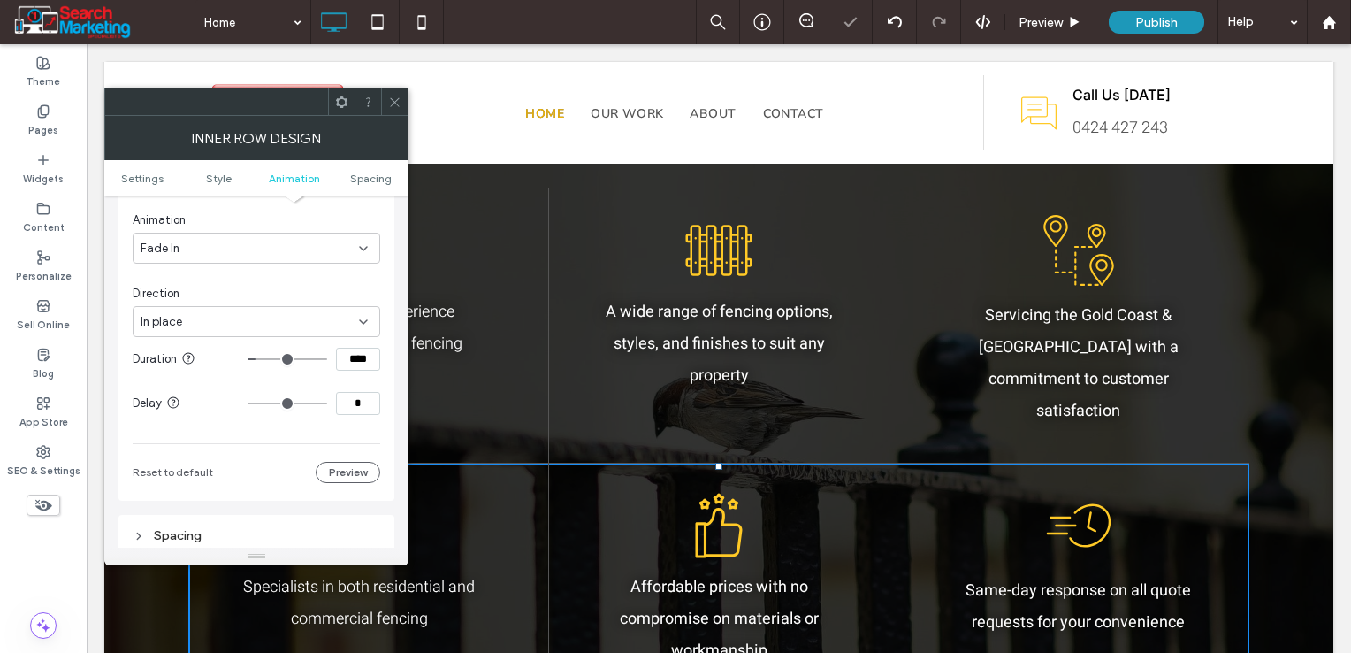
click at [218, 320] on div "In place" at bounding box center [250, 322] width 218 height 18
click at [191, 468] on div "From top" at bounding box center [257, 474] width 246 height 31
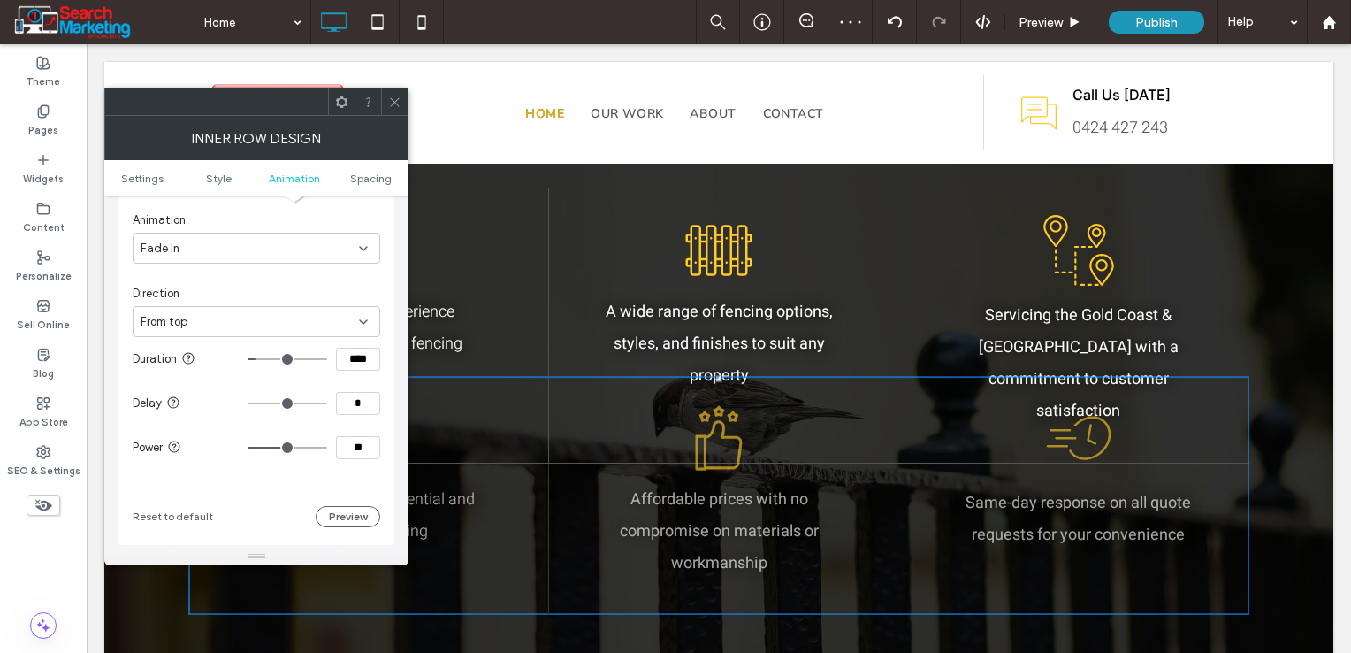
click at [365, 445] on input "**" at bounding box center [358, 447] width 44 height 23
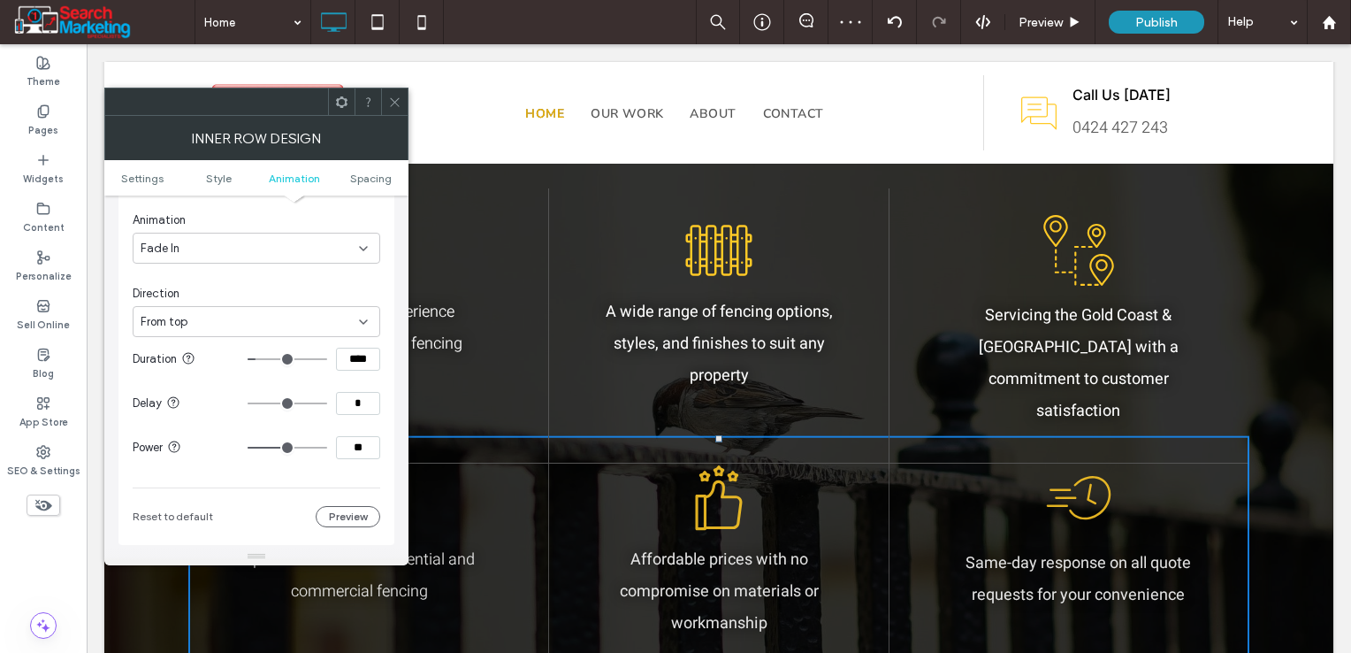
click at [365, 445] on input "**" at bounding box center [358, 447] width 44 height 23
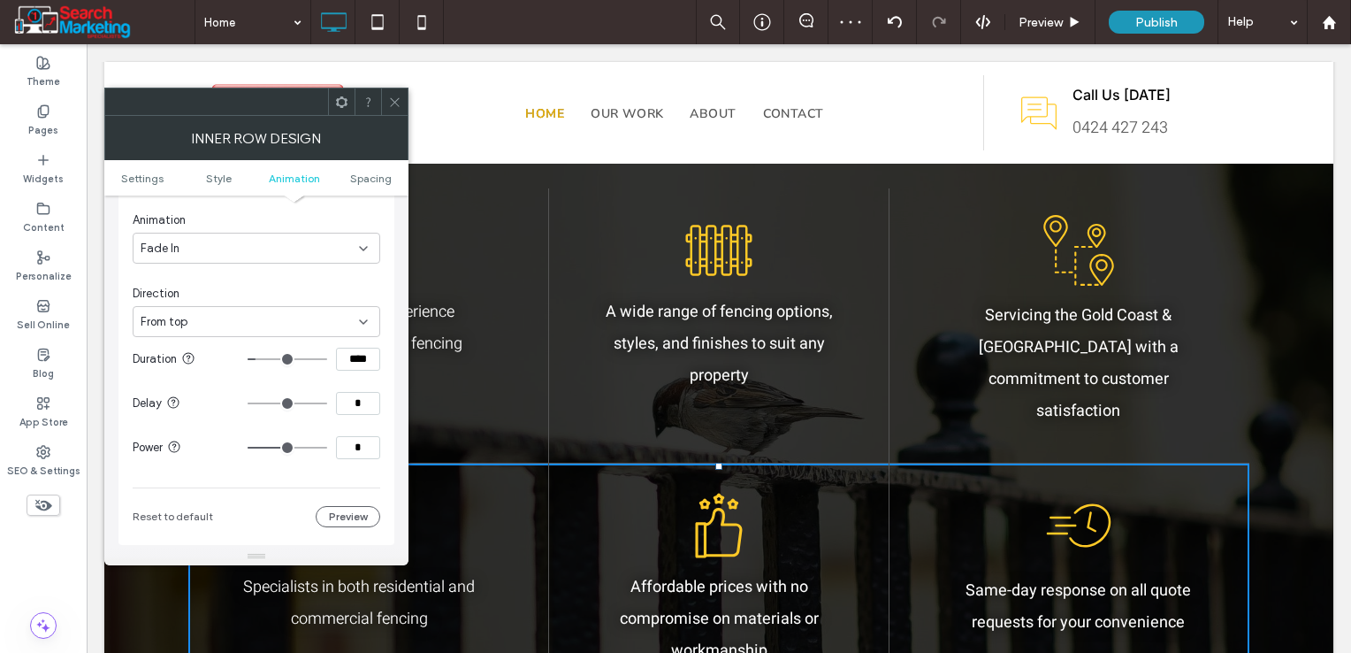
type input "*"
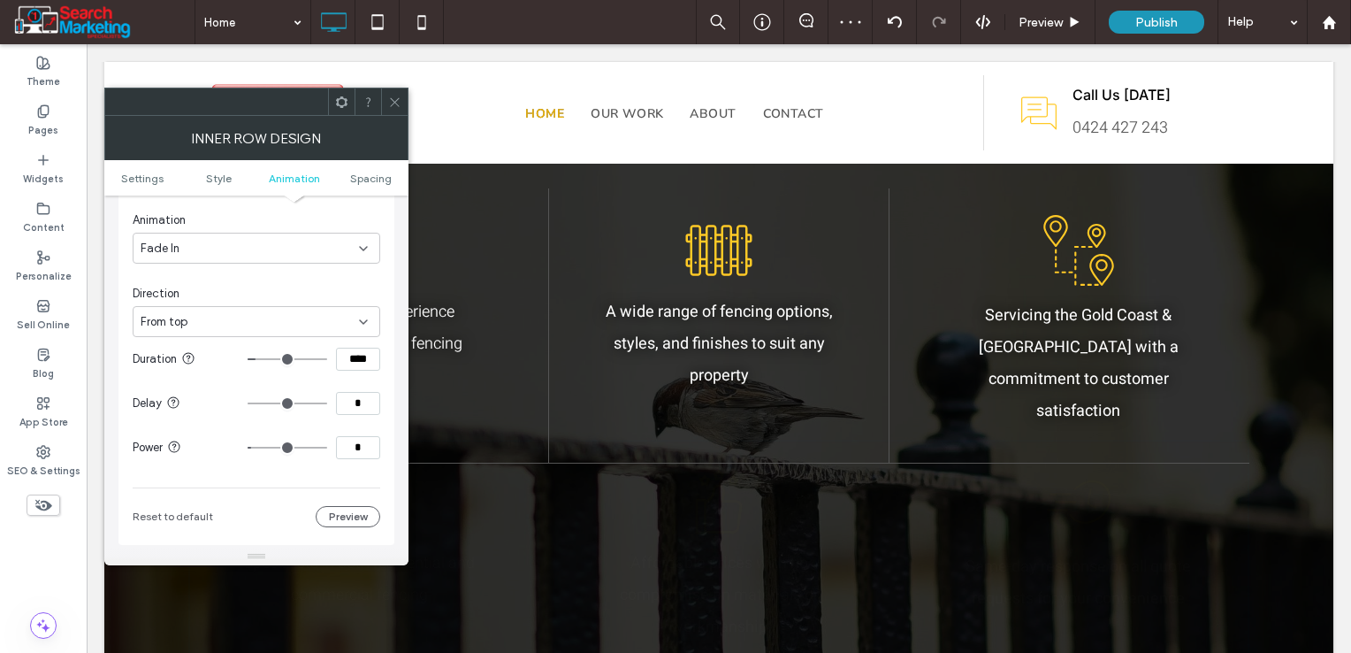
click at [388, 102] on icon at bounding box center [394, 101] width 13 height 13
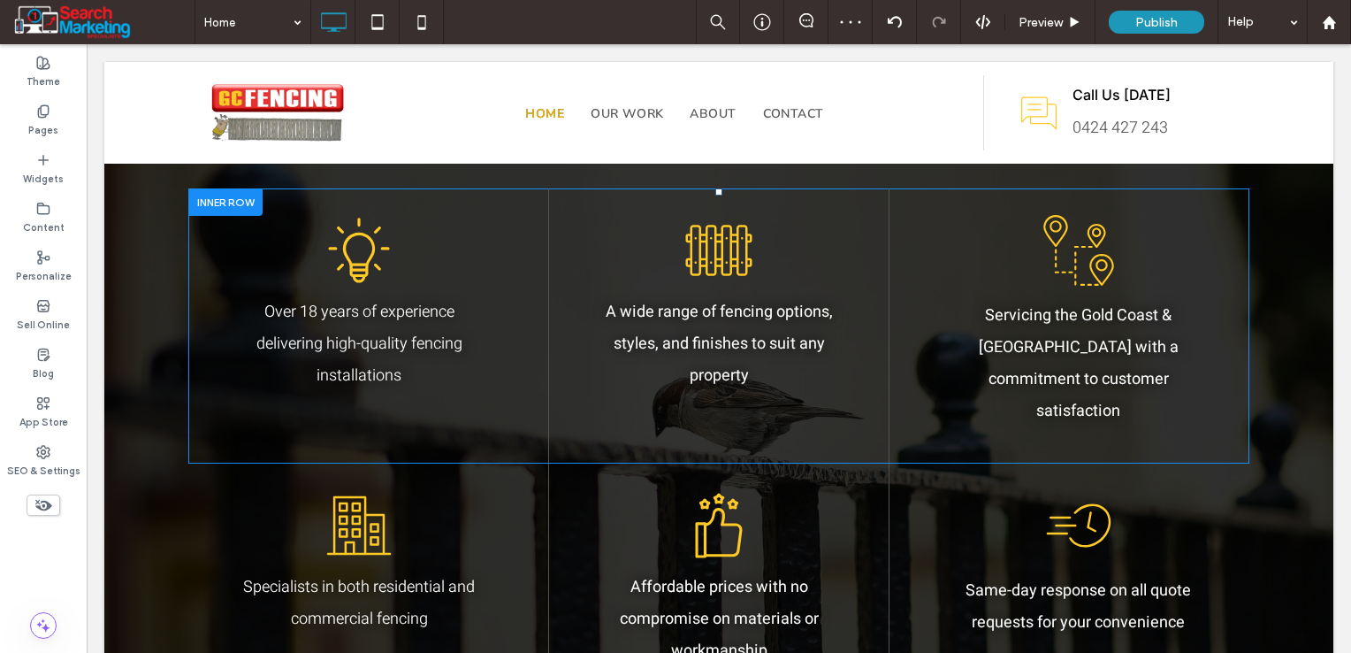
click at [213, 202] on div at bounding box center [225, 201] width 74 height 27
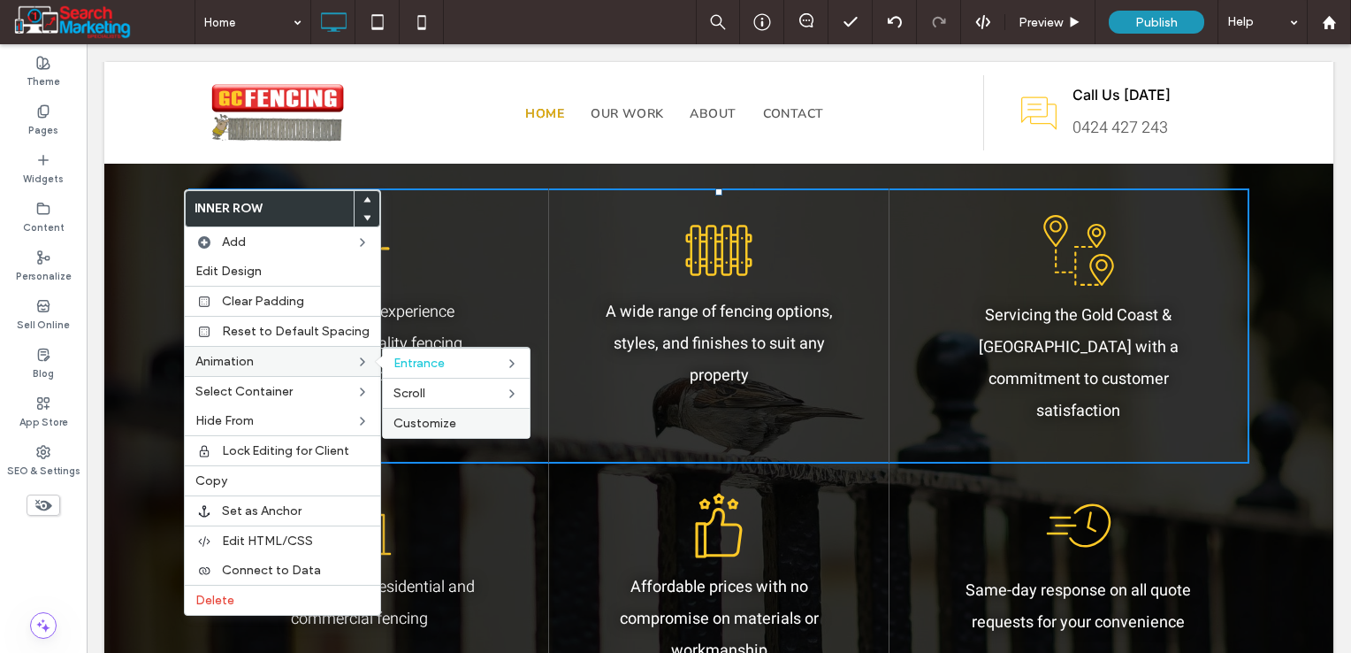
click at [427, 418] on span "Customize" at bounding box center [424, 423] width 63 height 15
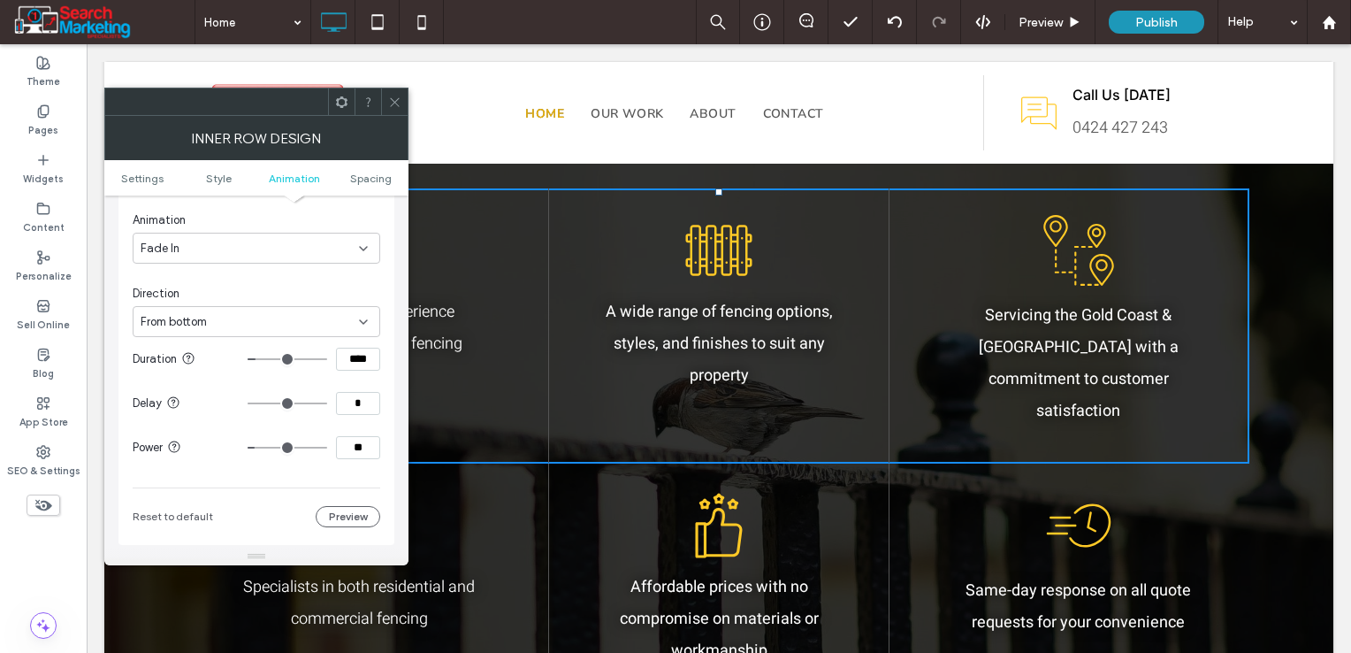
click at [394, 104] on icon at bounding box center [394, 101] width 13 height 13
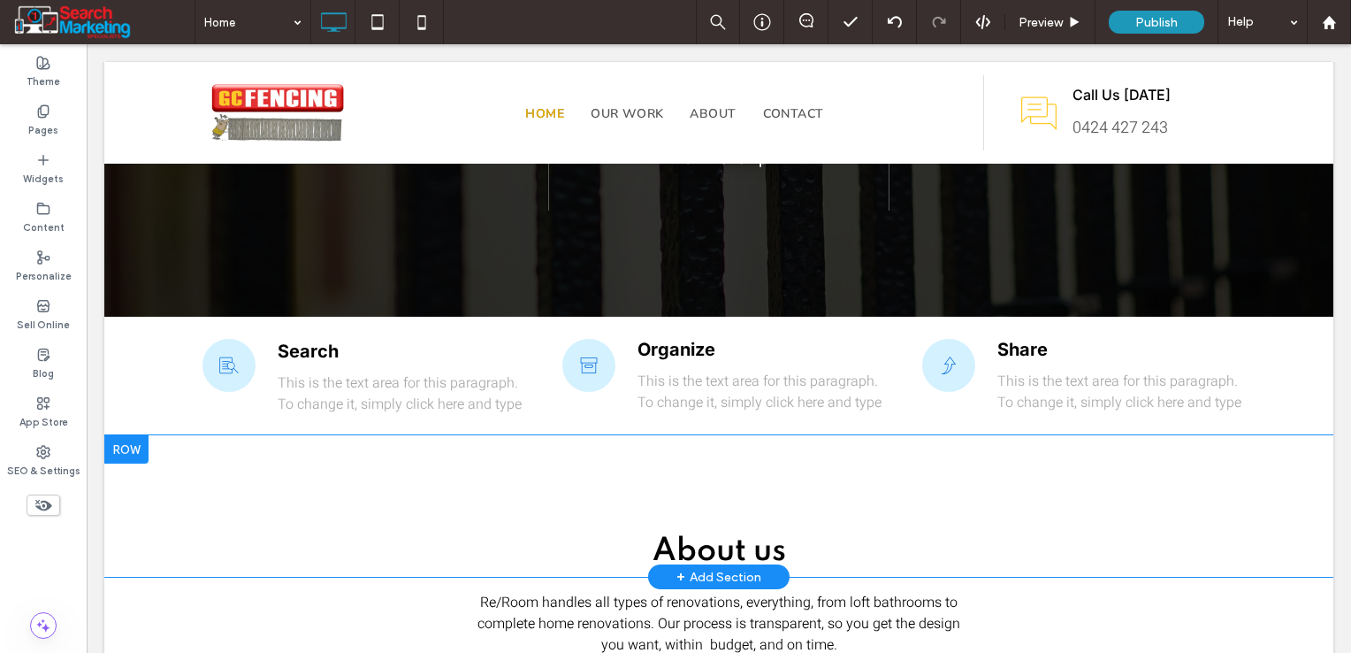
scroll to position [2034, 0]
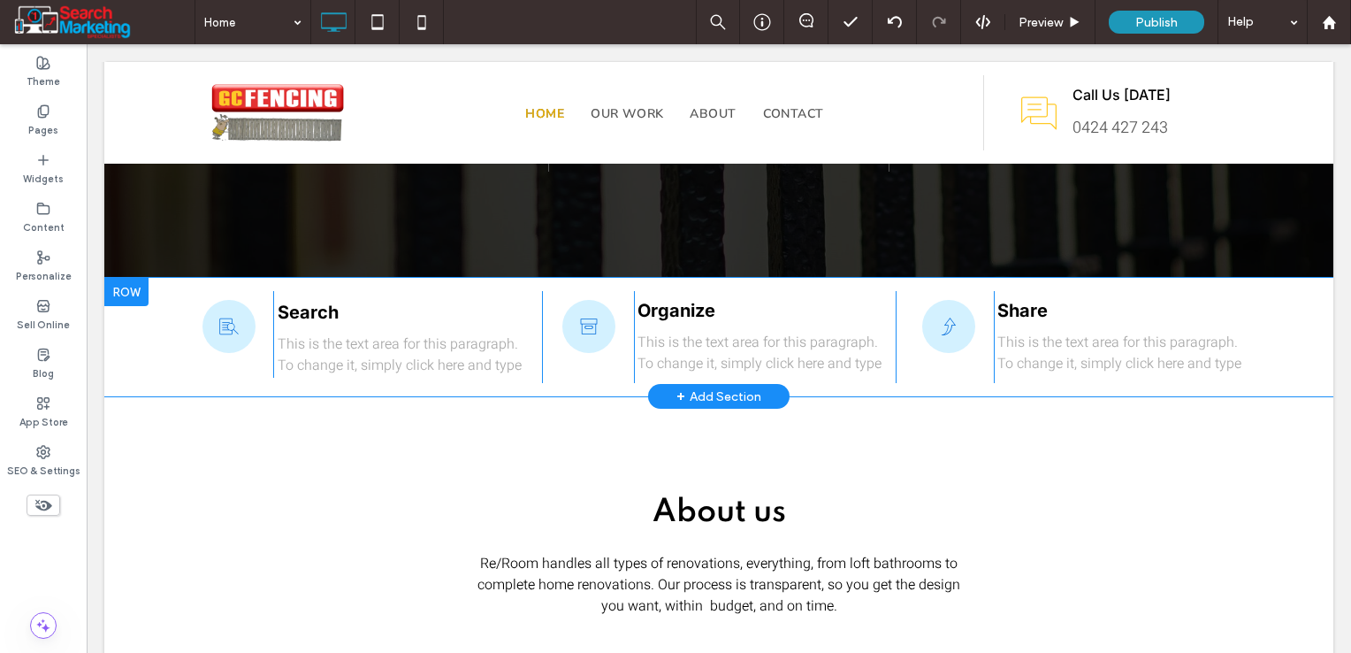
click at [896, 318] on div "Click To Paste Share This is the text area for this paragraph. To change it, si…" at bounding box center [1073, 337] width 354 height 92
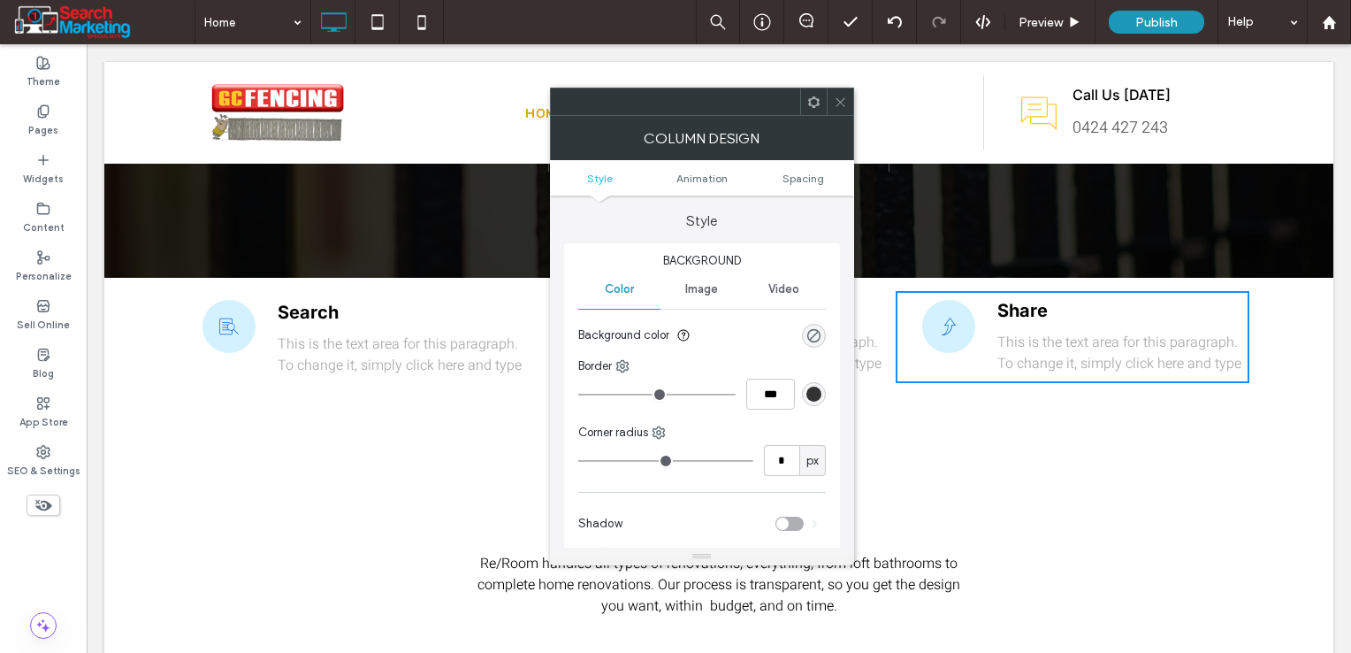
click at [835, 105] on icon at bounding box center [840, 101] width 13 height 13
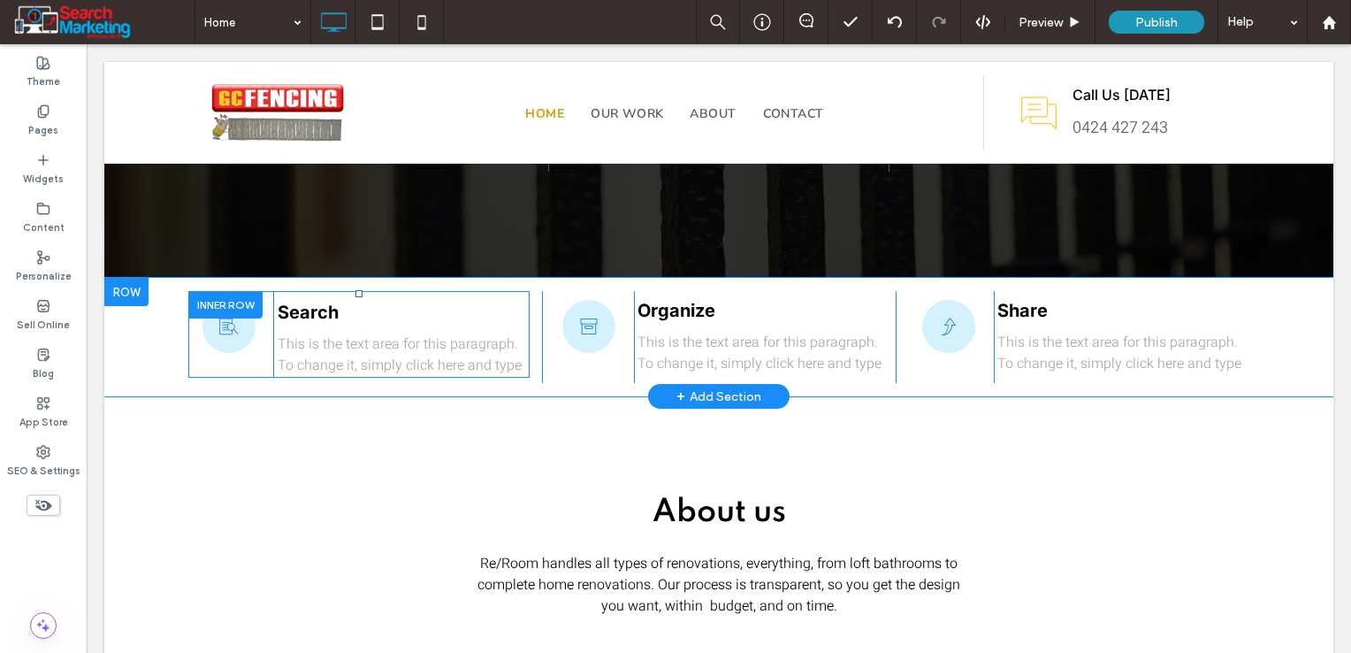
click at [226, 291] on div at bounding box center [225, 304] width 74 height 27
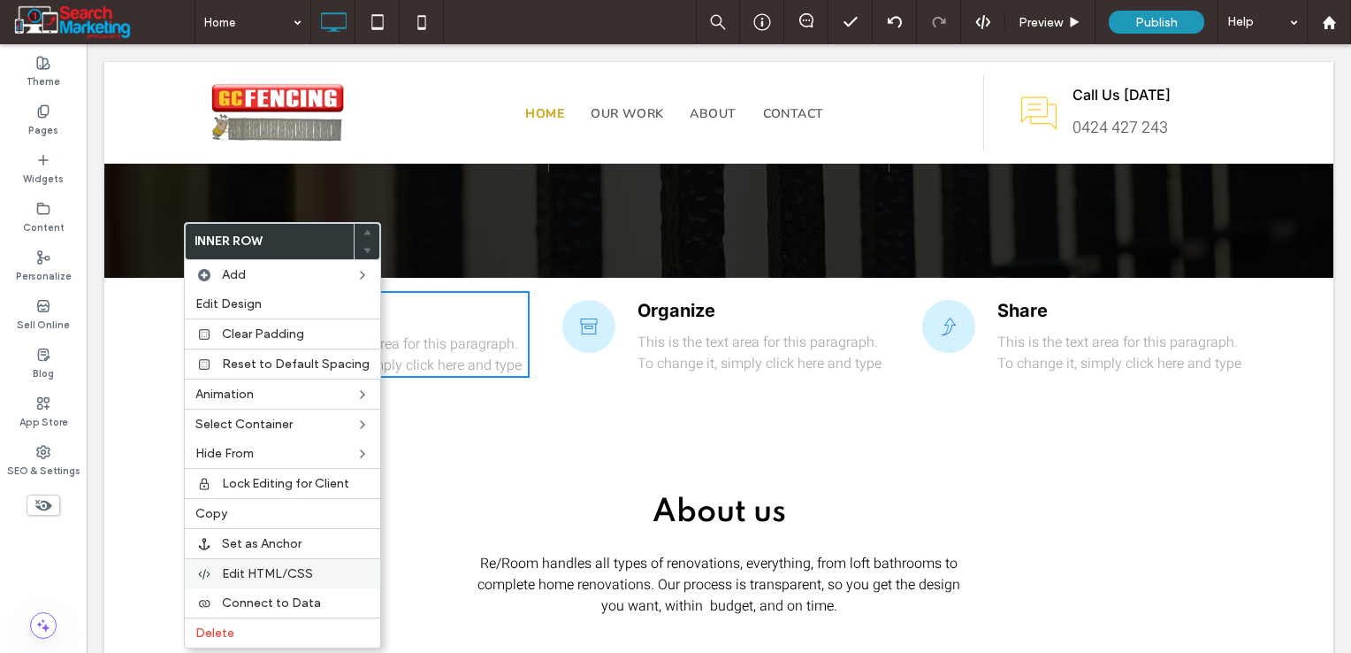
click at [272, 566] on span "Edit HTML/CSS" at bounding box center [267, 573] width 91 height 15
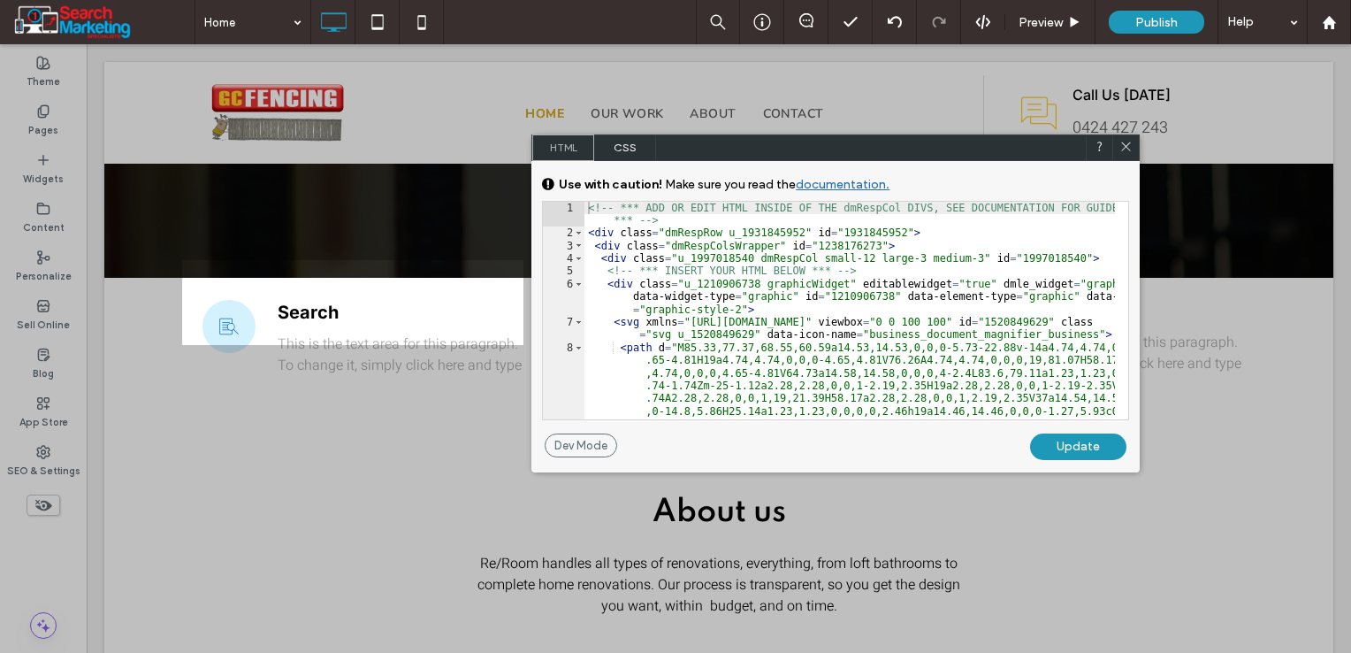
click at [619, 147] on span "CSS" at bounding box center [625, 147] width 62 height 27
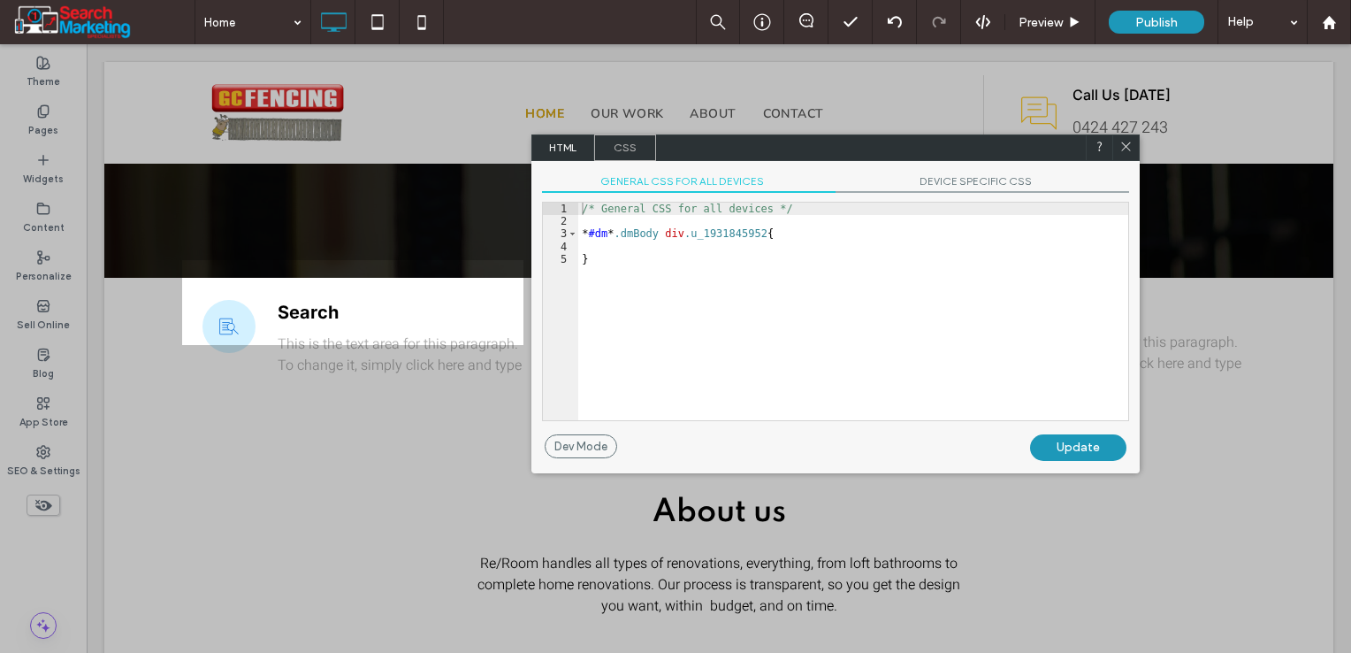
click at [749, 256] on div "/* General CSS for all devices */ * #dm * .dmBody div .u_1931845952 { }" at bounding box center [853, 323] width 550 height 243
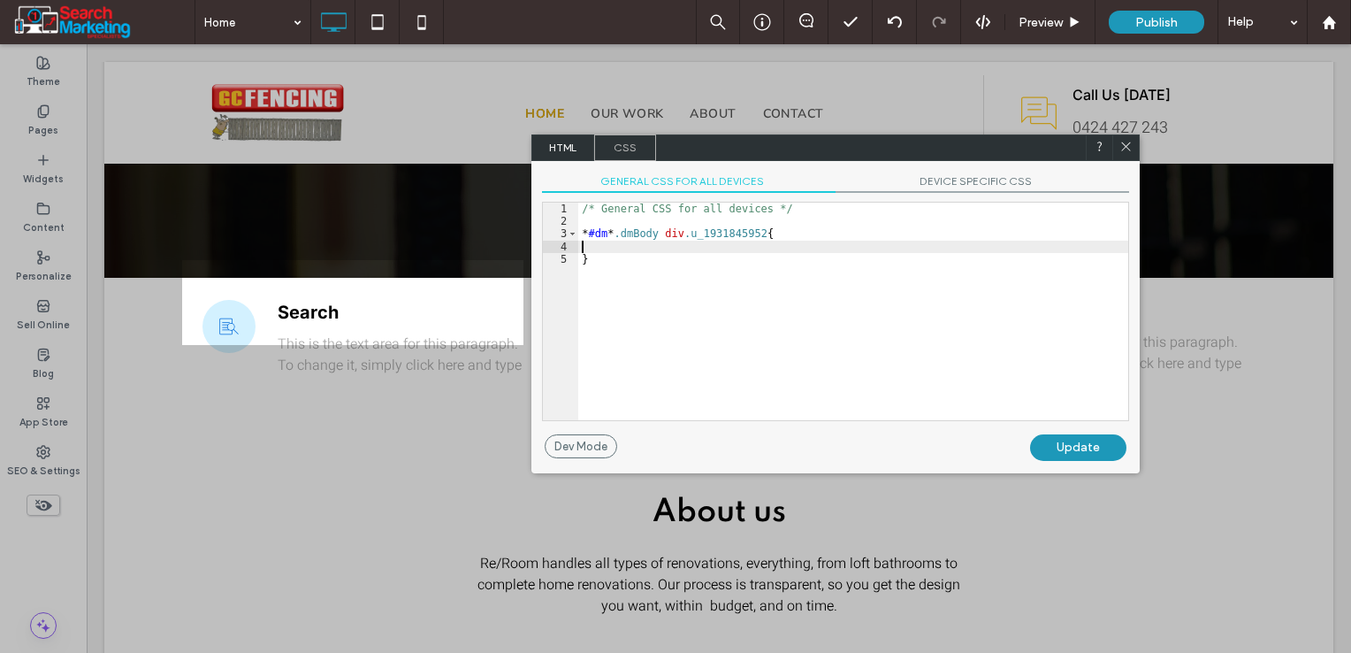
click at [746, 248] on div "/* General CSS for all devices */ * #dm * .dmBody div .u_1931845952 { }" at bounding box center [853, 323] width 550 height 243
click at [1057, 447] on div "Update" at bounding box center [1078, 447] width 96 height 27
drag, startPoint x: 1123, startPoint y: 140, endPoint x: 858, endPoint y: 258, distance: 290.5
click at [1123, 140] on icon at bounding box center [1125, 146] width 13 height 13
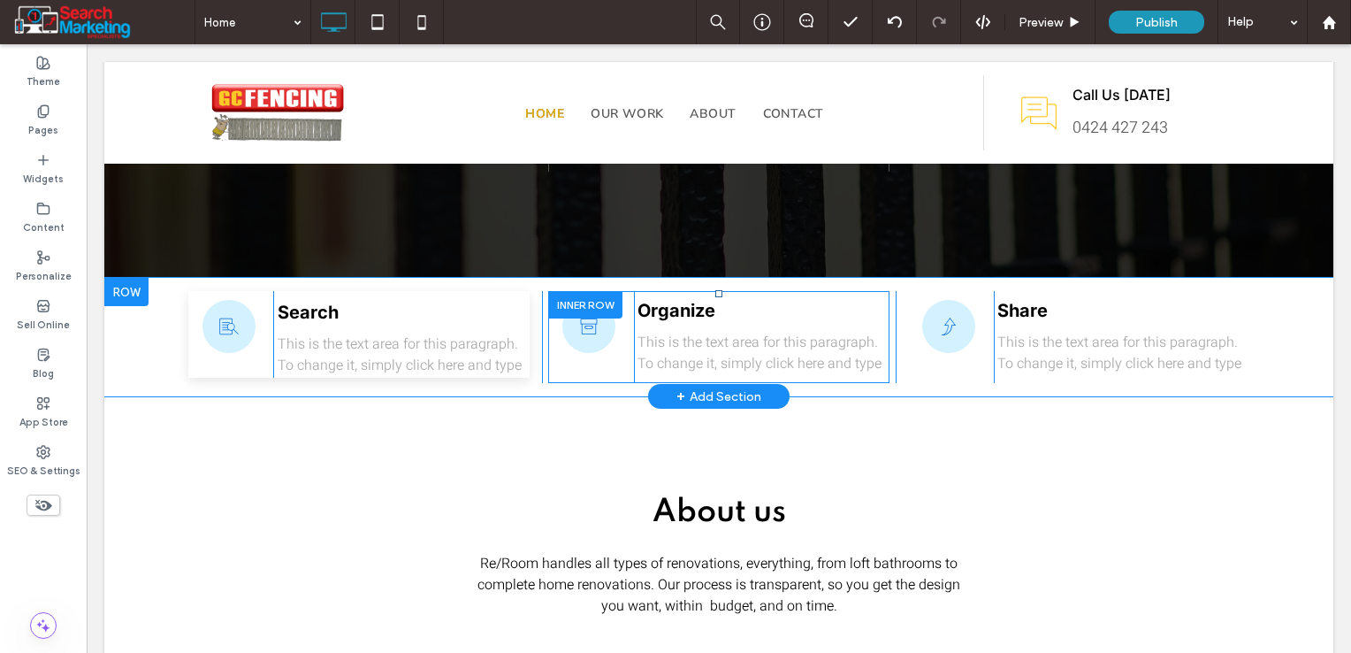
click at [599, 291] on div at bounding box center [585, 304] width 74 height 27
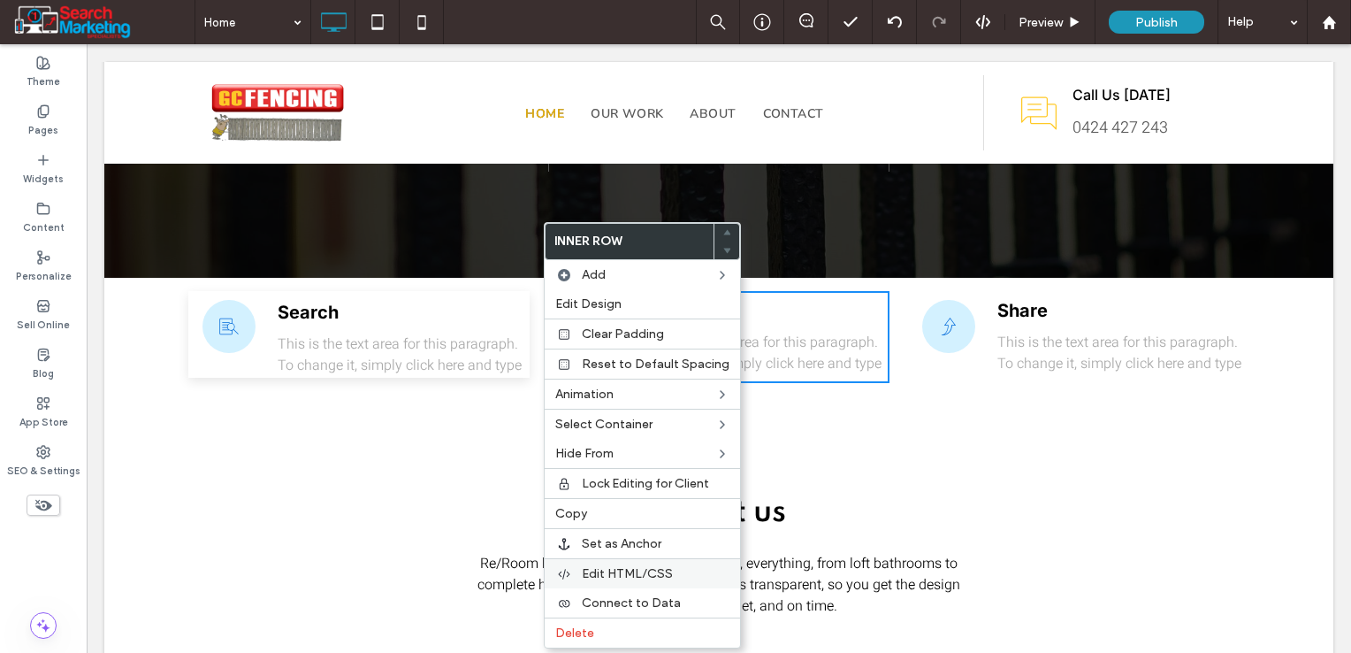
click at [636, 574] on span "Edit HTML/CSS" at bounding box center [627, 573] width 91 height 15
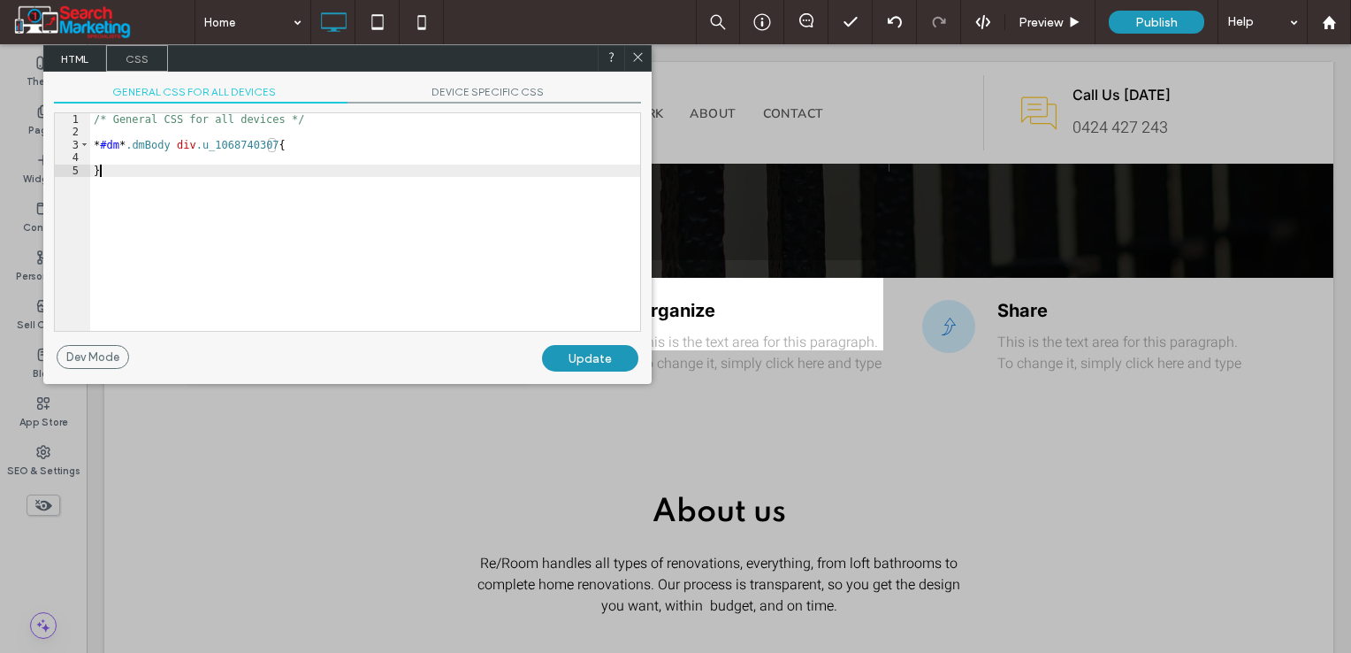
click at [237, 168] on div "/* General CSS for all devices */ * #dm * .dmBody div .u_1068740307 { }" at bounding box center [365, 234] width 550 height 243
click at [240, 150] on div "/* General CSS for all devices */ * #dm * .dmBody div .u_1068740307 { }" at bounding box center [365, 234] width 550 height 243
click at [239, 156] on div "/* General CSS for all devices */ * #dm * .dmBody div .u_1068740307 { }" at bounding box center [365, 234] width 550 height 243
click at [607, 355] on div "Update" at bounding box center [590, 358] width 96 height 27
click at [639, 59] on use at bounding box center [637, 57] width 9 height 9
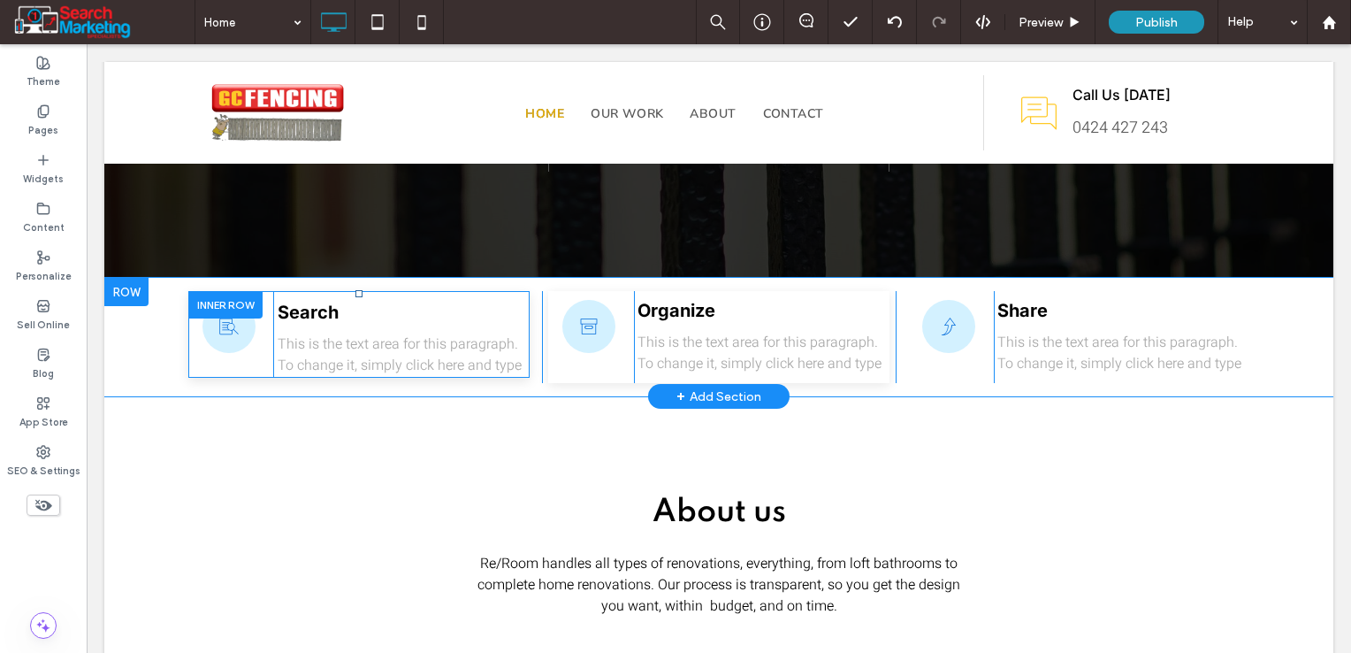
click at [194, 291] on div at bounding box center [225, 304] width 74 height 27
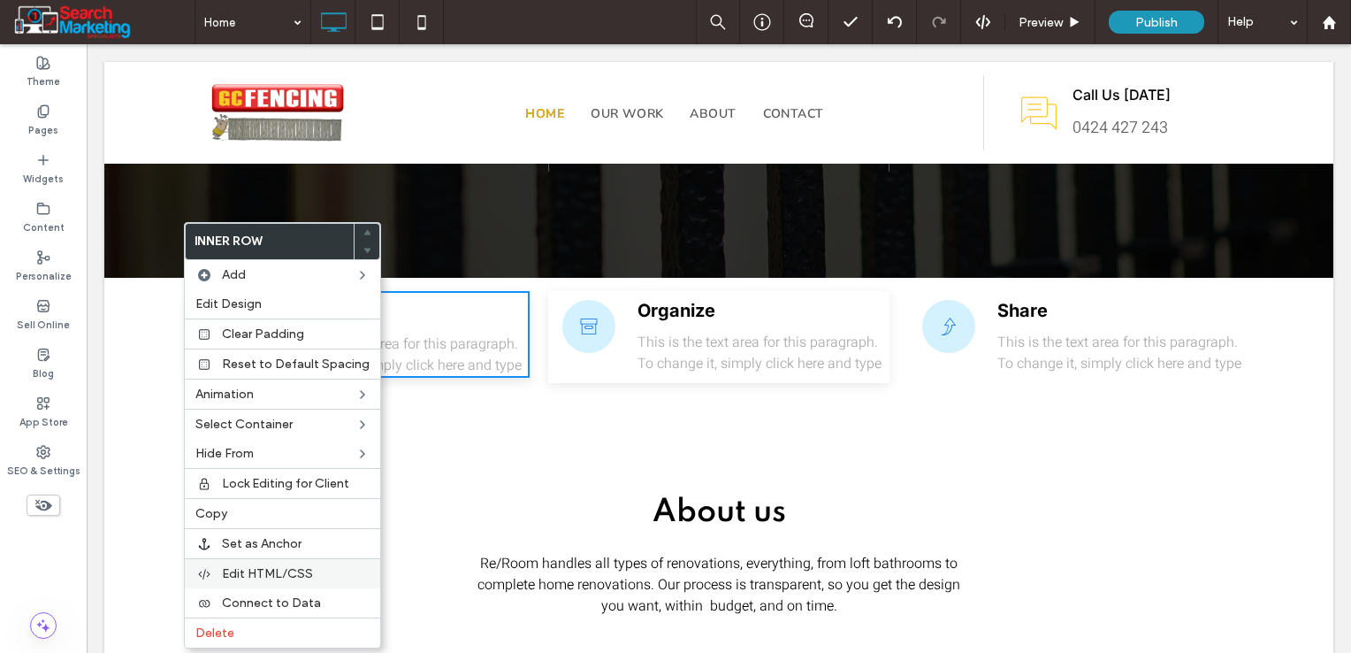
click at [255, 566] on span "Edit HTML/CSS" at bounding box center [267, 573] width 91 height 15
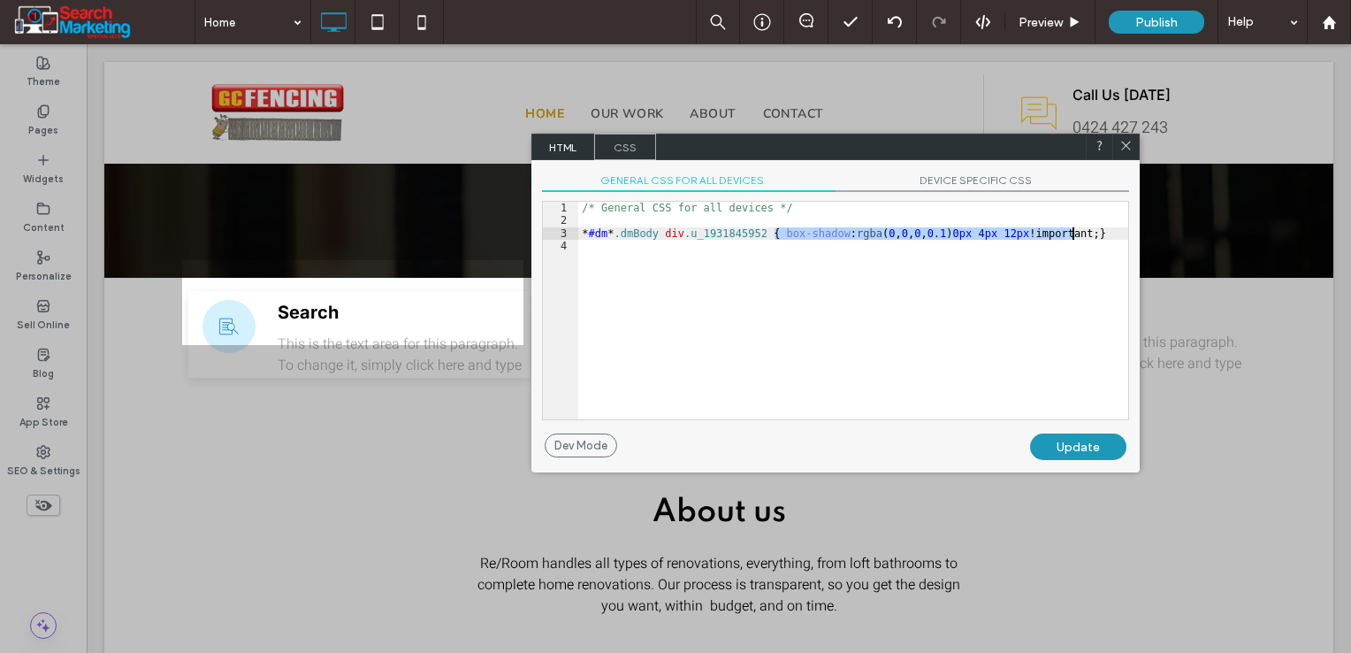
drag, startPoint x: 777, startPoint y: 234, endPoint x: 1071, endPoint y: 229, distance: 293.6
click at [1071, 229] on div "/* General CSS for all devices */ * #dm * .dmBody div .u_1931845952 { box-shado…" at bounding box center [853, 323] width 550 height 243
click at [1066, 444] on div "Update" at bounding box center [1078, 446] width 96 height 27
drag, startPoint x: 1129, startPoint y: 144, endPoint x: 1034, endPoint y: 119, distance: 98.6
click at [1129, 144] on icon at bounding box center [1125, 145] width 13 height 13
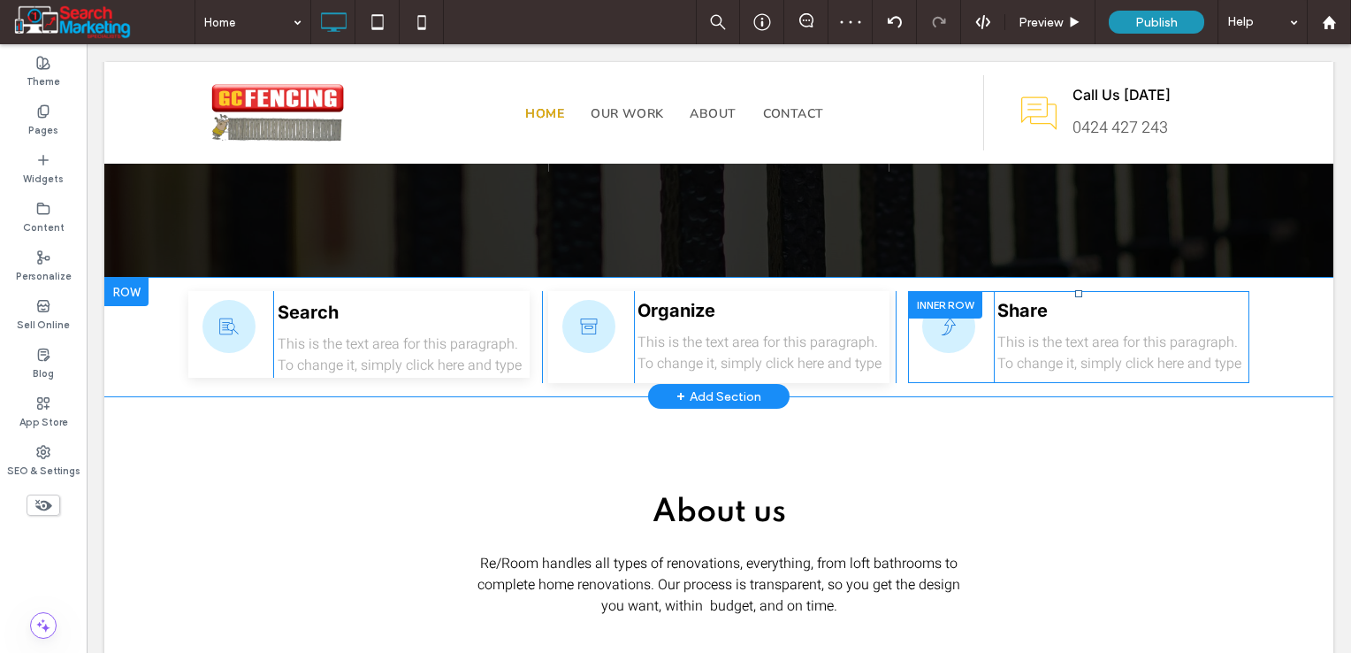
click at [940, 291] on div at bounding box center [945, 304] width 74 height 27
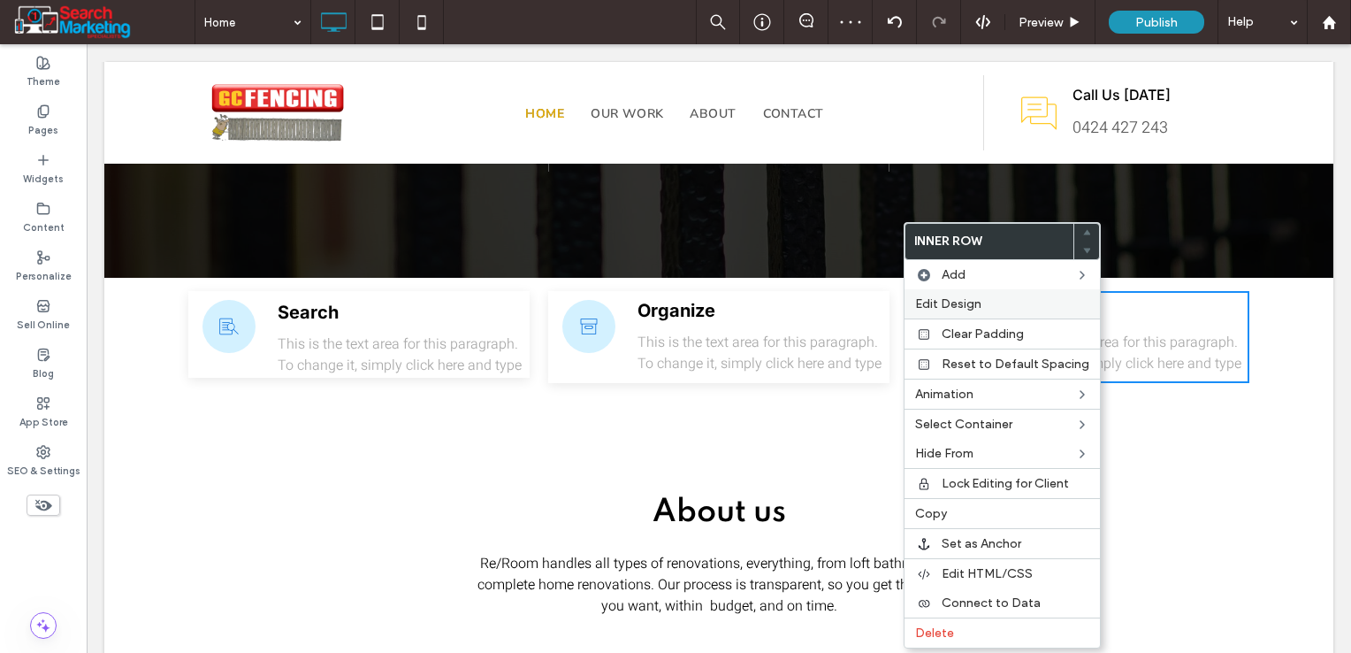
click at [947, 309] on span "Edit Design" at bounding box center [948, 303] width 66 height 15
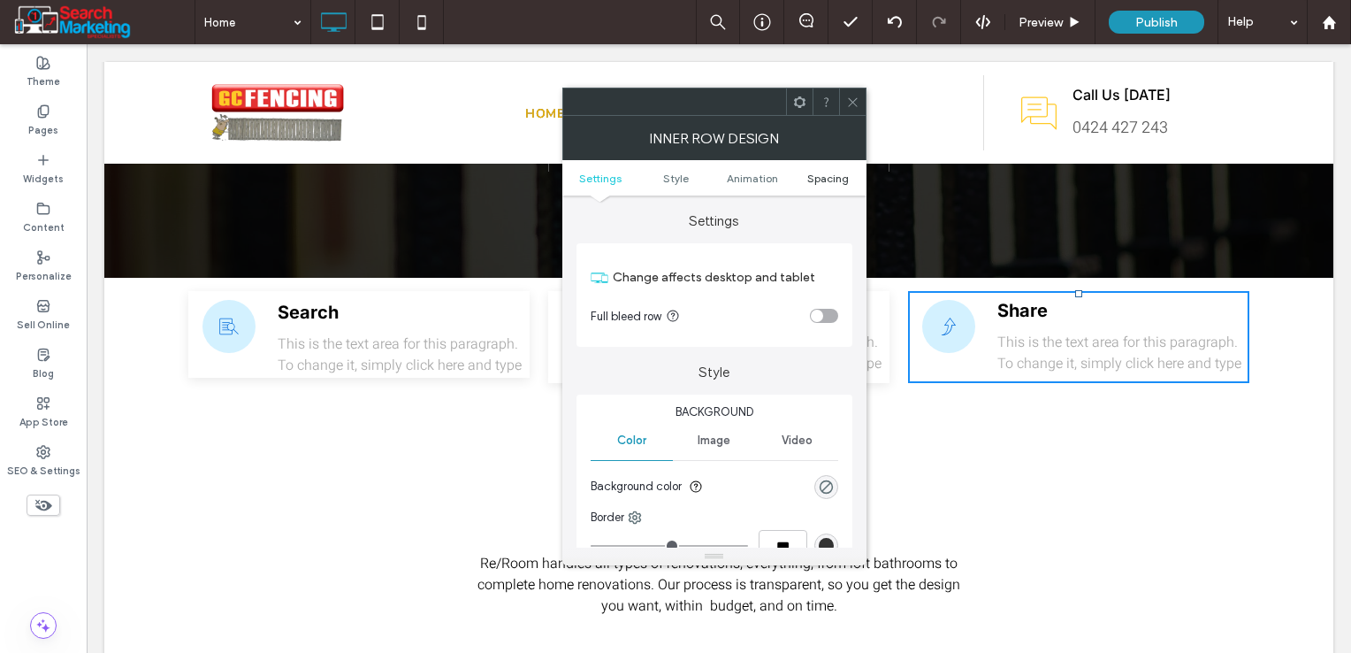
click at [816, 172] on span "Spacing" at bounding box center [828, 178] width 42 height 13
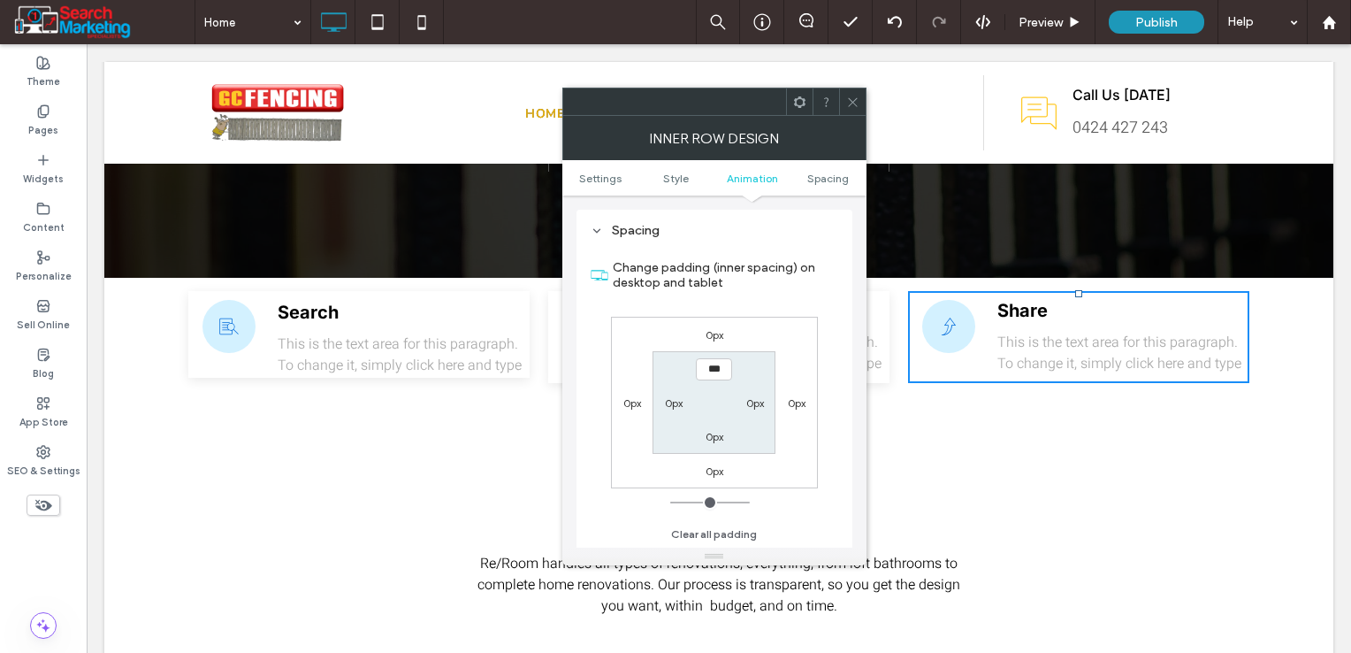
scroll to position [566, 0]
click at [795, 102] on use at bounding box center [799, 100] width 11 height 11
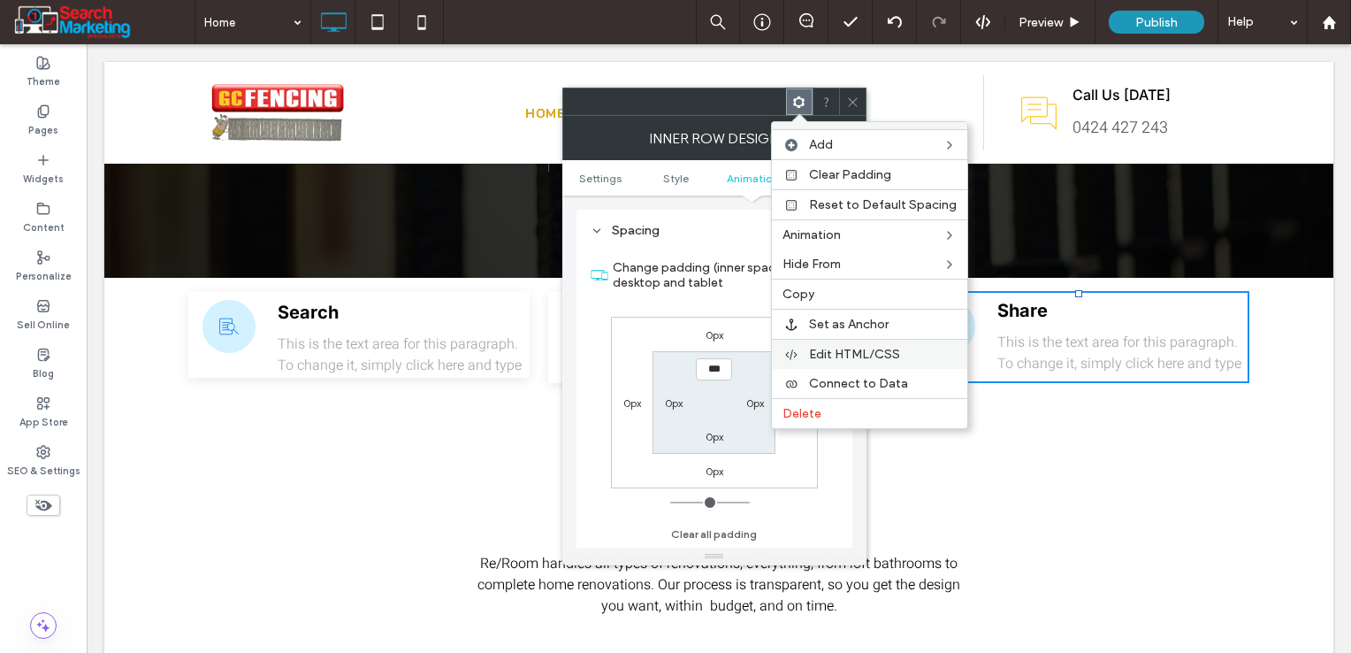
click at [824, 349] on span "Edit HTML/CSS" at bounding box center [854, 354] width 91 height 15
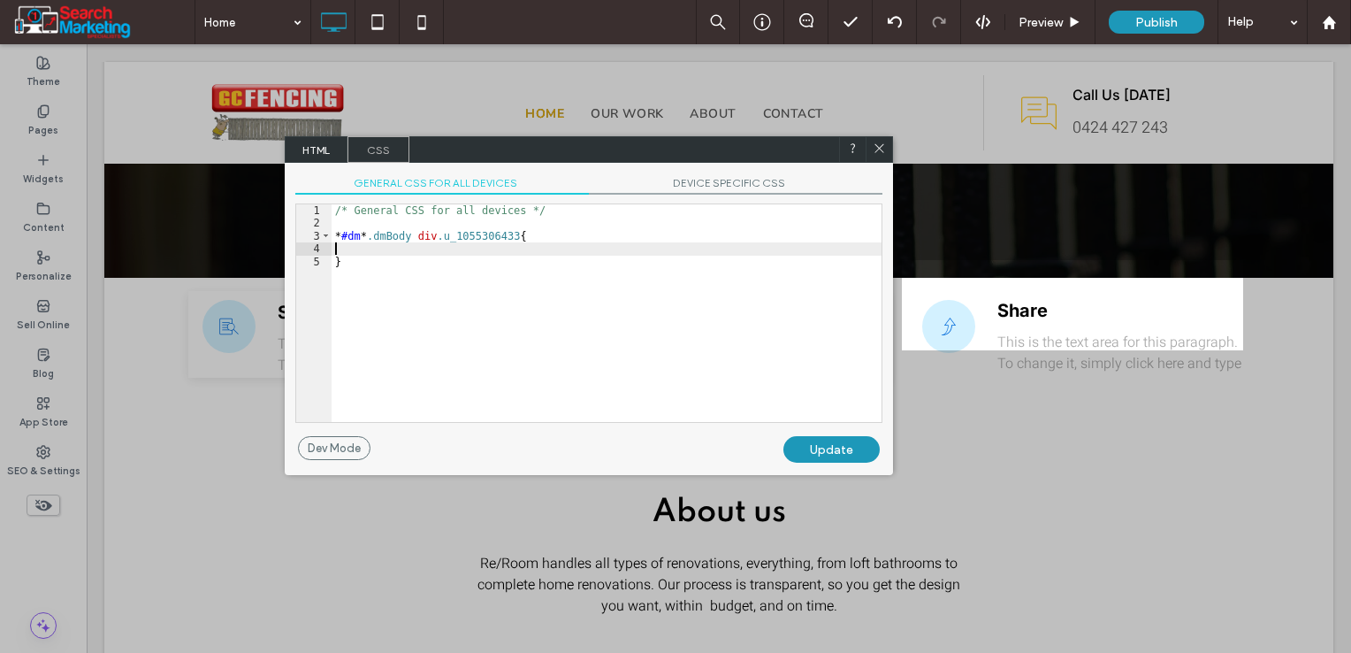
click at [527, 249] on div "/* General CSS for all devices */ * #dm * .dmBody div .u_1055306433 { }" at bounding box center [607, 325] width 550 height 243
click at [814, 451] on div "Update" at bounding box center [831, 449] width 96 height 27
click at [878, 150] on icon at bounding box center [879, 147] width 13 height 13
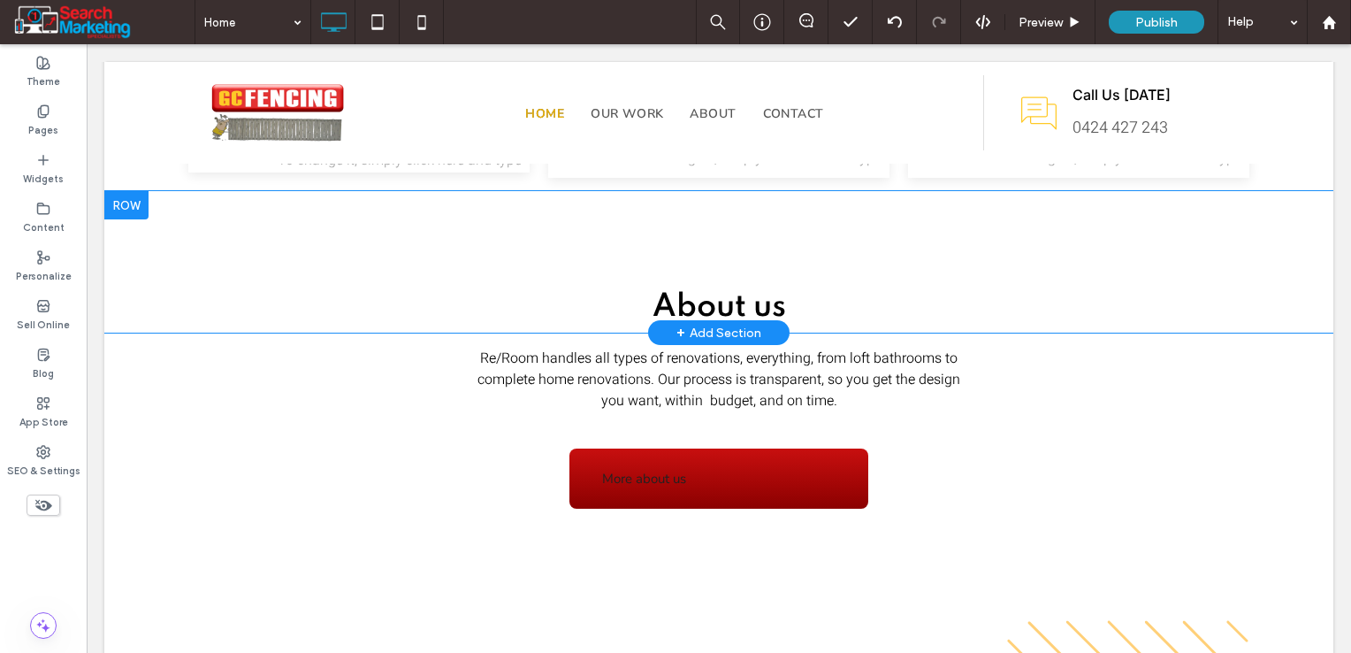
scroll to position [2210, 0]
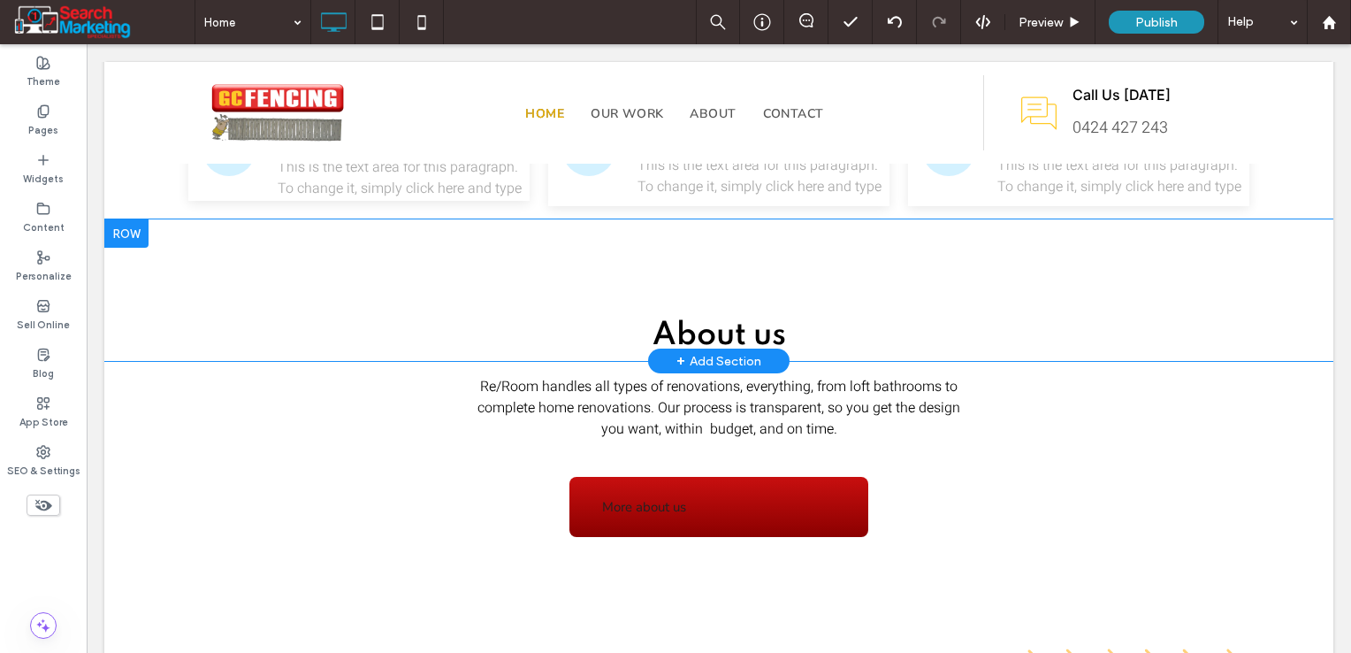
click at [138, 219] on div at bounding box center [126, 233] width 44 height 28
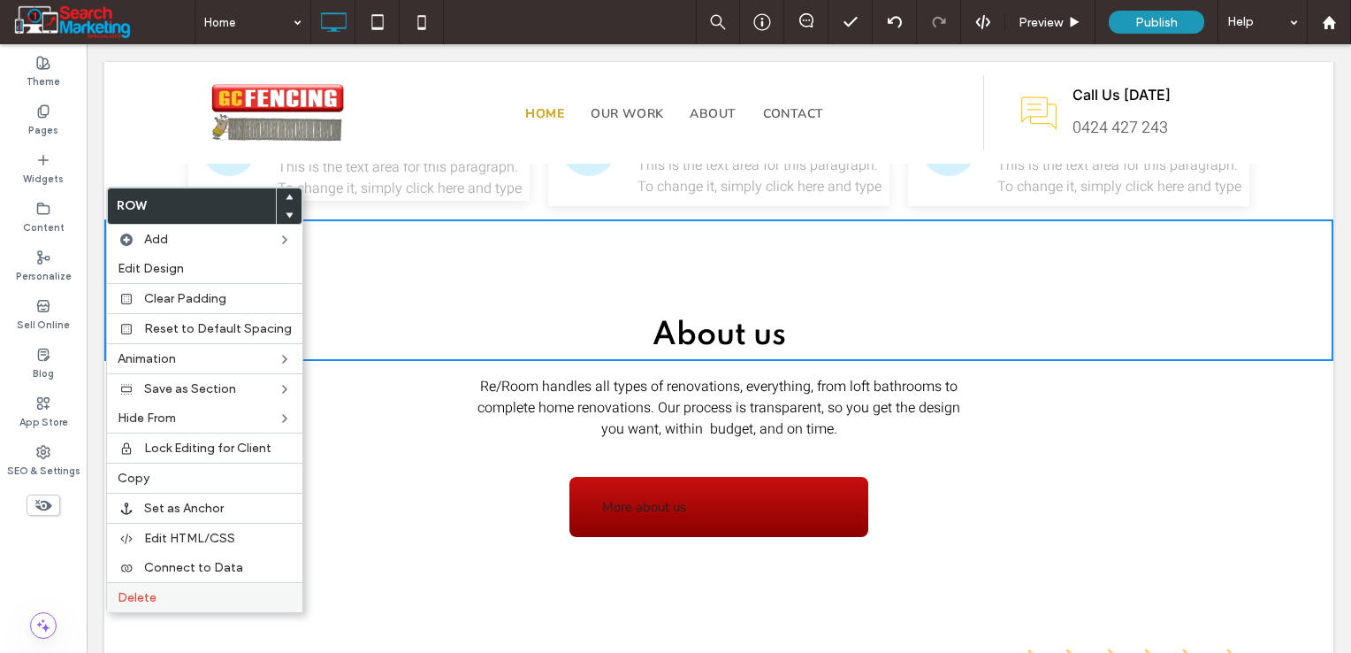
click at [145, 591] on span "Delete" at bounding box center [137, 597] width 39 height 15
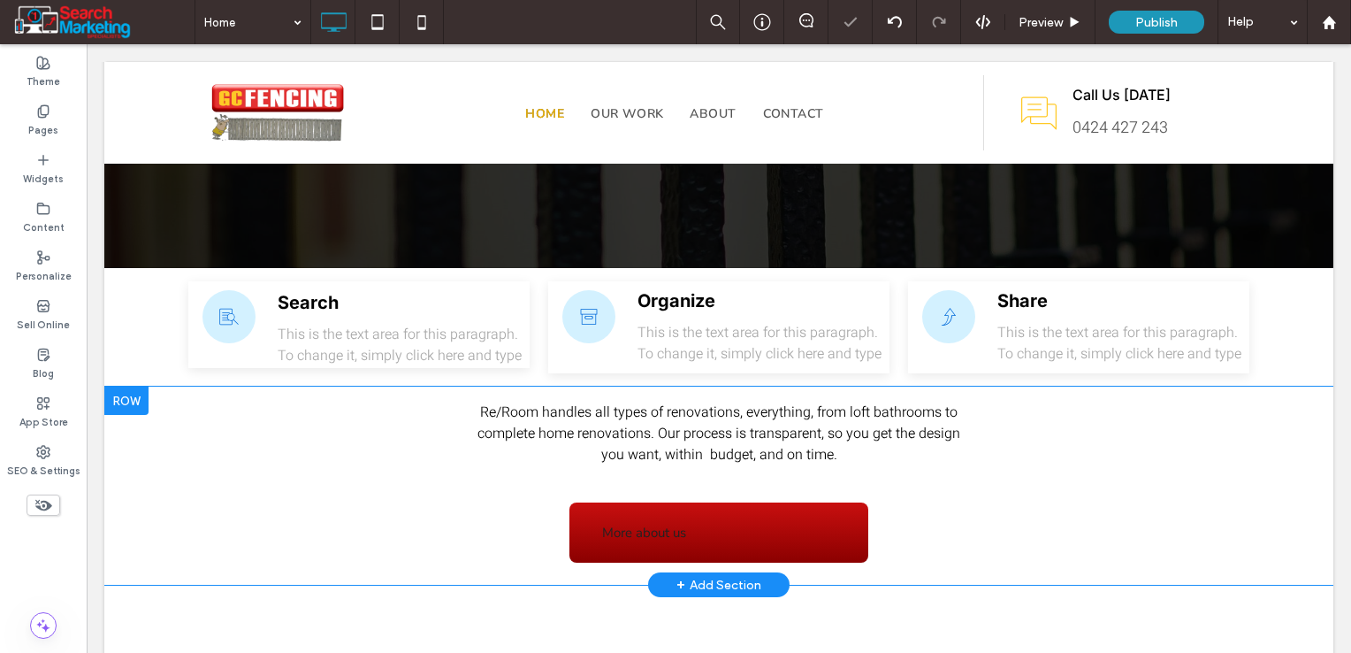
scroll to position [2034, 0]
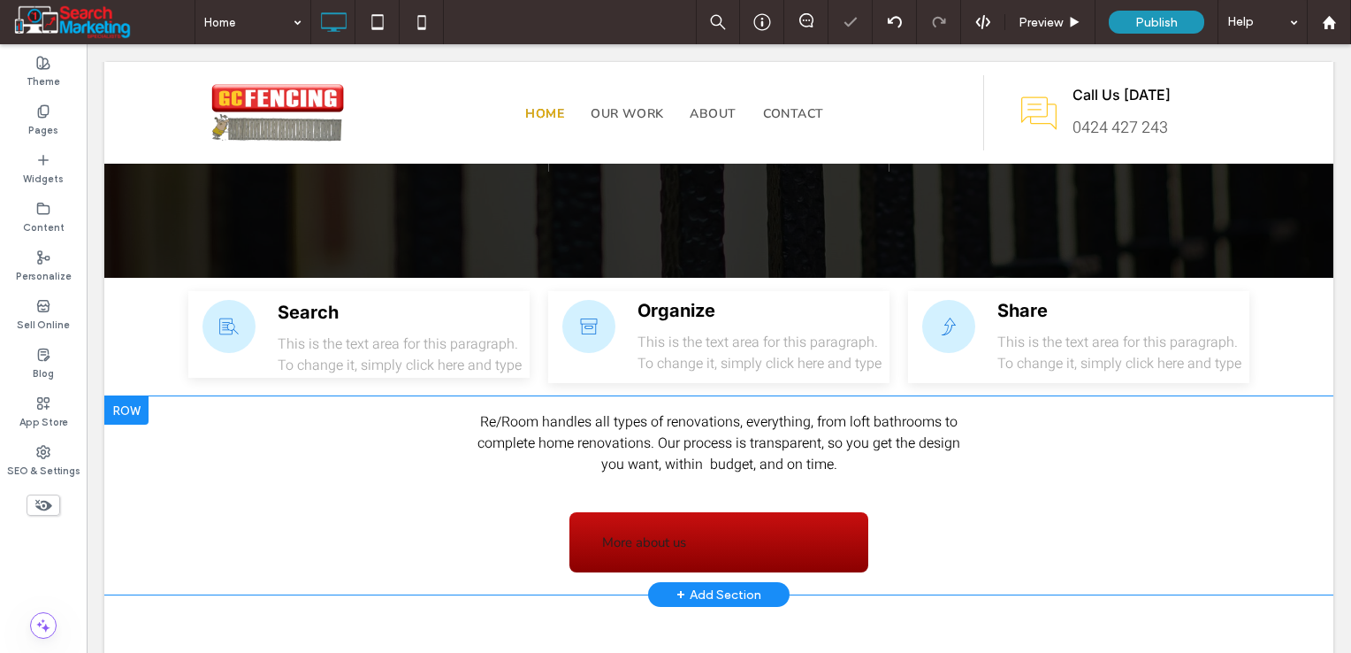
click at [127, 396] on div at bounding box center [126, 410] width 44 height 28
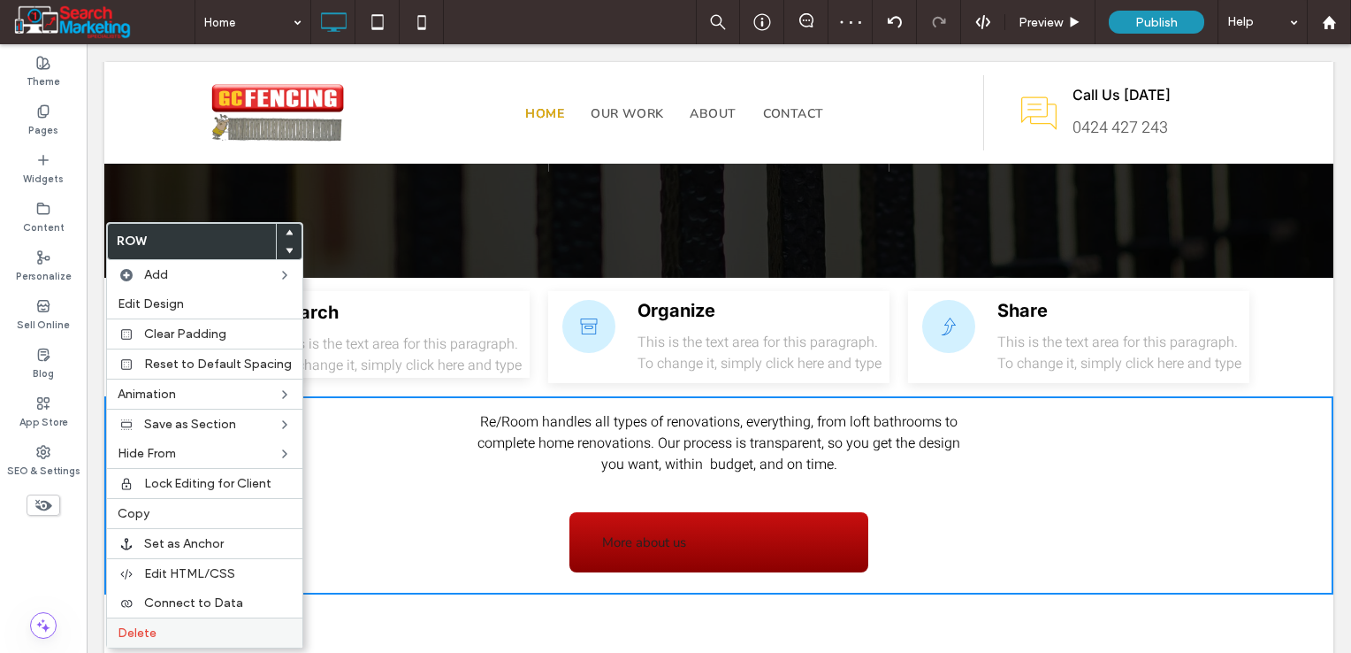
click at [159, 631] on label "Delete" at bounding box center [205, 632] width 174 height 15
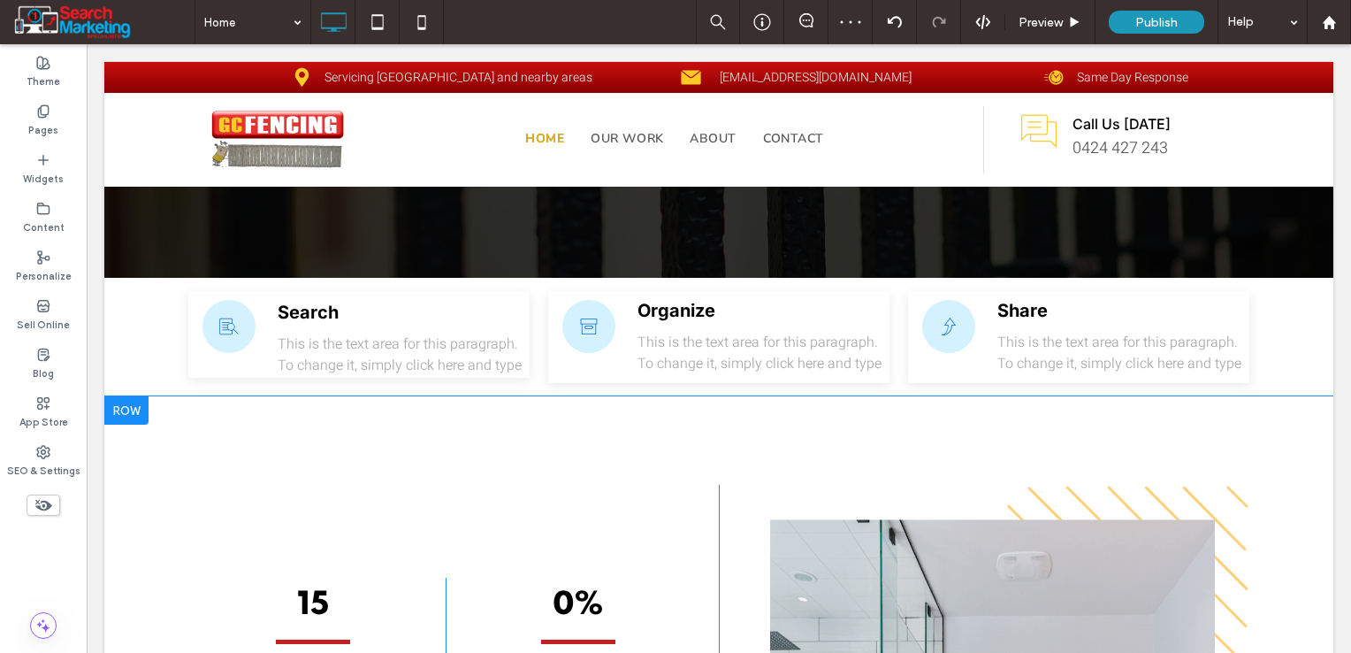
click at [134, 396] on div at bounding box center [126, 410] width 44 height 28
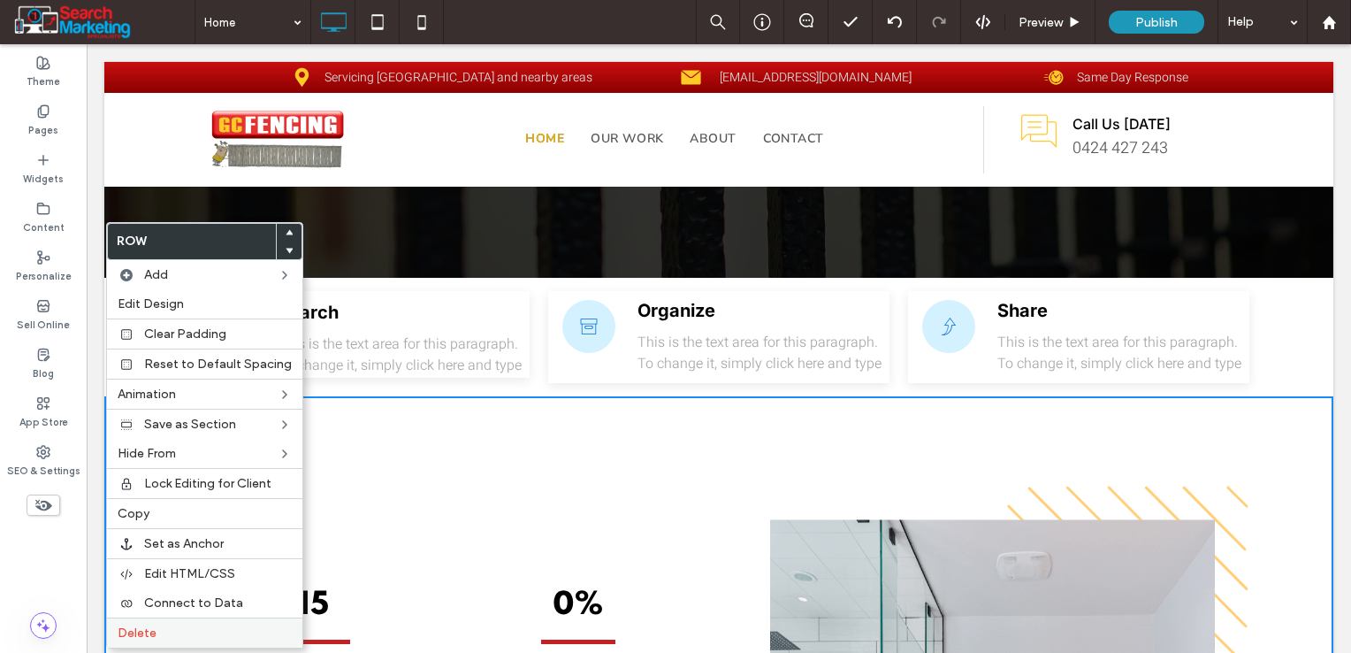
click at [155, 632] on span "Delete" at bounding box center [137, 632] width 39 height 15
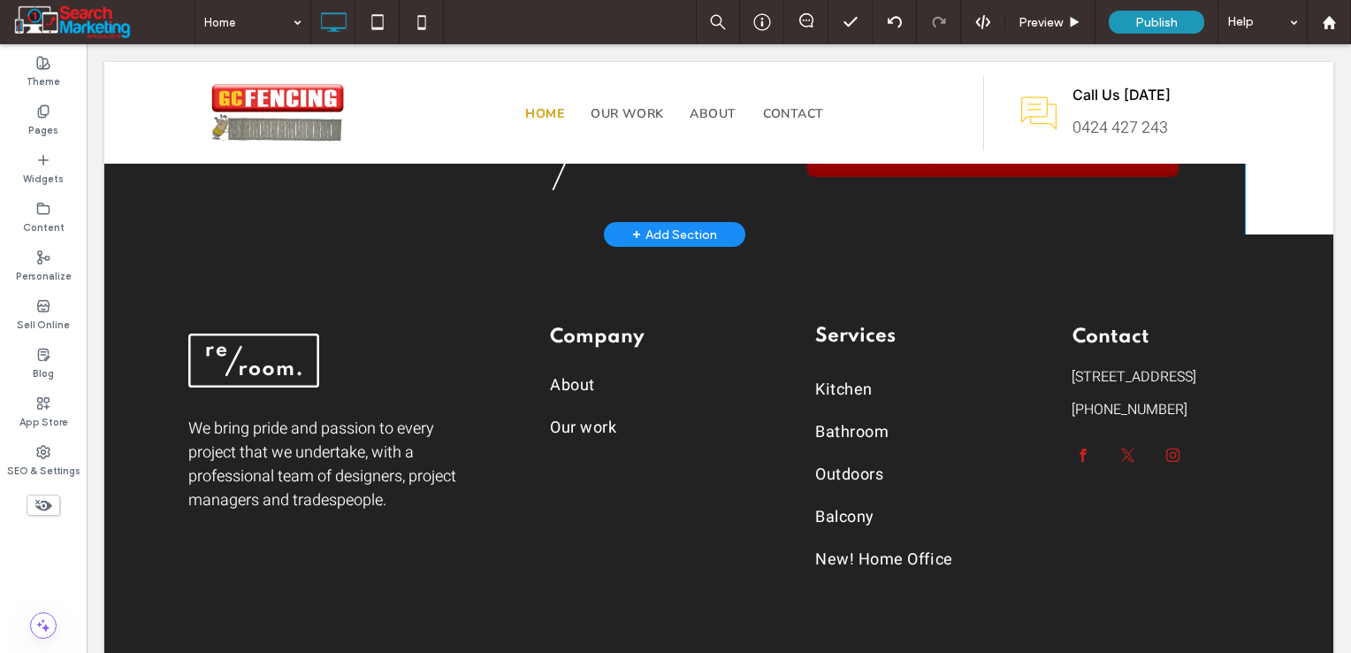
scroll to position [5945, 0]
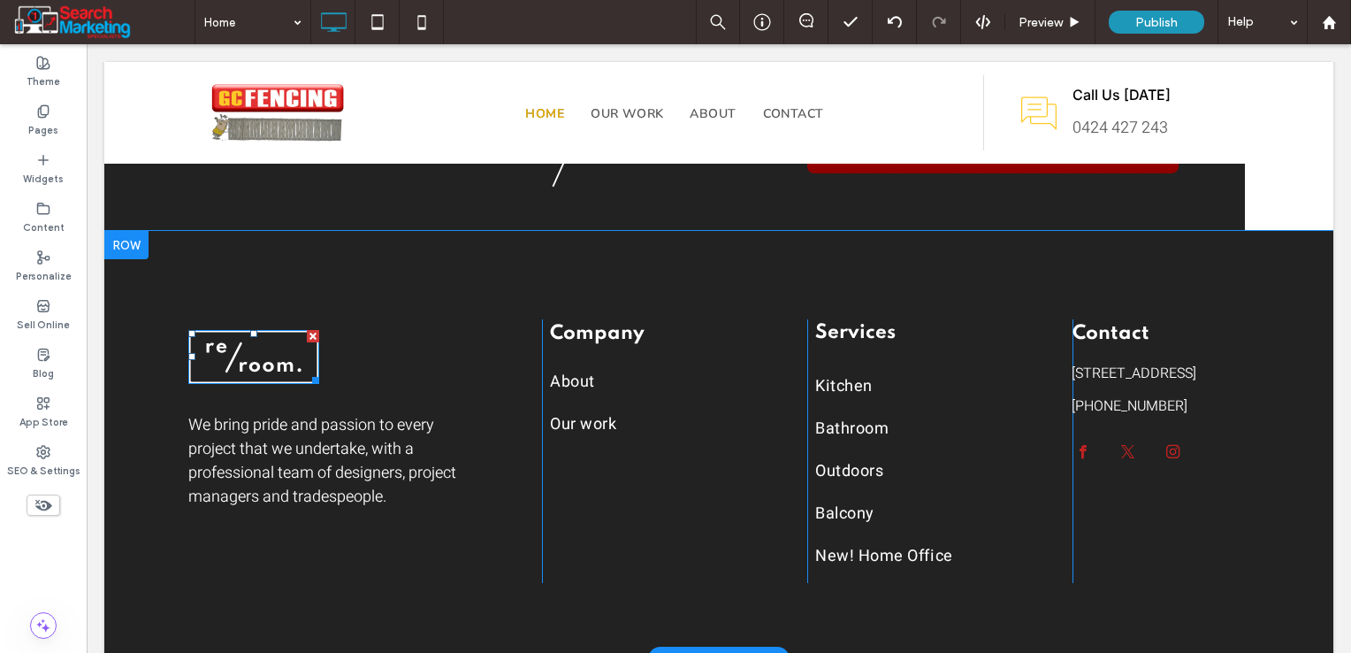
click at [273, 330] on img at bounding box center [253, 357] width 131 height 54
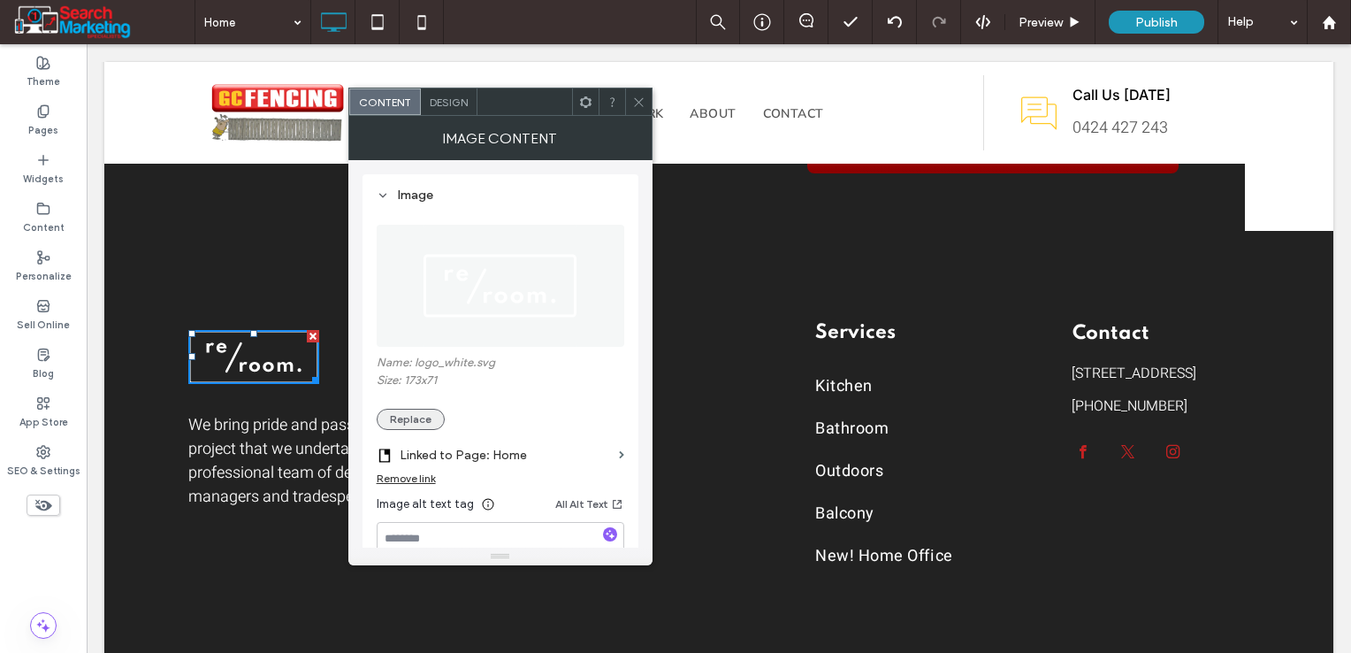
click at [403, 412] on button "Replace" at bounding box center [411, 418] width 68 height 21
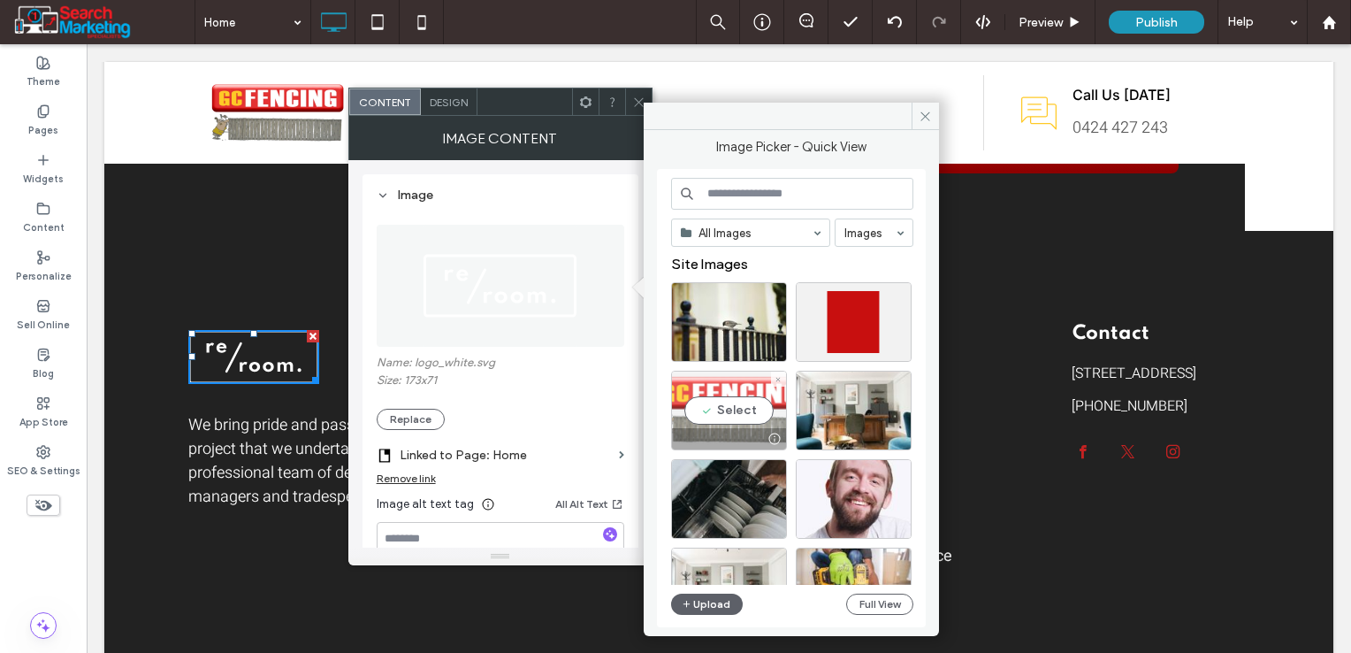
drag, startPoint x: 731, startPoint y: 406, endPoint x: 624, endPoint y: 371, distance: 112.4
click at [731, 406] on div "Select" at bounding box center [729, 410] width 116 height 80
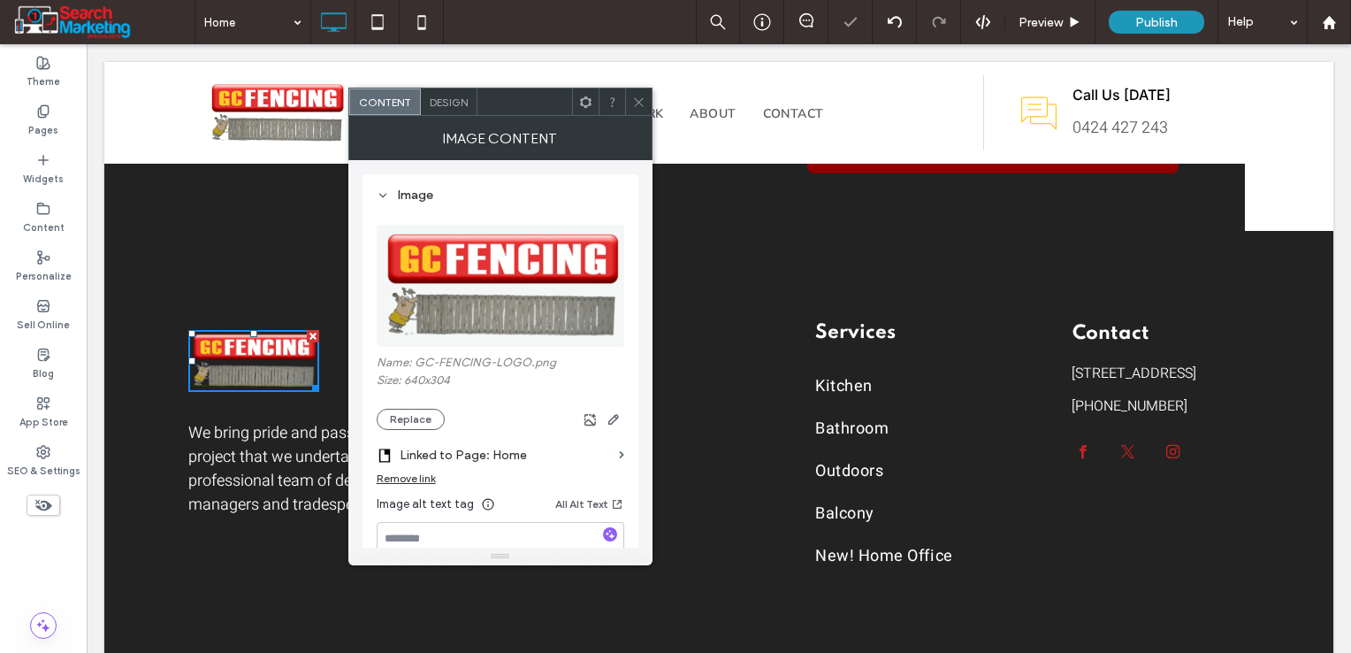
click at [633, 104] on icon at bounding box center [638, 101] width 13 height 13
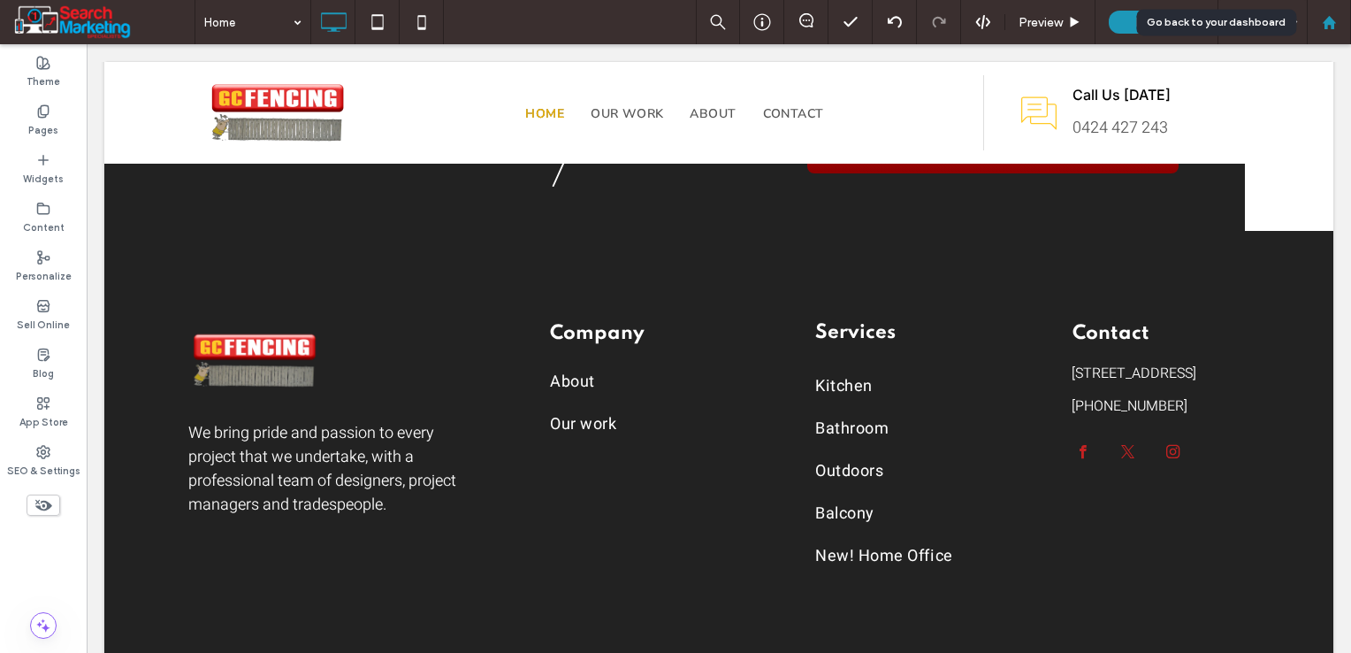
click at [1332, 20] on use at bounding box center [1328, 21] width 13 height 13
